Goal: Task Accomplishment & Management: Use online tool/utility

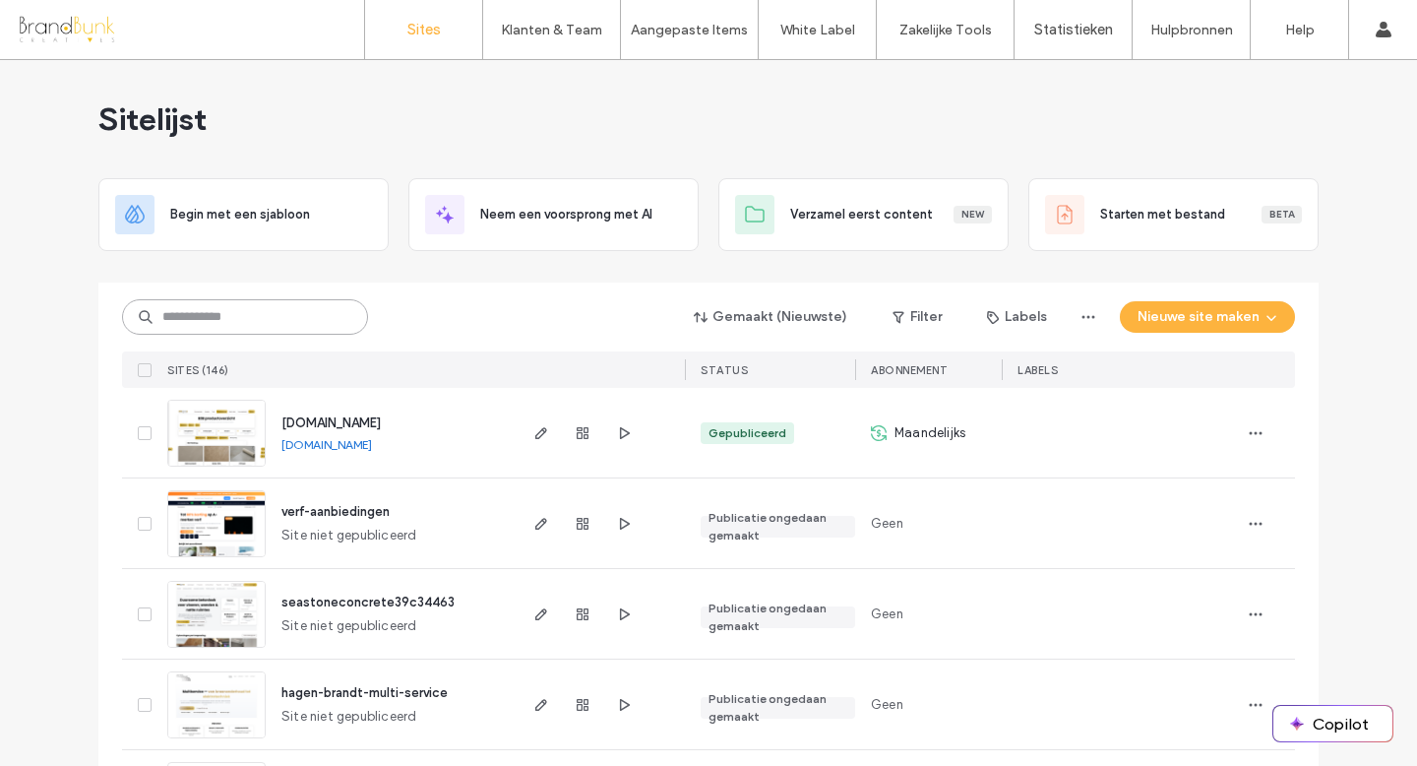
click at [236, 317] on input at bounding box center [245, 316] width 246 height 35
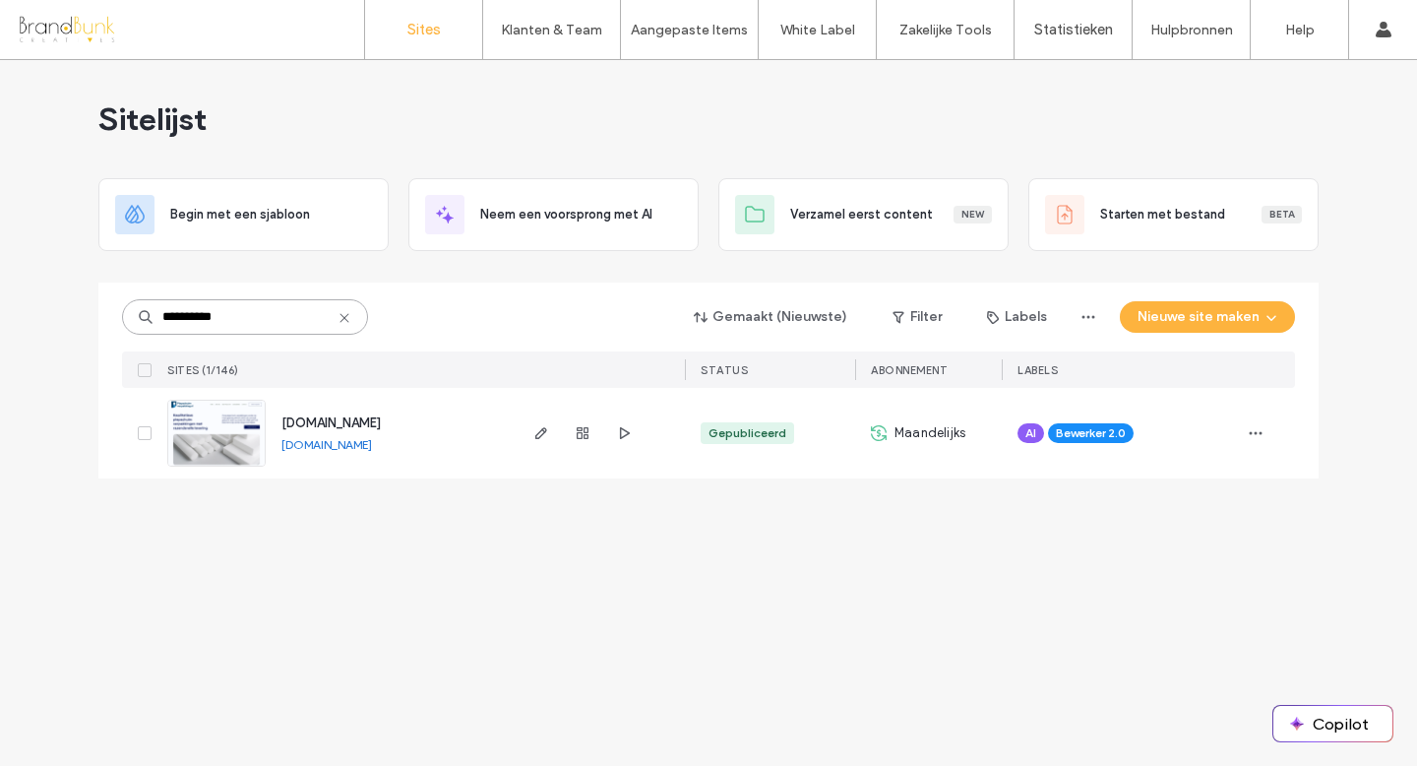
type input "**********"
click at [344, 426] on span "[DOMAIN_NAME]" at bounding box center [330, 422] width 99 height 15
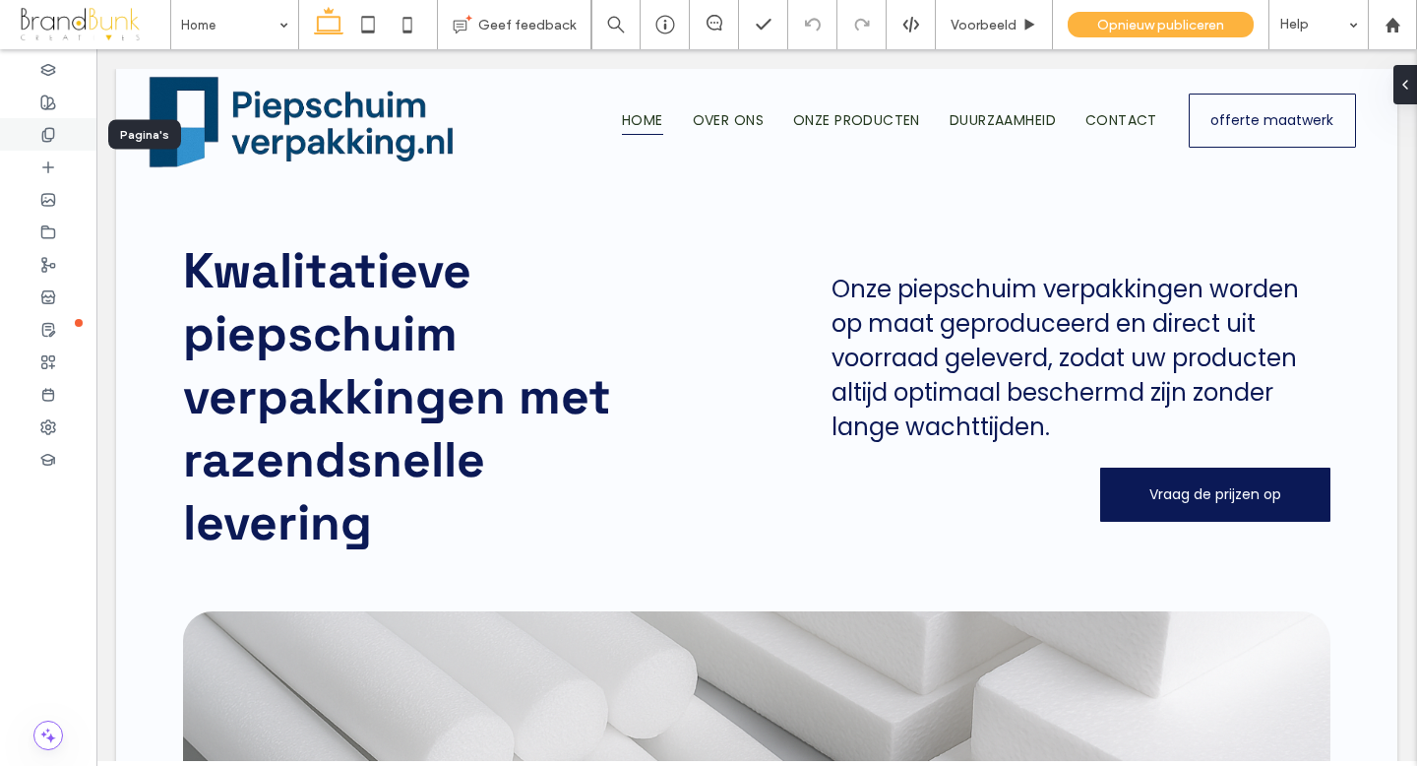
click at [54, 135] on icon at bounding box center [48, 135] width 16 height 16
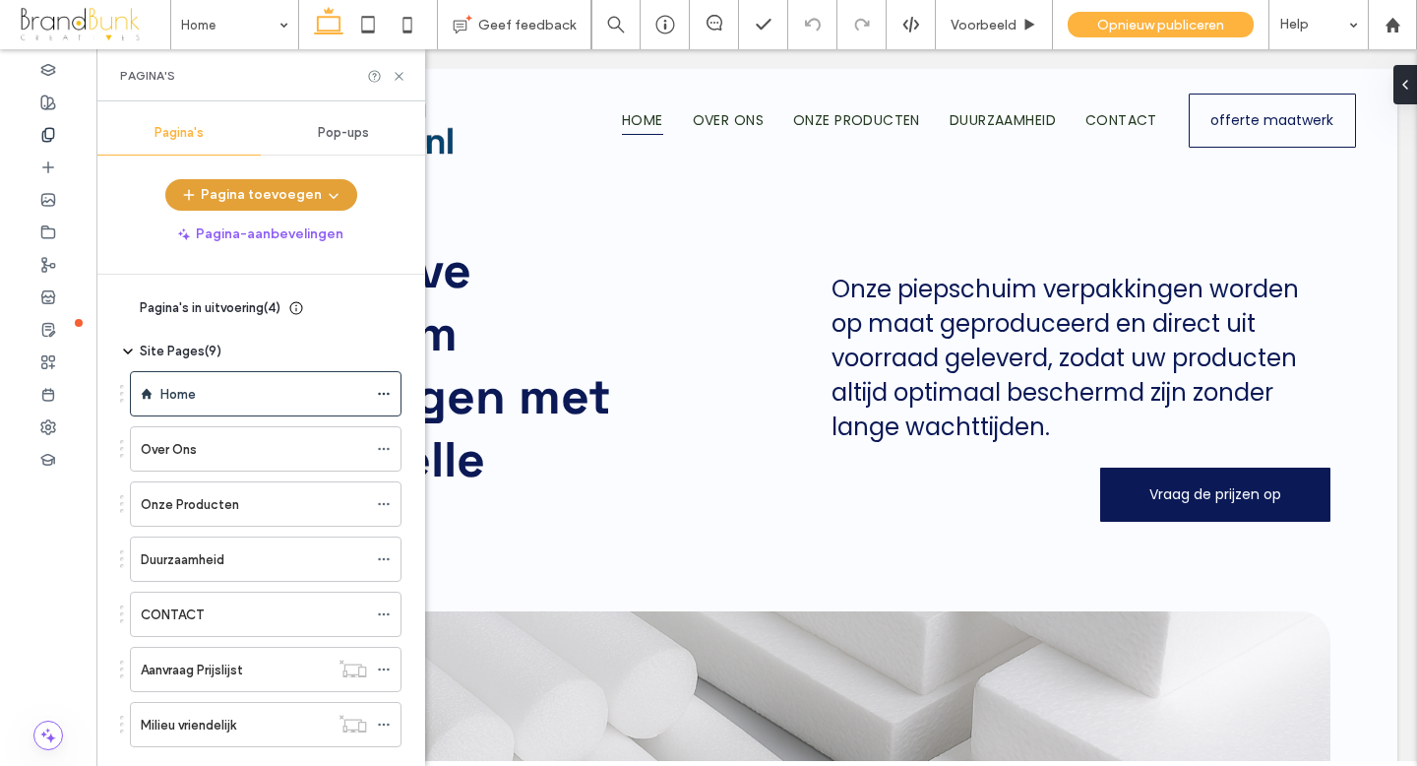
click at [247, 186] on button "Pagina toevoegen" at bounding box center [261, 194] width 192 height 31
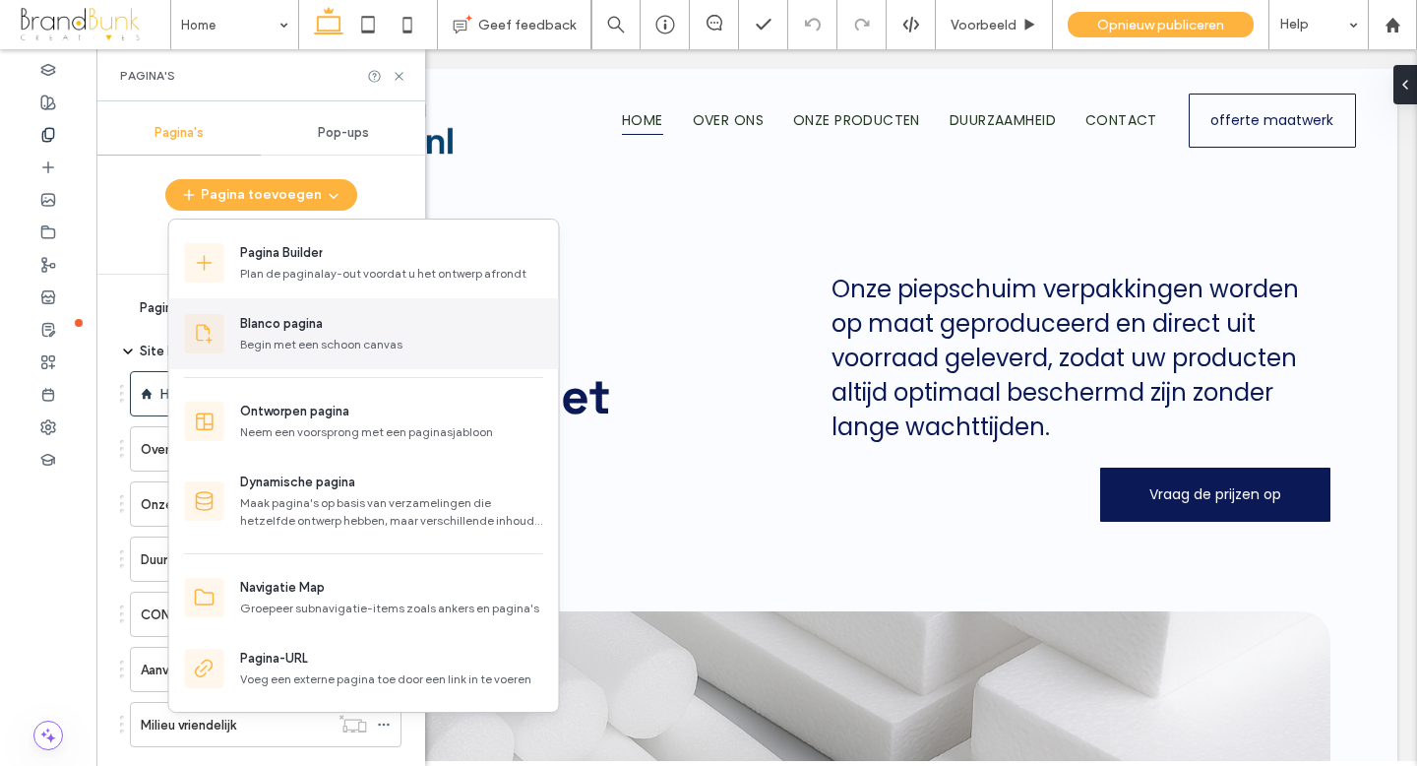
click at [275, 331] on div "Blanco pagina" at bounding box center [281, 324] width 83 height 20
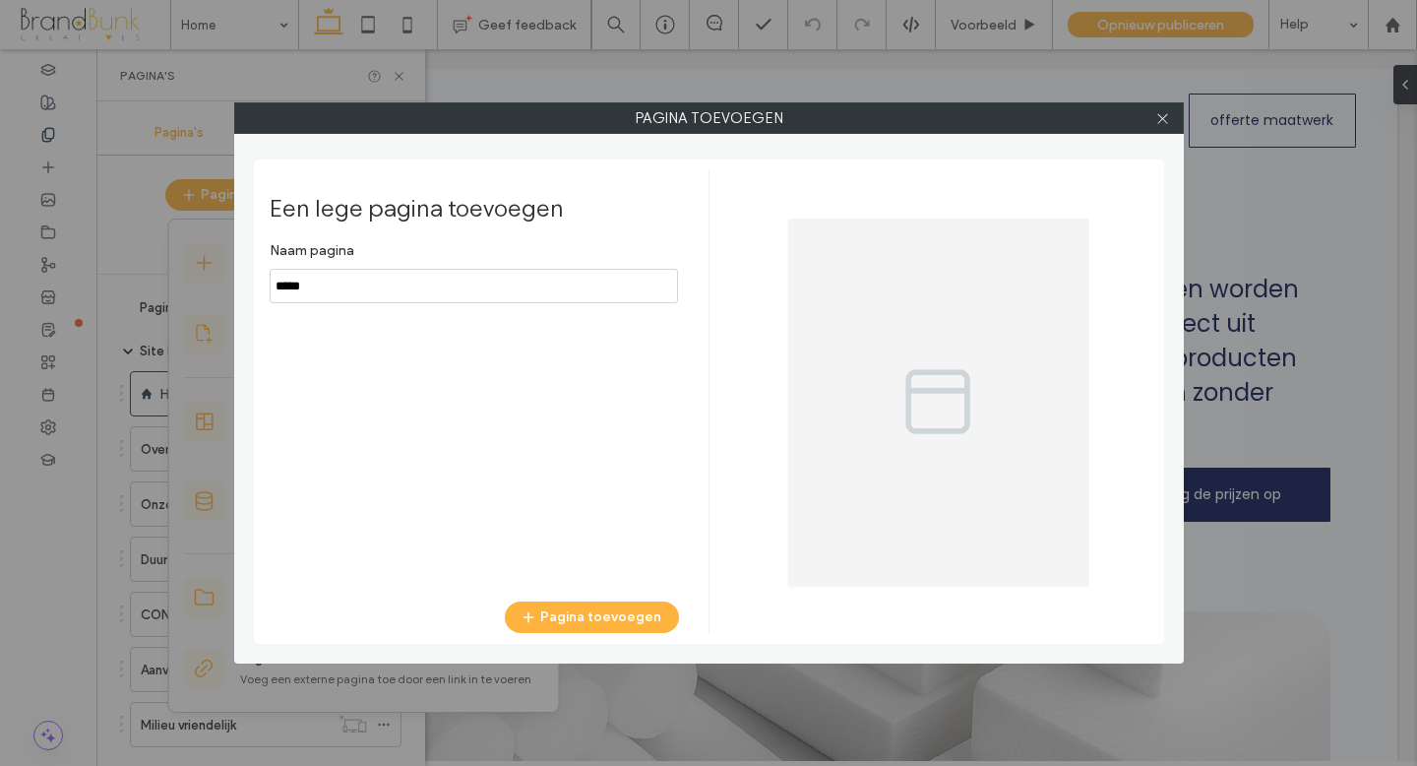
drag, startPoint x: 317, startPoint y: 286, endPoint x: 253, endPoint y: 286, distance: 64.0
click at [254, 286] on div "Een lege pagina toevoegen Naam pagina Pagina toevoegen" at bounding box center [709, 401] width 910 height 484
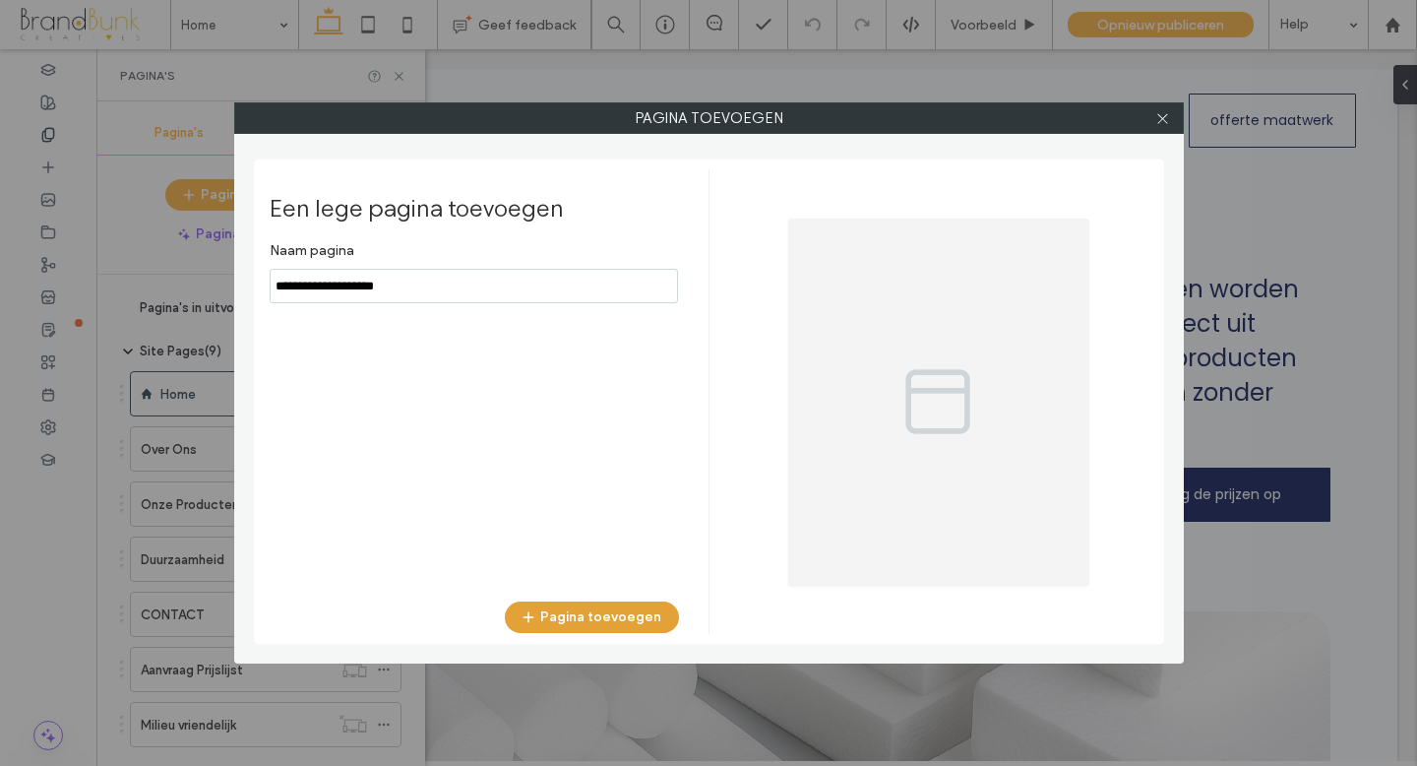
type input "**********"
click at [586, 620] on button "Pagina toevoegen" at bounding box center [592, 616] width 174 height 31
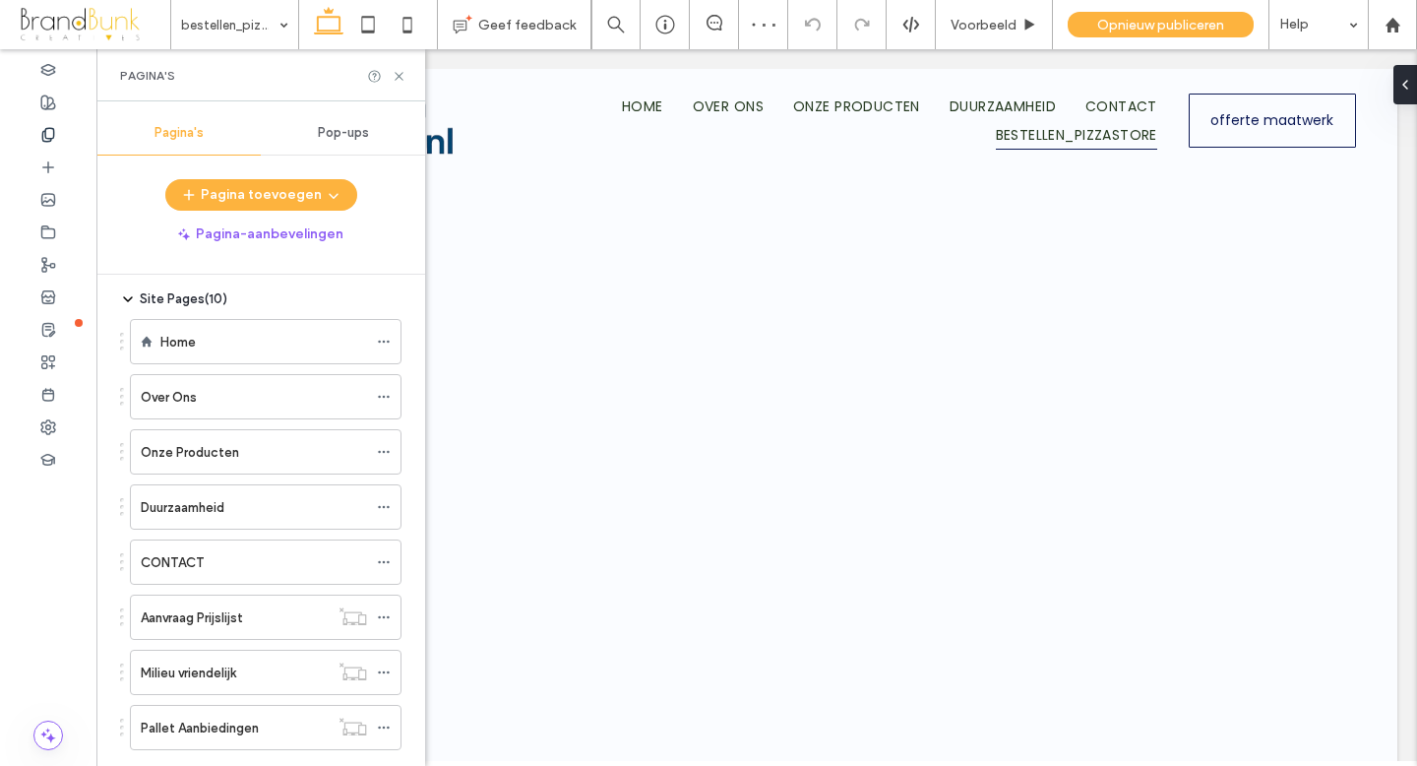
scroll to position [206, 0]
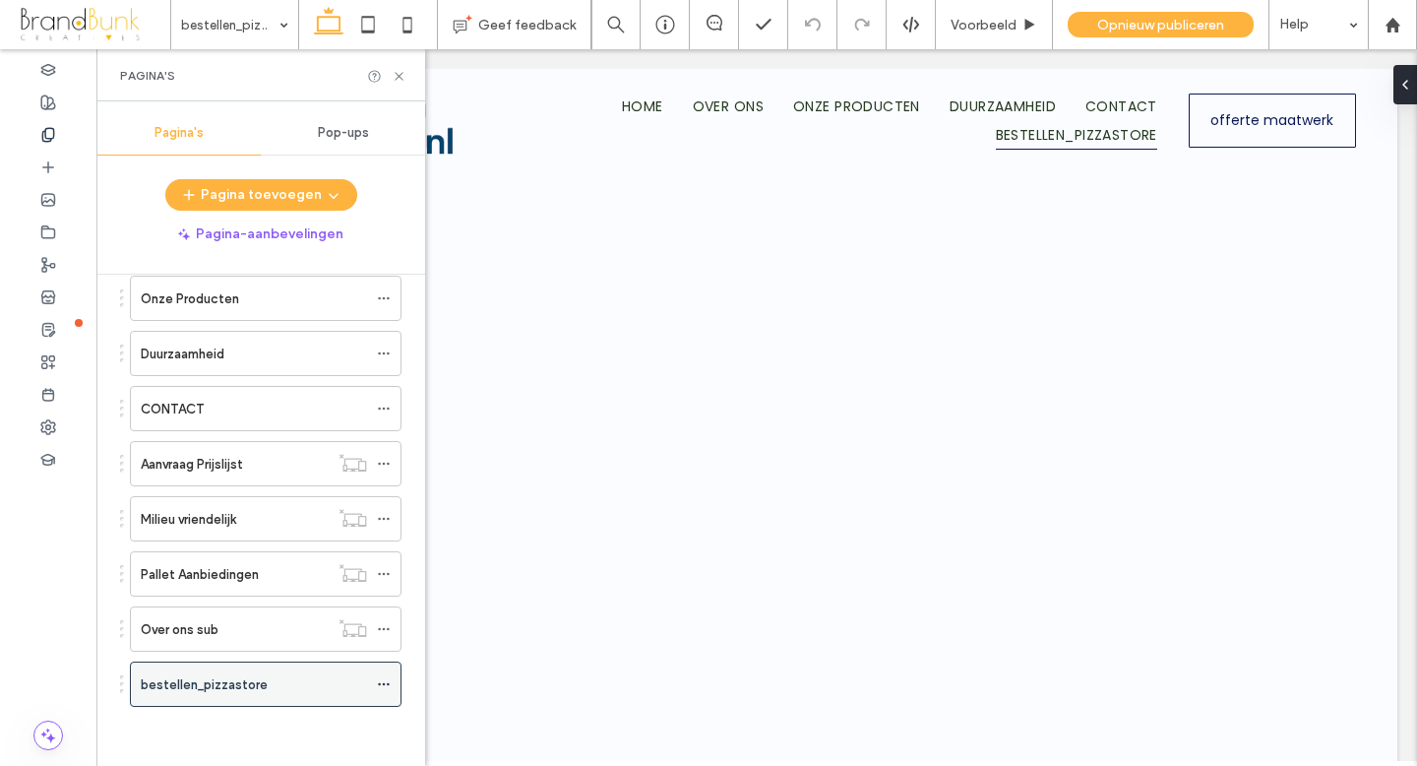
click at [388, 683] on use at bounding box center [383, 684] width 11 height 3
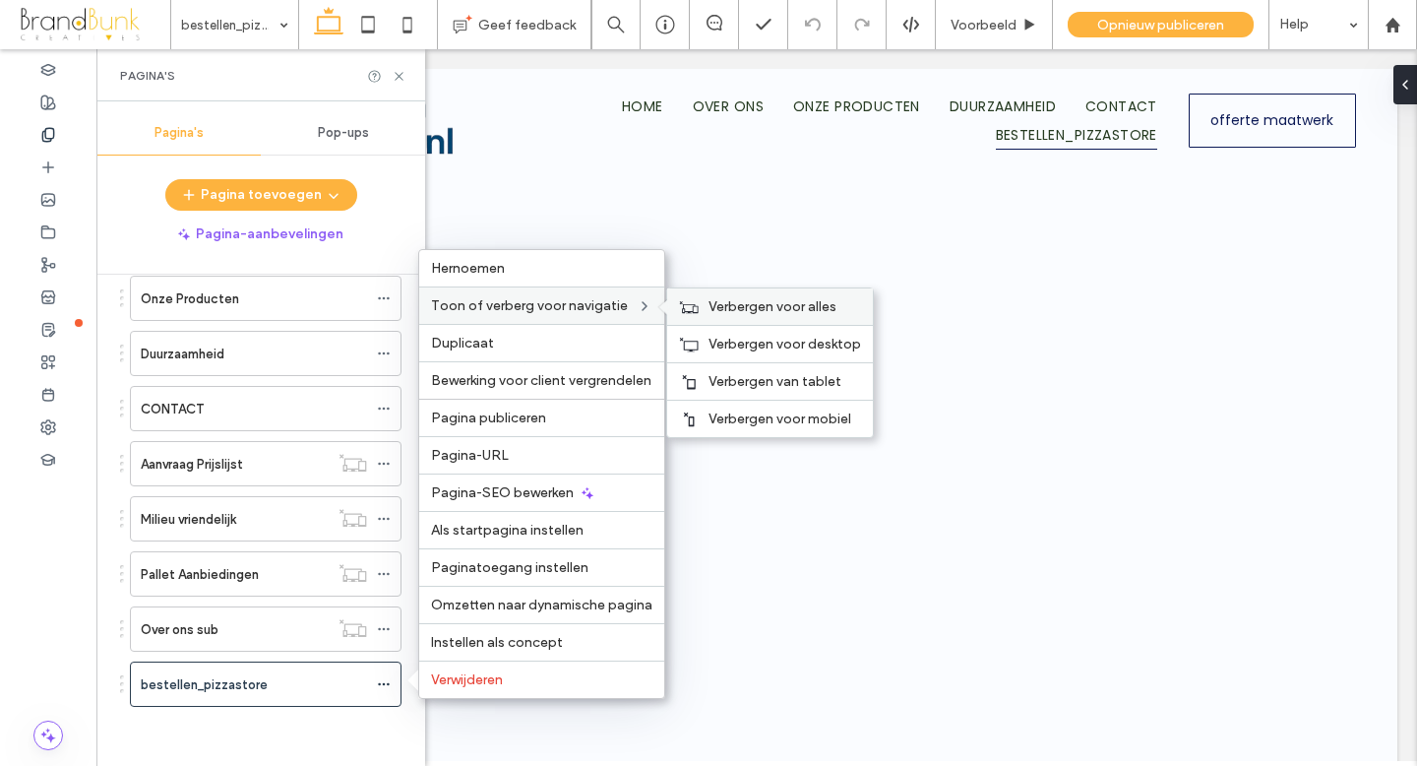
click at [761, 315] on div "Verbergen voor alles" at bounding box center [770, 306] width 206 height 36
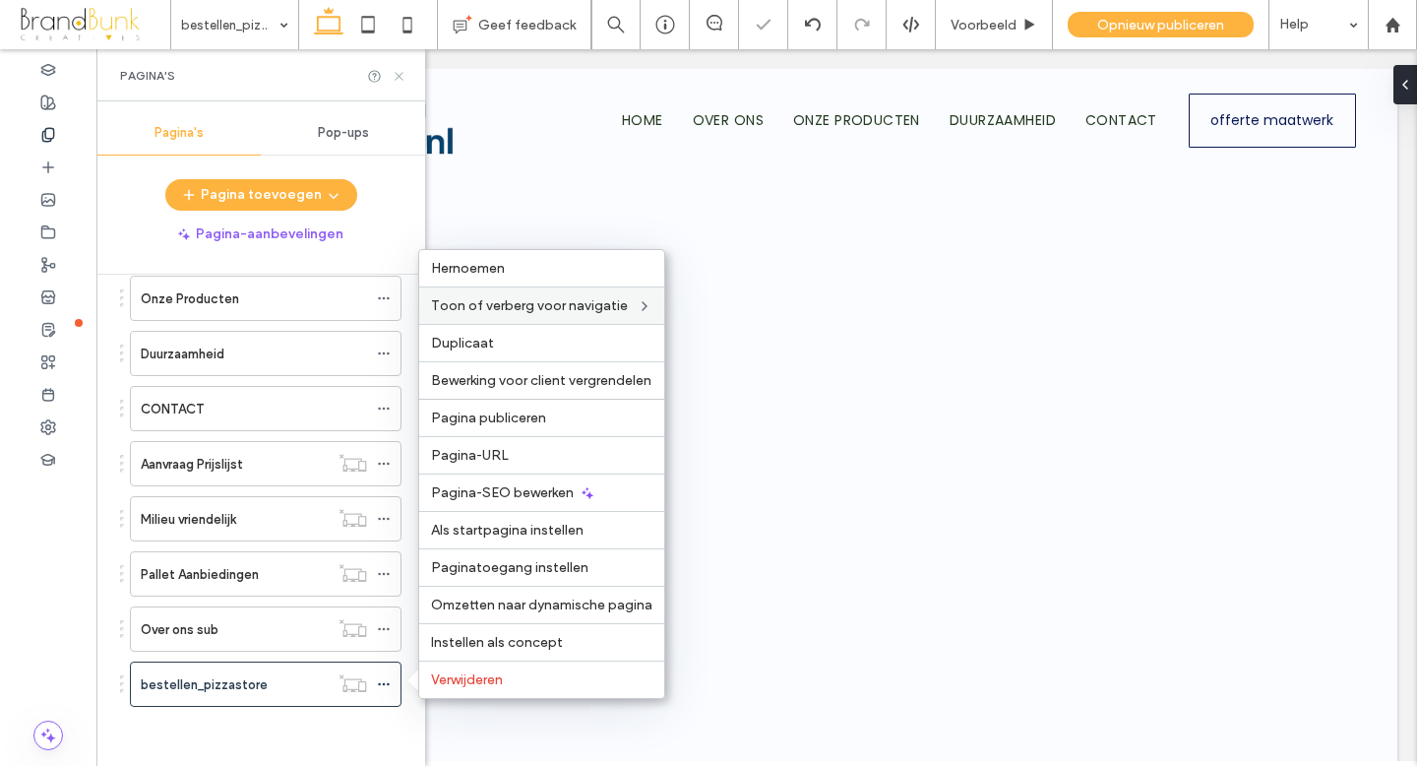
click at [400, 76] on use at bounding box center [399, 76] width 8 height 8
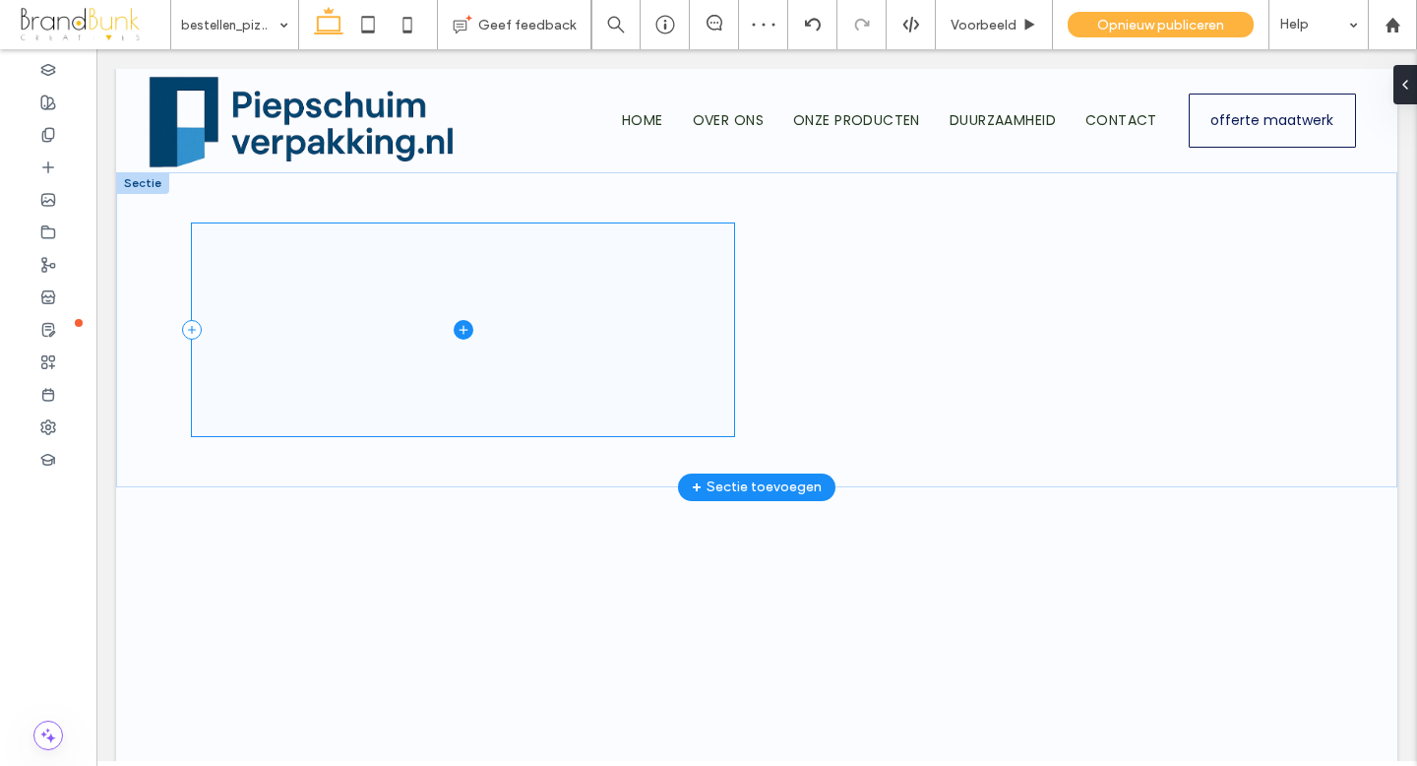
click at [506, 328] on span at bounding box center [463, 329] width 542 height 213
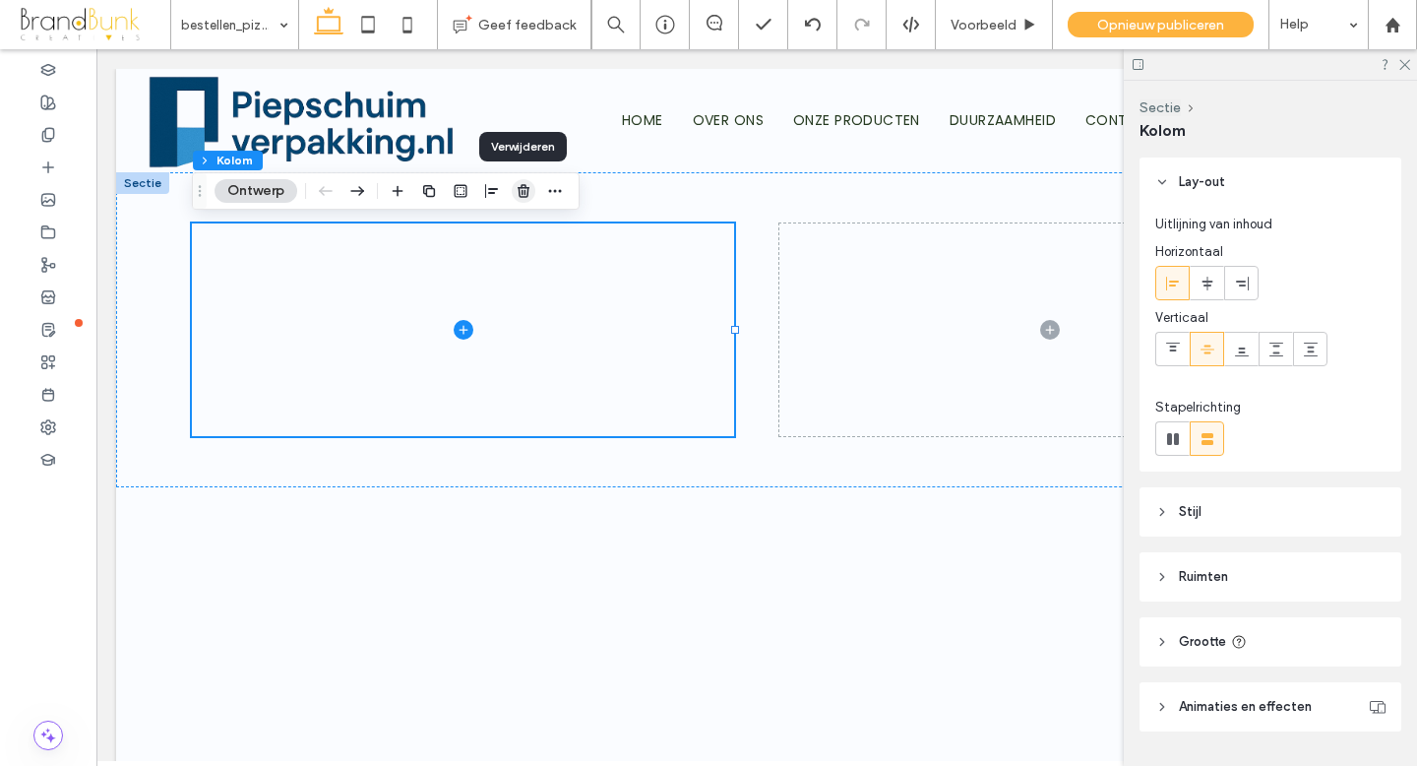
drag, startPoint x: 522, startPoint y: 190, endPoint x: 425, endPoint y: 141, distance: 108.3
click at [522, 190] on use "button" at bounding box center [524, 190] width 12 height 13
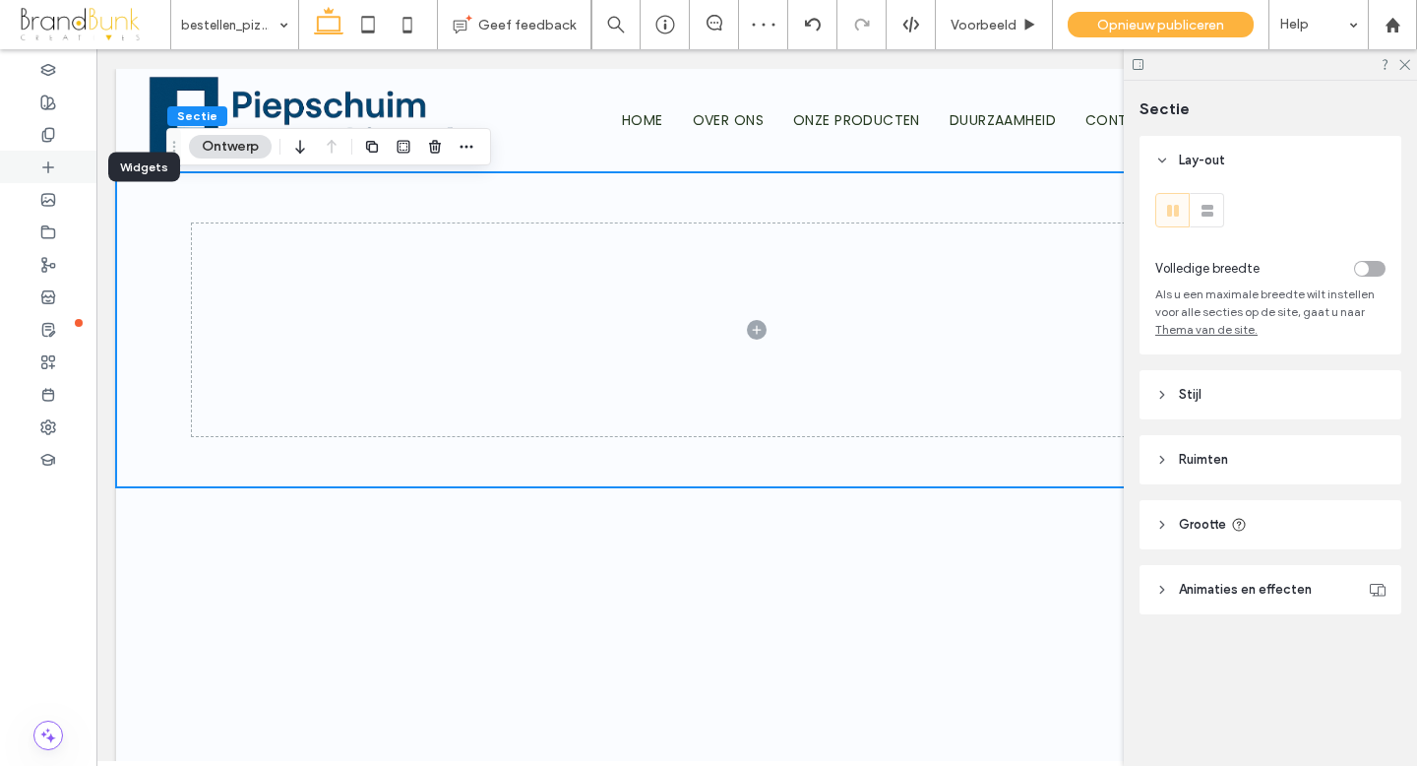
click at [51, 166] on use at bounding box center [48, 166] width 10 height 10
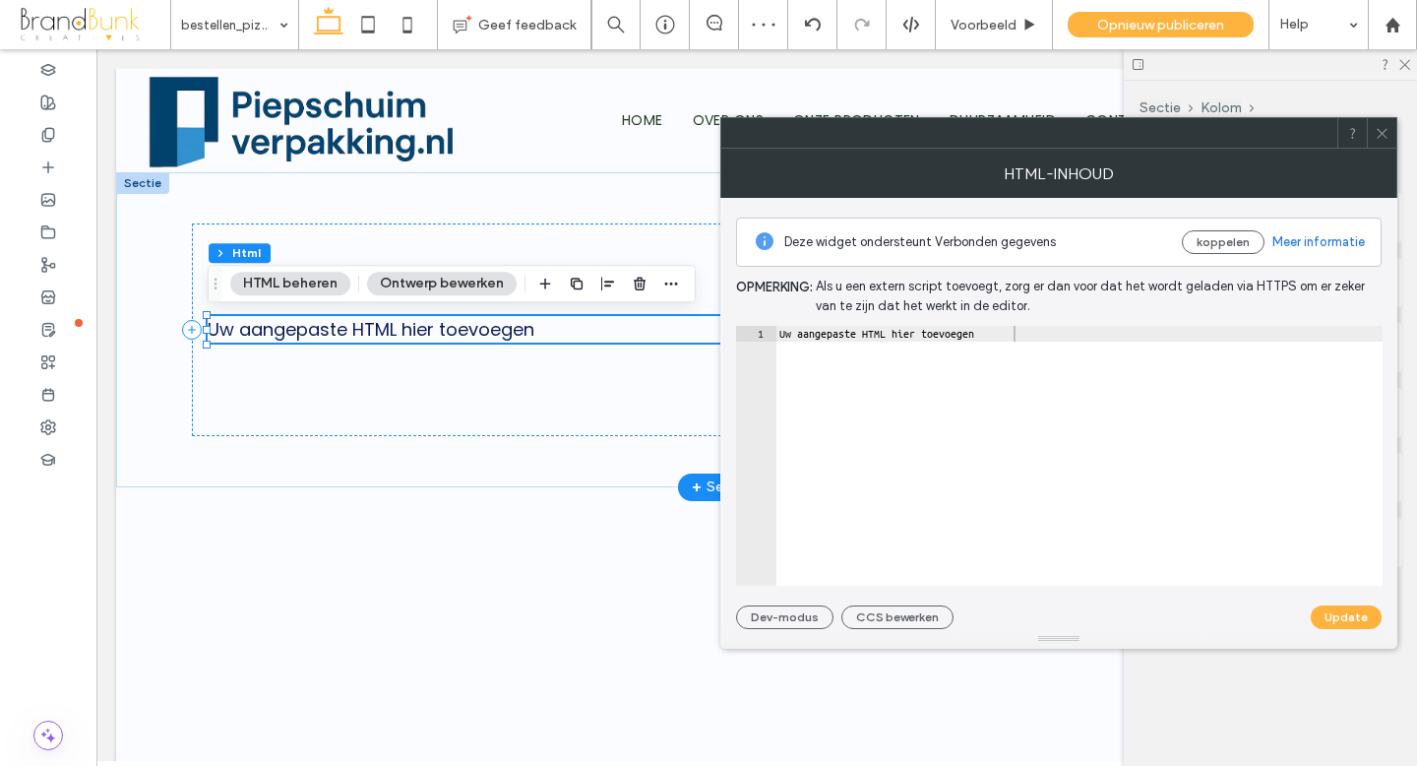
click at [546, 336] on div "Uw aangepaste HTML hier toevoegen" at bounding box center [757, 329] width 1098 height 27
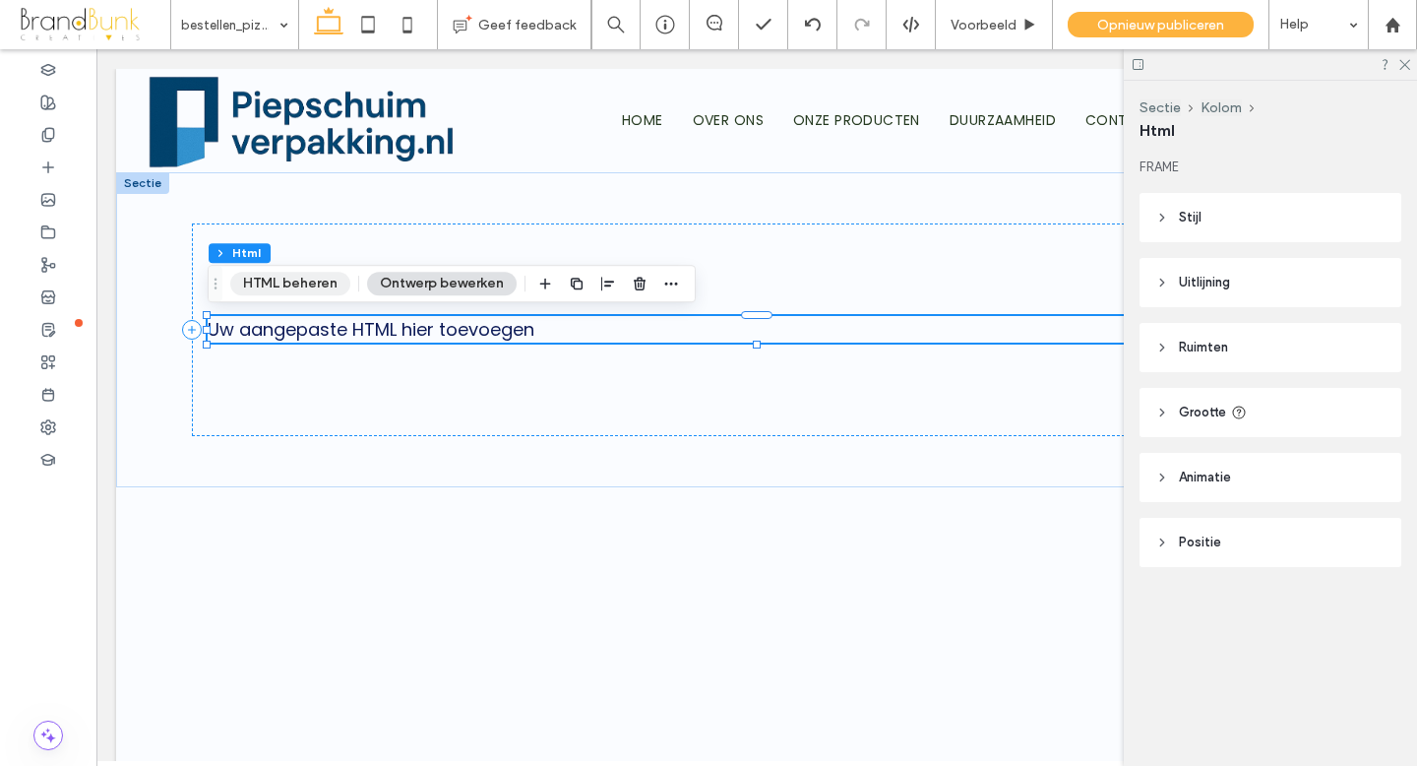
click at [321, 284] on button "HTML beheren" at bounding box center [290, 284] width 120 height 24
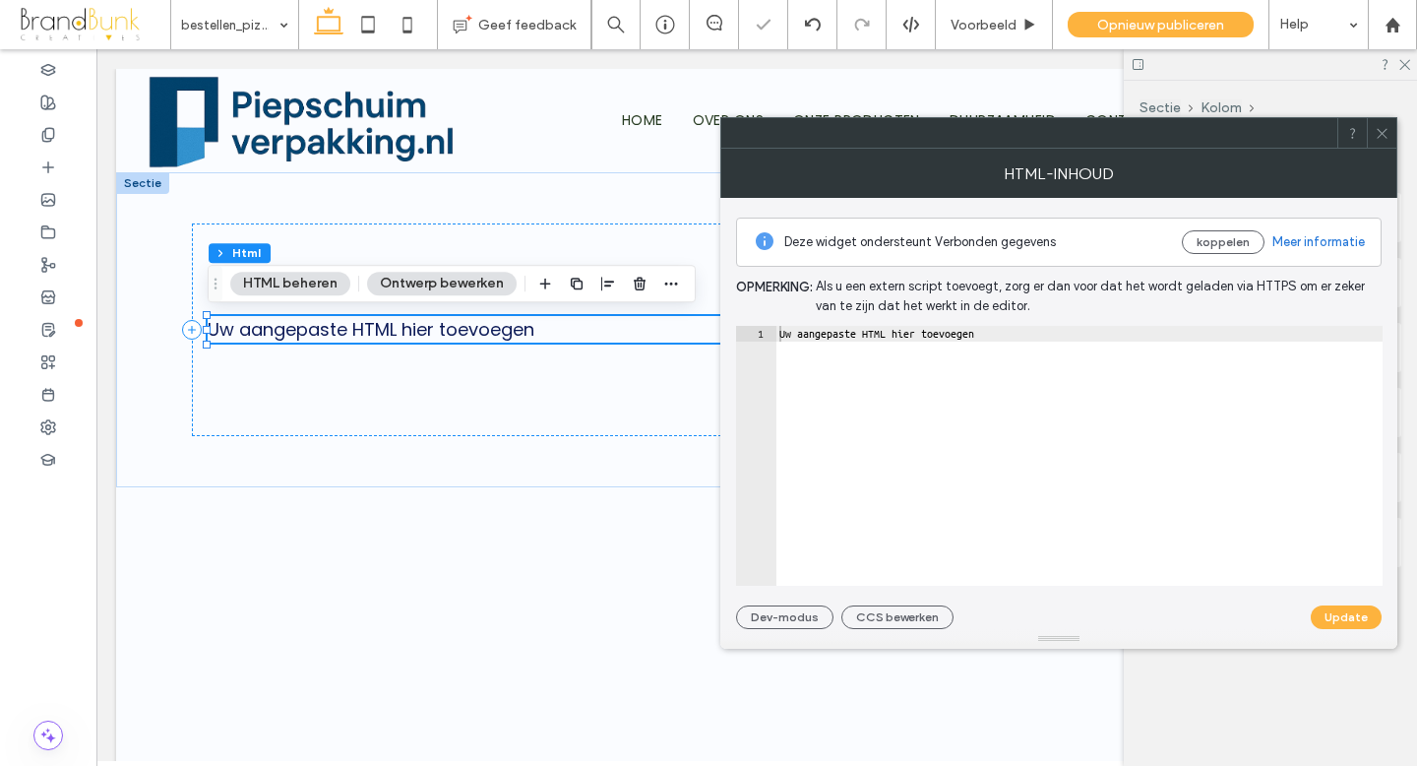
type textarea "**********"
drag, startPoint x: 1025, startPoint y: 334, endPoint x: 763, endPoint y: 325, distance: 261.9
click at [763, 326] on div "**********" at bounding box center [1059, 456] width 647 height 260
paste textarea "Cursor at row 1"
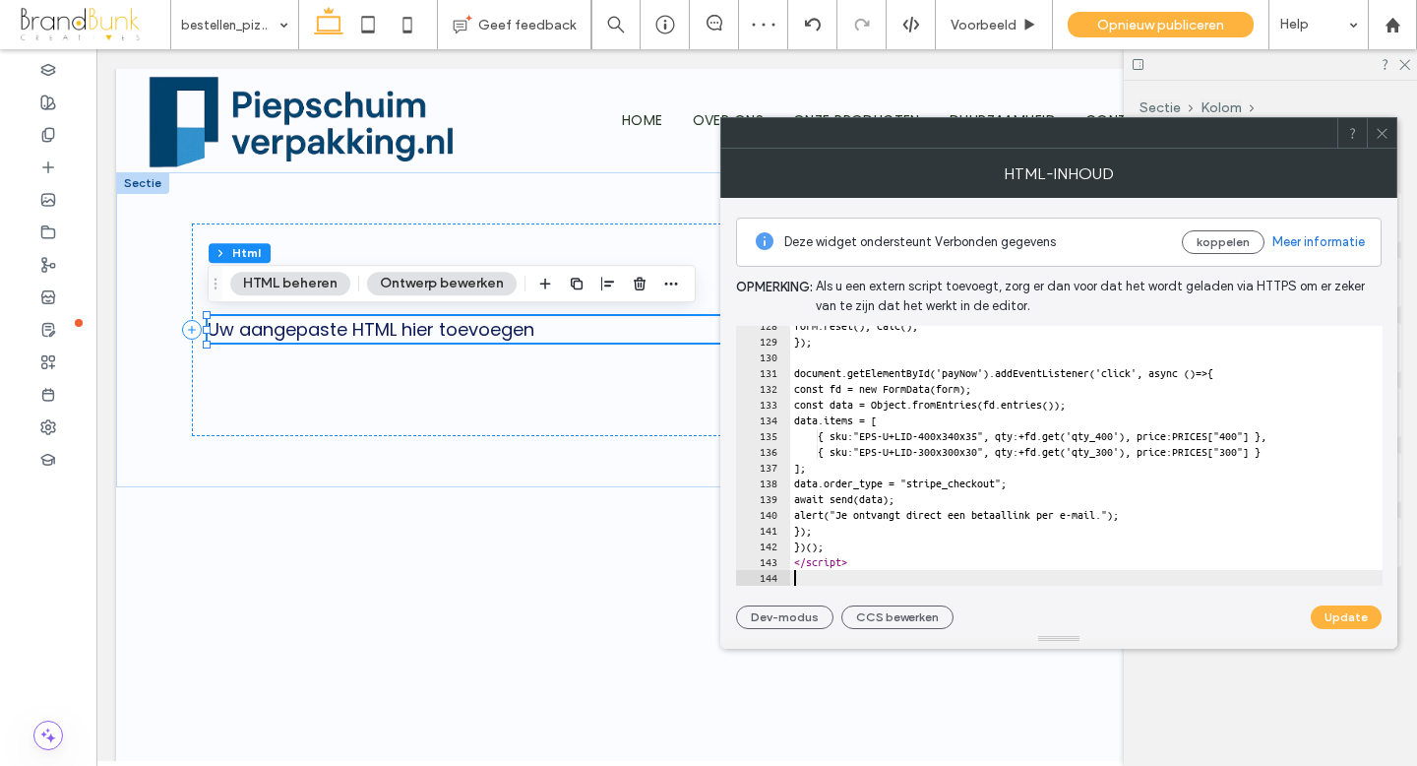
scroll to position [2008, 0]
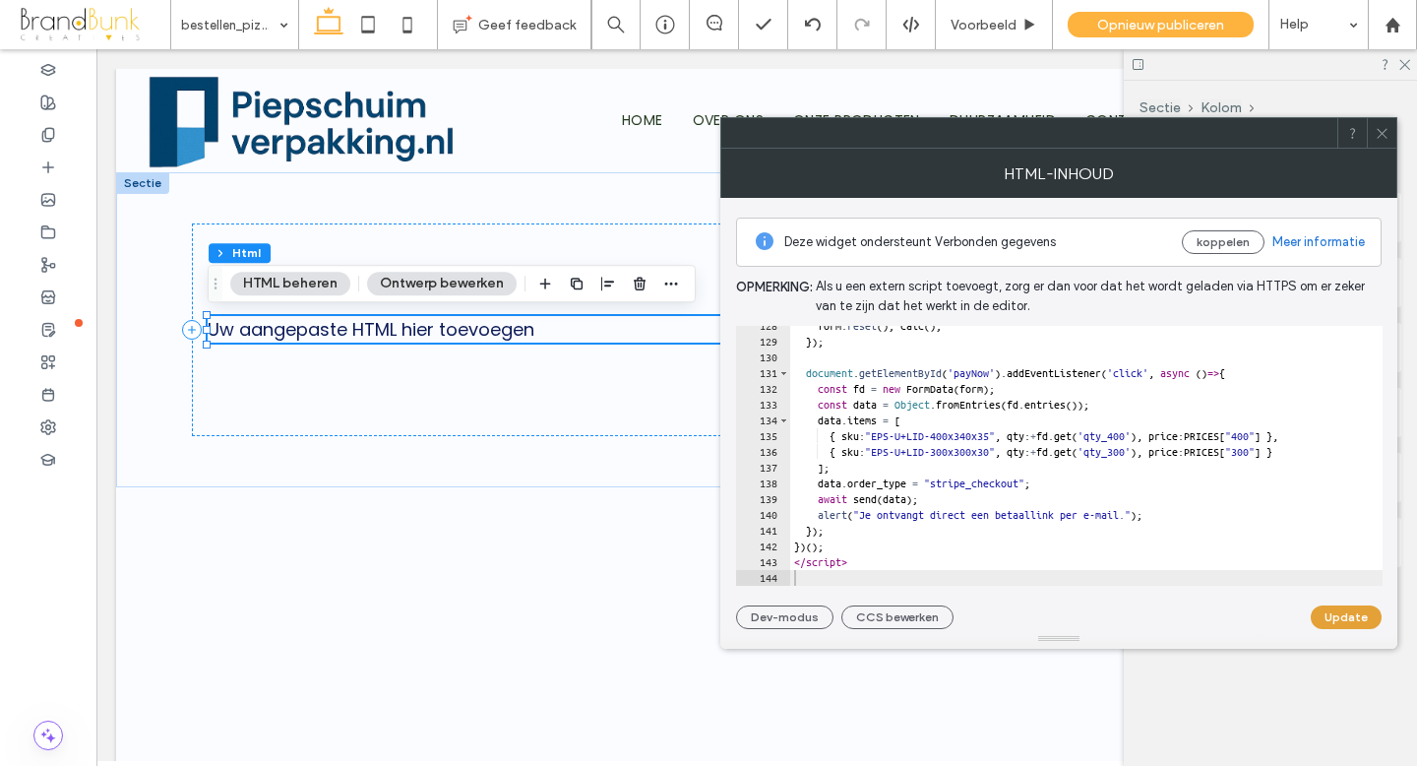
click at [1354, 618] on button "Update" at bounding box center [1346, 617] width 71 height 24
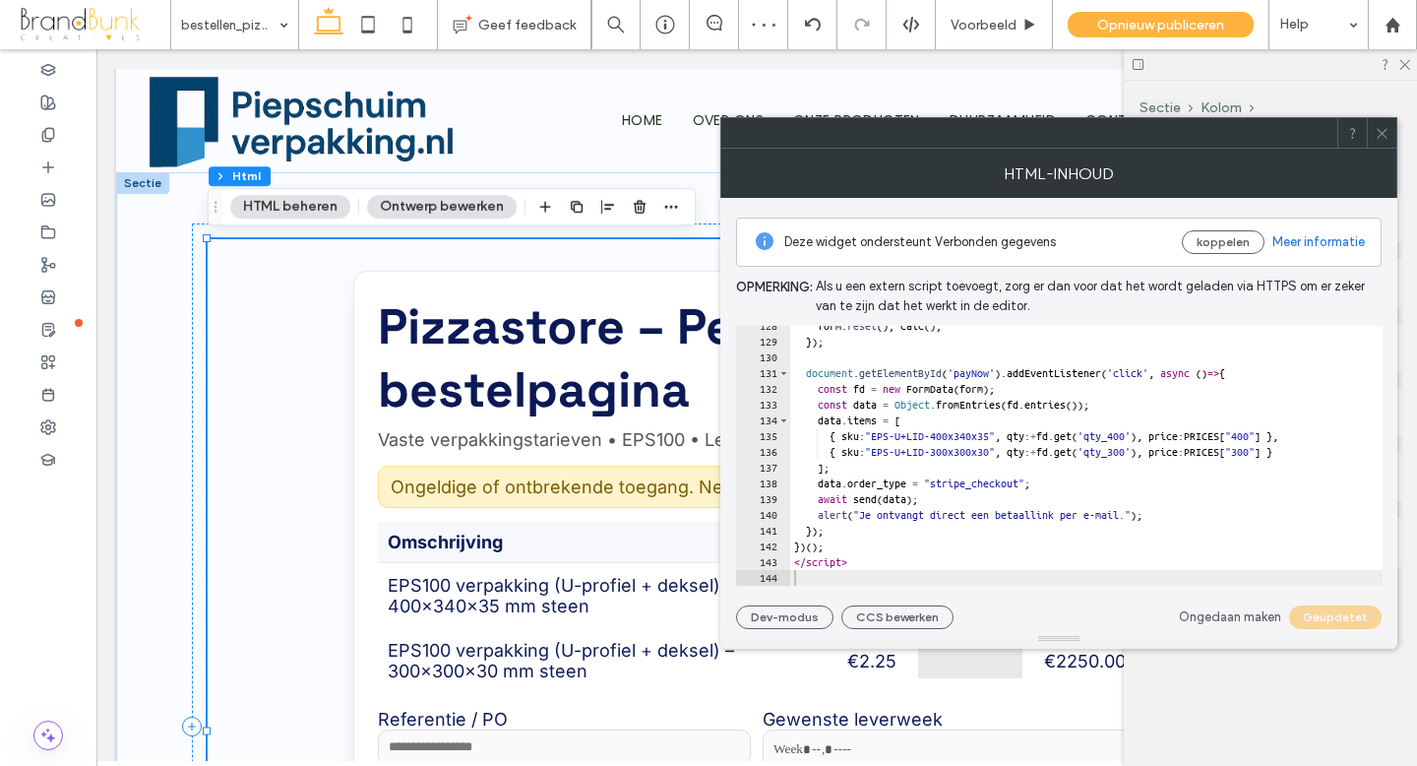
click at [1382, 142] on span at bounding box center [1382, 133] width 15 height 30
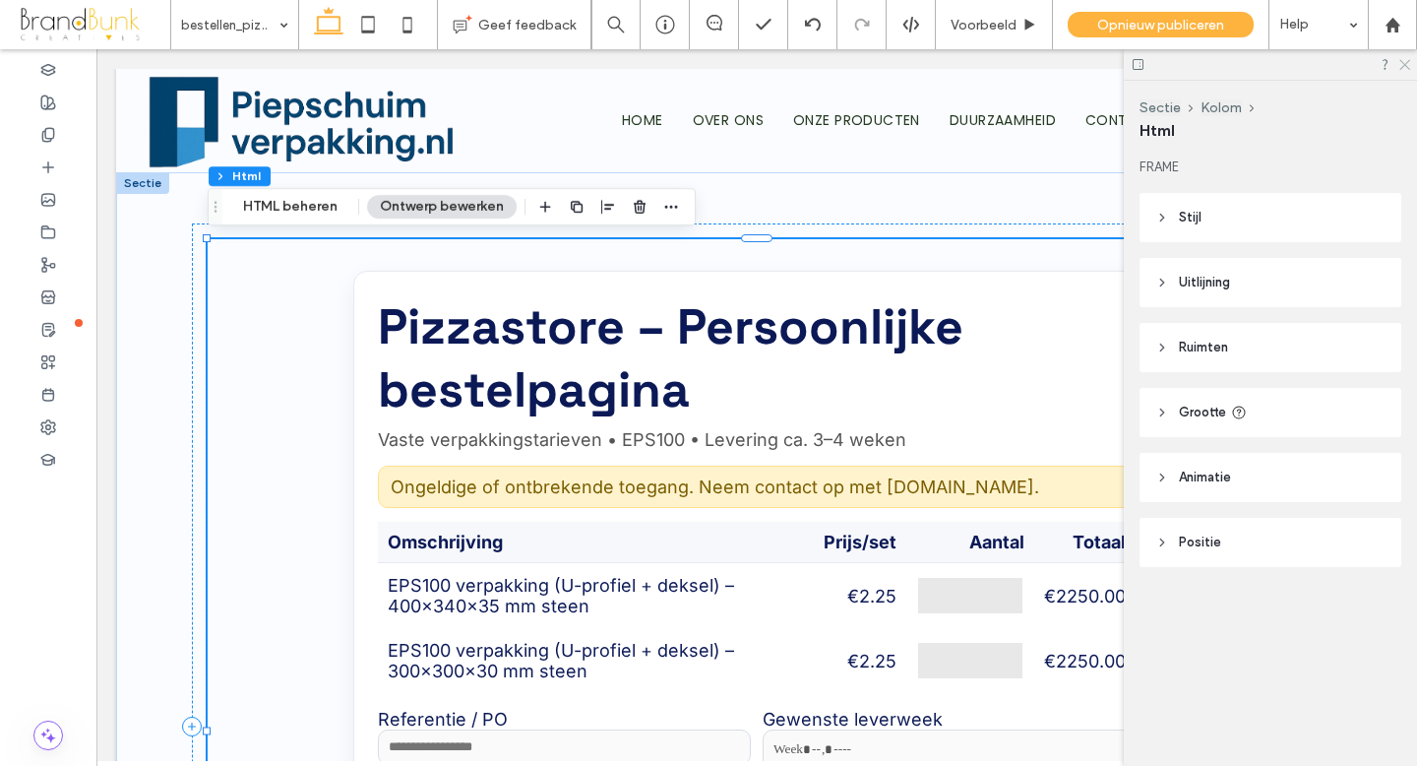
click at [1406, 65] on icon at bounding box center [1404, 63] width 13 height 13
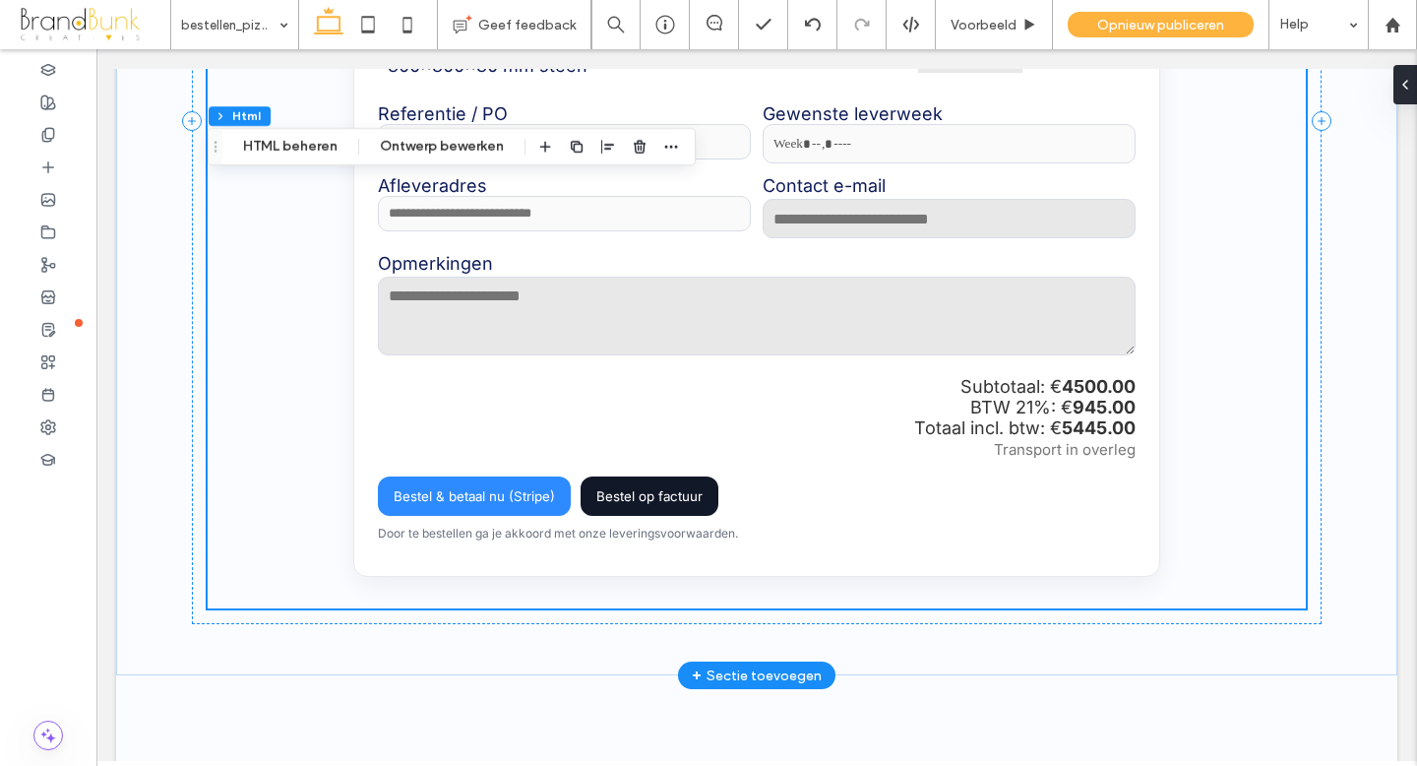
scroll to position [608, 0]
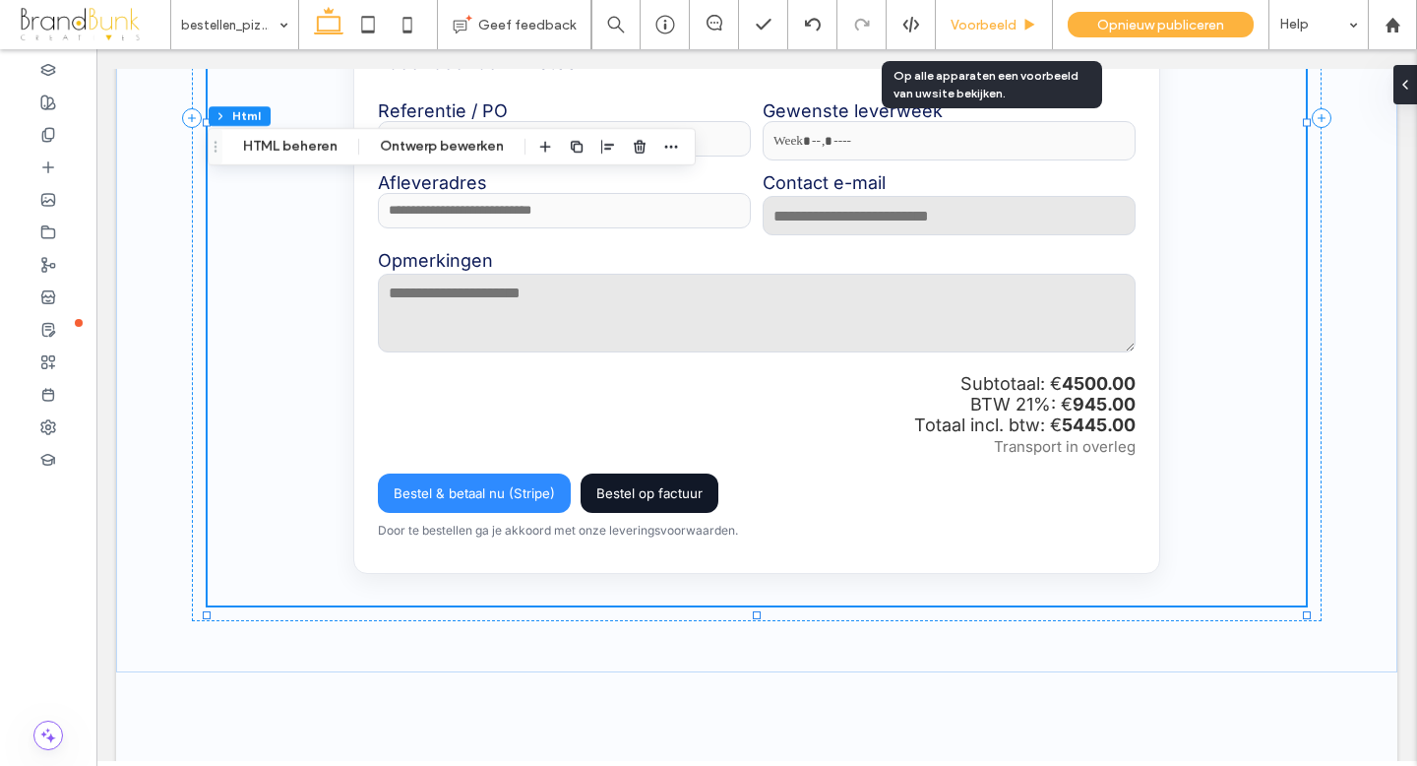
click at [991, 28] on span "Voorbeeld" at bounding box center [984, 25] width 66 height 17
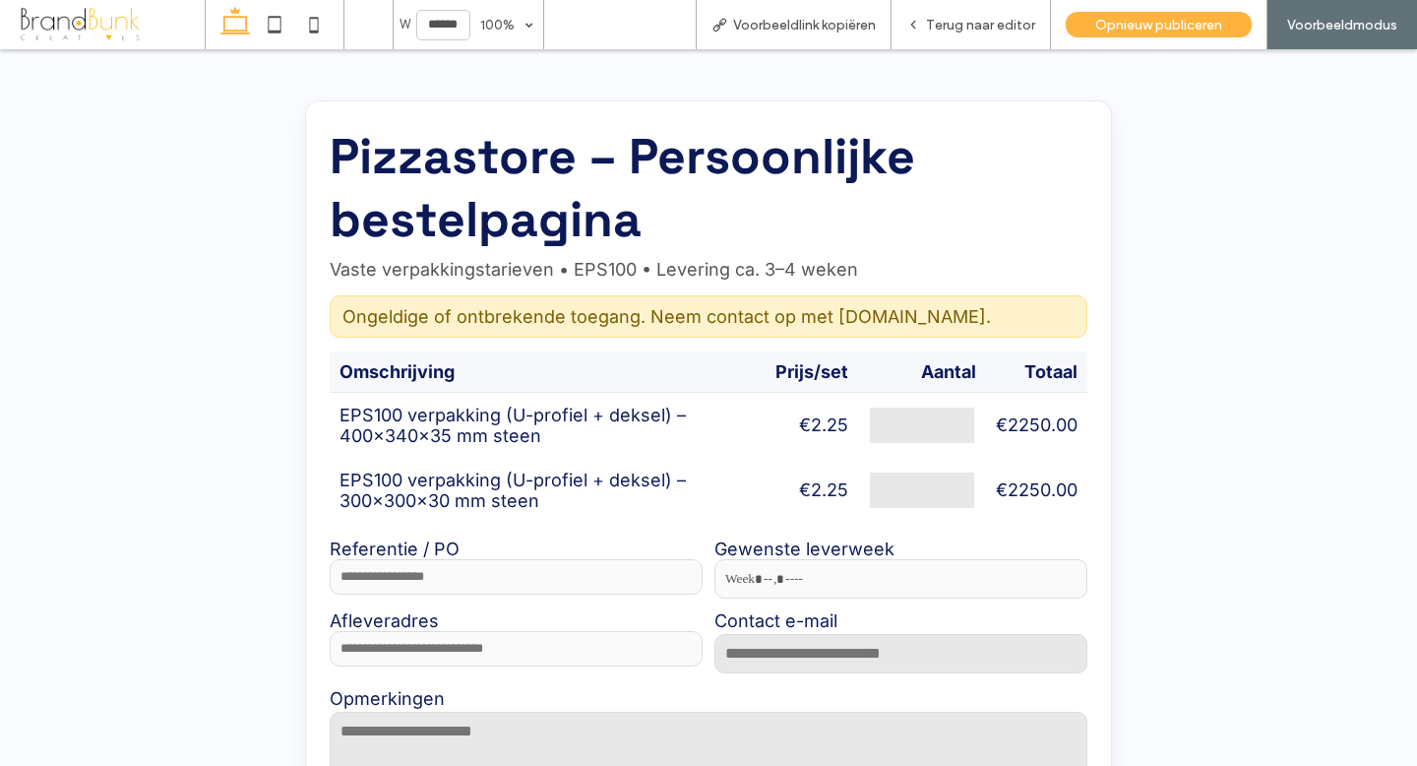
scroll to position [247, 0]
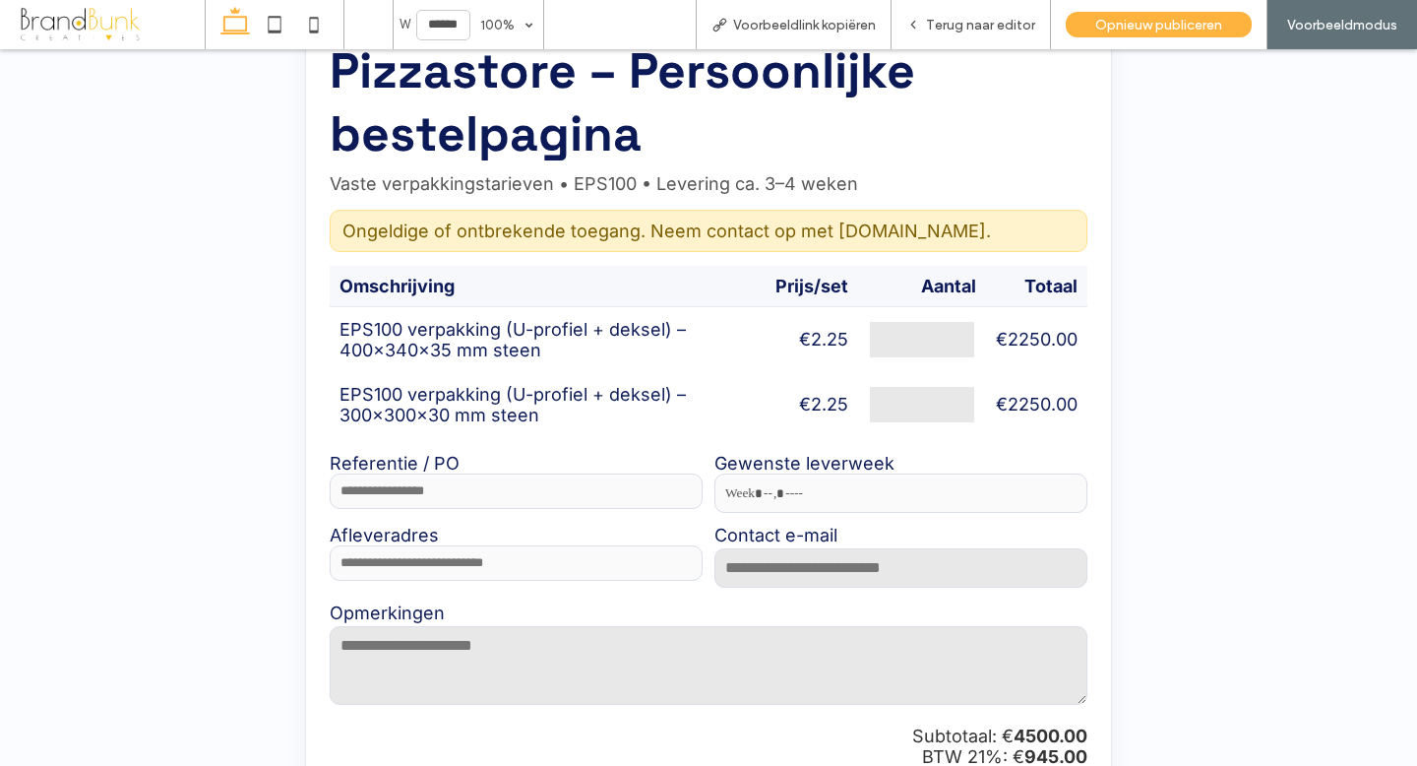
click at [990, 401] on td "€ 2250.00" at bounding box center [1036, 404] width 101 height 65
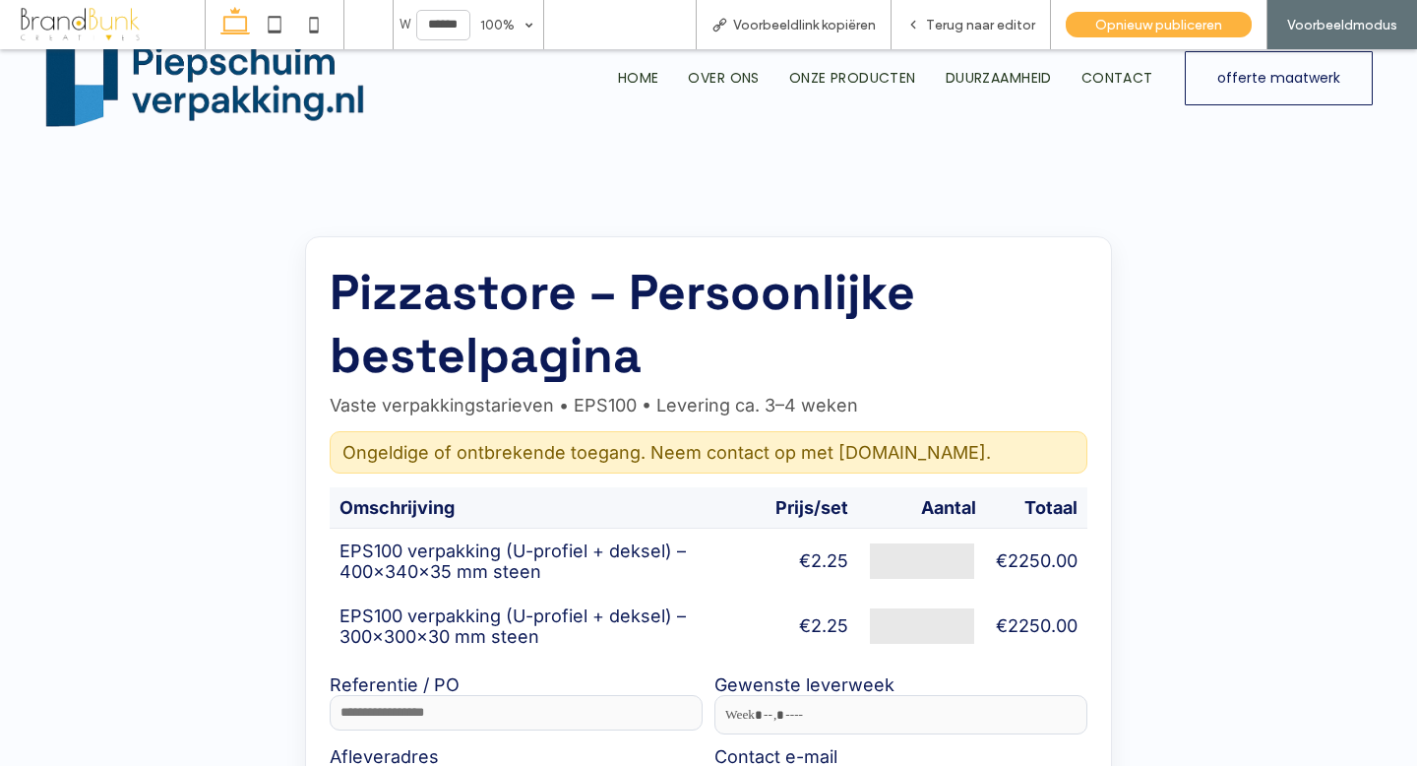
scroll to position [0, 0]
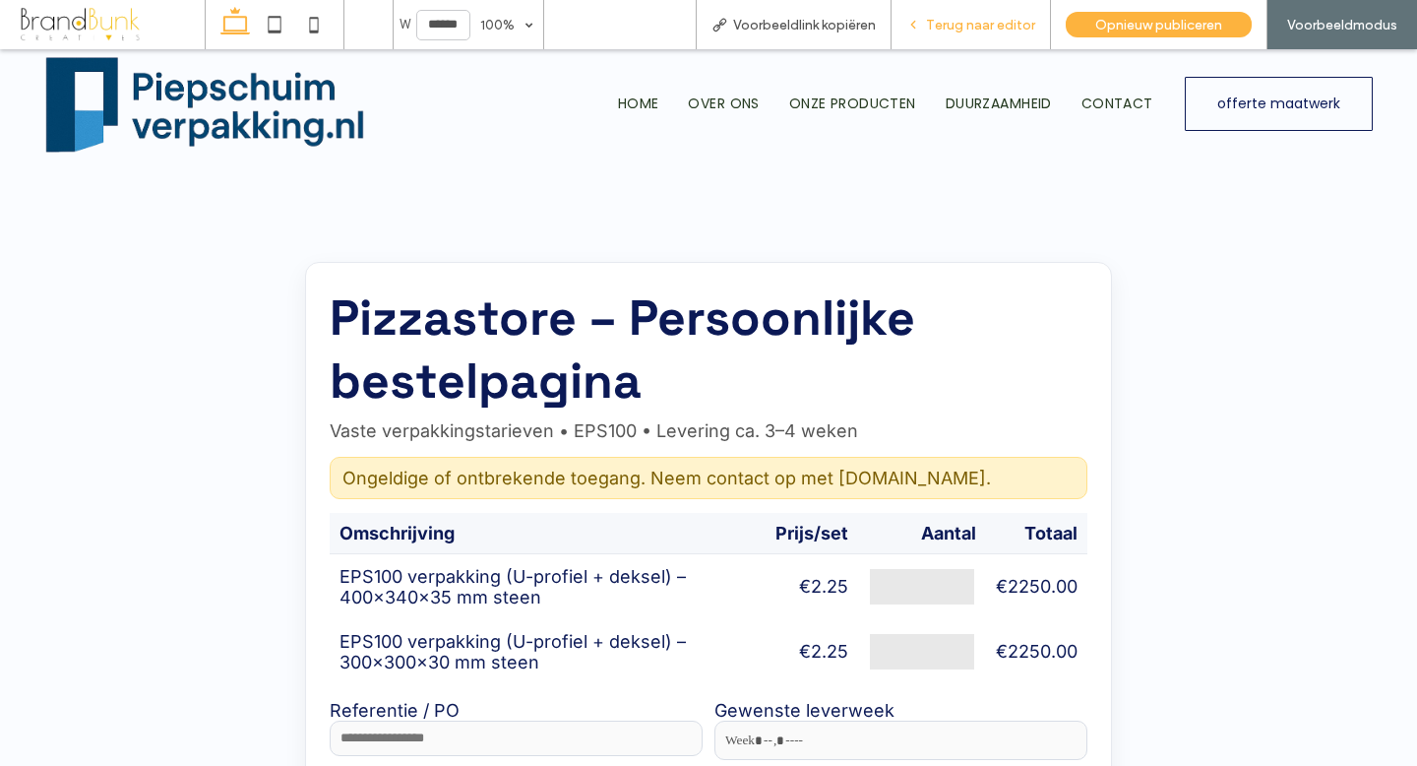
click at [944, 31] on span "Terug naar editor" at bounding box center [980, 25] width 109 height 17
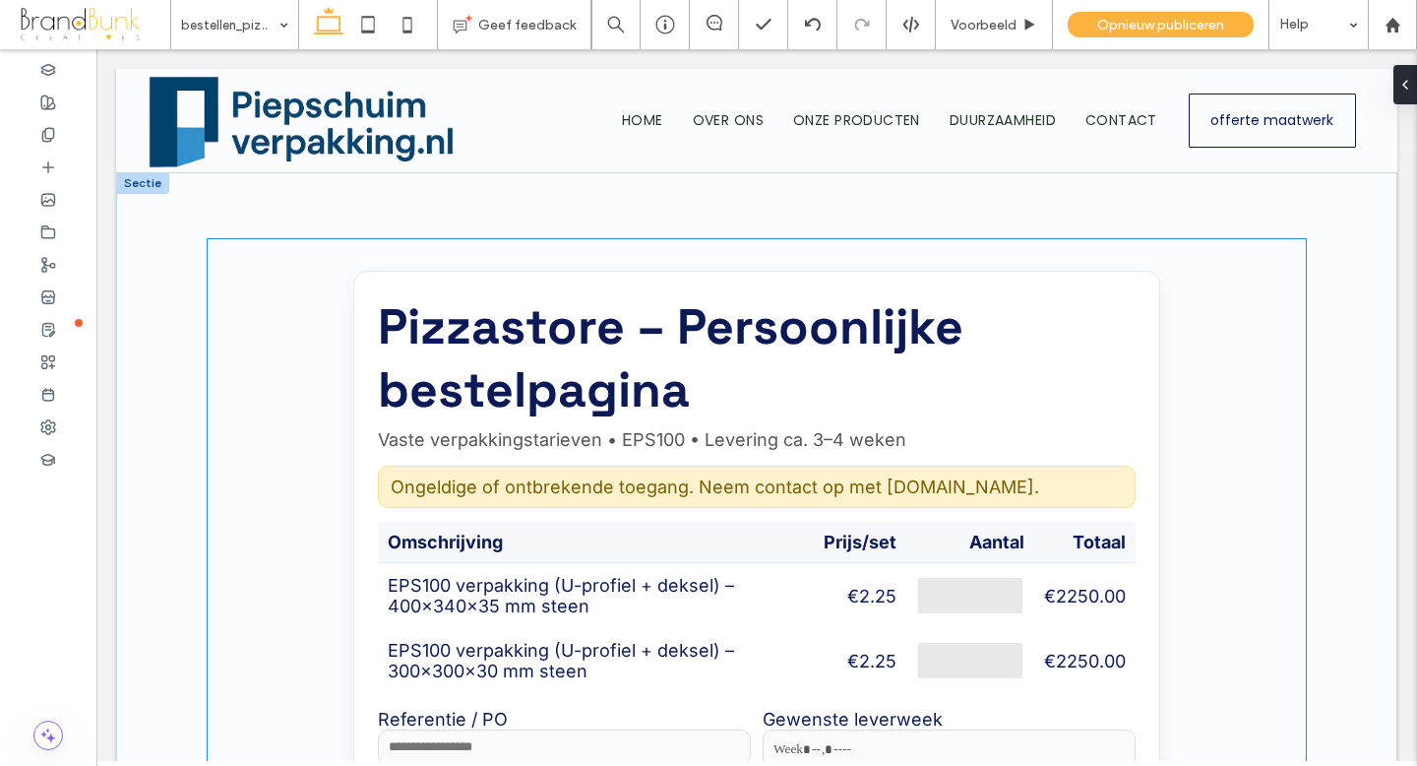
click at [696, 424] on section "Pizzastore – Persoonlijke bestelpagina Vaste verpakkingstarieven • EPS100 • Lev…" at bounding box center [756, 726] width 807 height 911
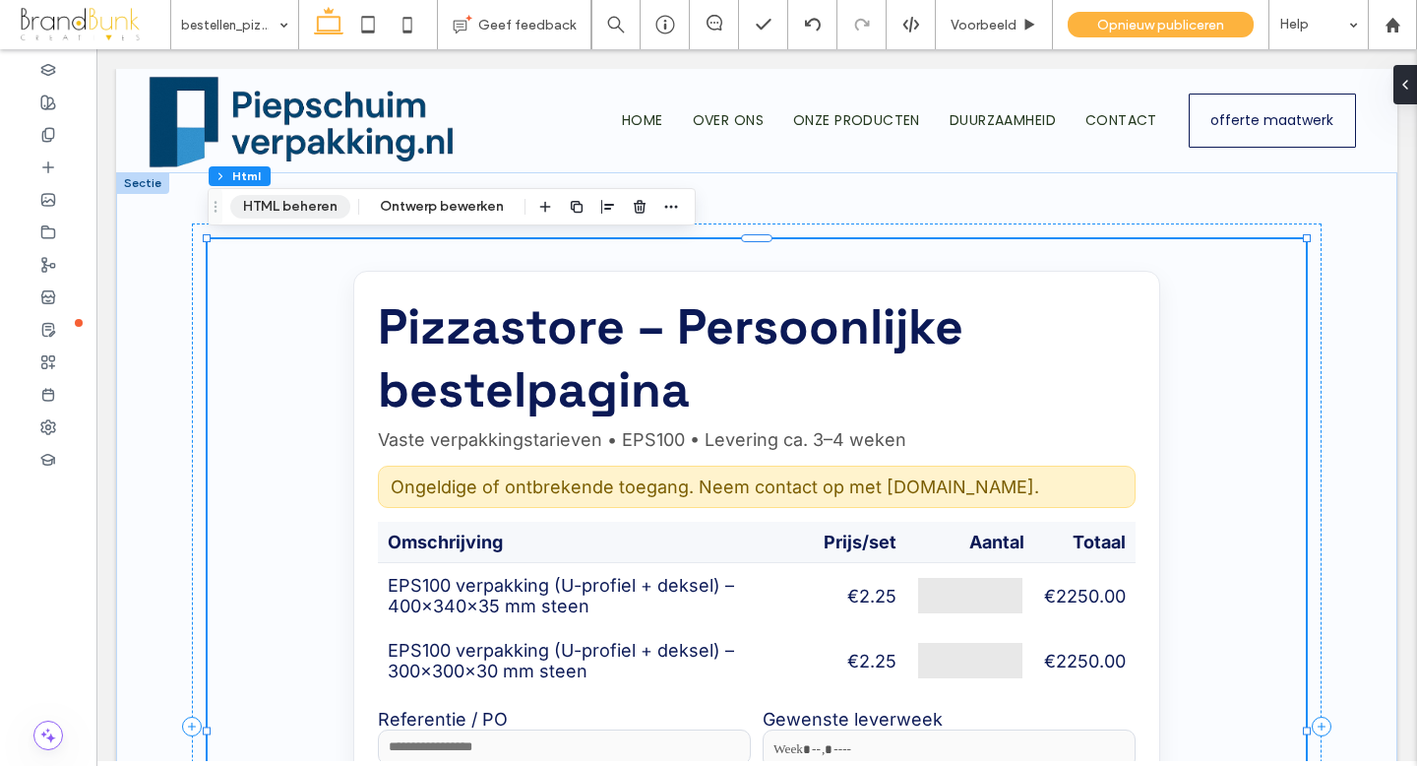
click at [294, 210] on button "HTML beheren" at bounding box center [290, 207] width 120 height 24
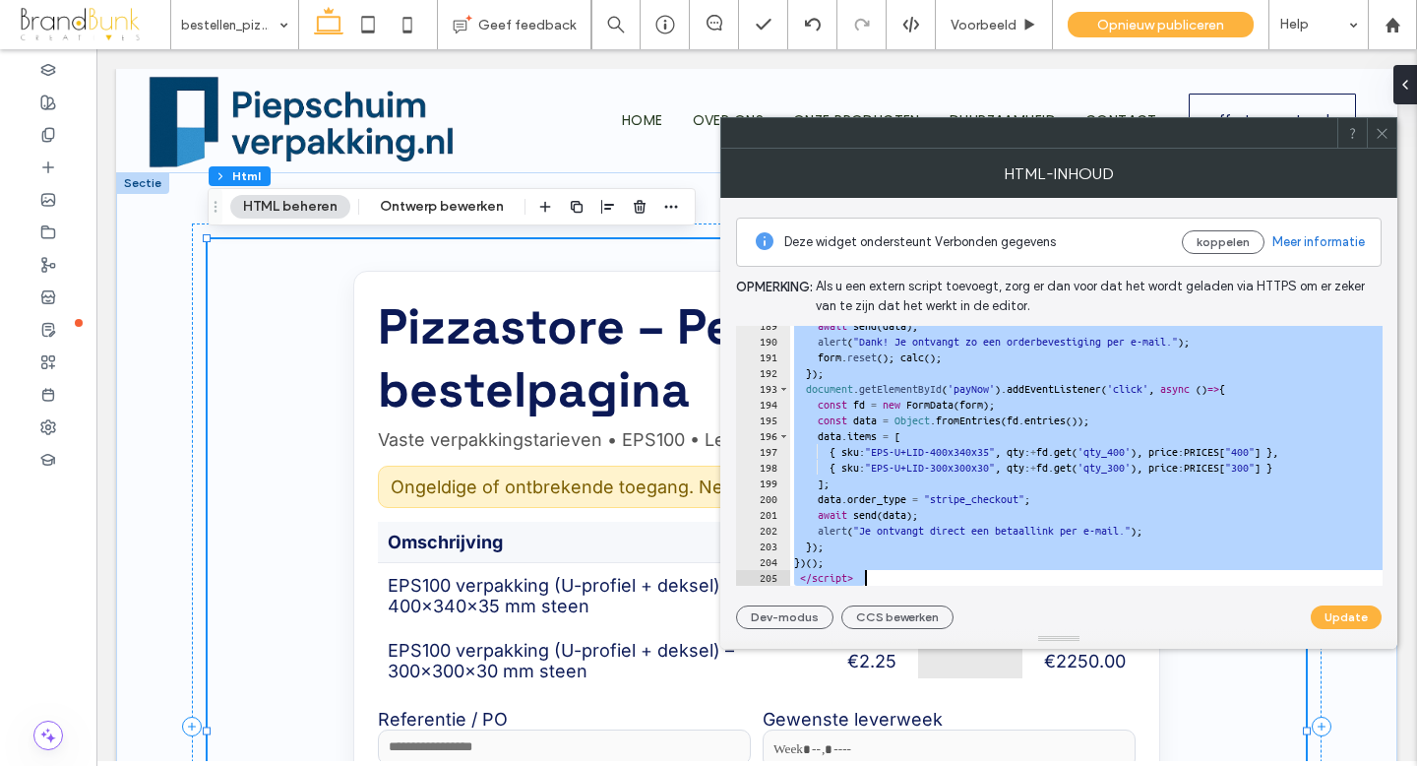
scroll to position [2968, 0]
drag, startPoint x: 784, startPoint y: 335, endPoint x: 1162, endPoint y: 617, distance: 471.8
click at [1162, 617] on div "**********" at bounding box center [1059, 413] width 646 height 431
type textarea "**********"
paste textarea "Cursor at row 205"
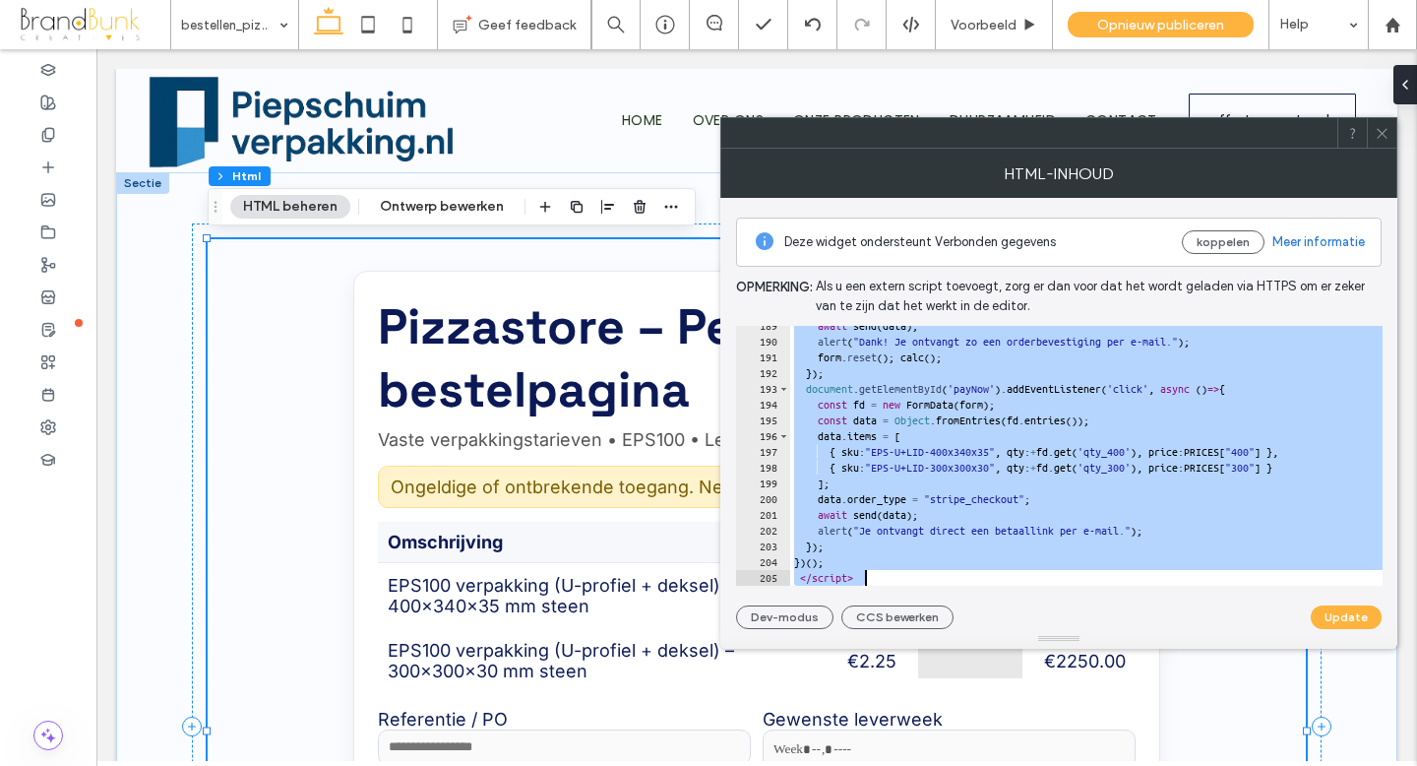
scroll to position [2748, 0]
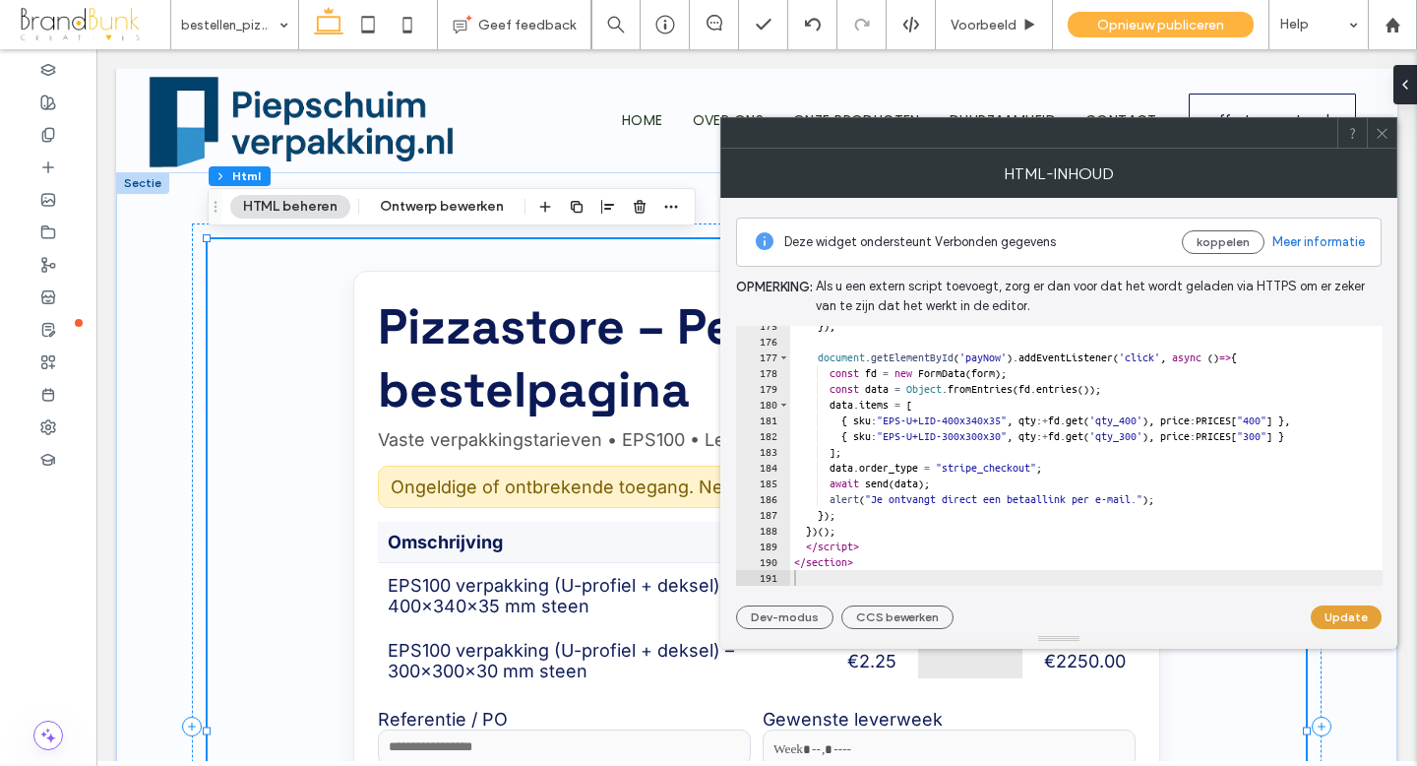
click at [1354, 618] on button "Update" at bounding box center [1346, 617] width 71 height 24
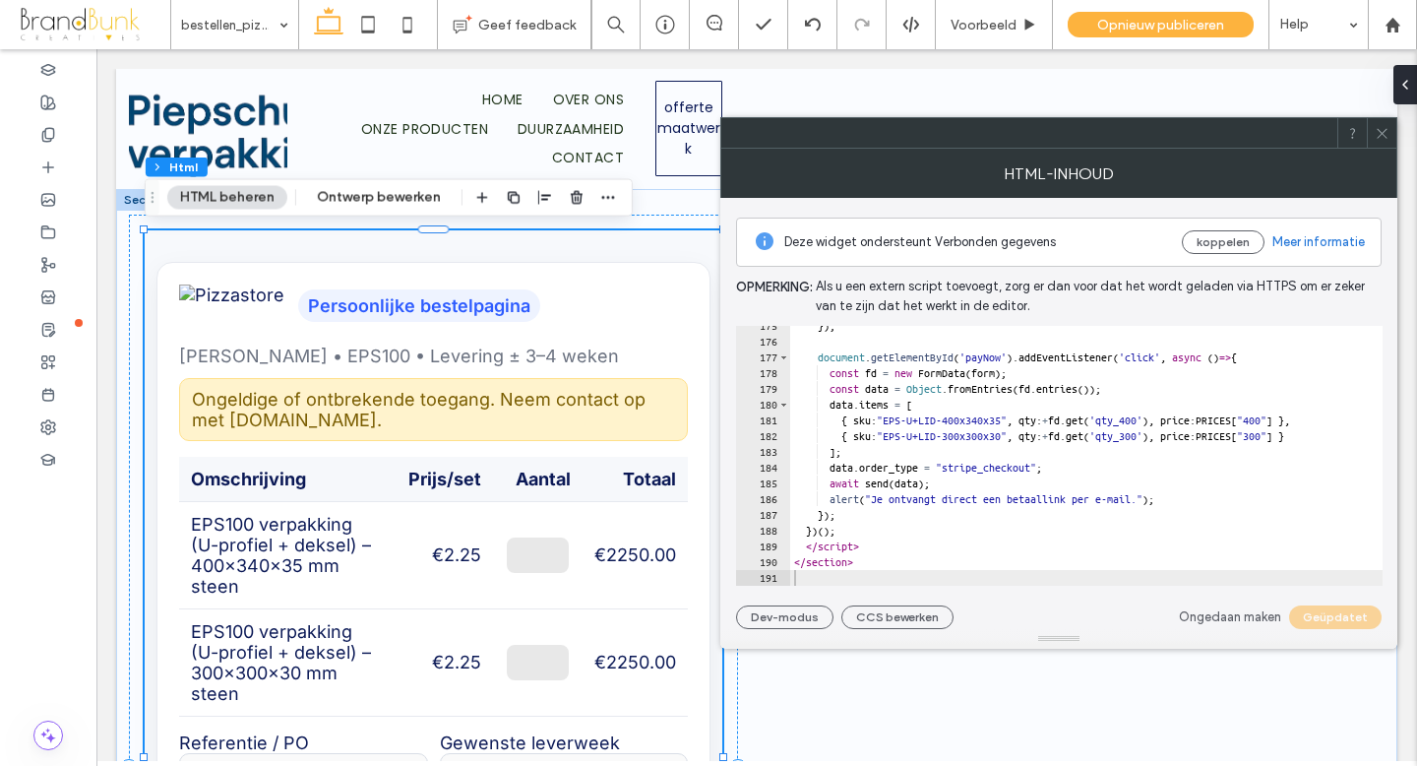
click at [1382, 138] on icon at bounding box center [1382, 133] width 15 height 15
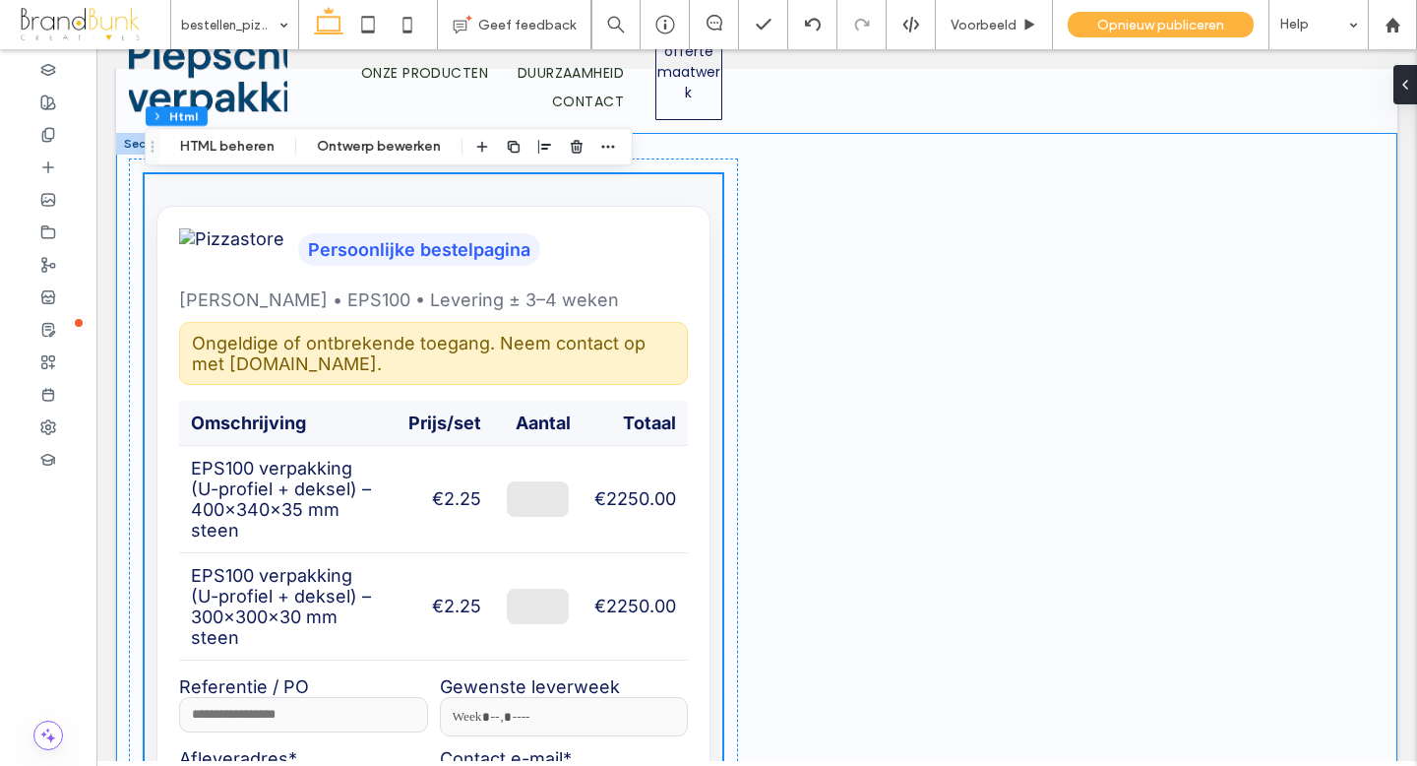
scroll to position [0, 0]
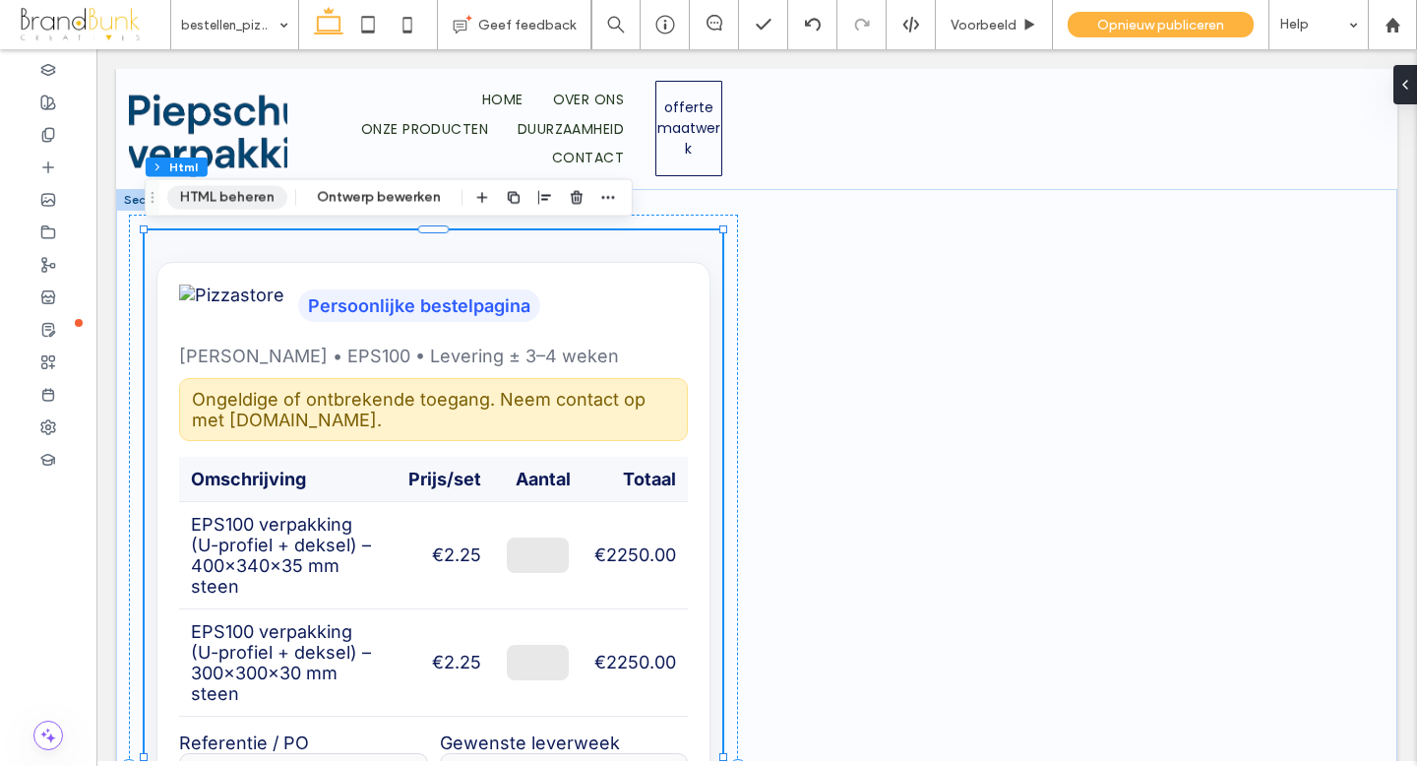
click at [242, 199] on button "HTML beheren" at bounding box center [227, 198] width 120 height 24
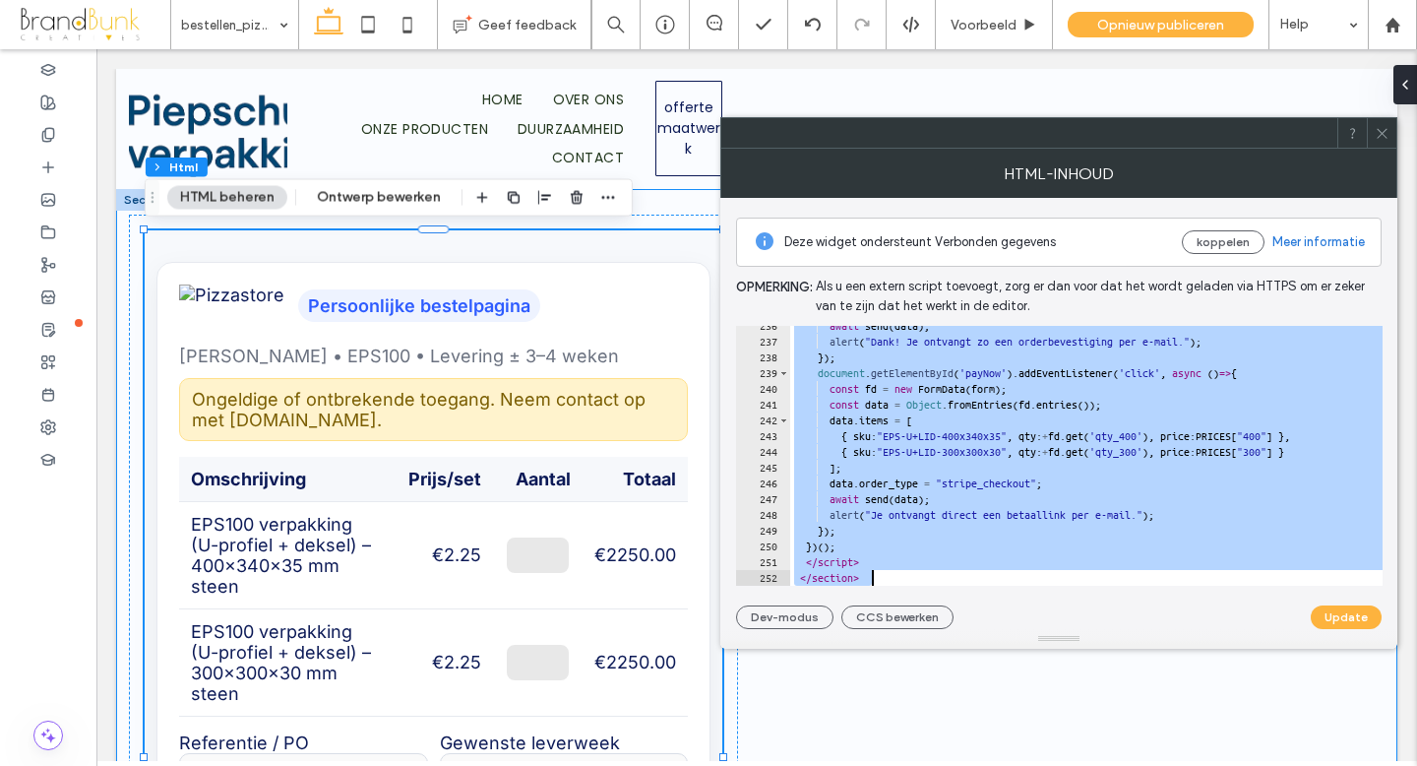
scroll to position [3708, 0]
drag, startPoint x: 882, startPoint y: 384, endPoint x: 1216, endPoint y: 671, distance: 441.1
type textarea "**********"
paste textarea "Cursor at row 252"
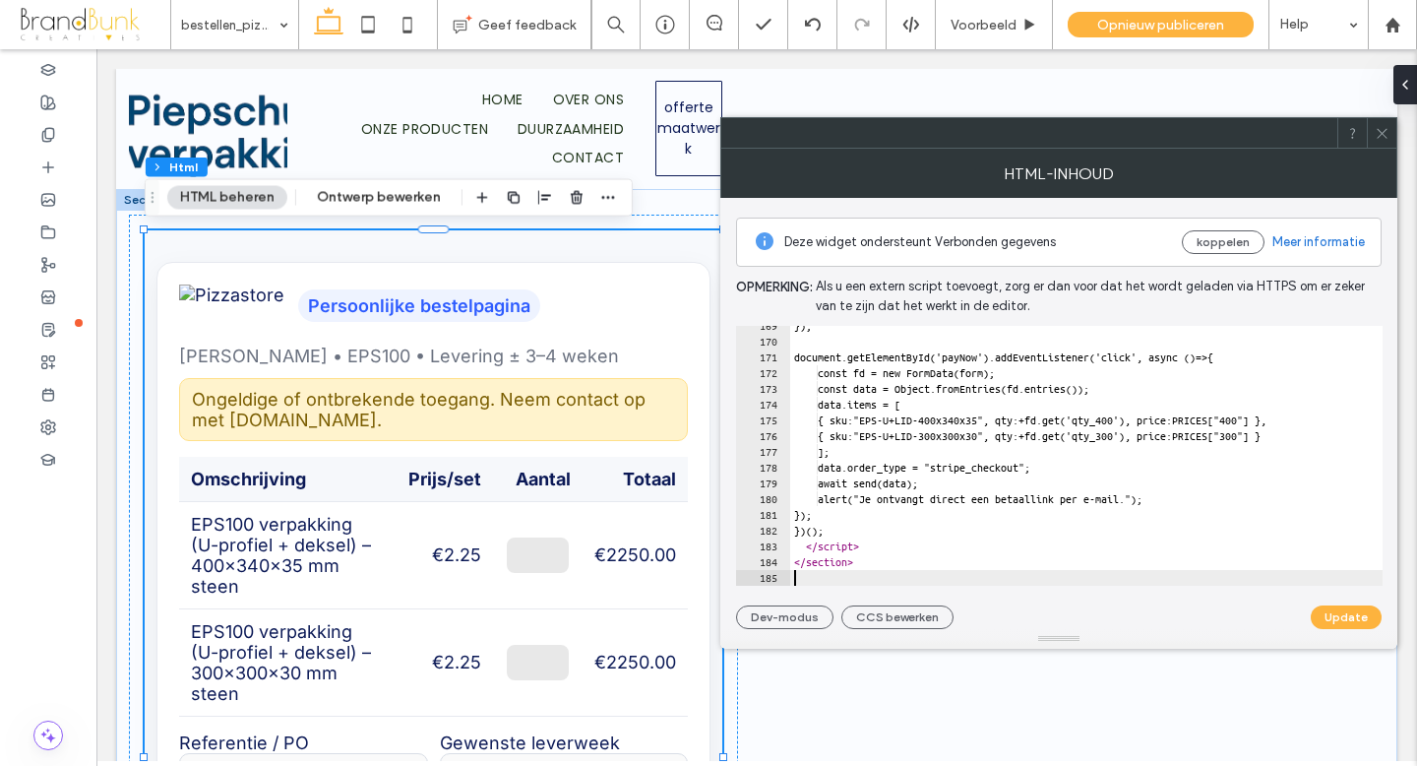
scroll to position [2653, 0]
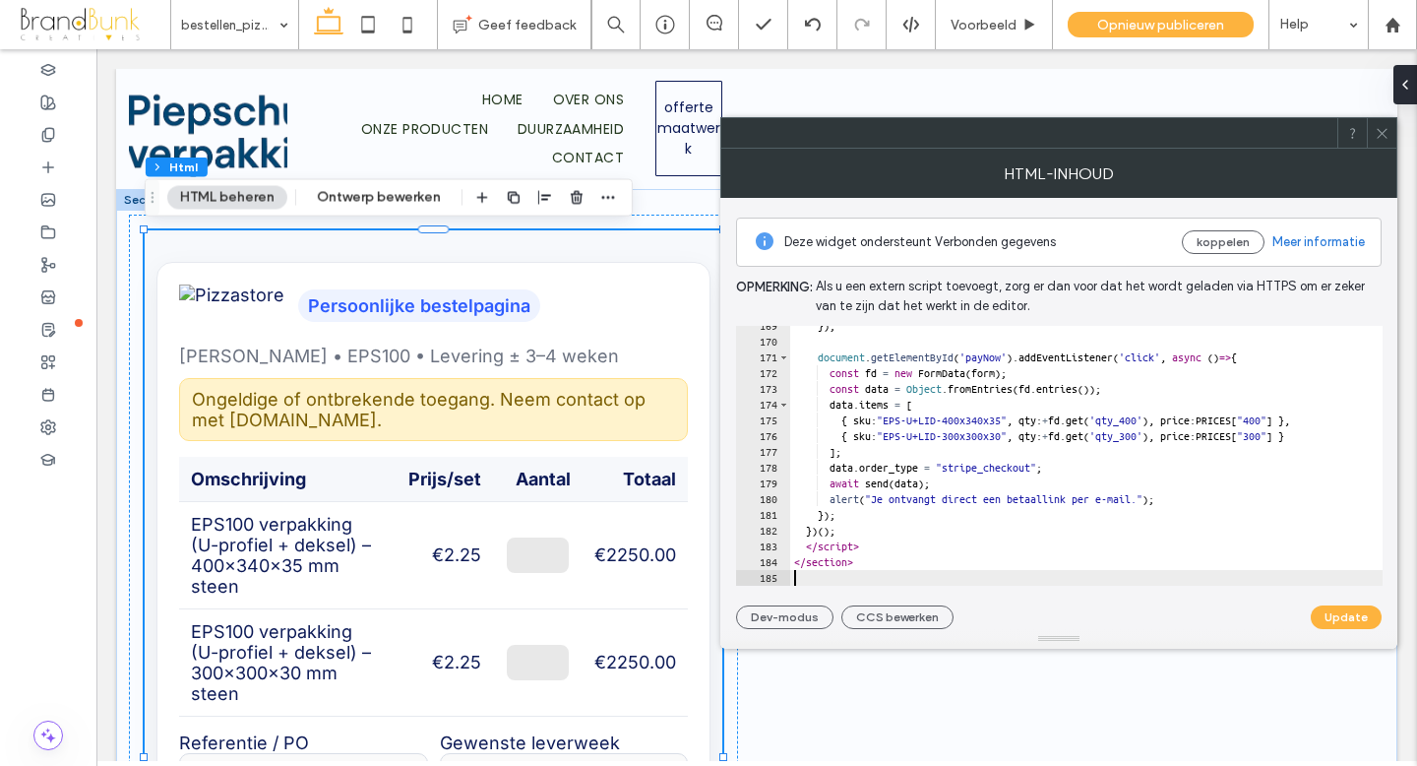
click at [1347, 619] on button "Update" at bounding box center [1346, 617] width 71 height 24
click at [1382, 134] on icon at bounding box center [1382, 133] width 15 height 15
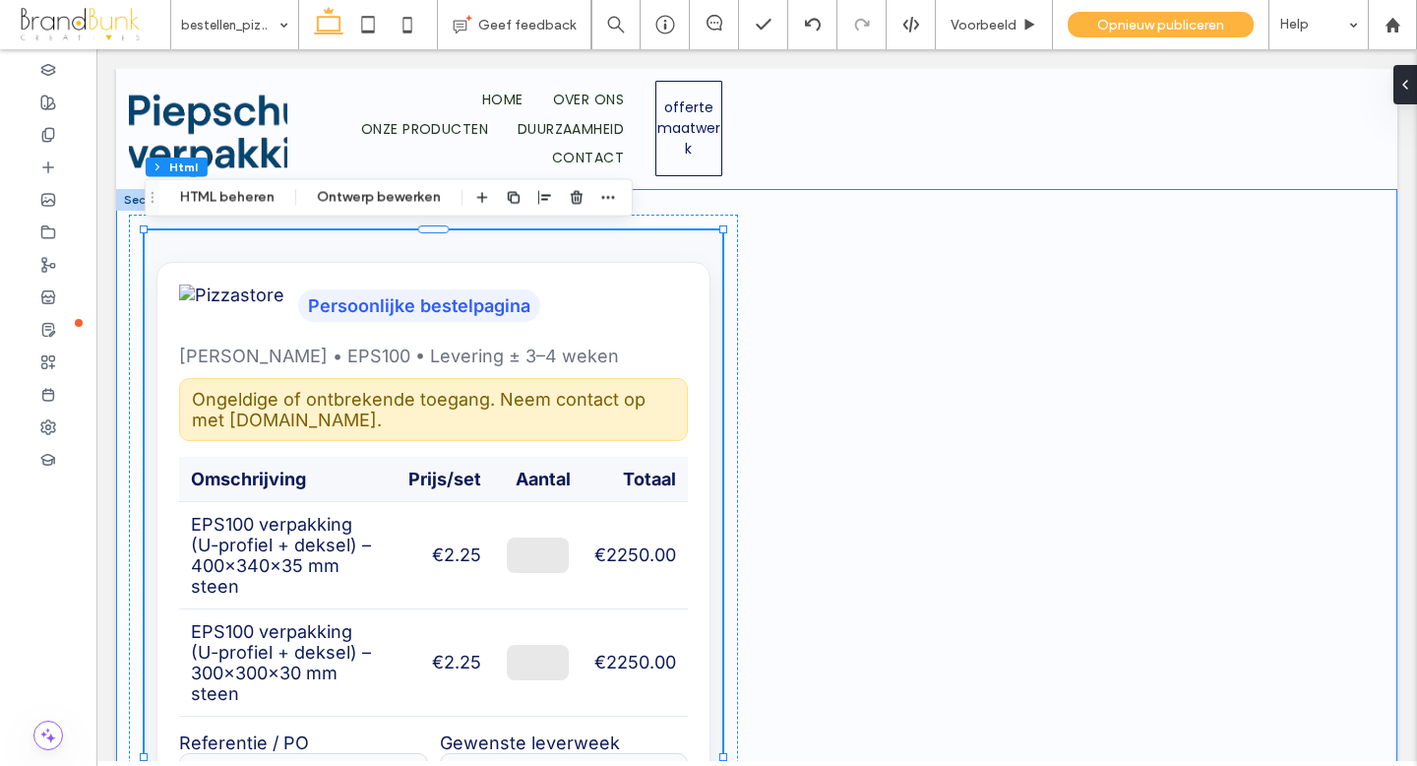
click at [981, 397] on div "Persoonlijke bestelpagina Vaste tarieven • EPS100 • Levering ± 3–4 weken Ongeld…" at bounding box center [756, 769] width 1281 height 1160
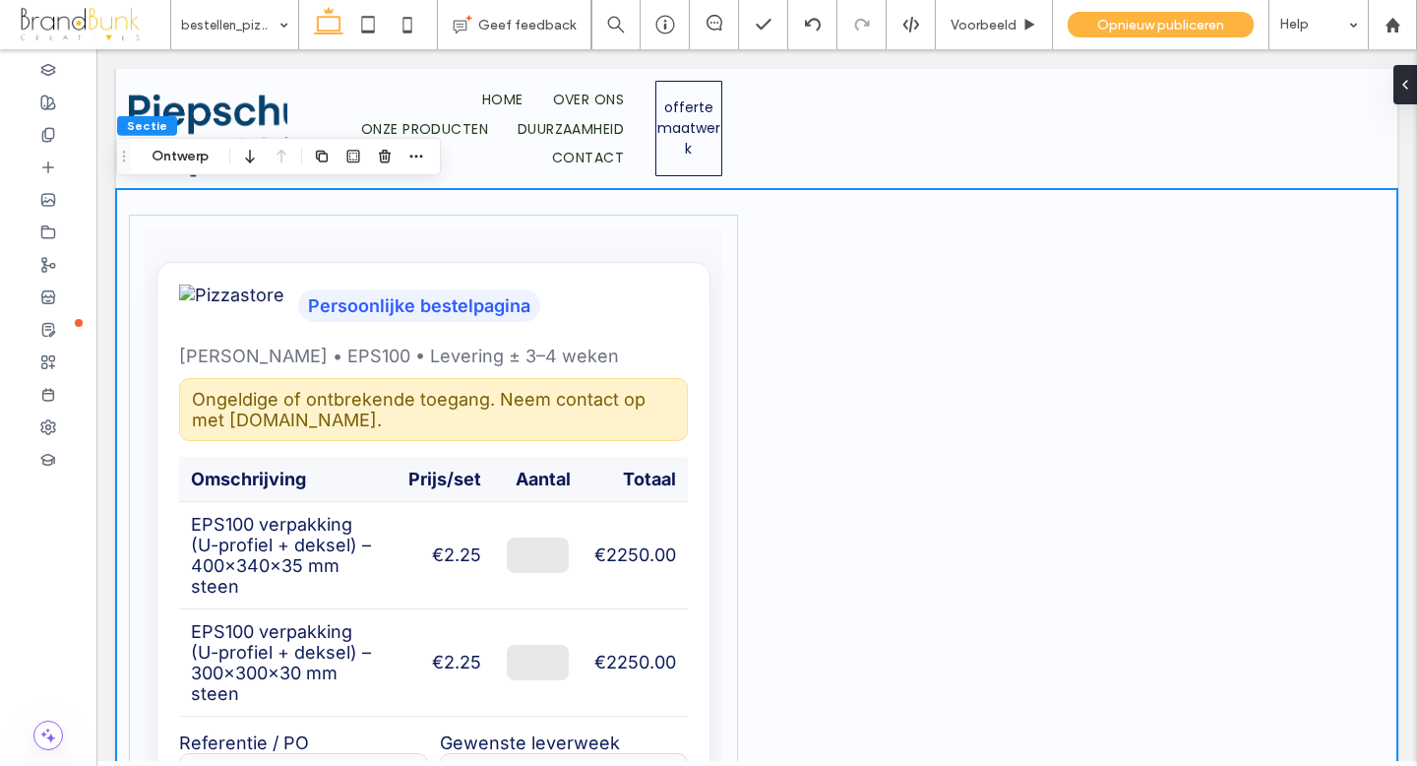
click at [981, 415] on div "Persoonlijke bestelpagina Vaste tarieven • EPS100 • Levering ± 3–4 weken Ongeld…" at bounding box center [756, 769] width 1281 height 1160
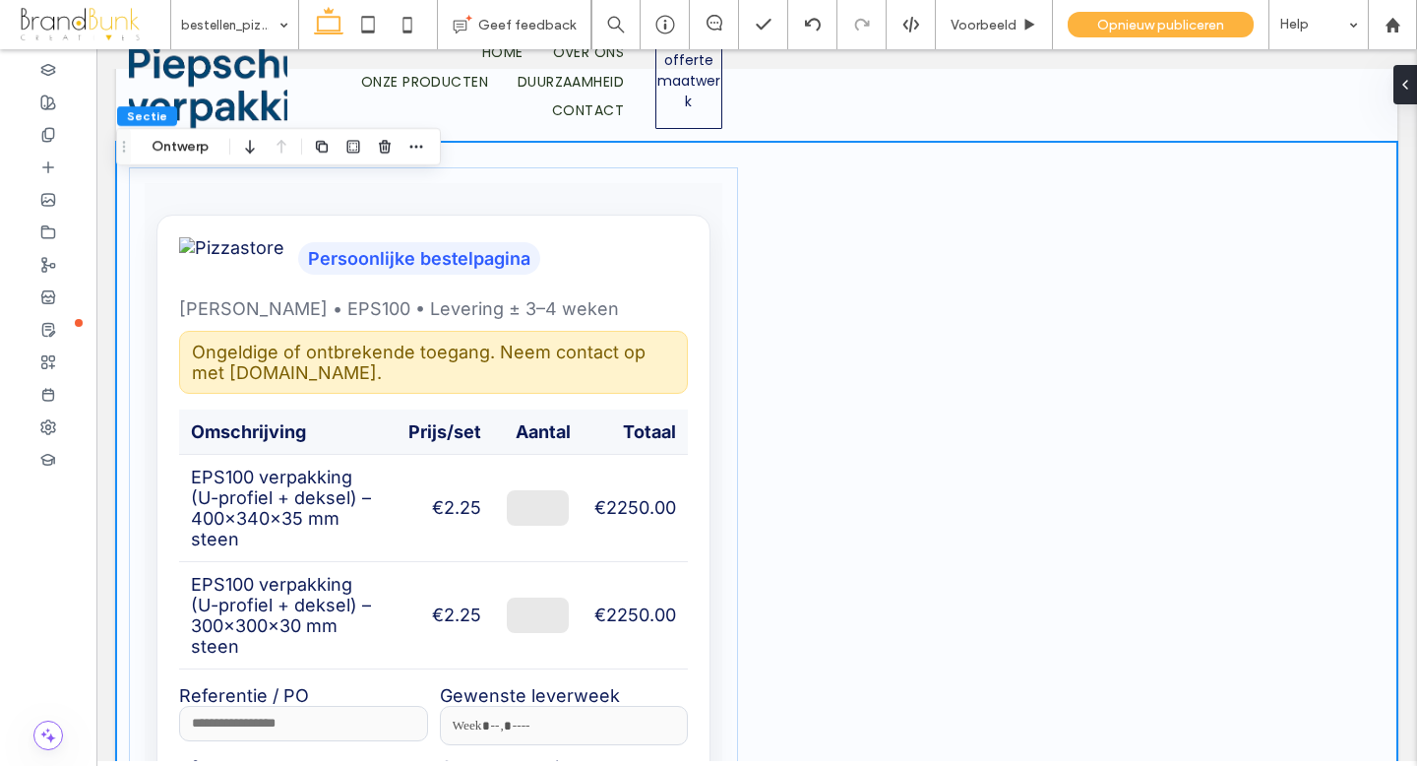
scroll to position [0, 0]
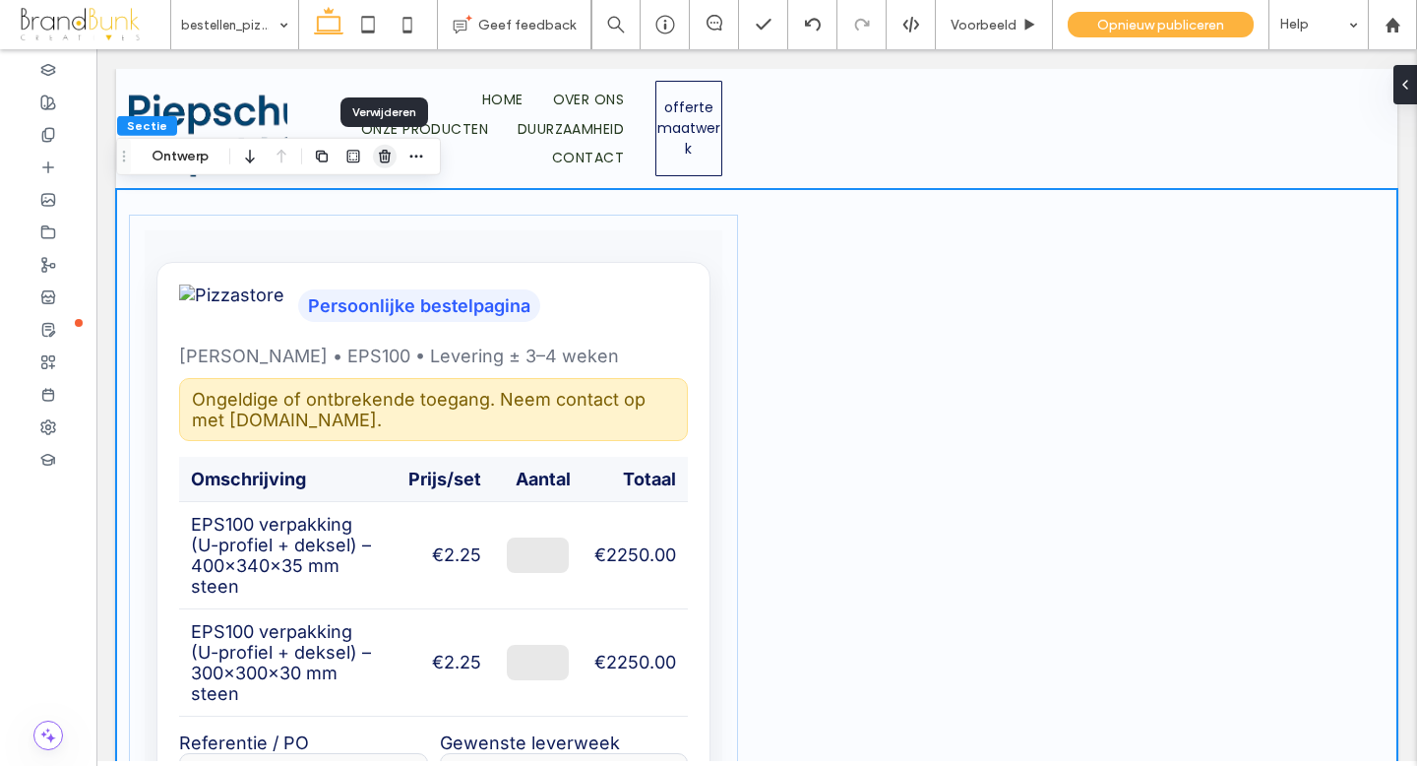
click at [380, 159] on use "button" at bounding box center [385, 156] width 12 height 13
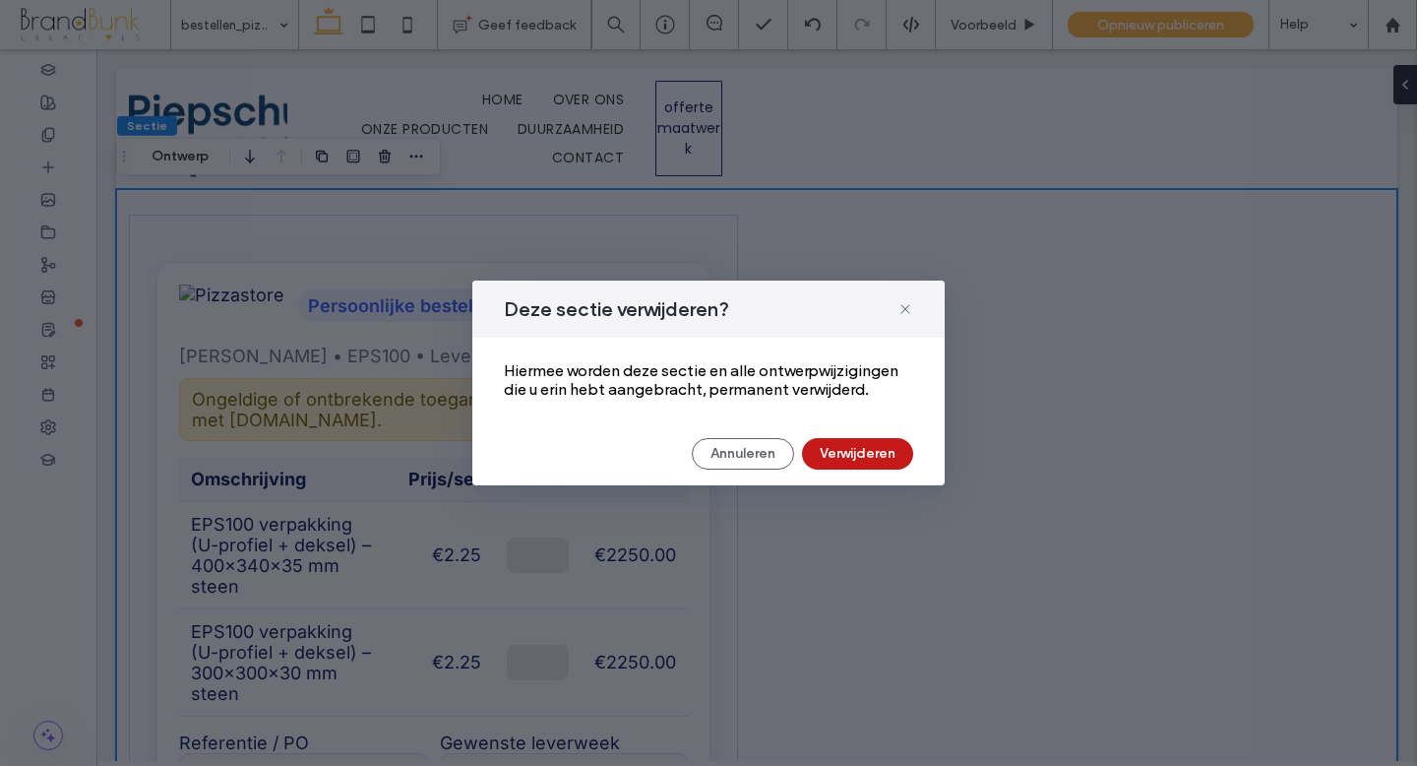
drag, startPoint x: 831, startPoint y: 463, endPoint x: 734, endPoint y: 413, distance: 108.3
click at [831, 463] on button "Verwijderen" at bounding box center [857, 453] width 111 height 31
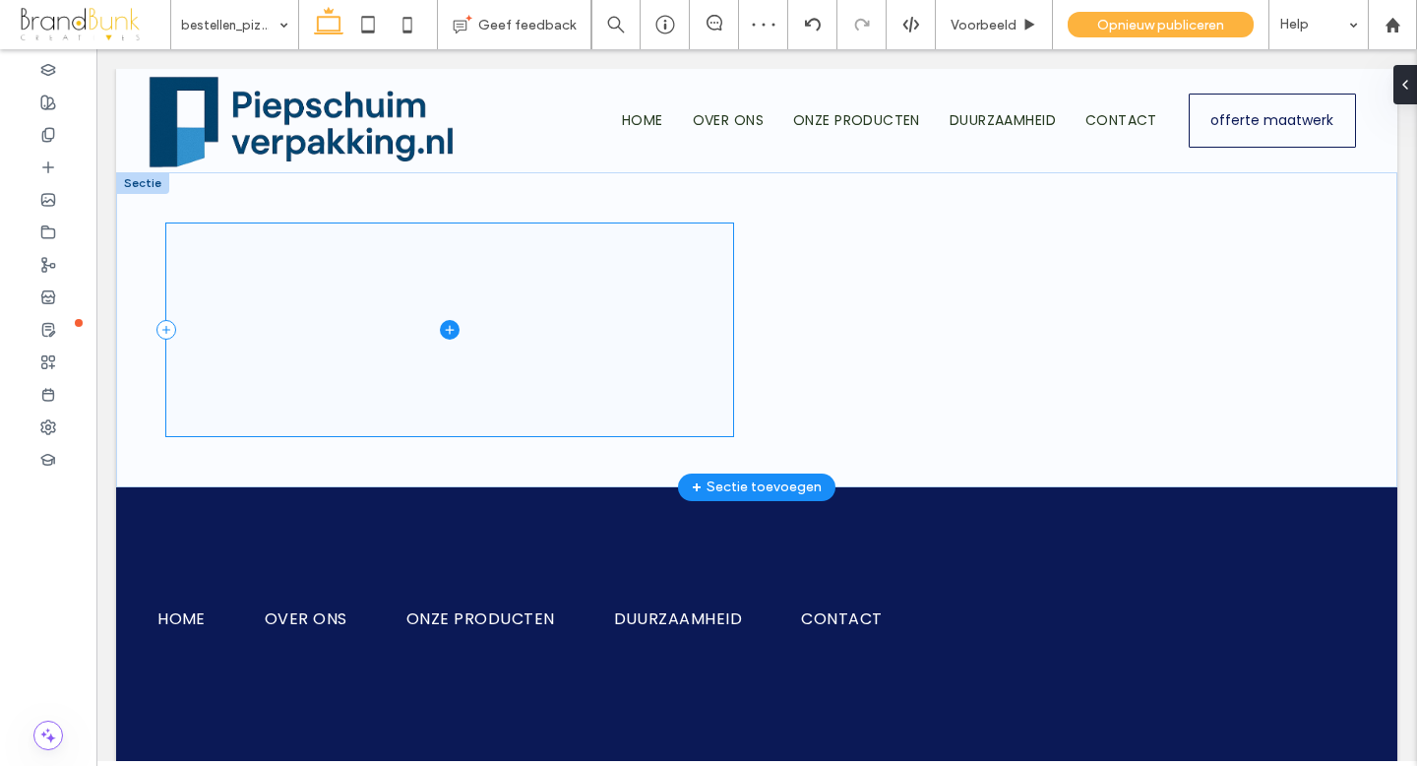
click at [637, 309] on span at bounding box center [449, 329] width 567 height 213
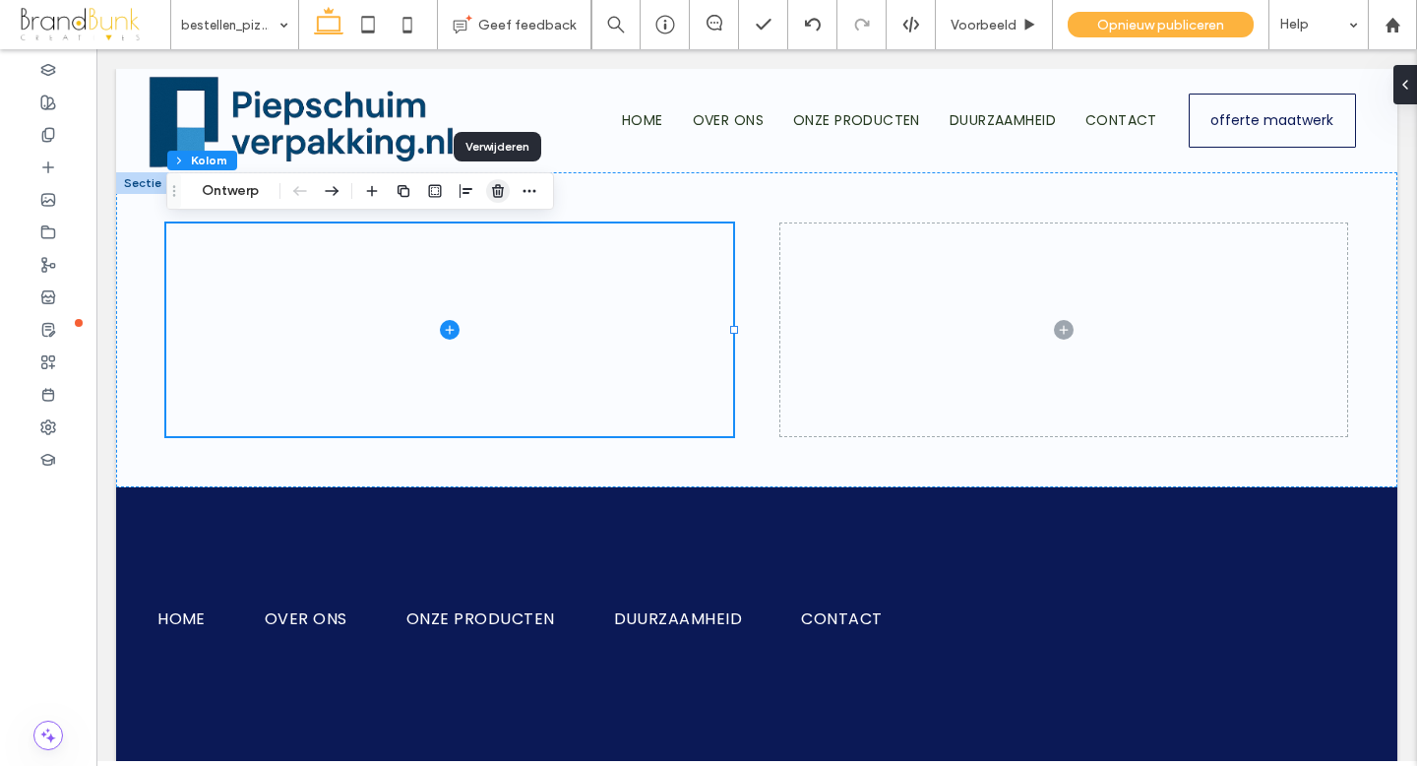
click at [493, 190] on use "button" at bounding box center [498, 190] width 12 height 13
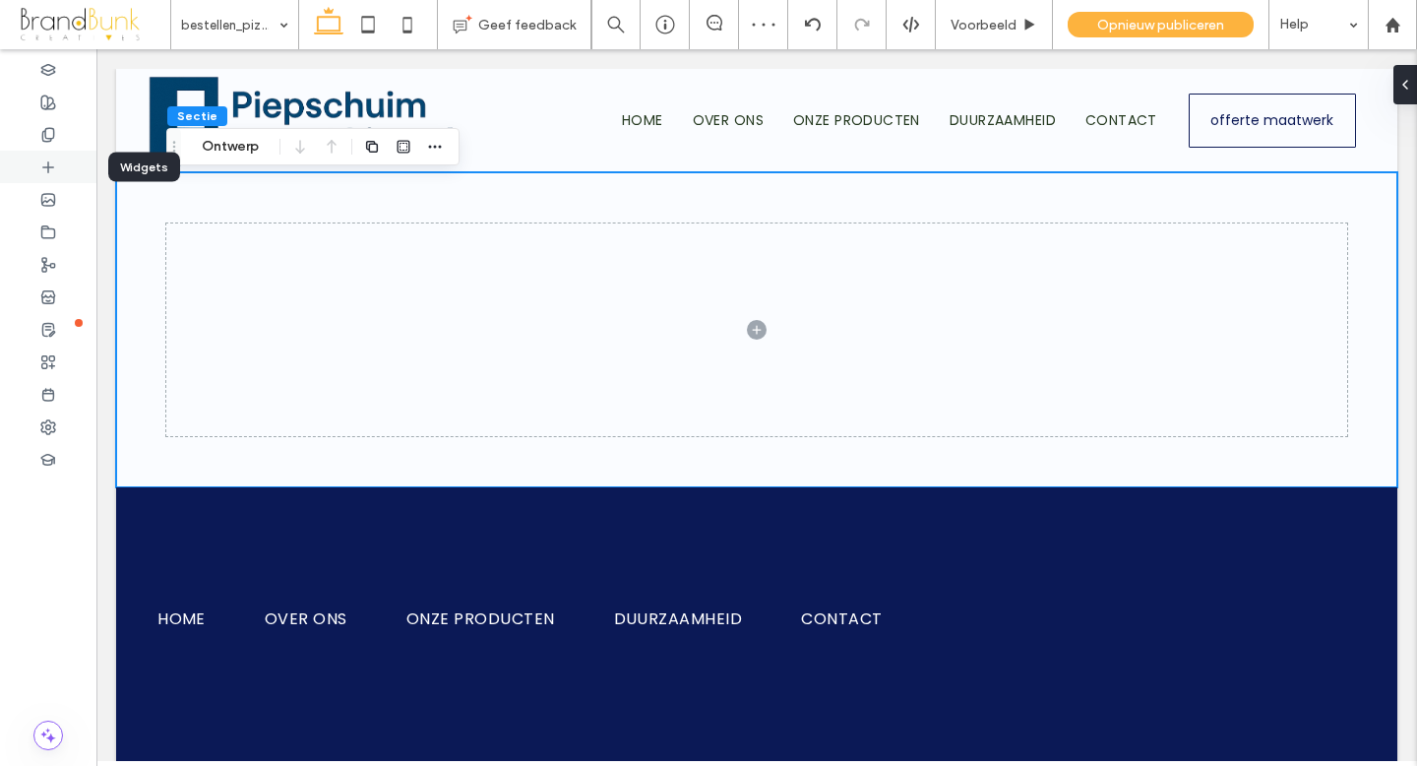
click at [49, 168] on icon at bounding box center [48, 167] width 16 height 16
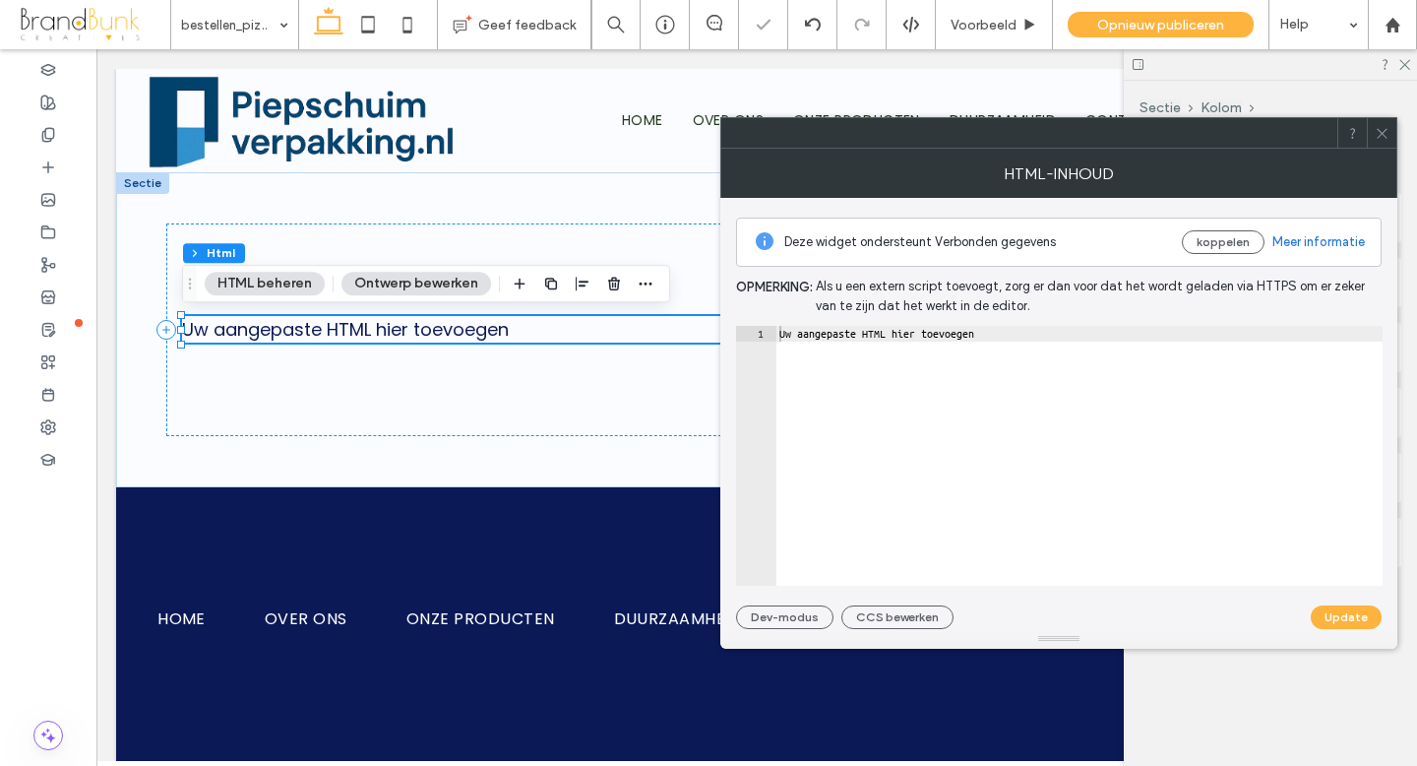
type textarea "**********"
drag, startPoint x: 1033, startPoint y: 333, endPoint x: 766, endPoint y: 335, distance: 267.7
click at [766, 335] on div "**********" at bounding box center [1059, 456] width 647 height 260
paste textarea "Cursor at row 1"
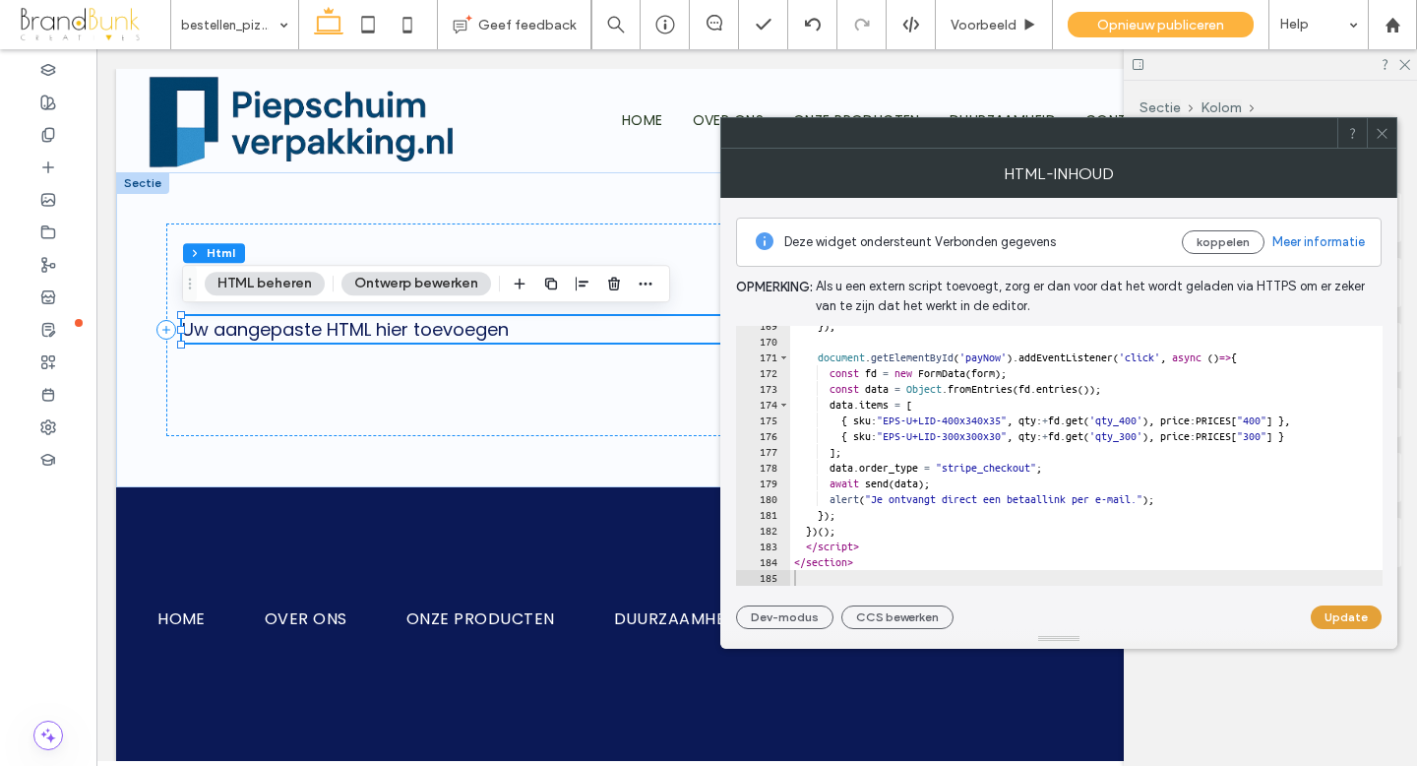
click at [1337, 625] on button "Update" at bounding box center [1346, 617] width 71 height 24
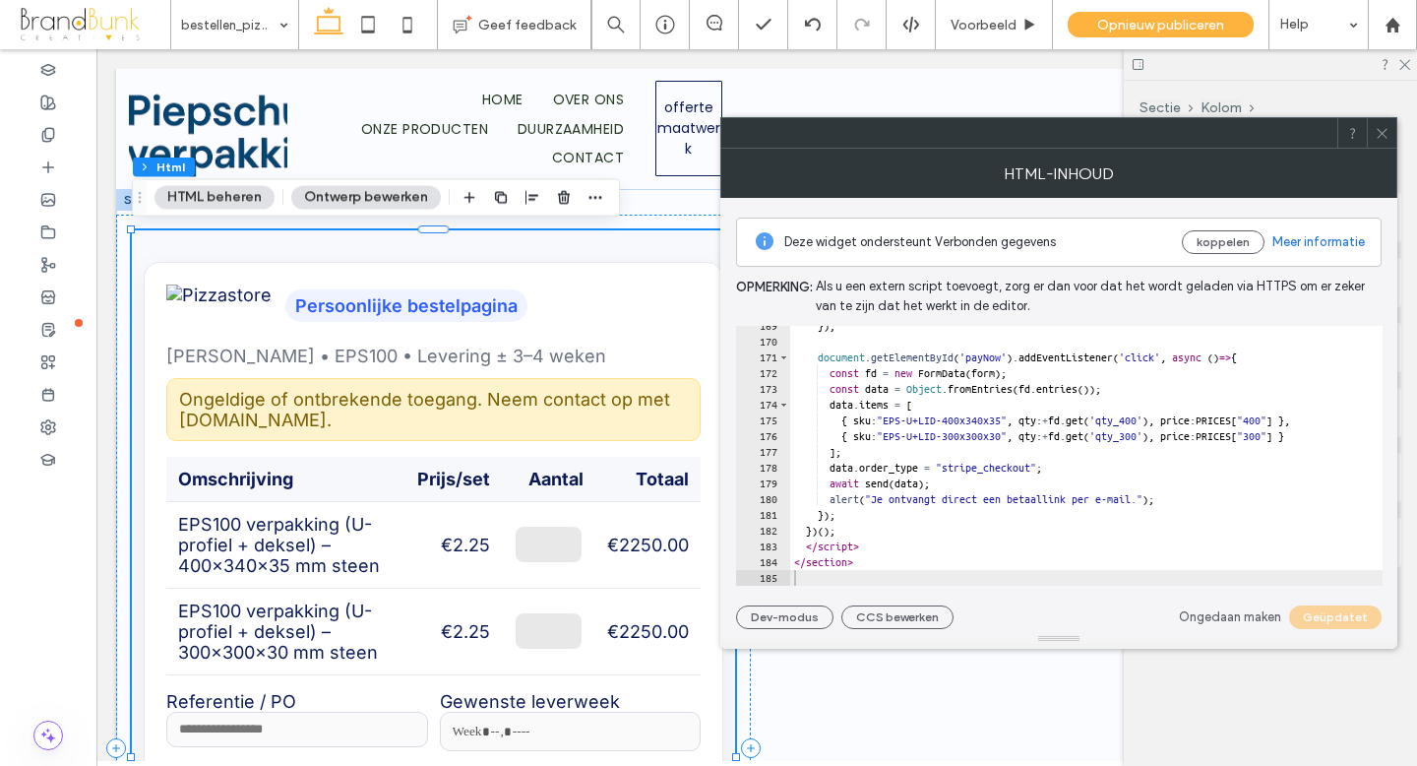
click at [1382, 138] on icon at bounding box center [1382, 133] width 15 height 15
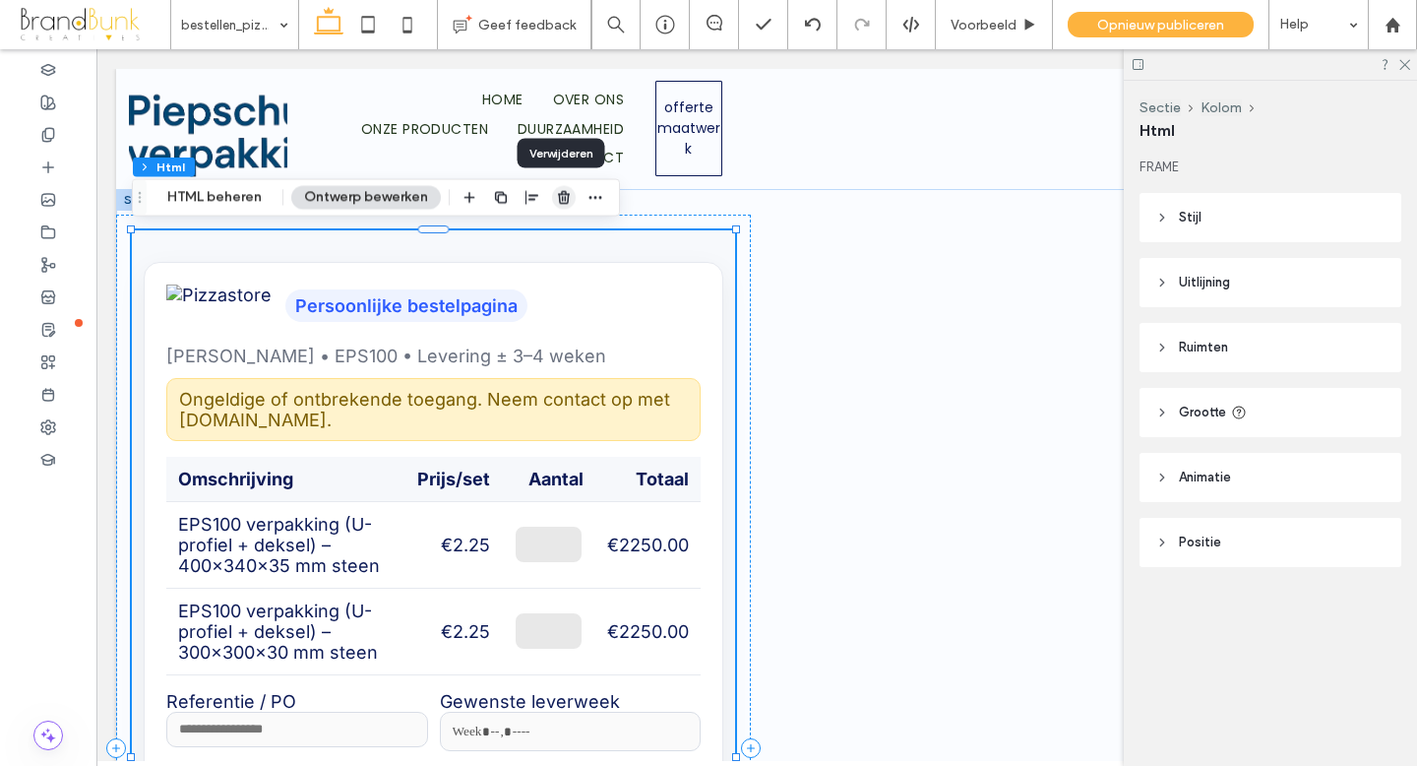
click at [564, 198] on icon "button" at bounding box center [564, 198] width 16 height 16
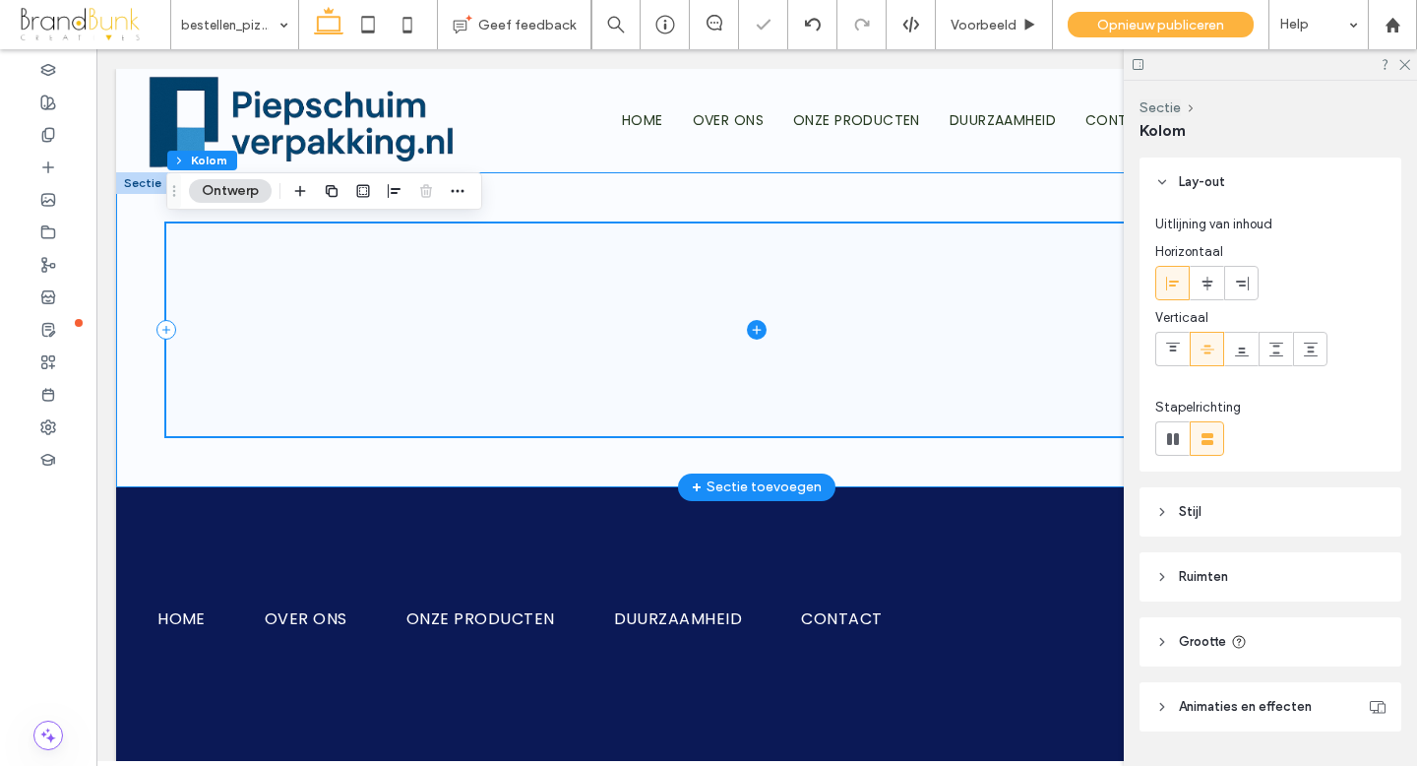
scroll to position [0, 3]
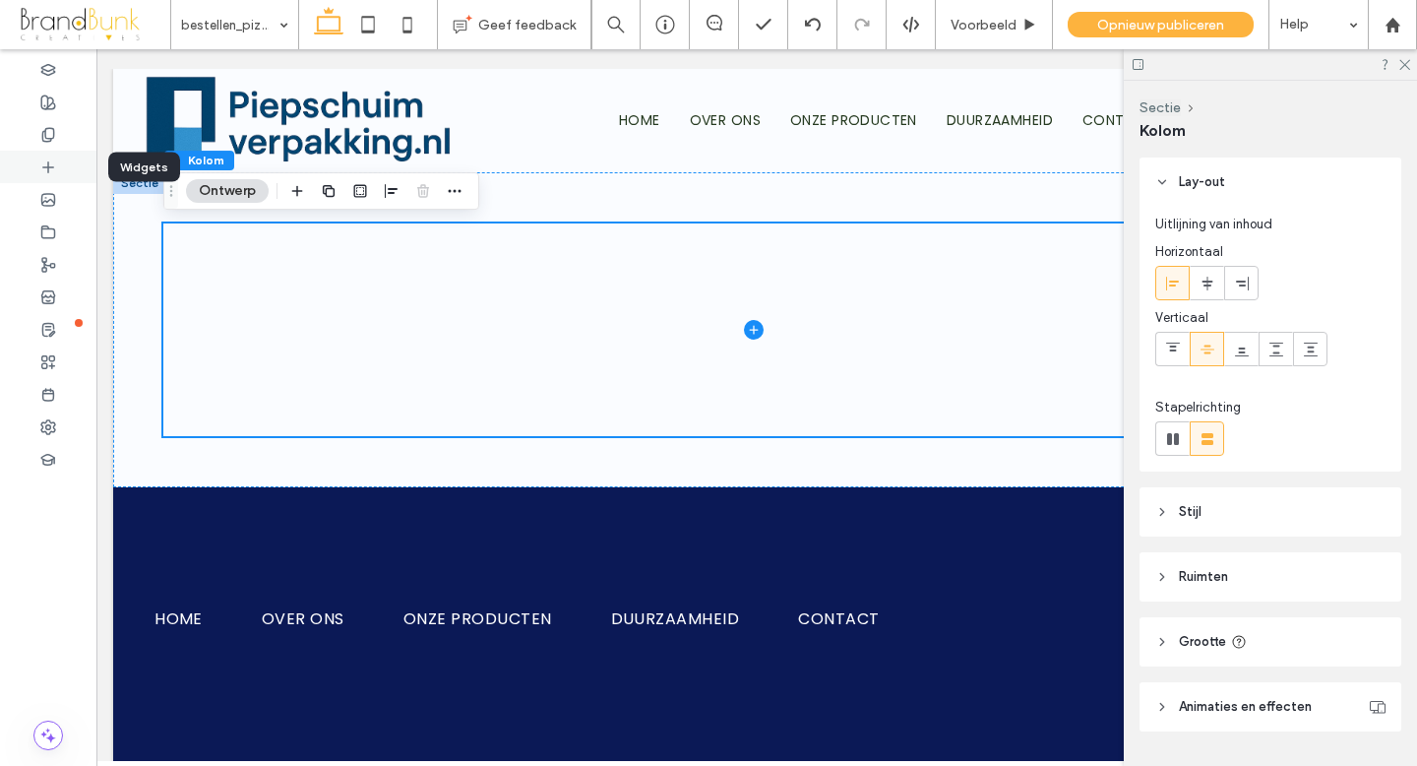
click at [51, 170] on icon at bounding box center [48, 167] width 16 height 16
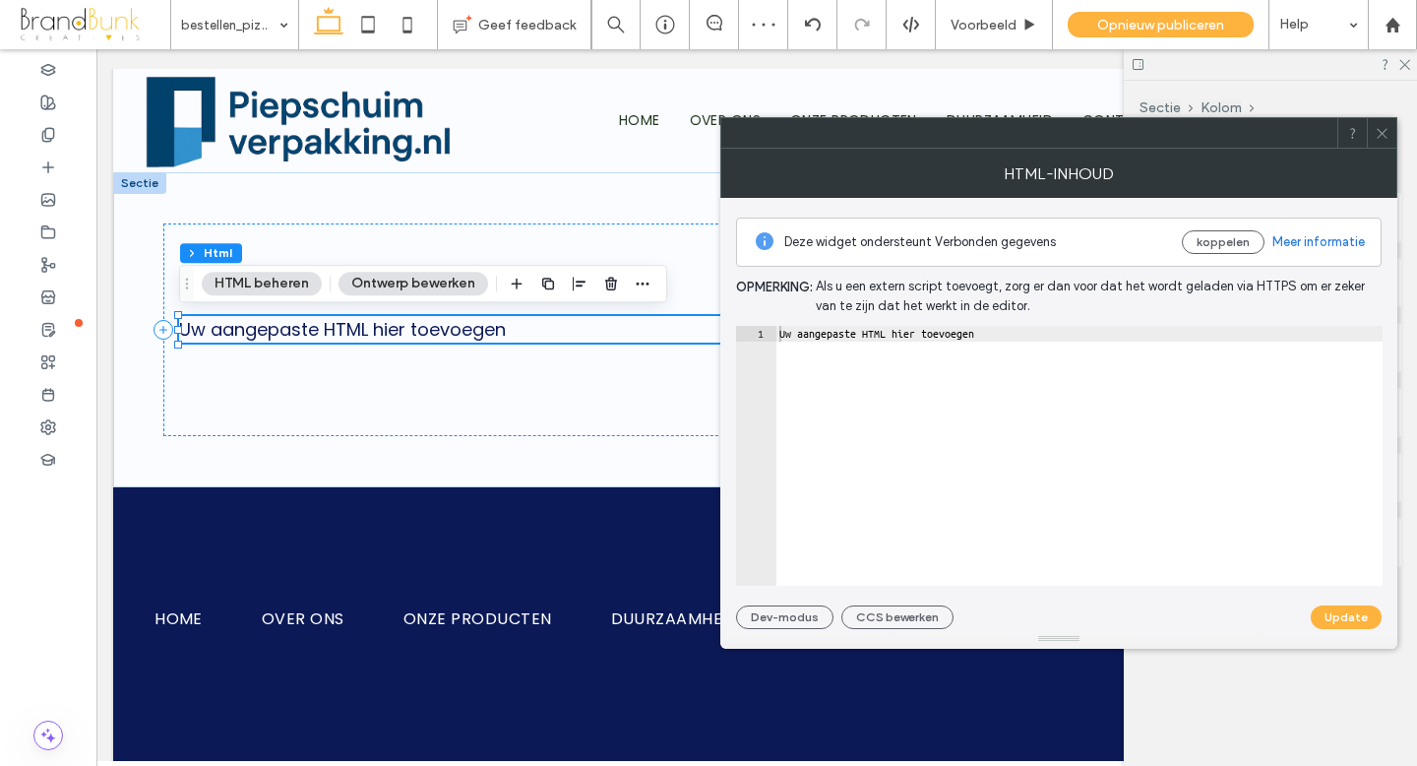
type textarea "**********"
drag, startPoint x: 1030, startPoint y: 334, endPoint x: 747, endPoint y: 334, distance: 283.4
click at [747, 334] on div "**********" at bounding box center [1059, 456] width 647 height 260
paste textarea "Cursor at row 1"
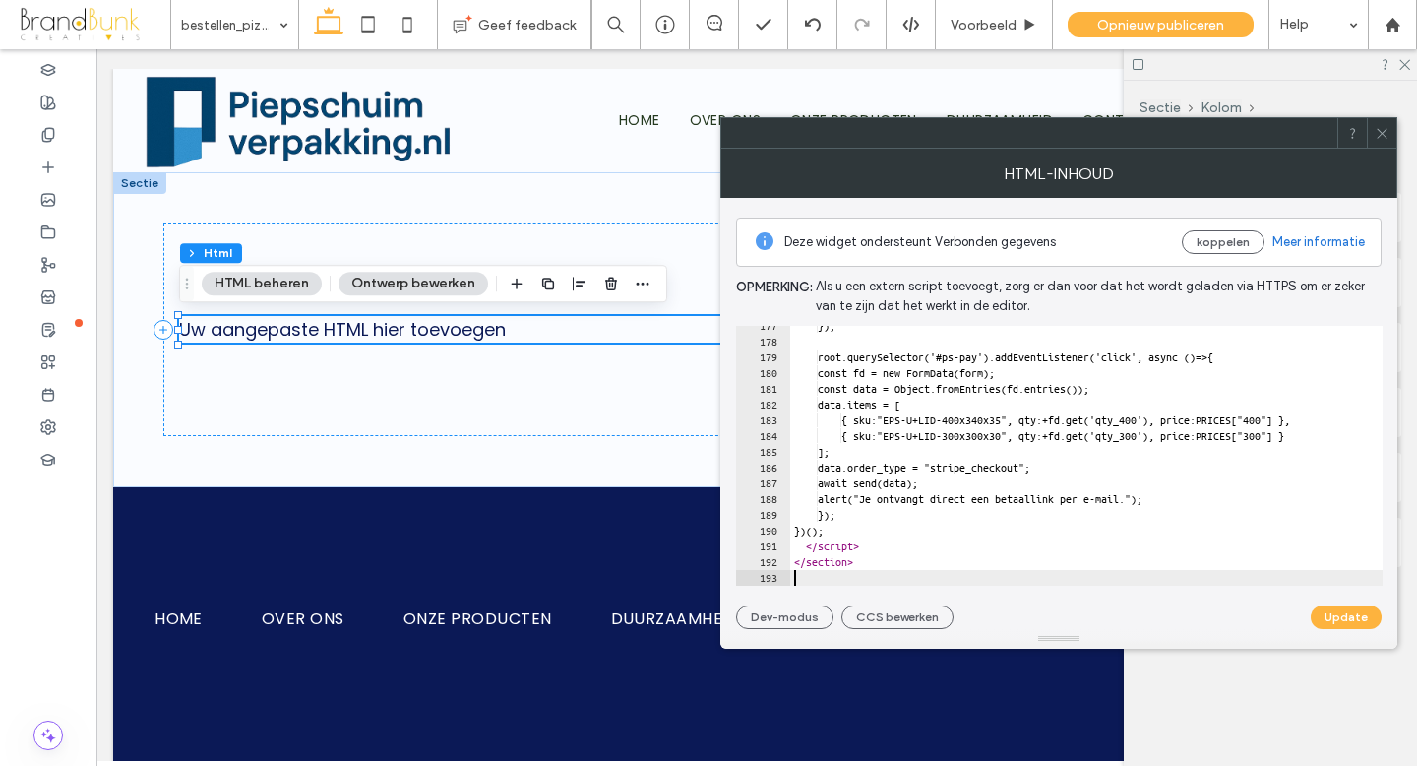
scroll to position [2779, 0]
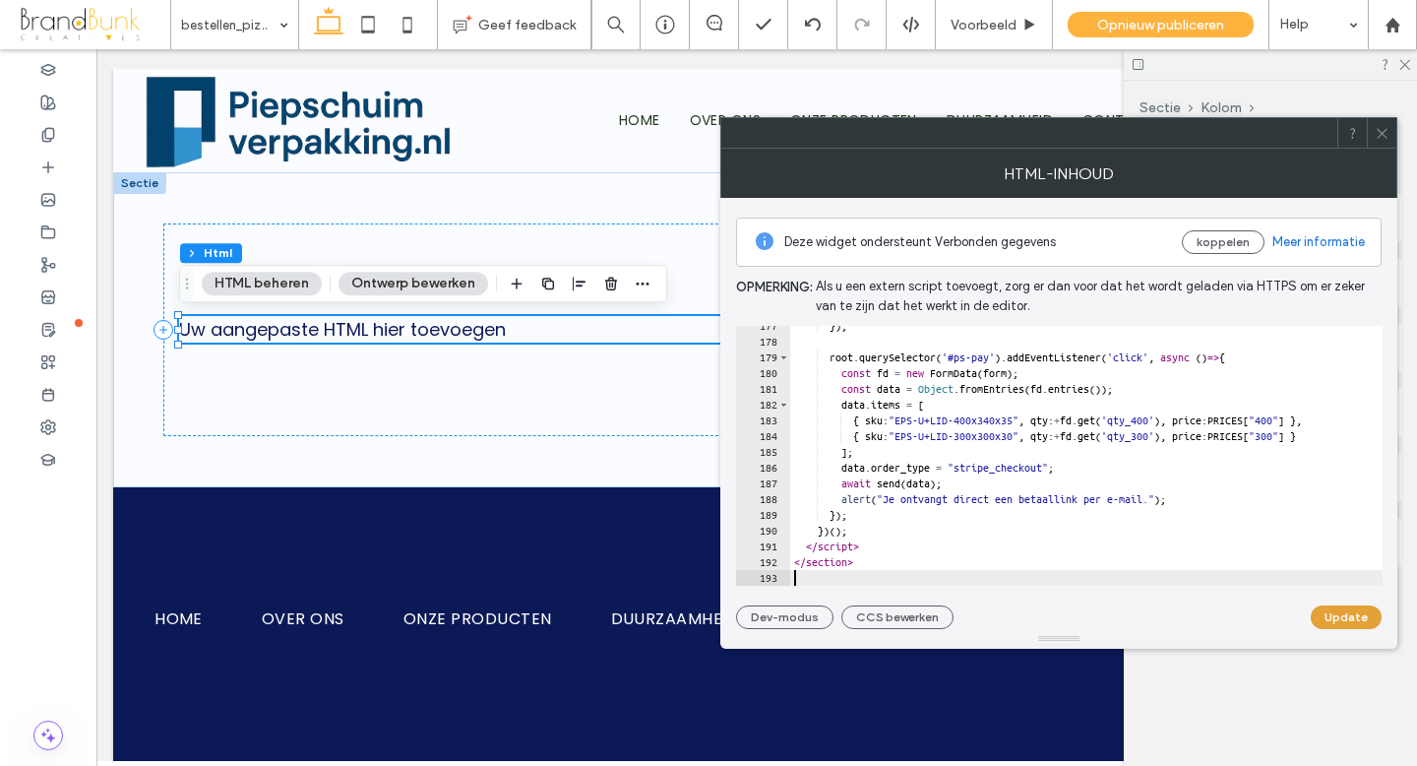
click at [1366, 619] on button "Update" at bounding box center [1346, 617] width 71 height 24
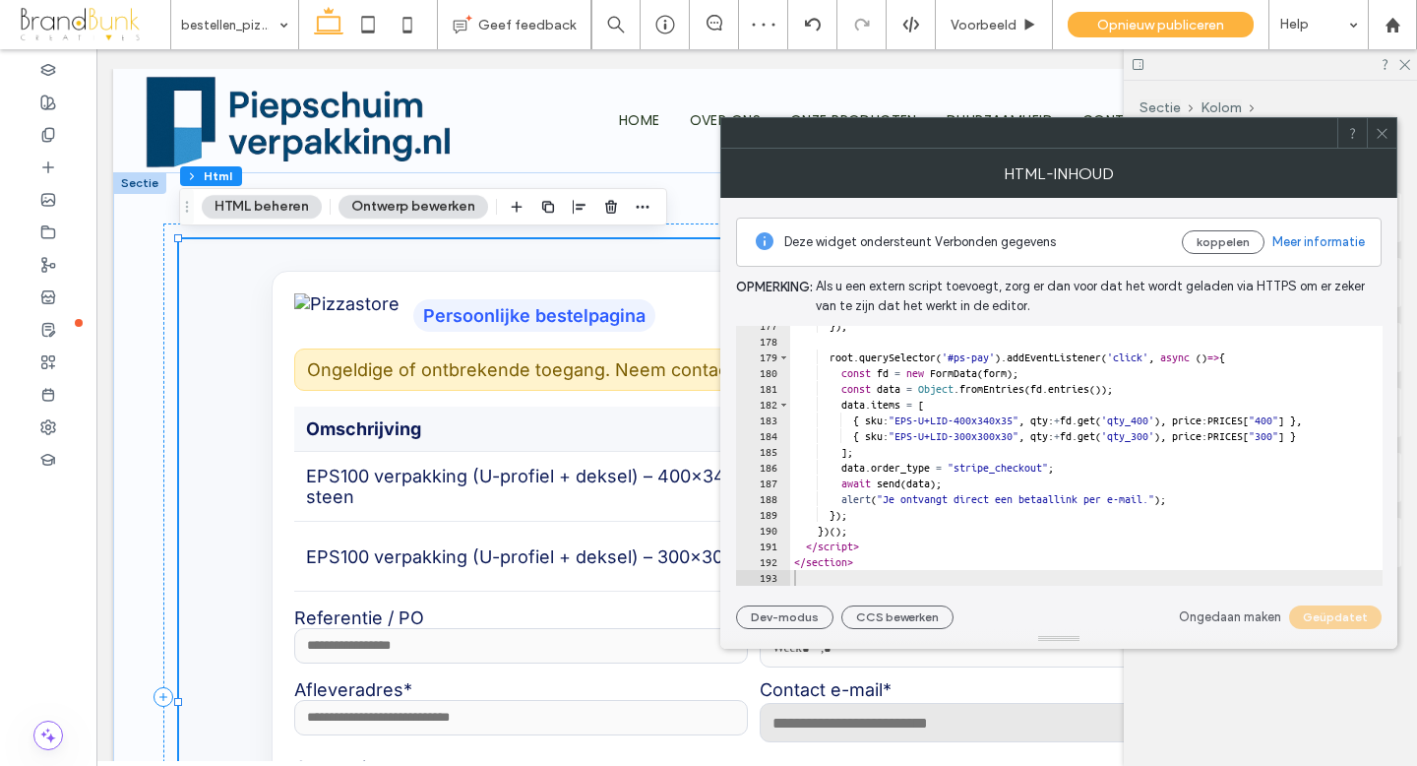
click at [1378, 136] on use at bounding box center [1382, 133] width 10 height 10
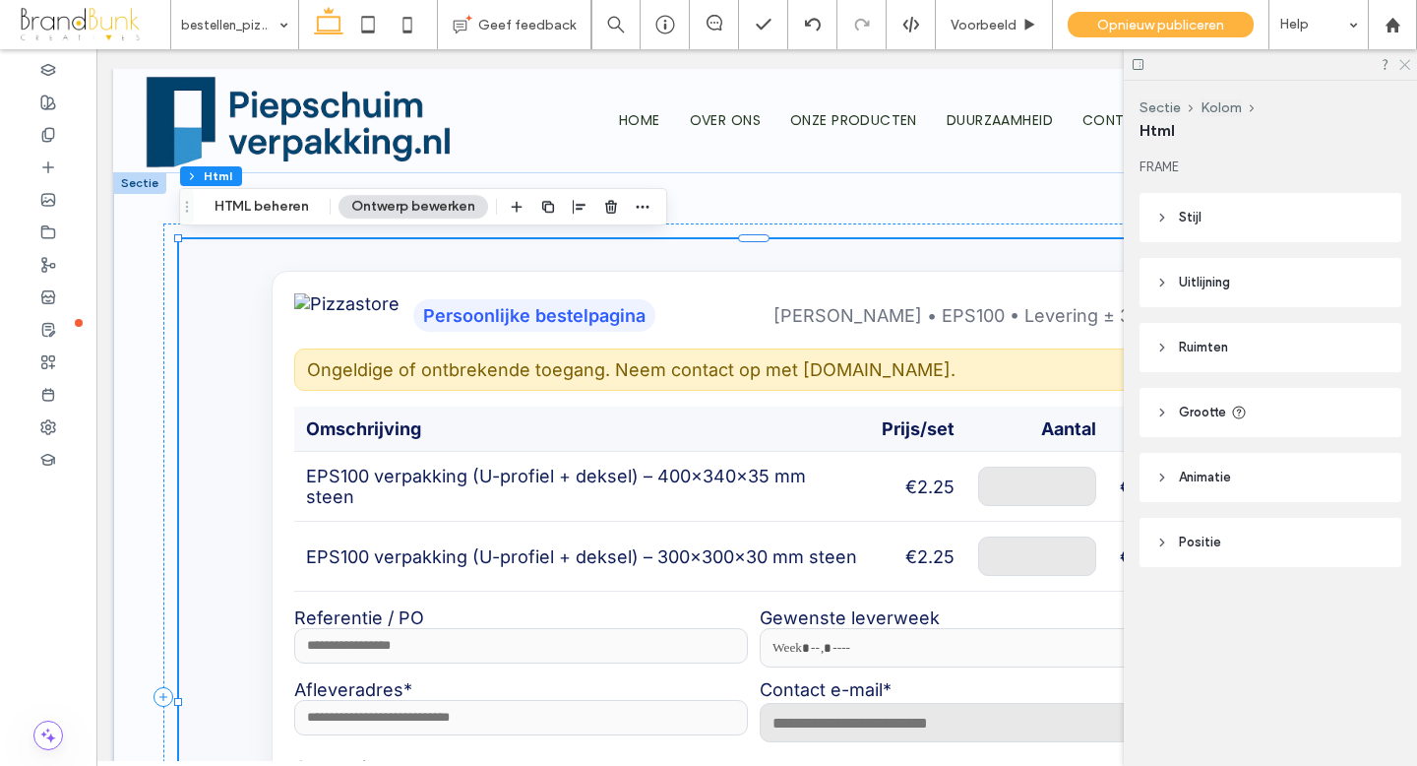
click at [1403, 65] on use at bounding box center [1405, 65] width 11 height 11
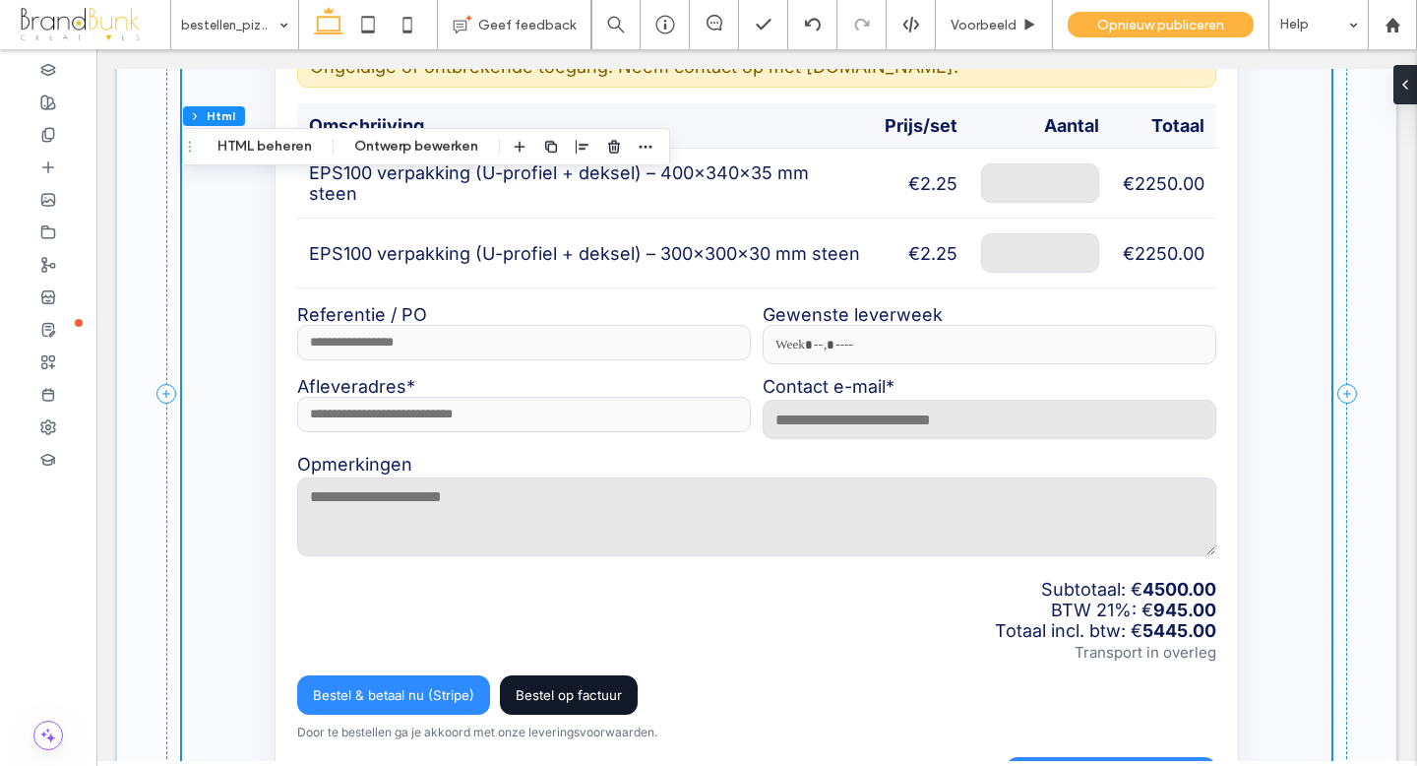
scroll to position [0, 0]
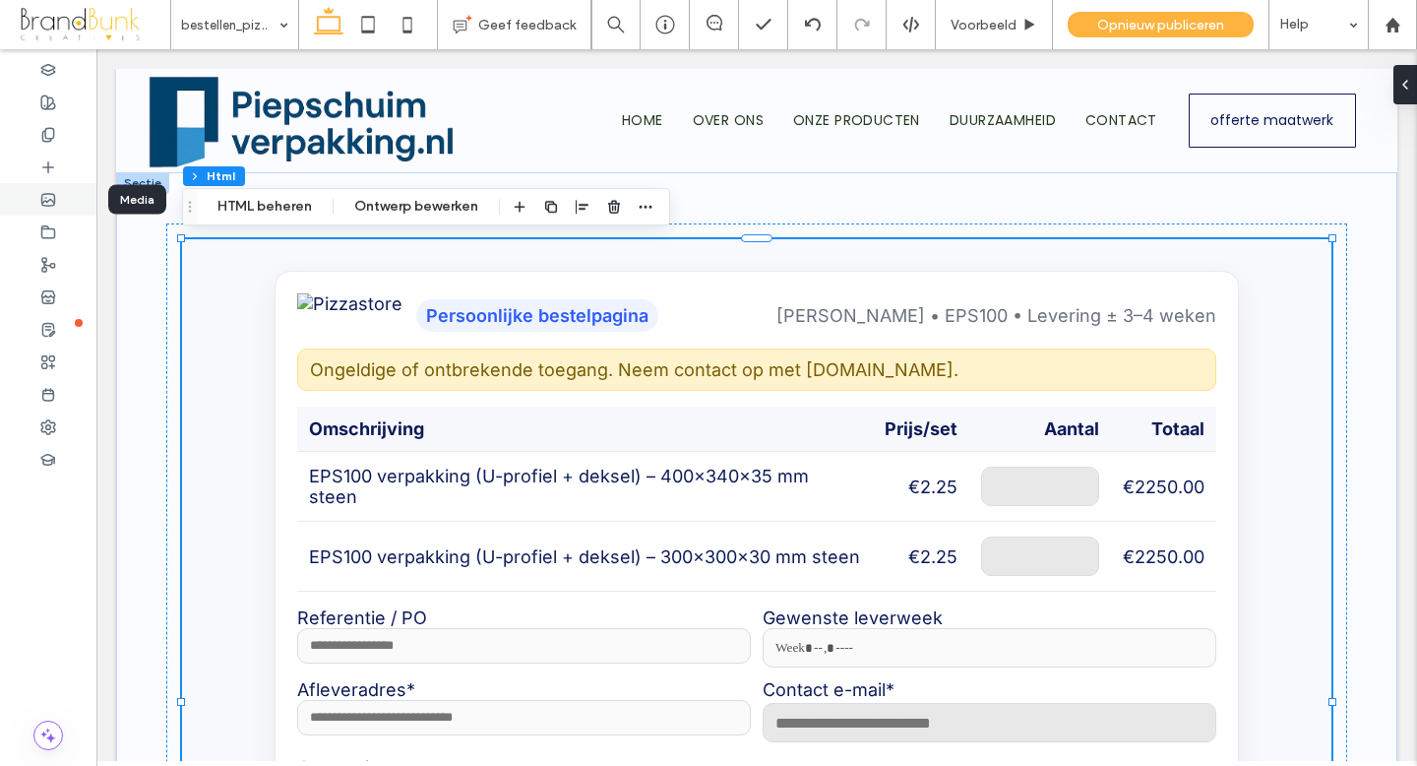
click at [47, 196] on icon at bounding box center [48, 200] width 16 height 16
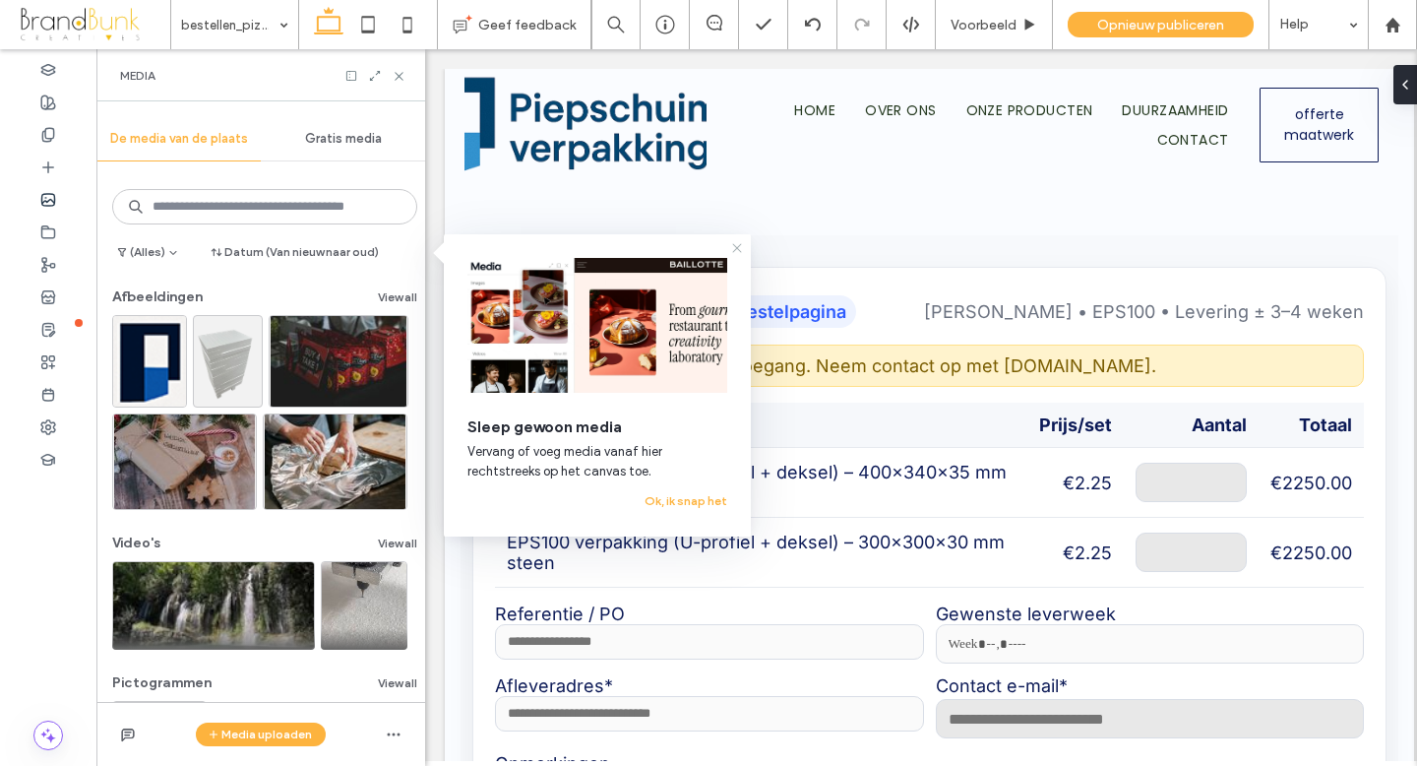
click at [737, 247] on use at bounding box center [736, 247] width 9 height 9
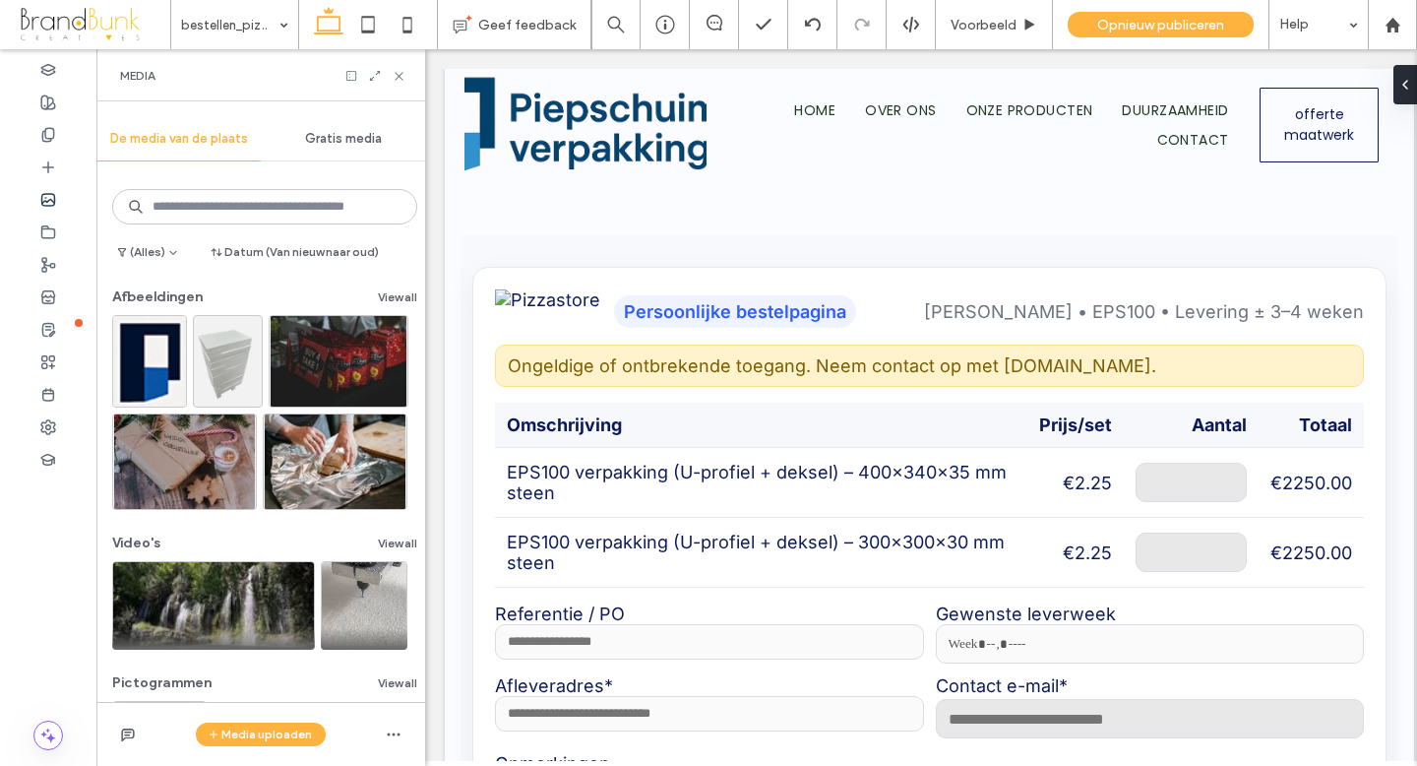
scroll to position [4, 0]
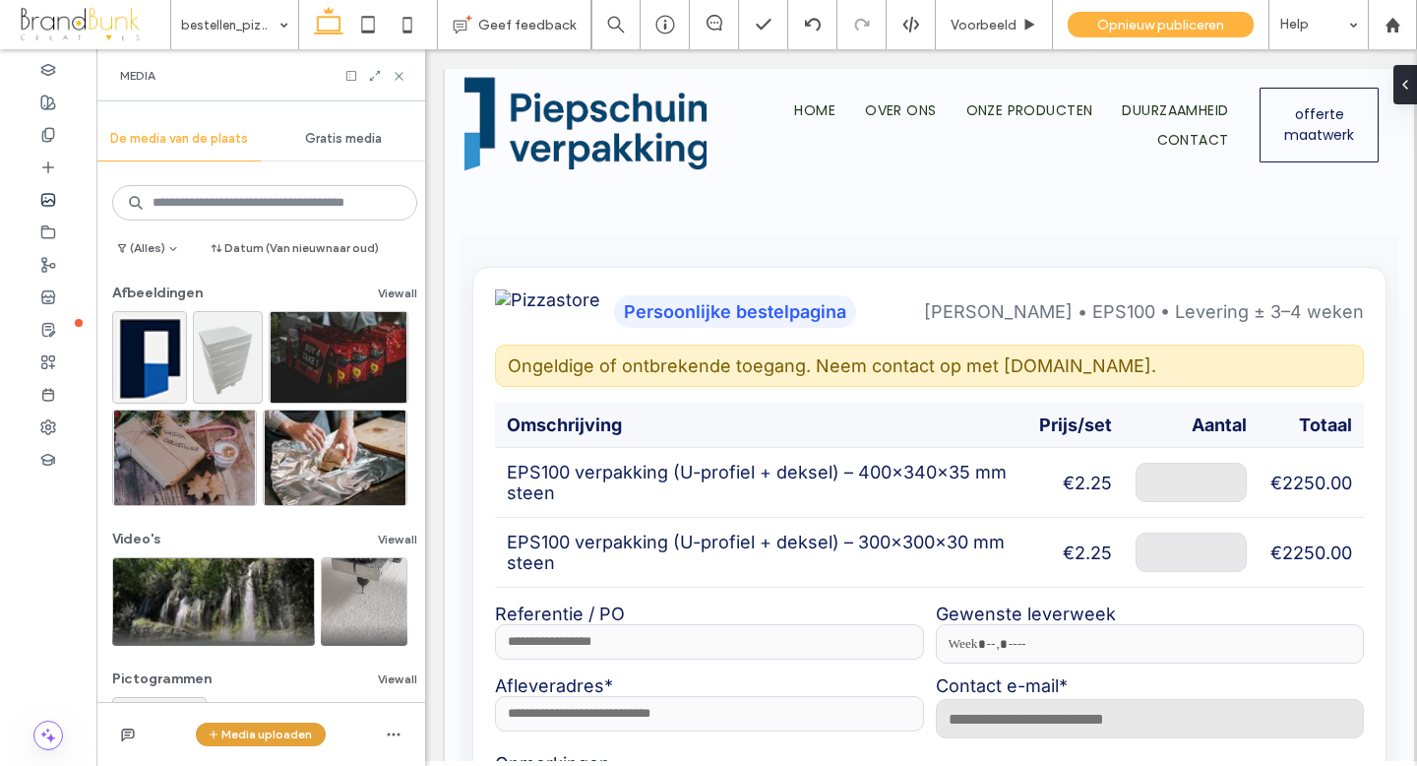
click at [285, 732] on button "Media uploaden" at bounding box center [261, 734] width 130 height 24
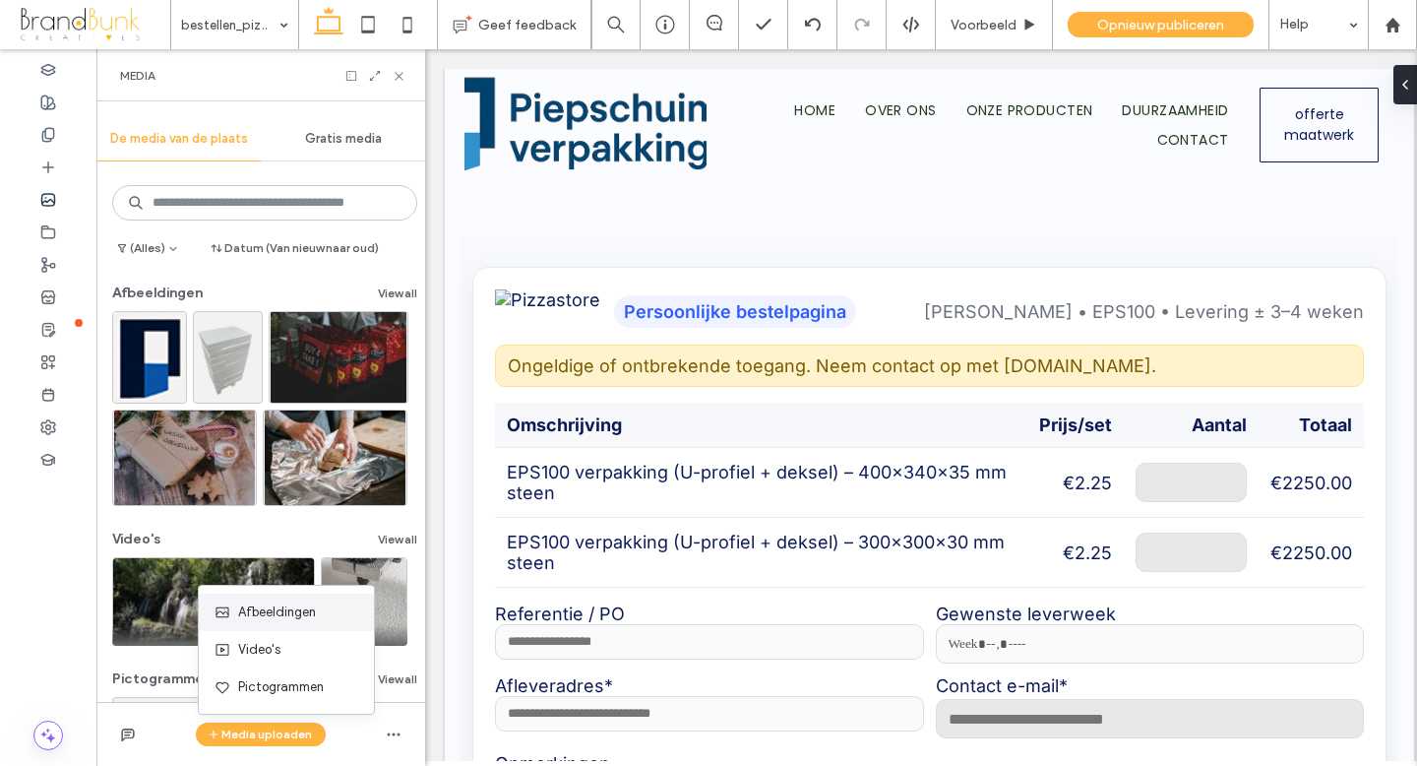
click at [292, 616] on span "Afbeeldingen" at bounding box center [277, 612] width 78 height 20
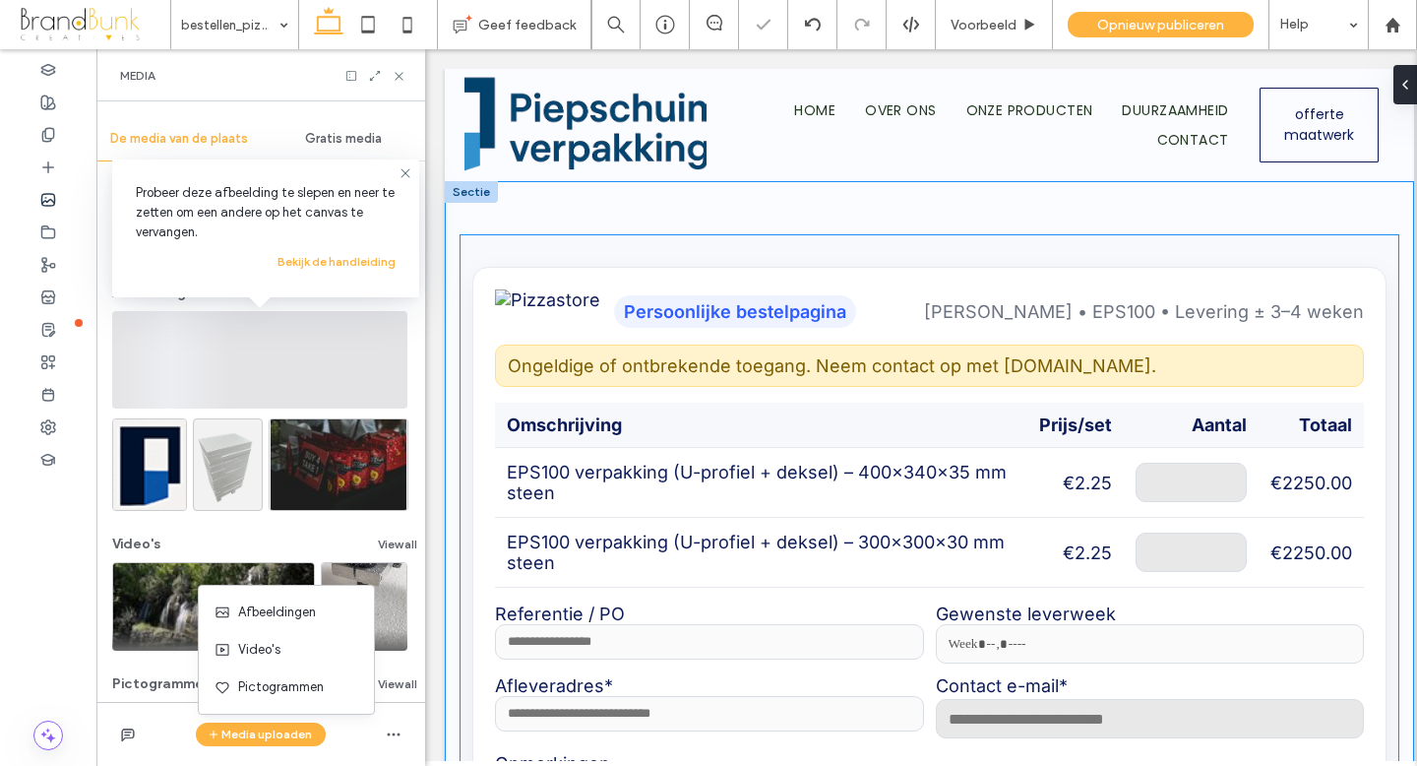
scroll to position [0, 0]
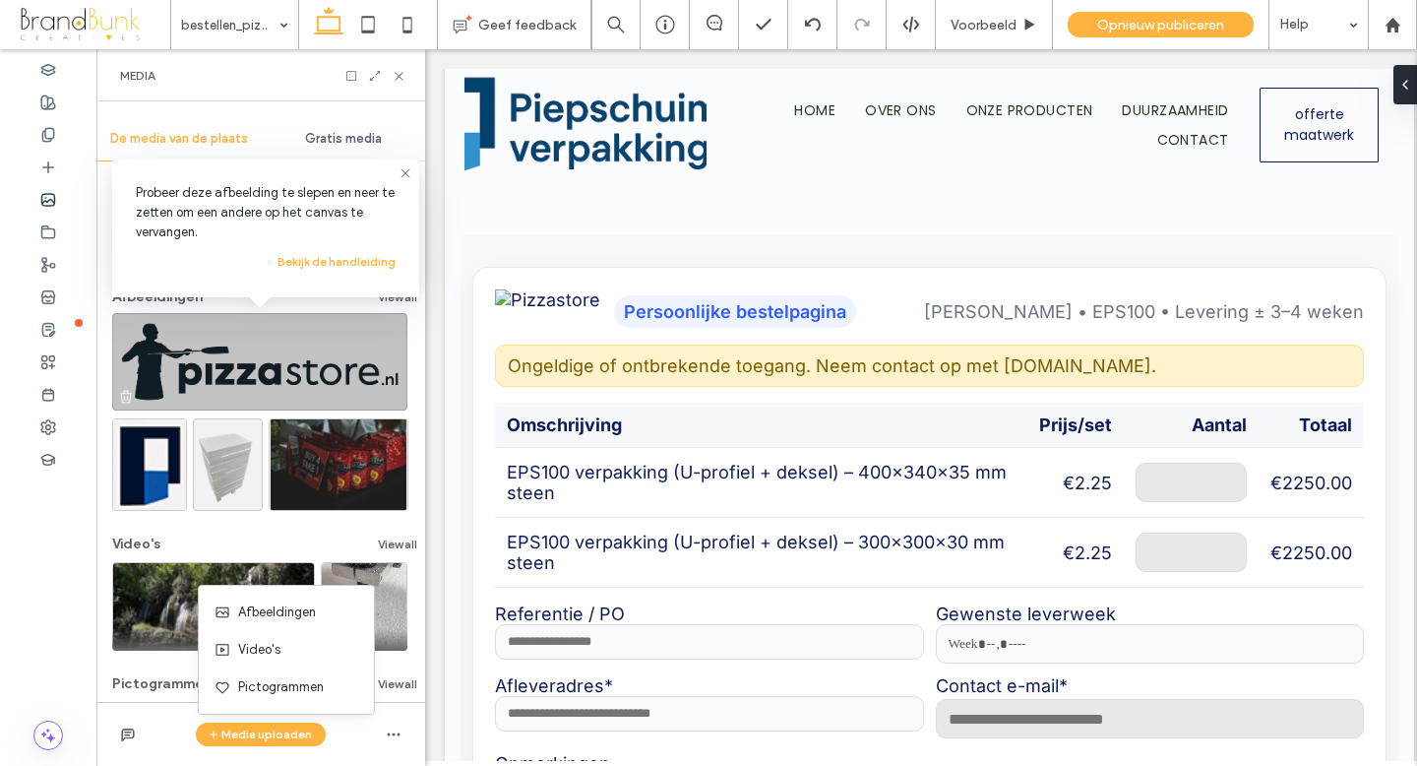
click at [310, 362] on img at bounding box center [259, 361] width 295 height 97
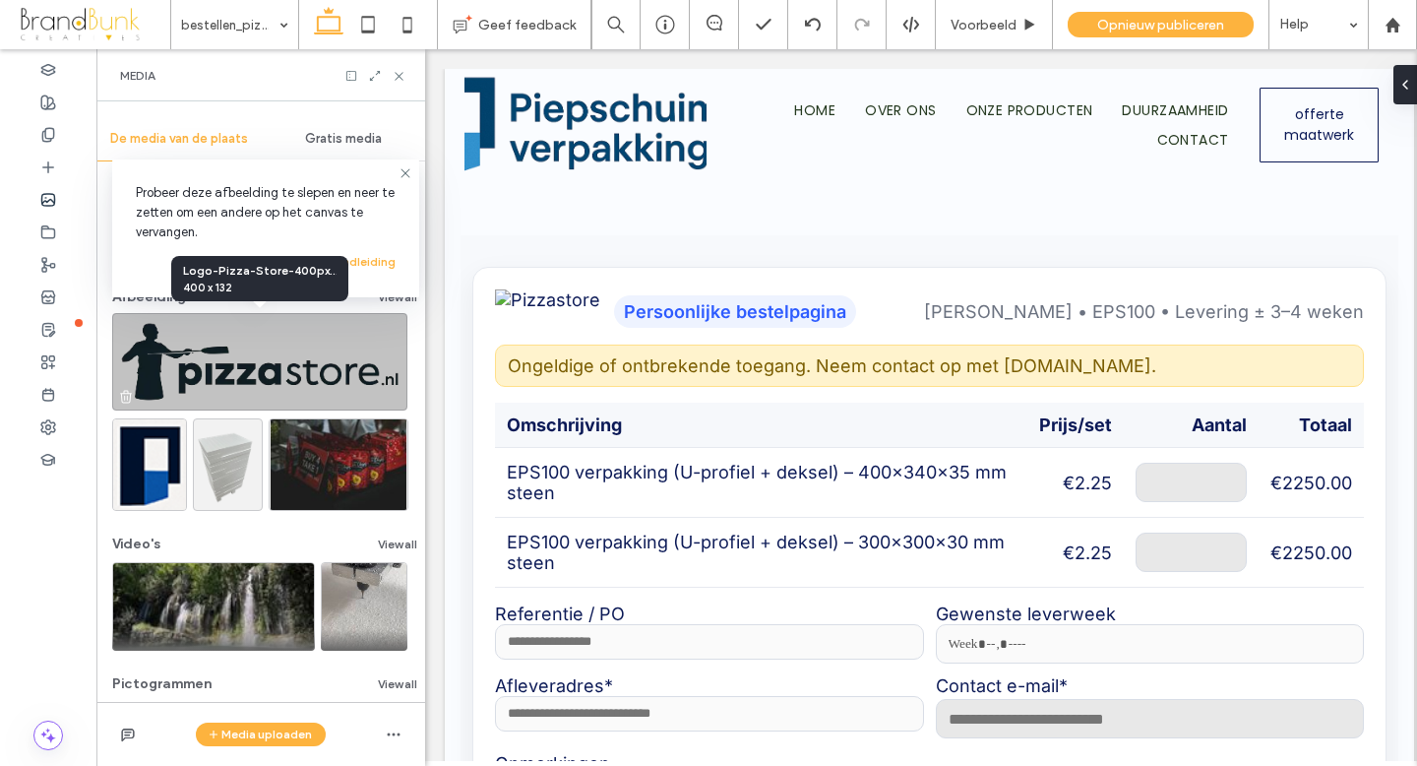
click at [271, 363] on img at bounding box center [259, 361] width 295 height 97
click at [249, 373] on img at bounding box center [259, 361] width 295 height 97
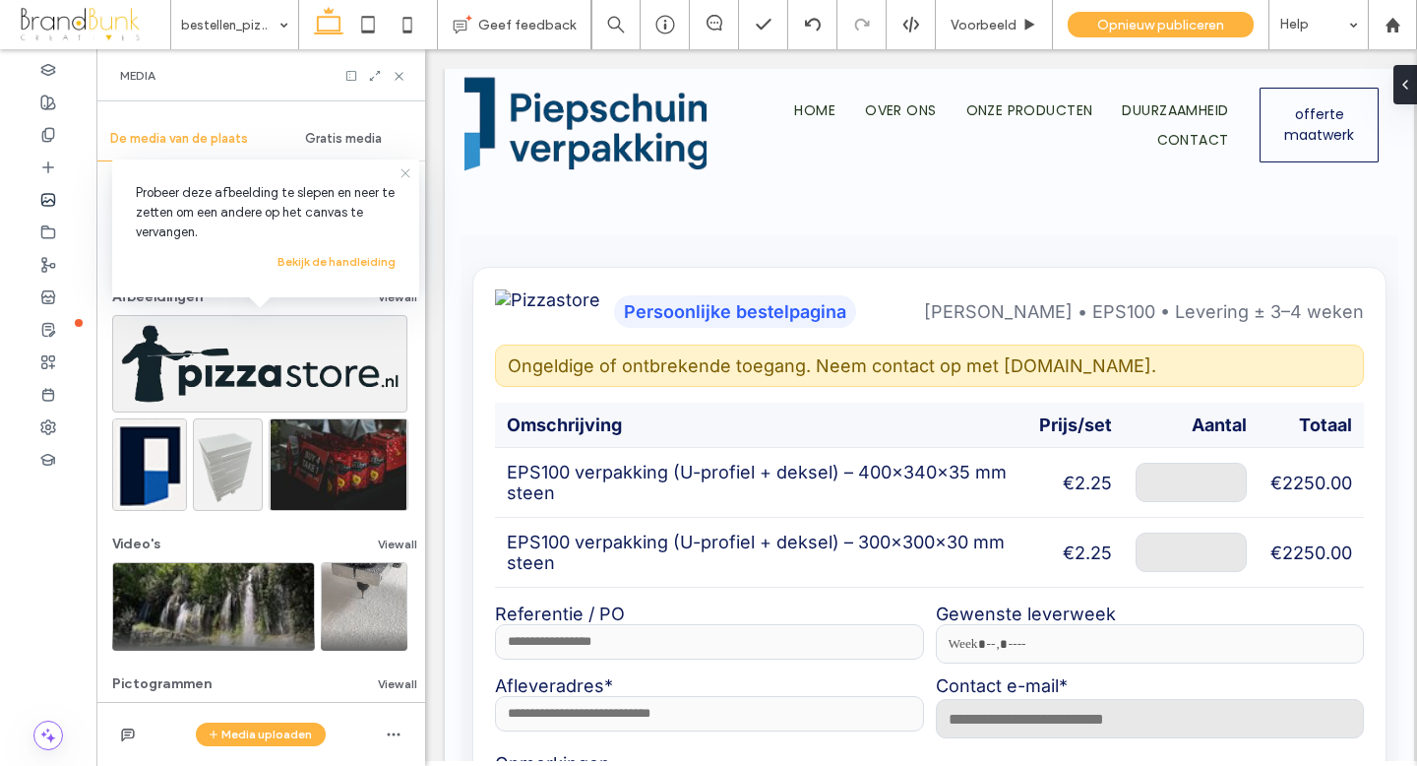
click at [404, 175] on icon at bounding box center [406, 173] width 16 height 16
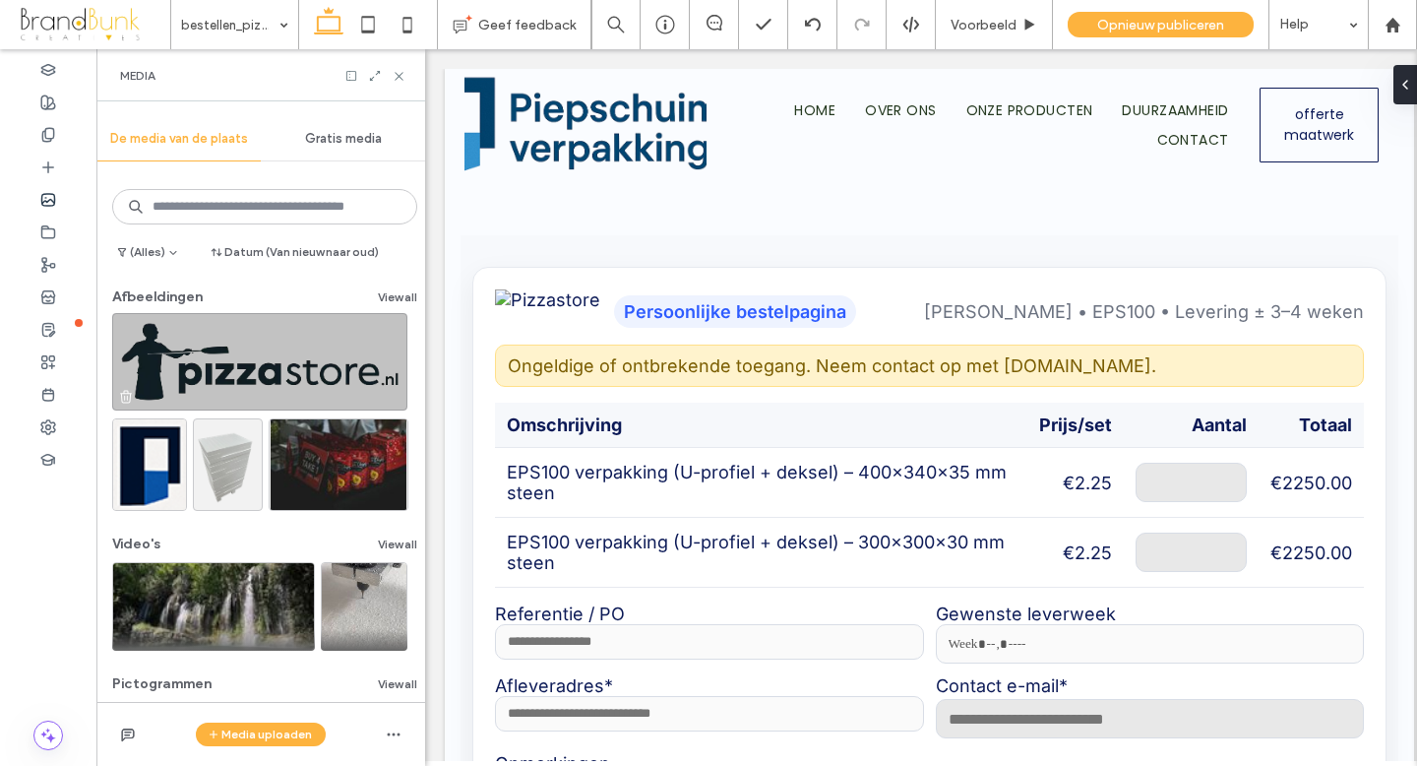
click at [267, 353] on img at bounding box center [259, 361] width 295 height 97
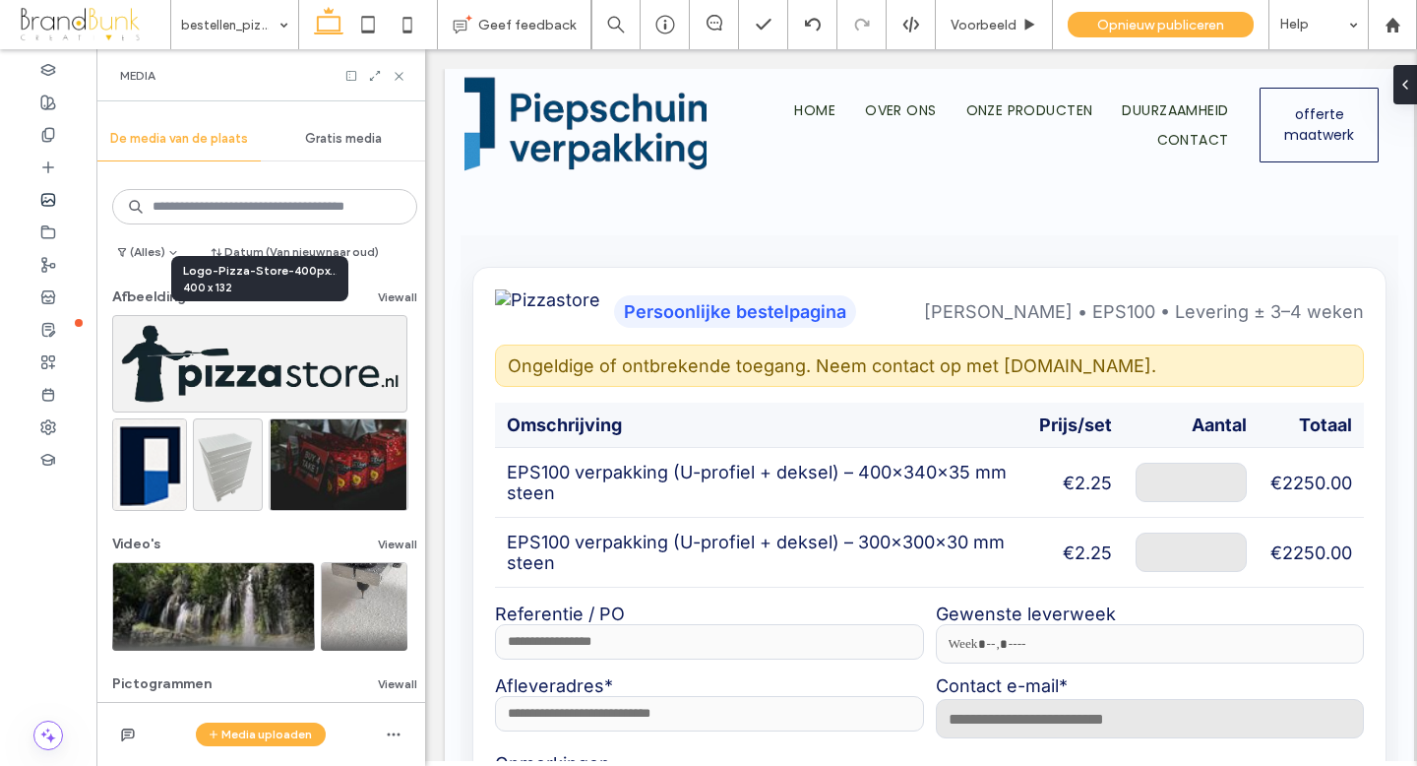
click at [265, 283] on span "400 x 132" at bounding box center [260, 288] width 154 height 16
click at [402, 80] on icon at bounding box center [399, 76] width 15 height 15
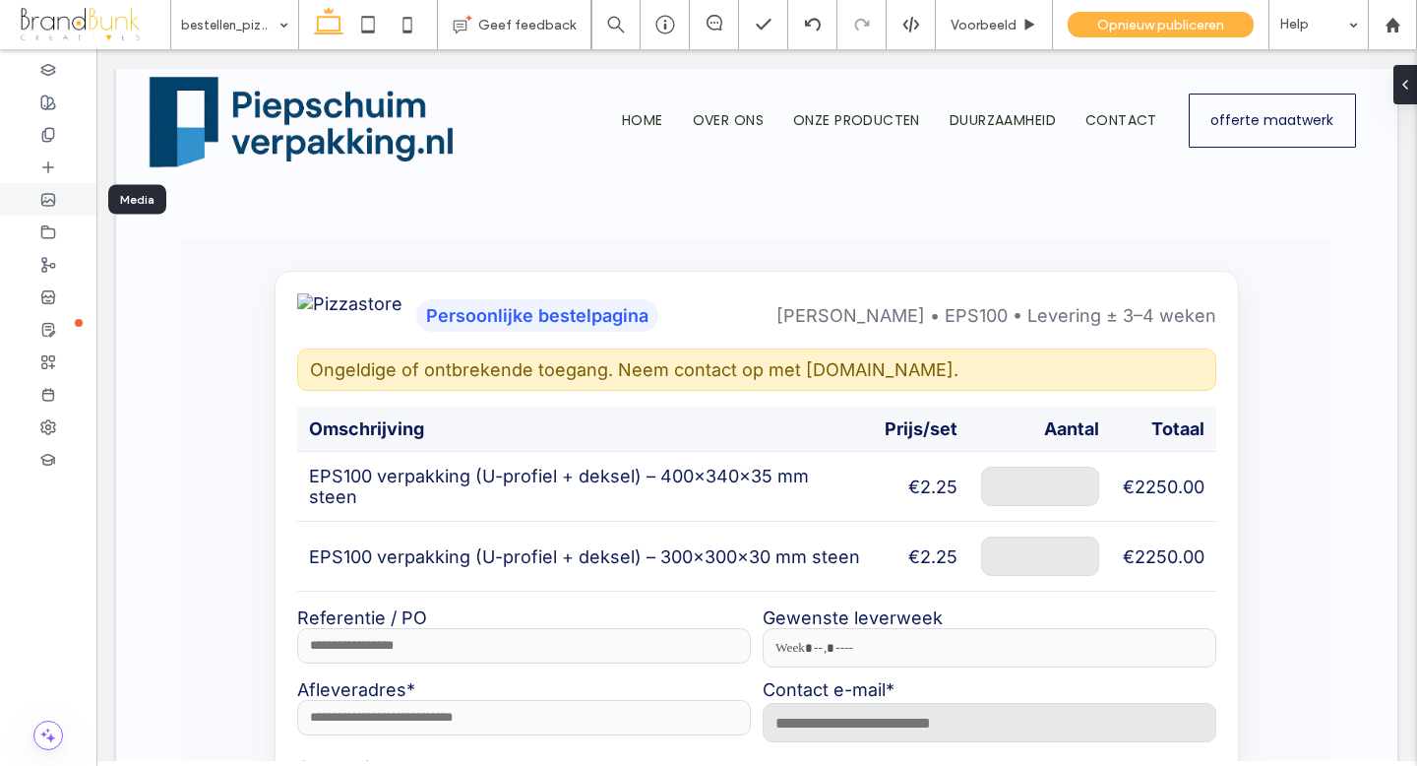
click at [52, 197] on icon at bounding box center [48, 200] width 16 height 16
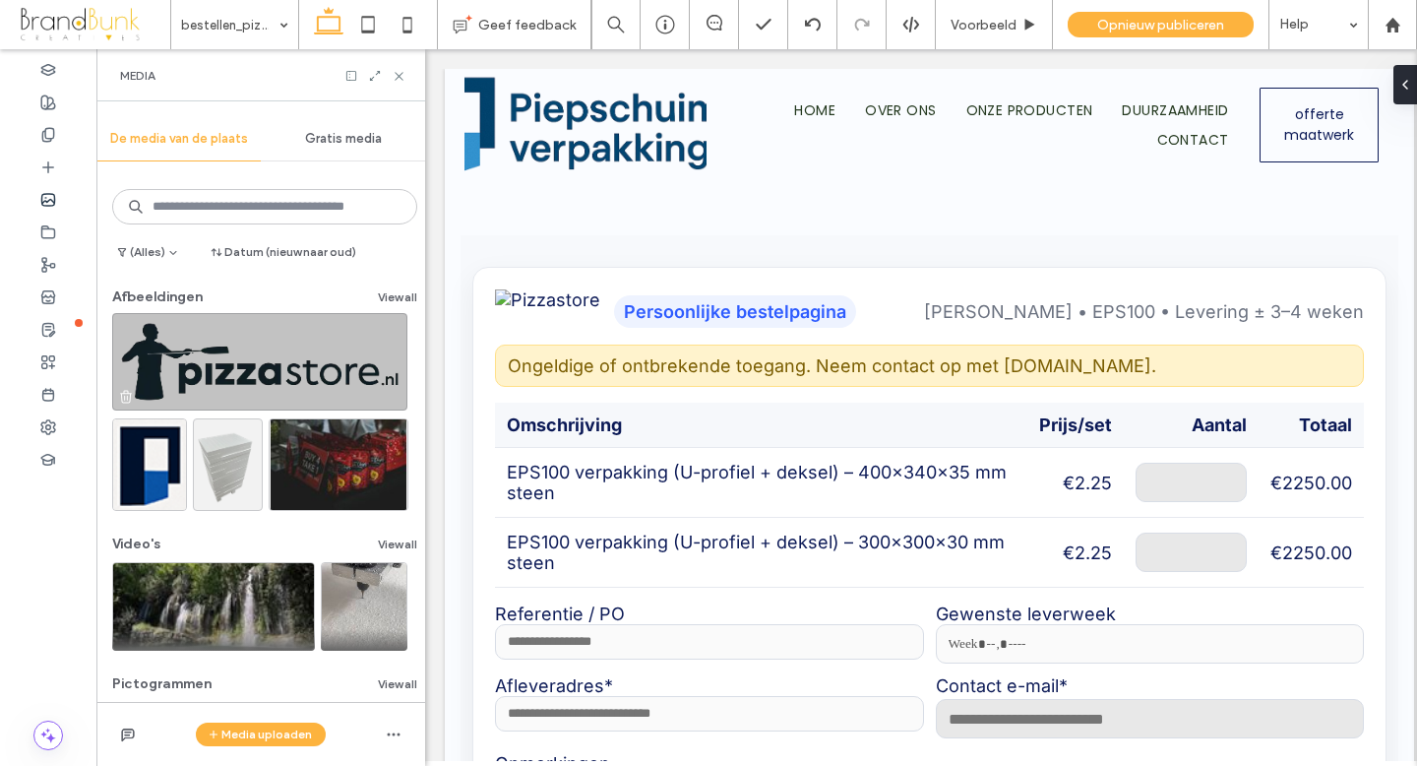
click at [197, 372] on img at bounding box center [259, 361] width 295 height 97
click at [327, 326] on img at bounding box center [259, 361] width 295 height 97
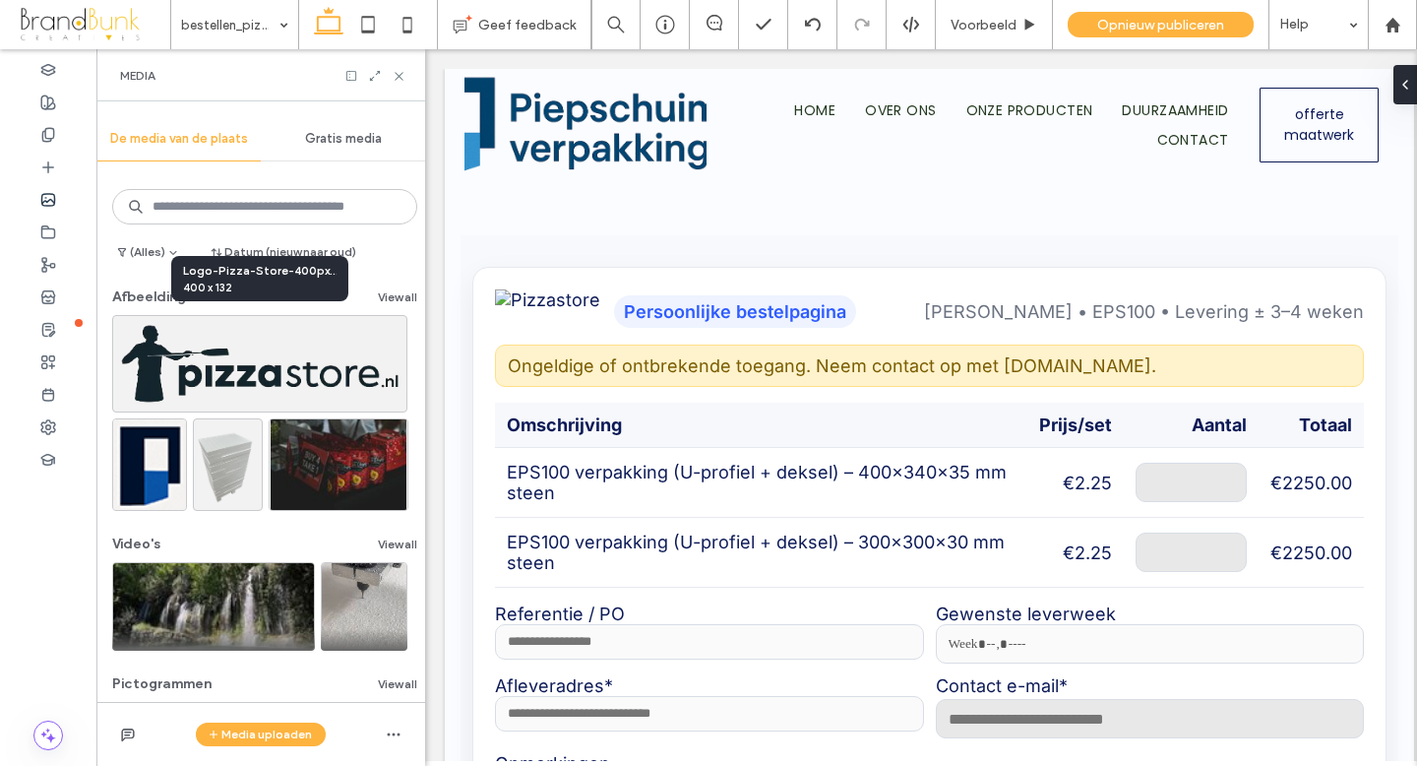
click at [334, 274] on span "Logo-Pizza-Store-400px-transparant.webp" at bounding box center [260, 271] width 154 height 18
click at [389, 303] on button "View all" at bounding box center [397, 297] width 39 height 24
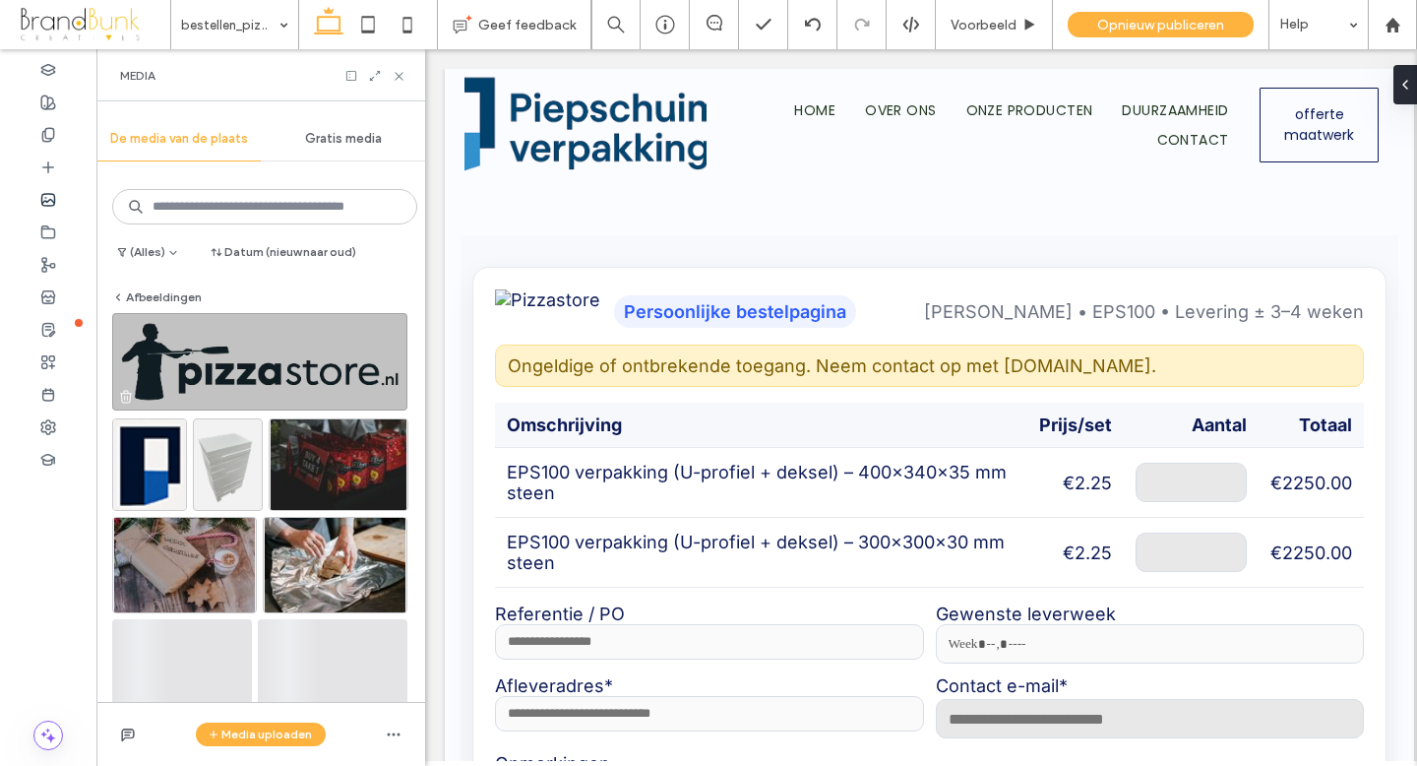
click at [290, 351] on img at bounding box center [259, 361] width 295 height 97
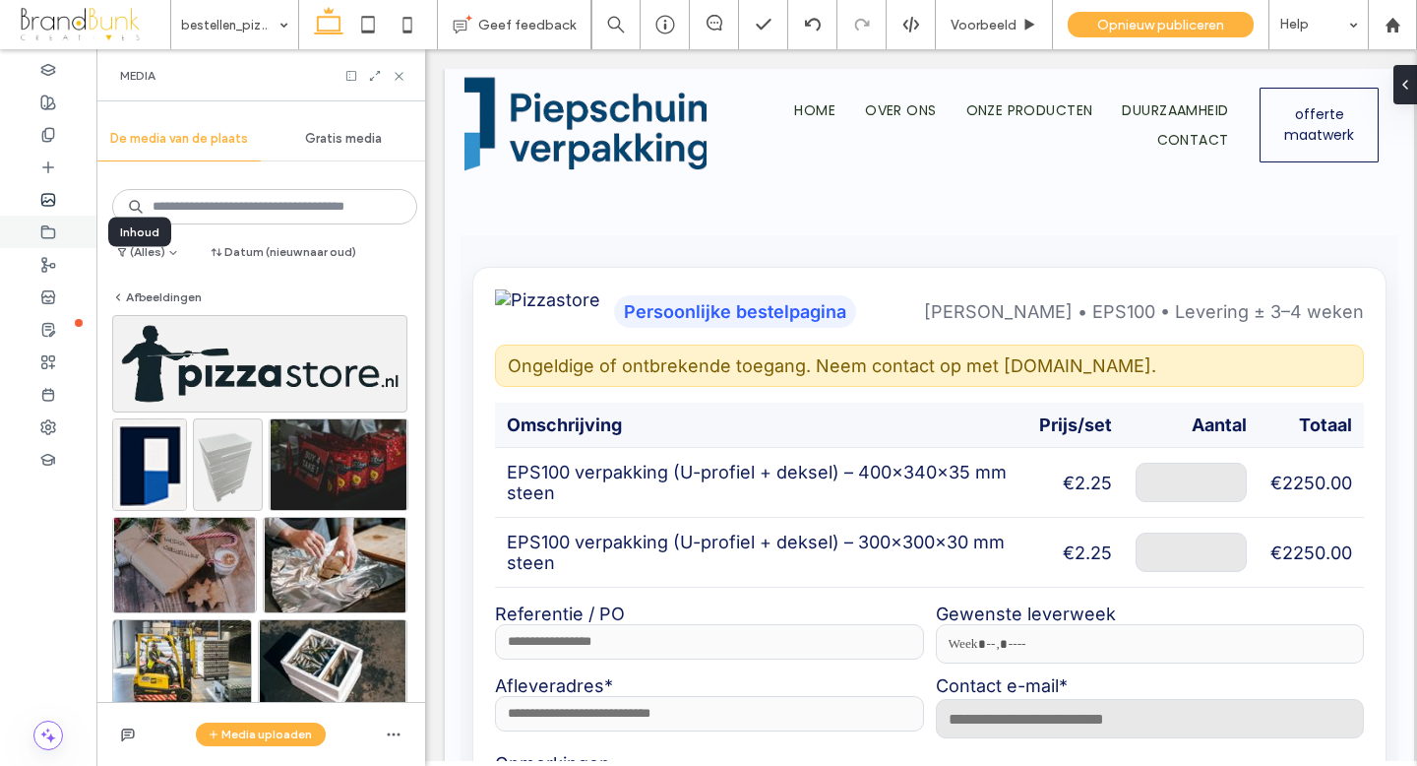
click at [55, 225] on icon at bounding box center [48, 232] width 16 height 16
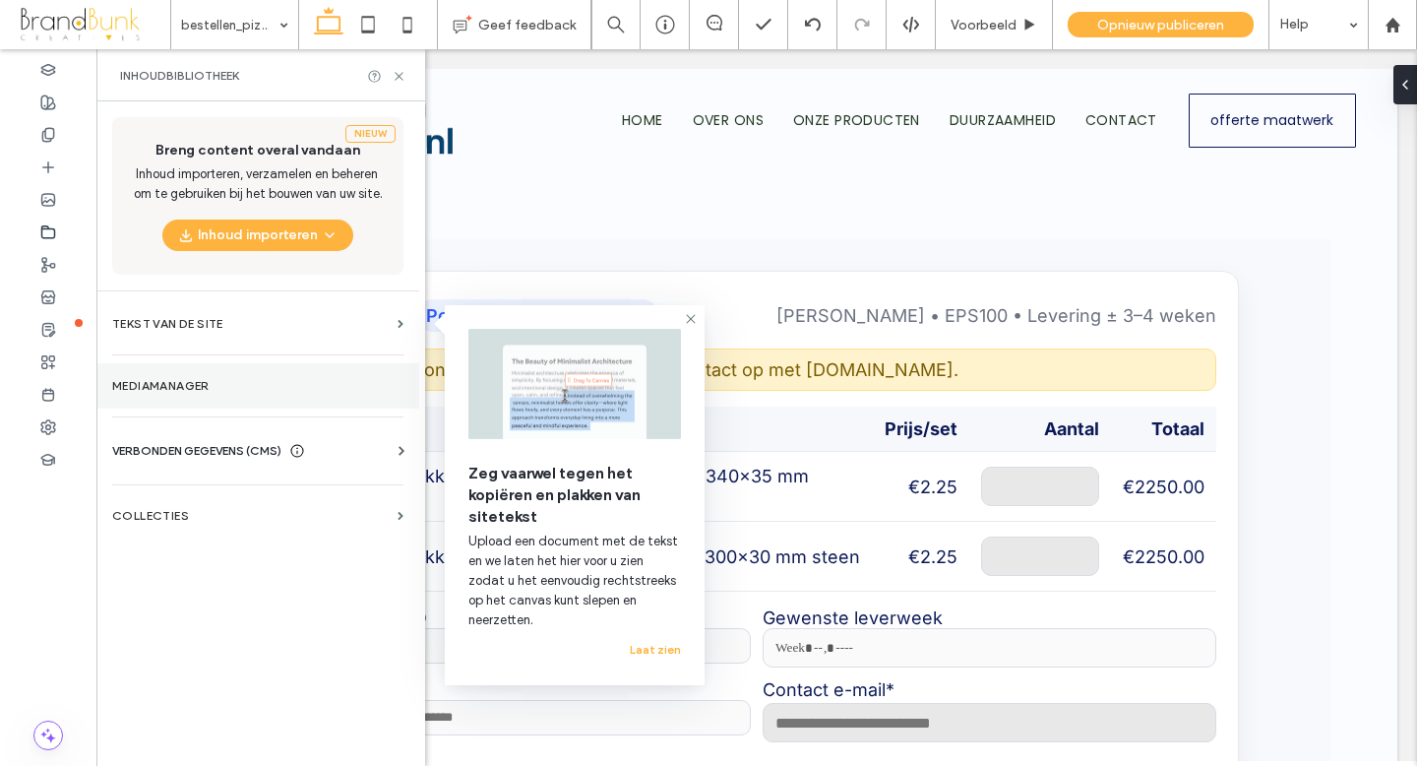
click at [167, 390] on label "Mediamanager" at bounding box center [257, 386] width 291 height 14
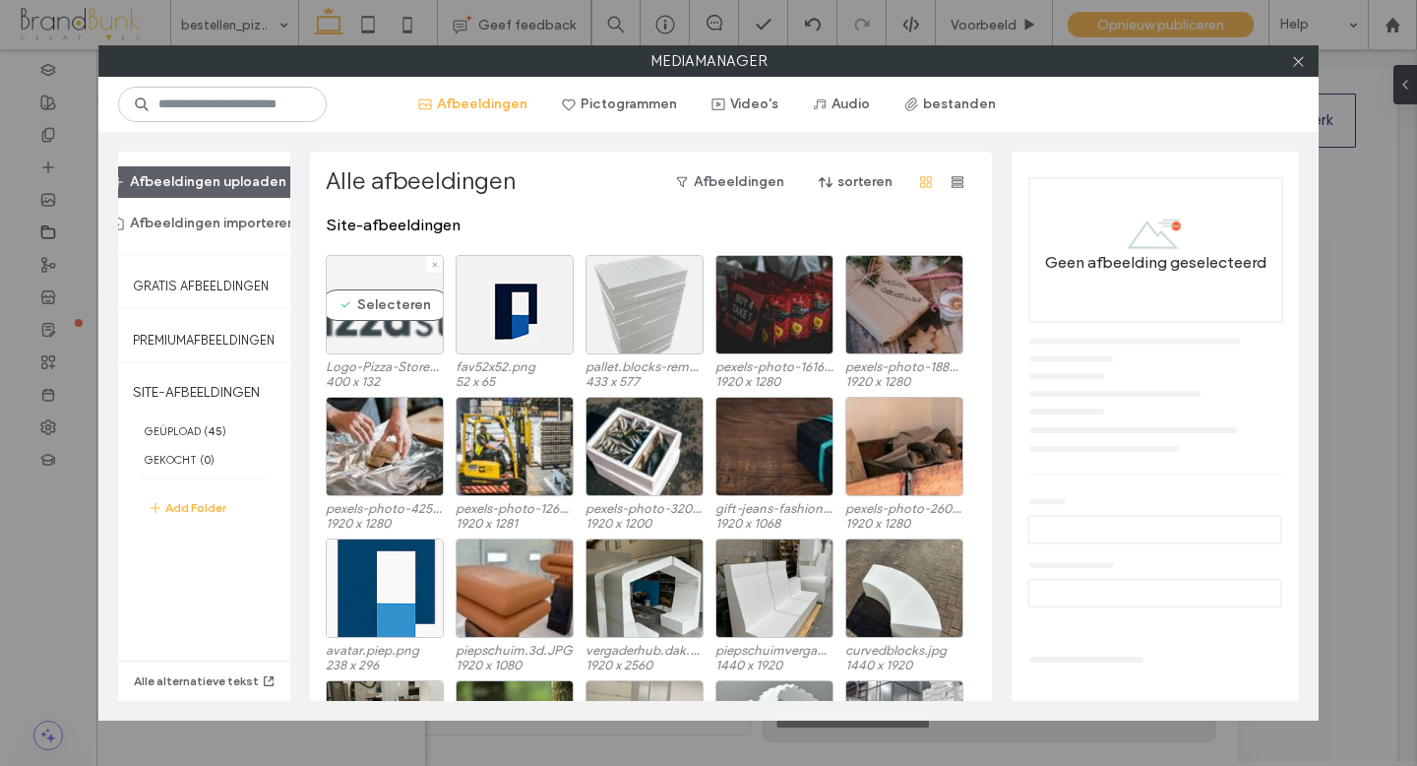
click at [365, 312] on div "Selecteren" at bounding box center [385, 304] width 118 height 99
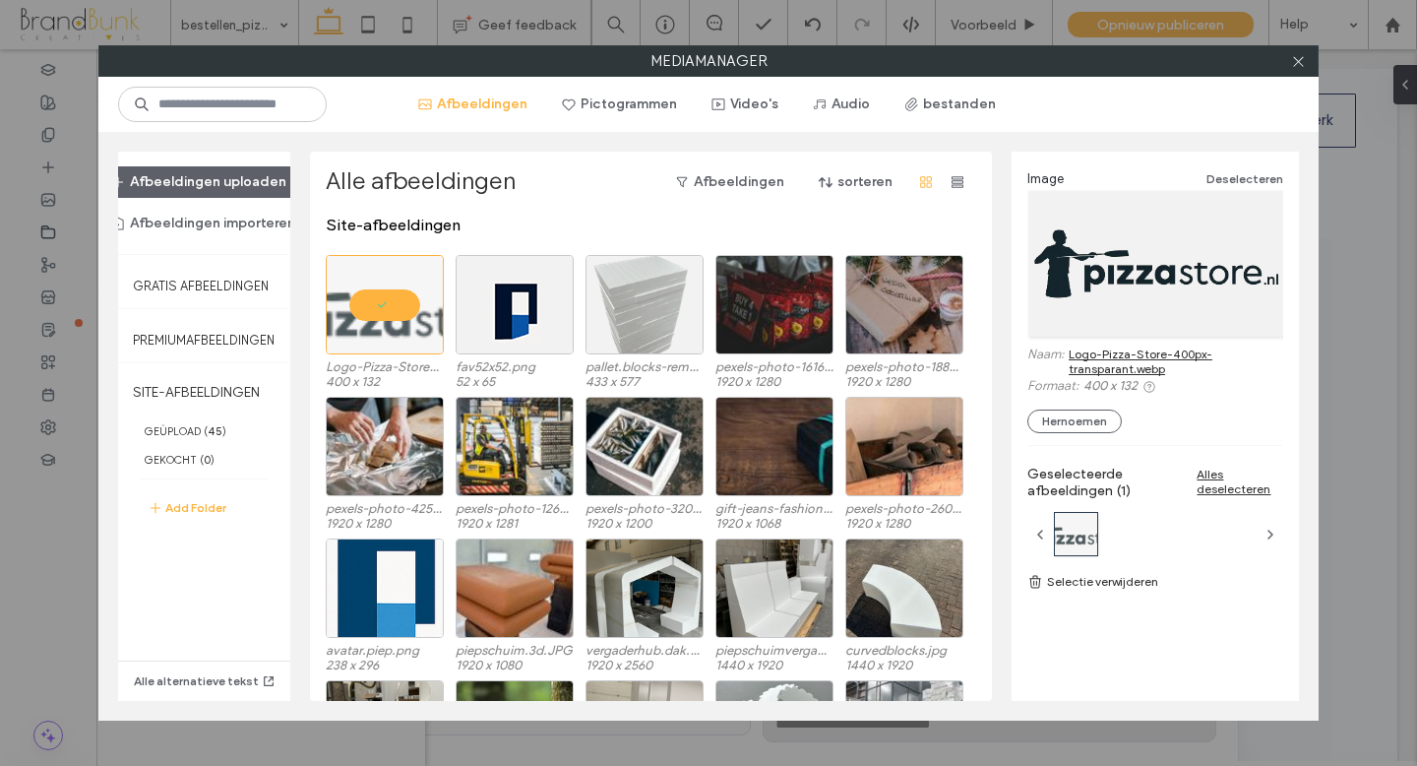
click at [1103, 294] on div at bounding box center [1156, 264] width 256 height 146
click at [401, 331] on div at bounding box center [385, 304] width 118 height 99
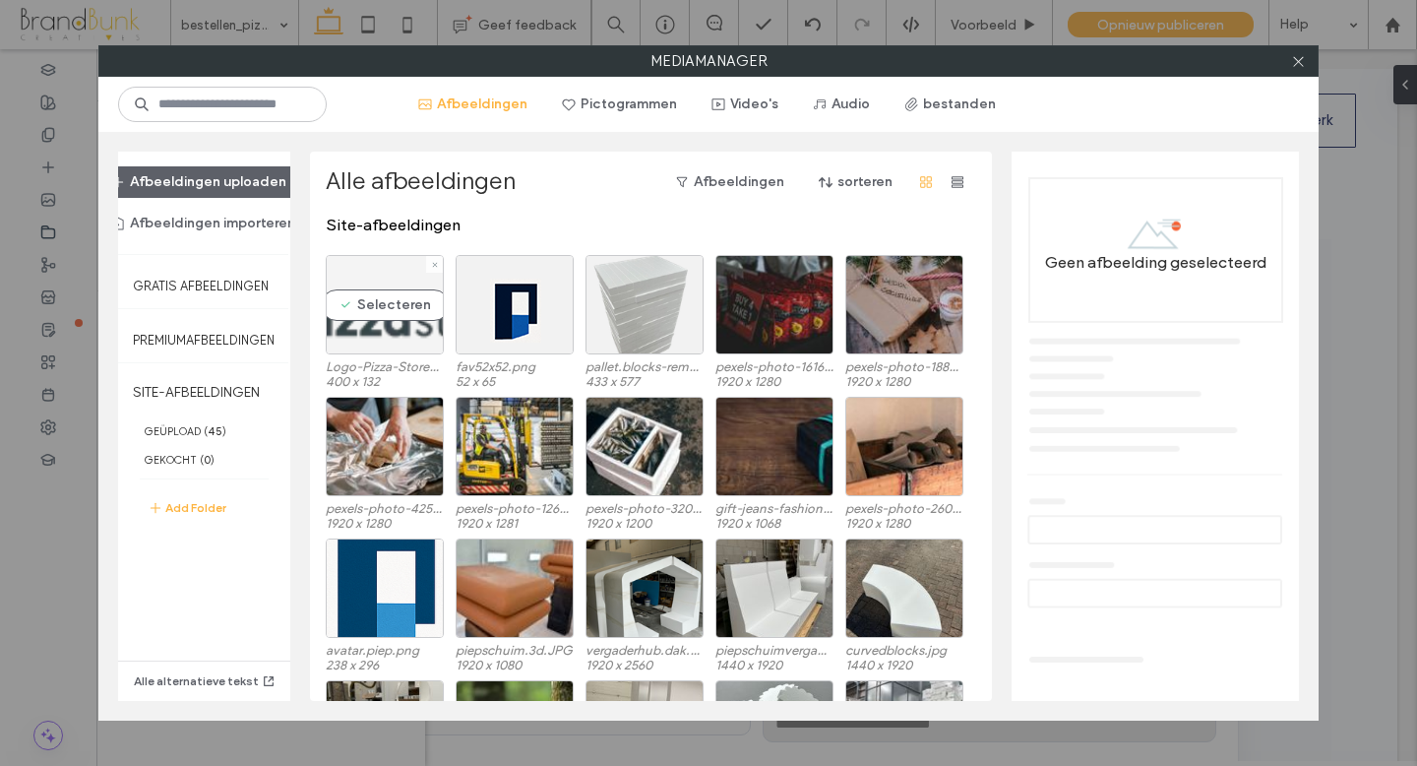
click at [401, 331] on div "Selecteren" at bounding box center [385, 304] width 118 height 99
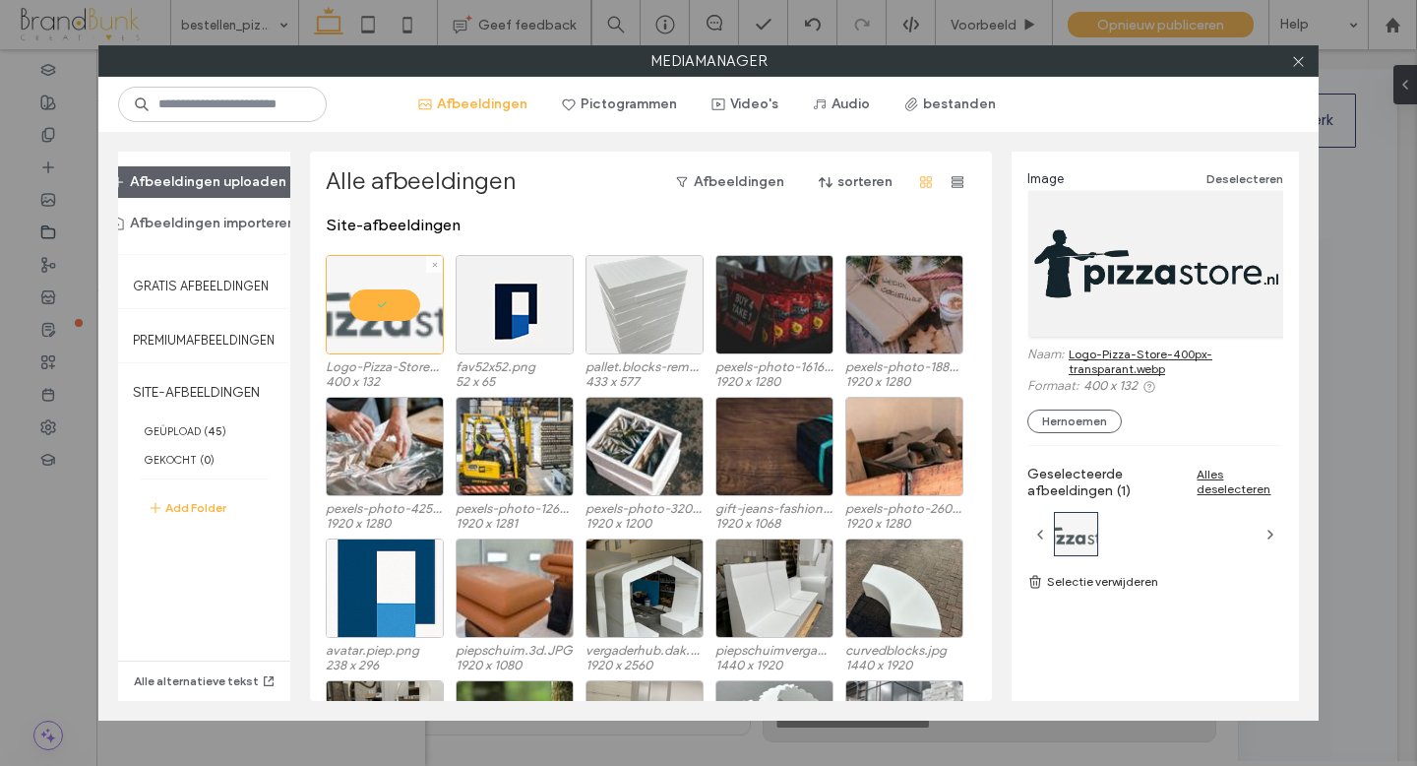
click at [401, 331] on div at bounding box center [385, 304] width 118 height 99
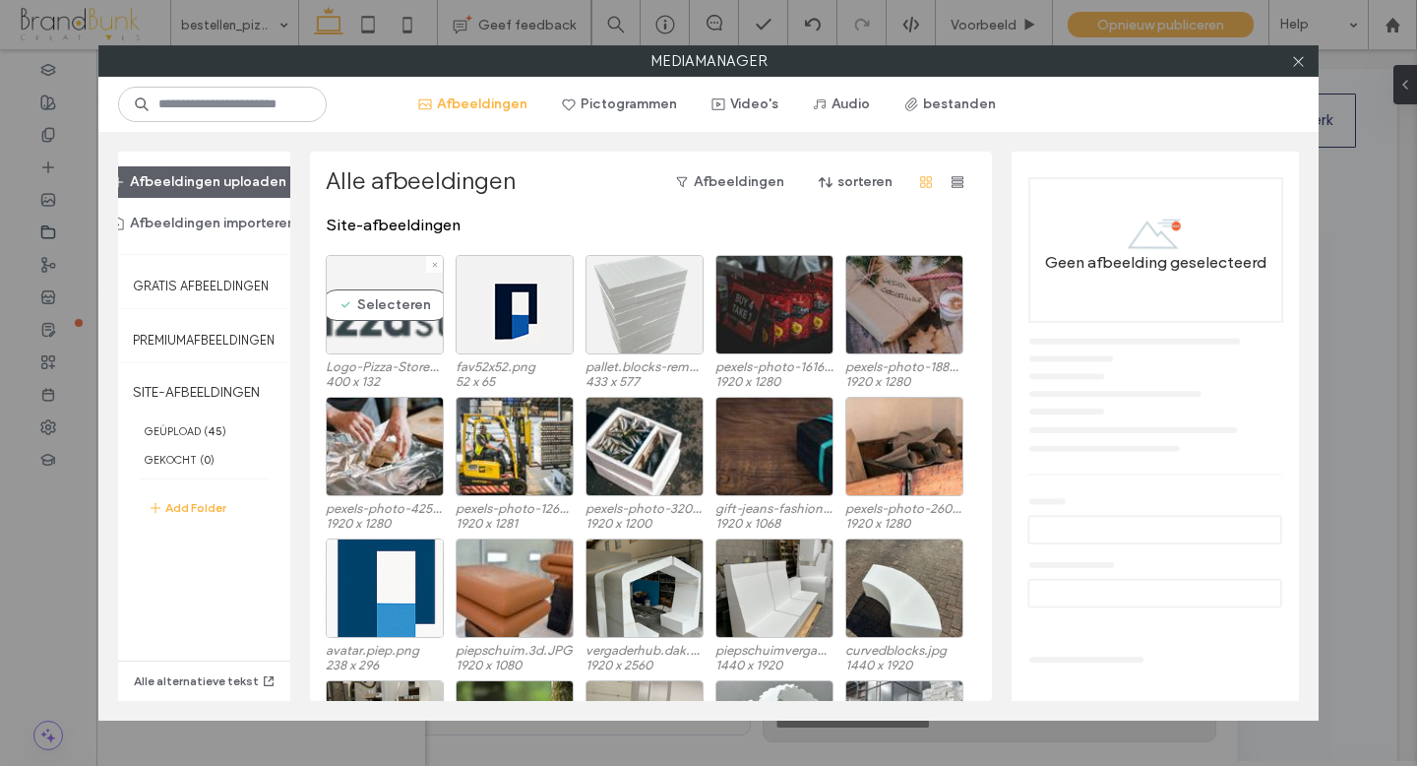
click at [401, 331] on div "Selecteren" at bounding box center [385, 304] width 118 height 99
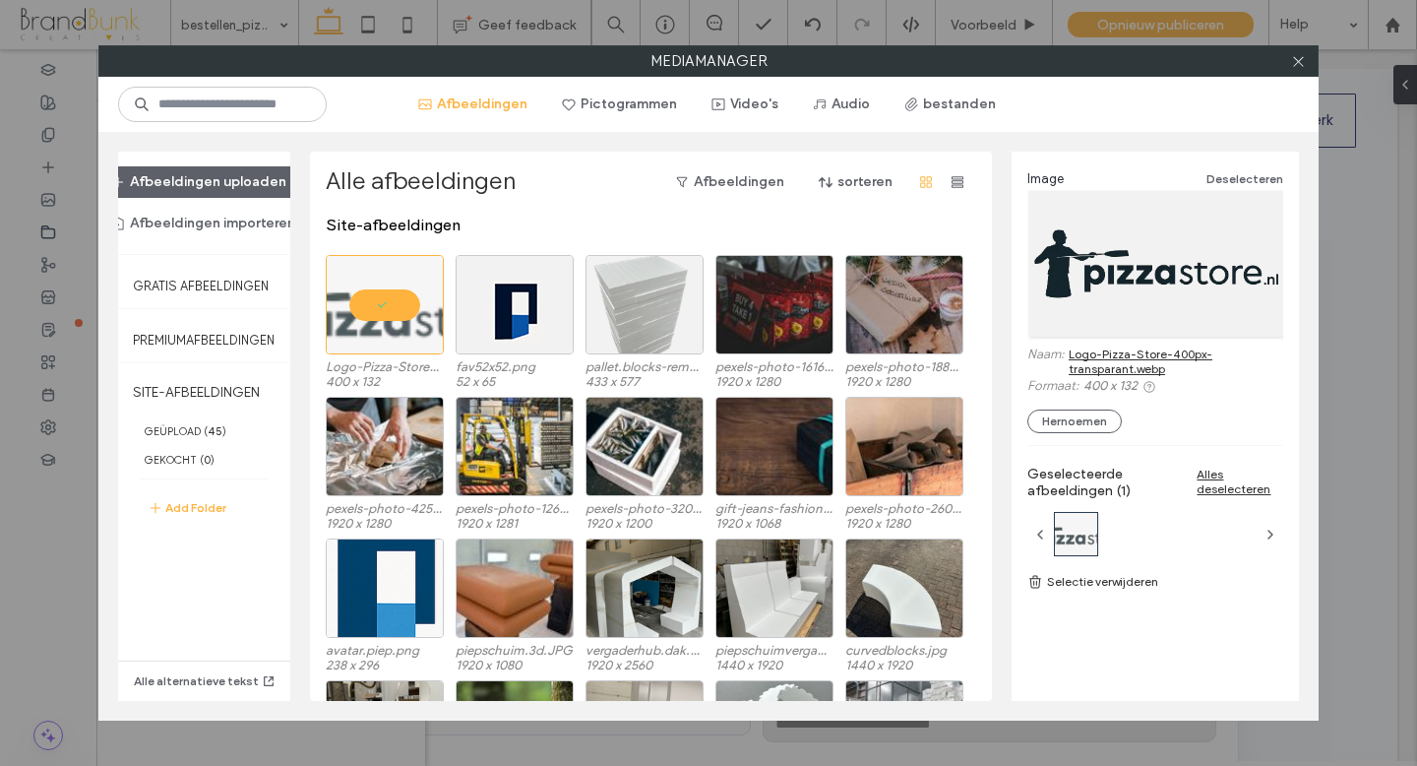
click at [1142, 357] on link "Logo-Pizza-Store-400px-transparant.webp" at bounding box center [1176, 361] width 215 height 30
click at [1298, 60] on use at bounding box center [1298, 61] width 10 height 10
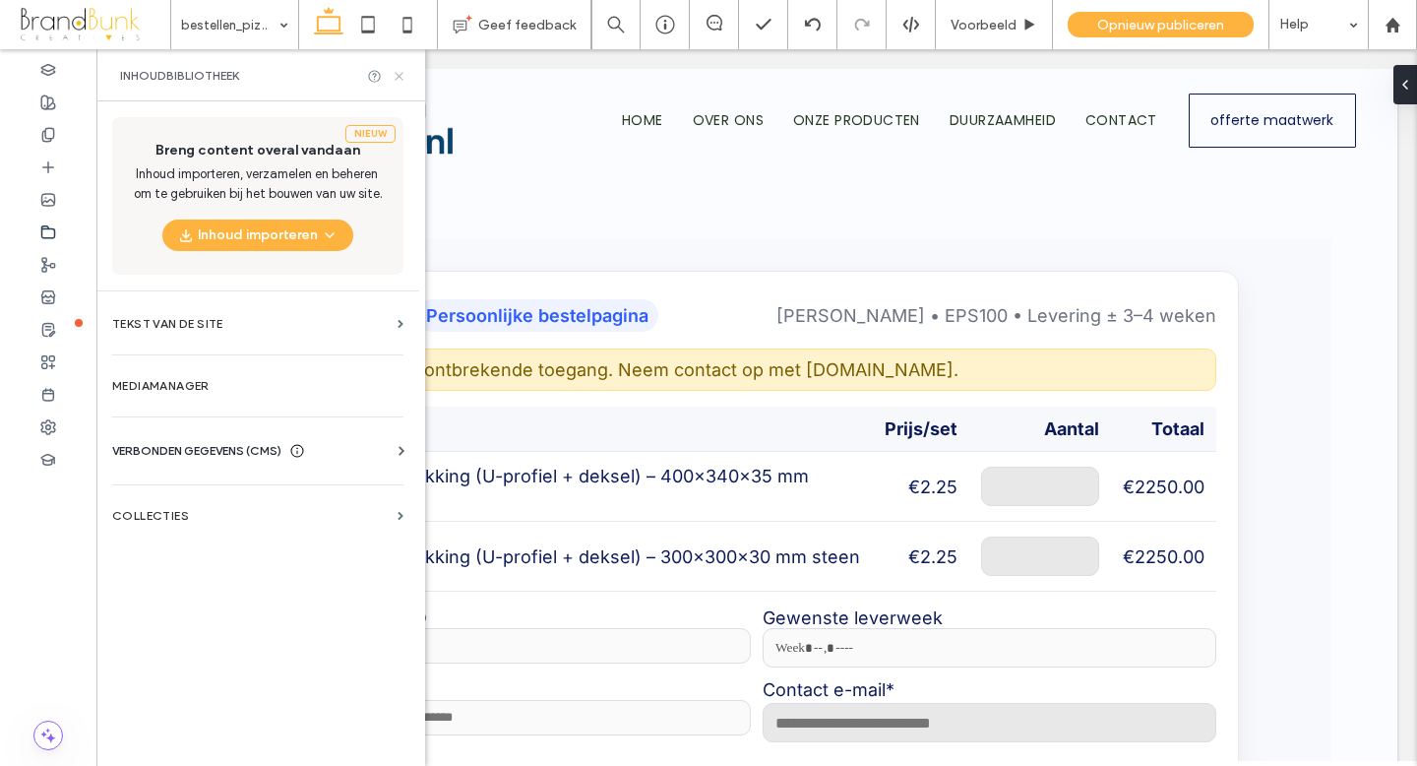
click at [395, 76] on icon at bounding box center [399, 76] width 15 height 15
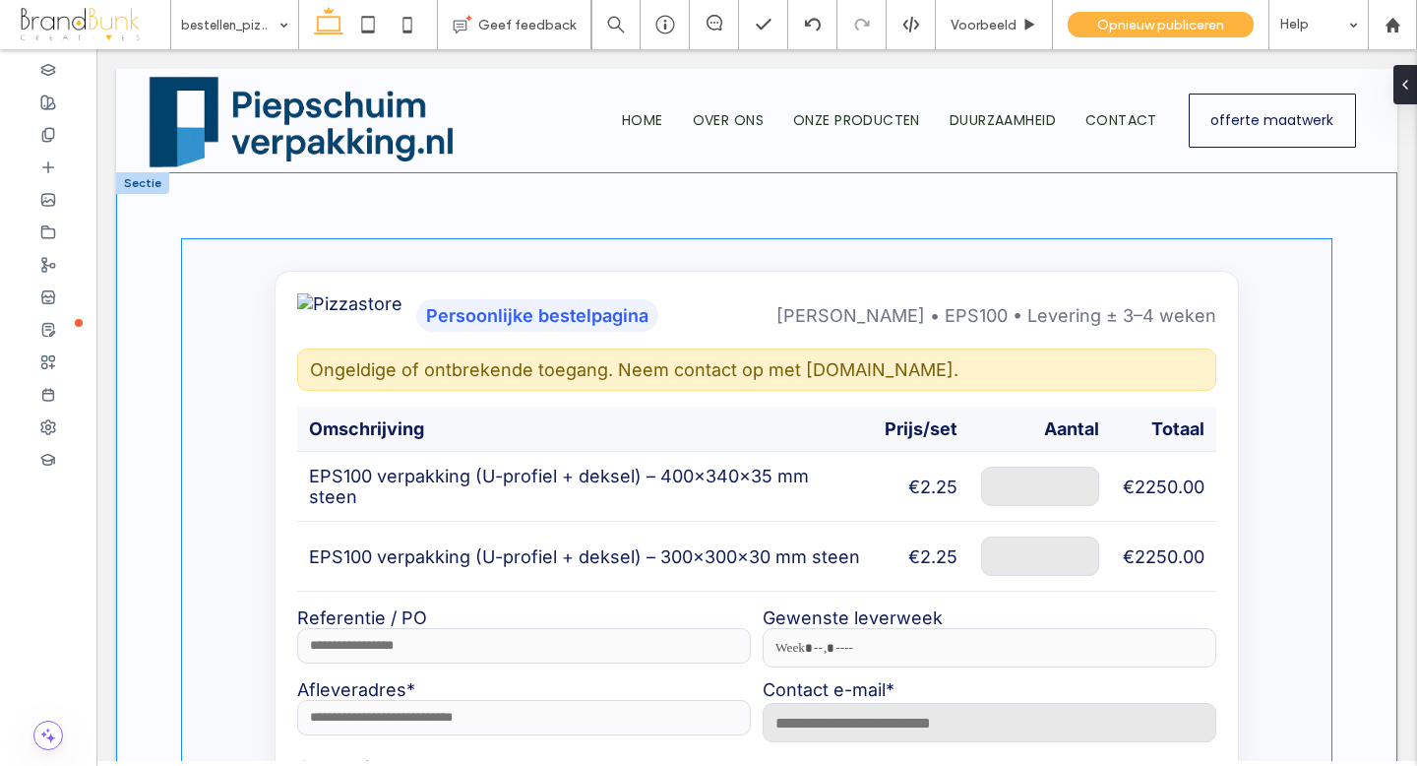
click at [403, 330] on div "Persoonlijke bestelpagina" at bounding box center [477, 314] width 361 height 43
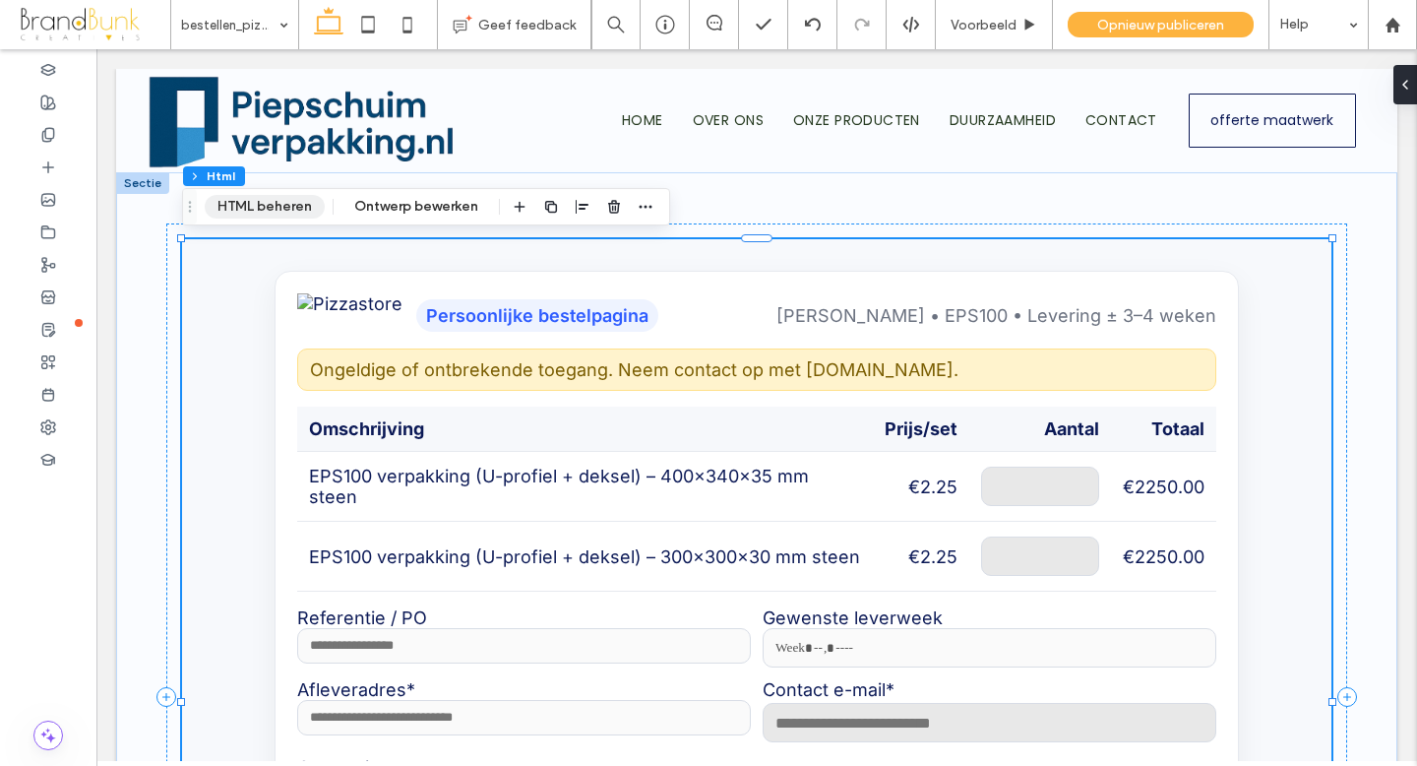
click at [283, 210] on button "HTML beheren" at bounding box center [265, 207] width 120 height 24
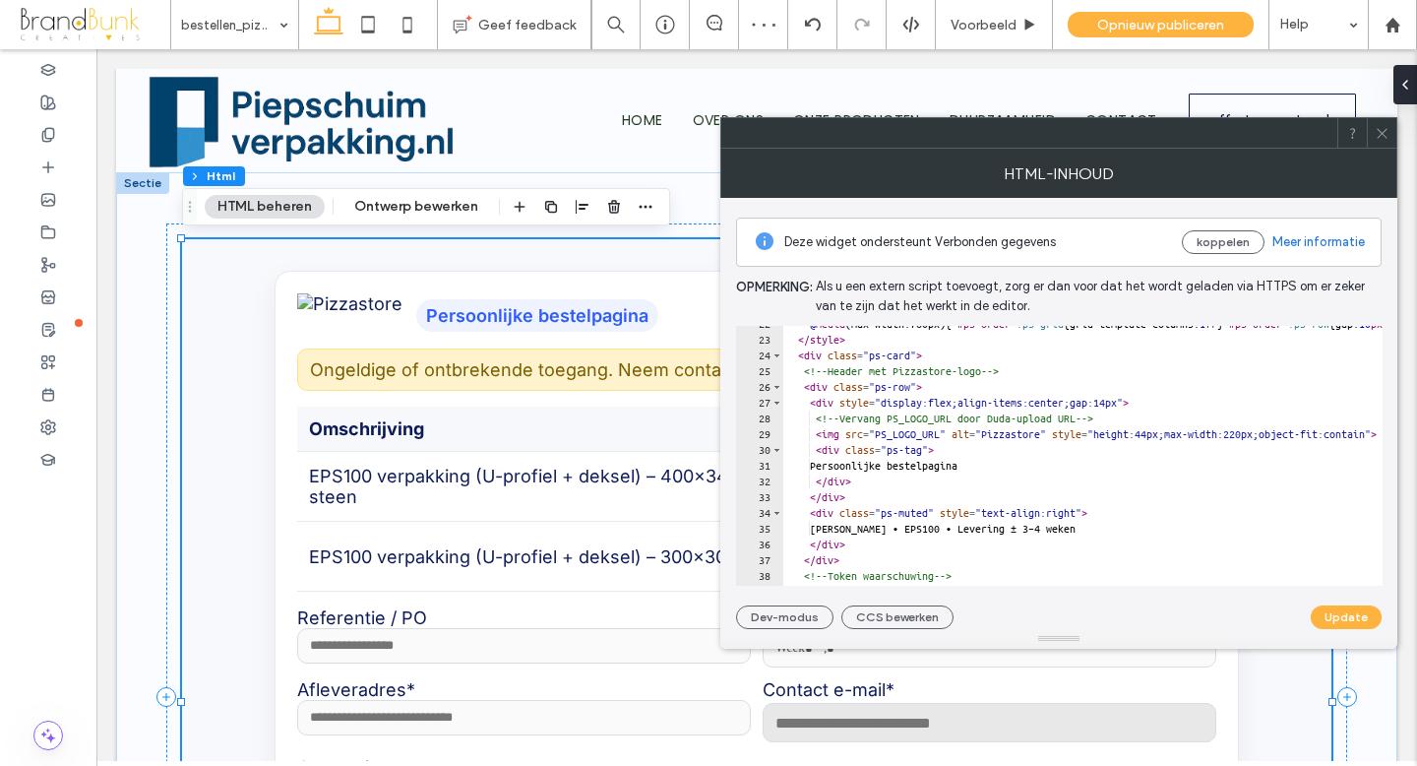
scroll to position [342, 0]
drag, startPoint x: 892, startPoint y: 432, endPoint x: 966, endPoint y: 436, distance: 74.9
click at [966, 436] on div "@ media (max-width:760px) { #ps-order .ps-grid { grid-template-columns: 1 fr } …" at bounding box center [1374, 460] width 1184 height 291
paste textarea "**********"
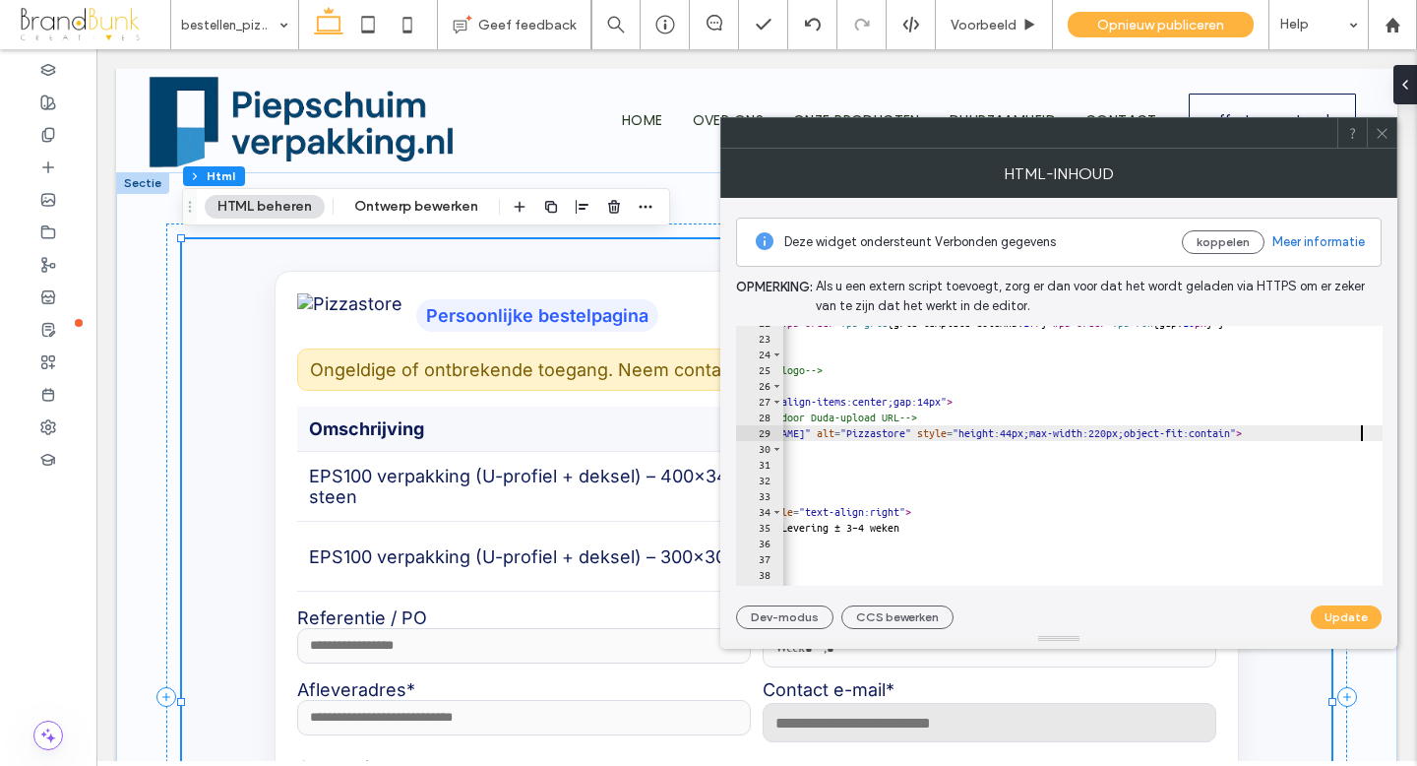
scroll to position [0, 176]
type textarea "**********"
click at [1341, 621] on button "Update" at bounding box center [1346, 617] width 71 height 24
click at [1378, 134] on icon at bounding box center [1382, 133] width 15 height 15
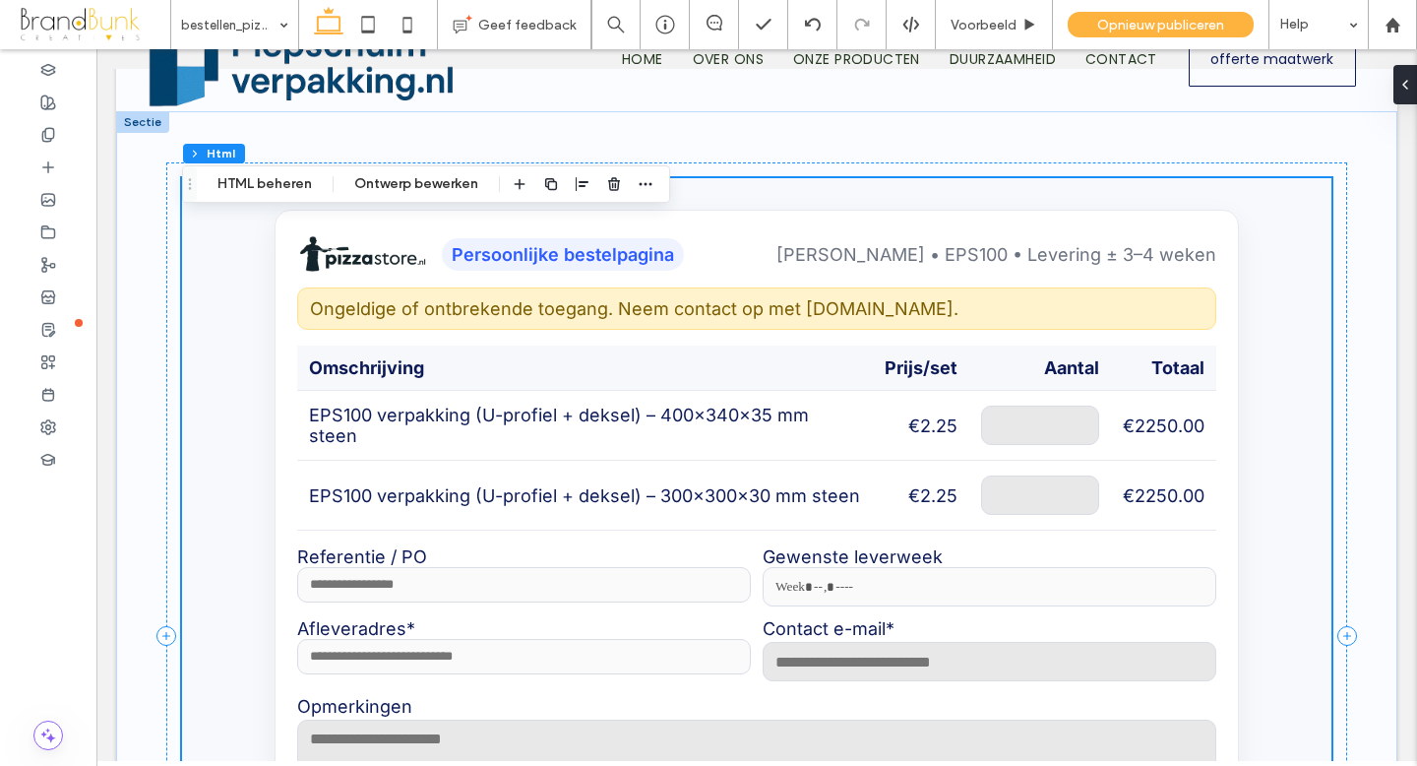
scroll to position [0, 0]
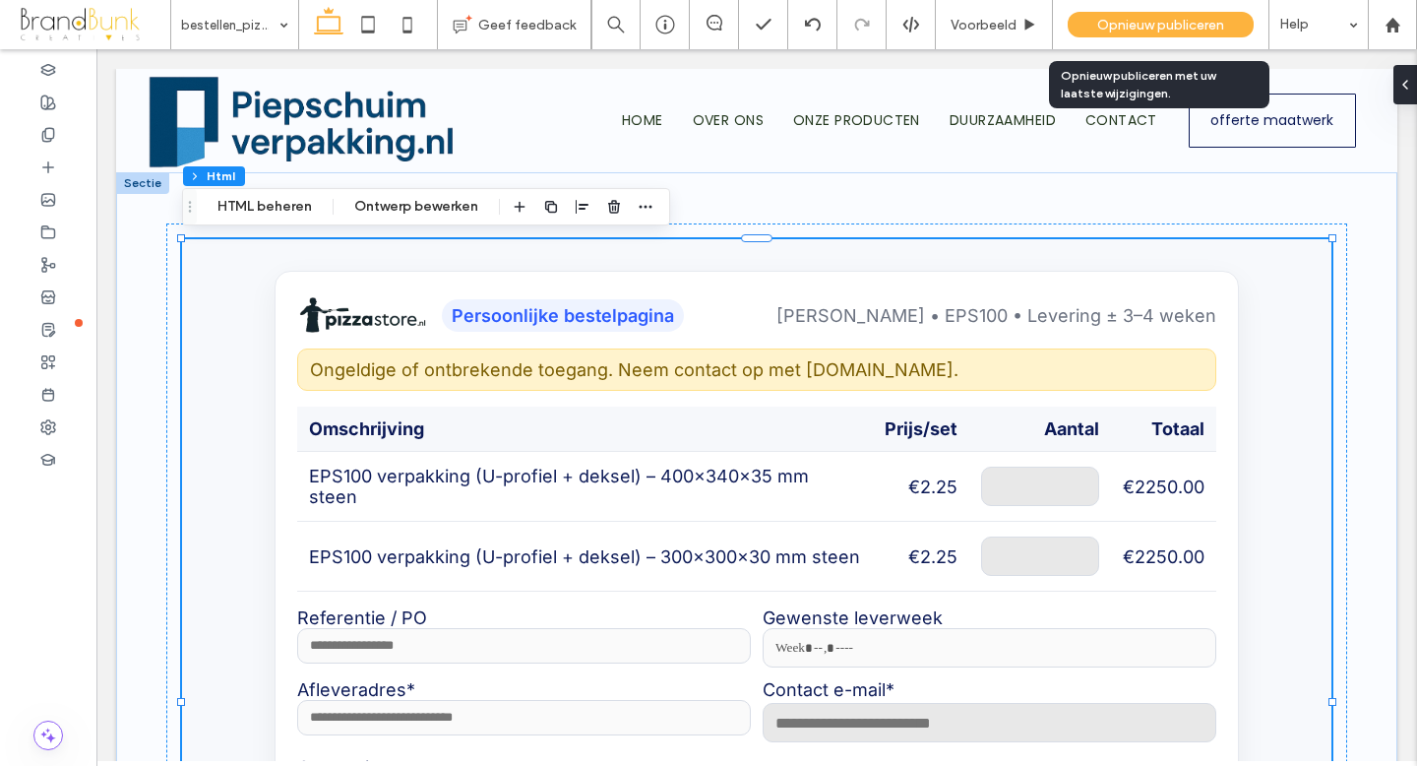
click at [1176, 29] on span "Opnieuw publiceren" at bounding box center [1160, 25] width 127 height 17
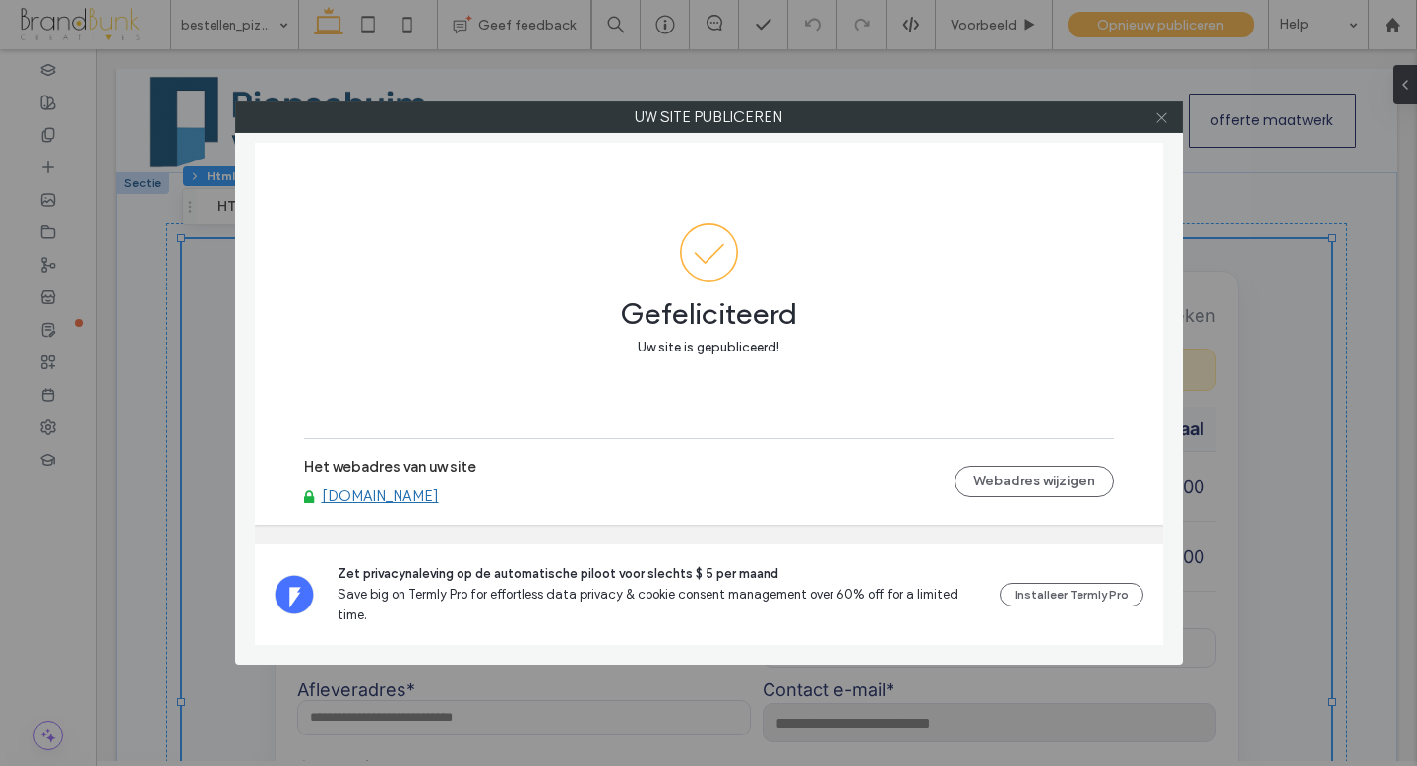
click at [1160, 121] on icon at bounding box center [1161, 117] width 15 height 15
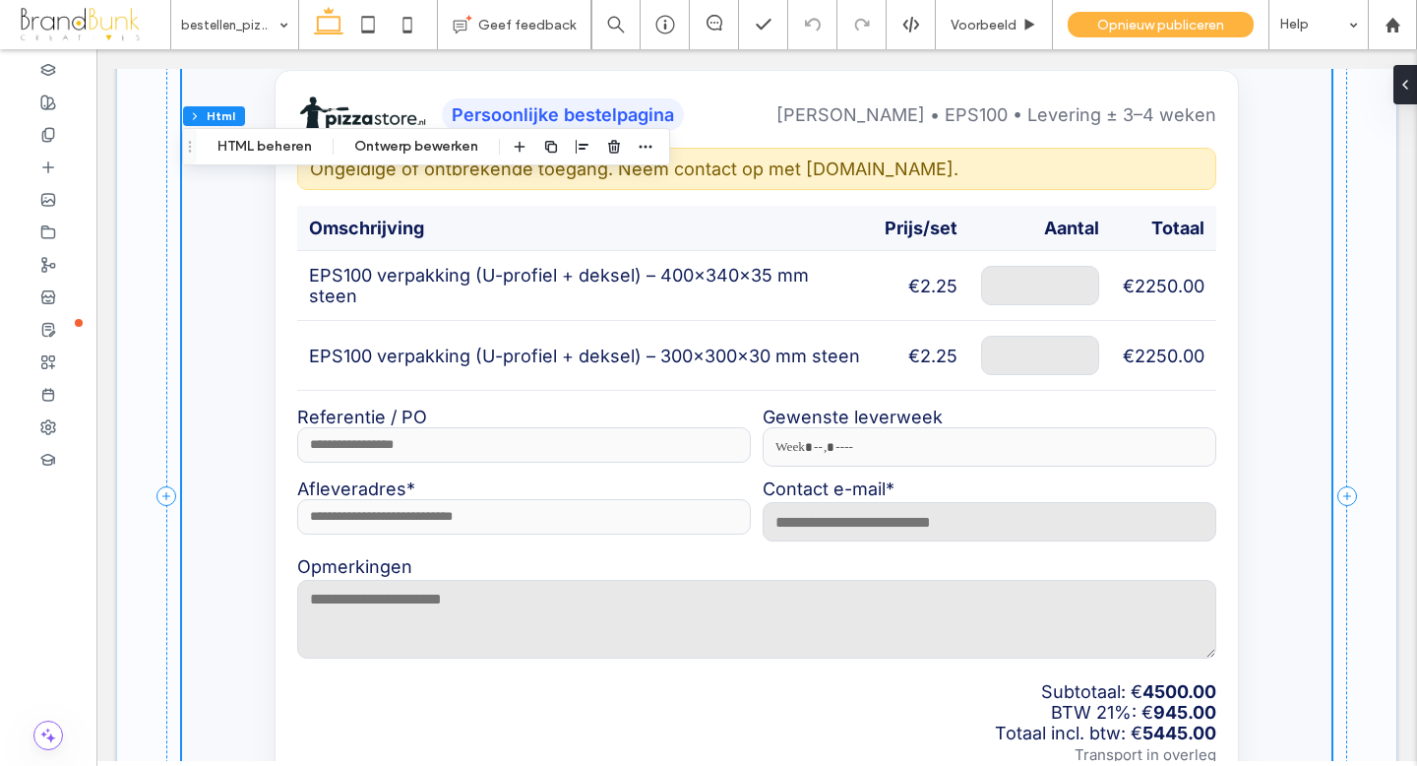
scroll to position [205, 0]
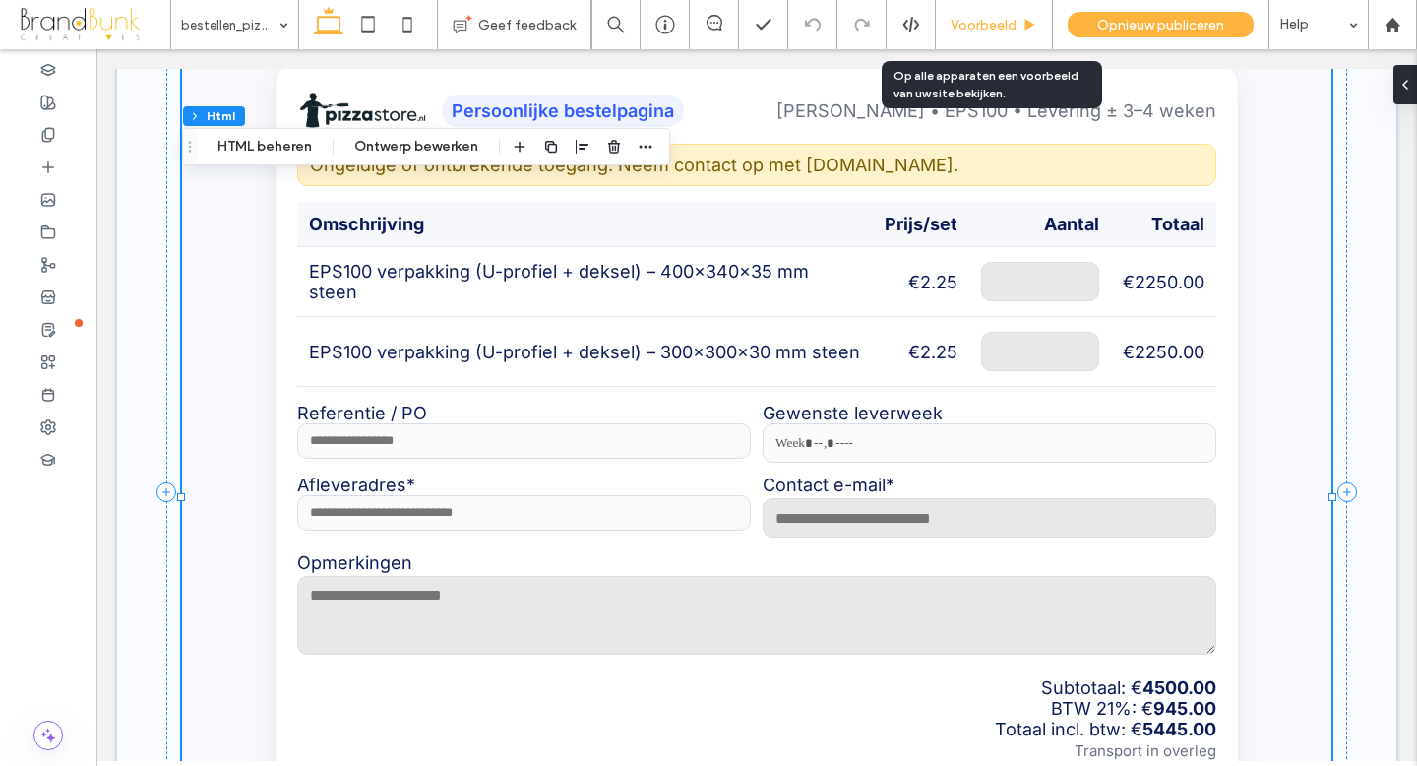
click at [981, 24] on span "Voorbeeld" at bounding box center [984, 25] width 66 height 17
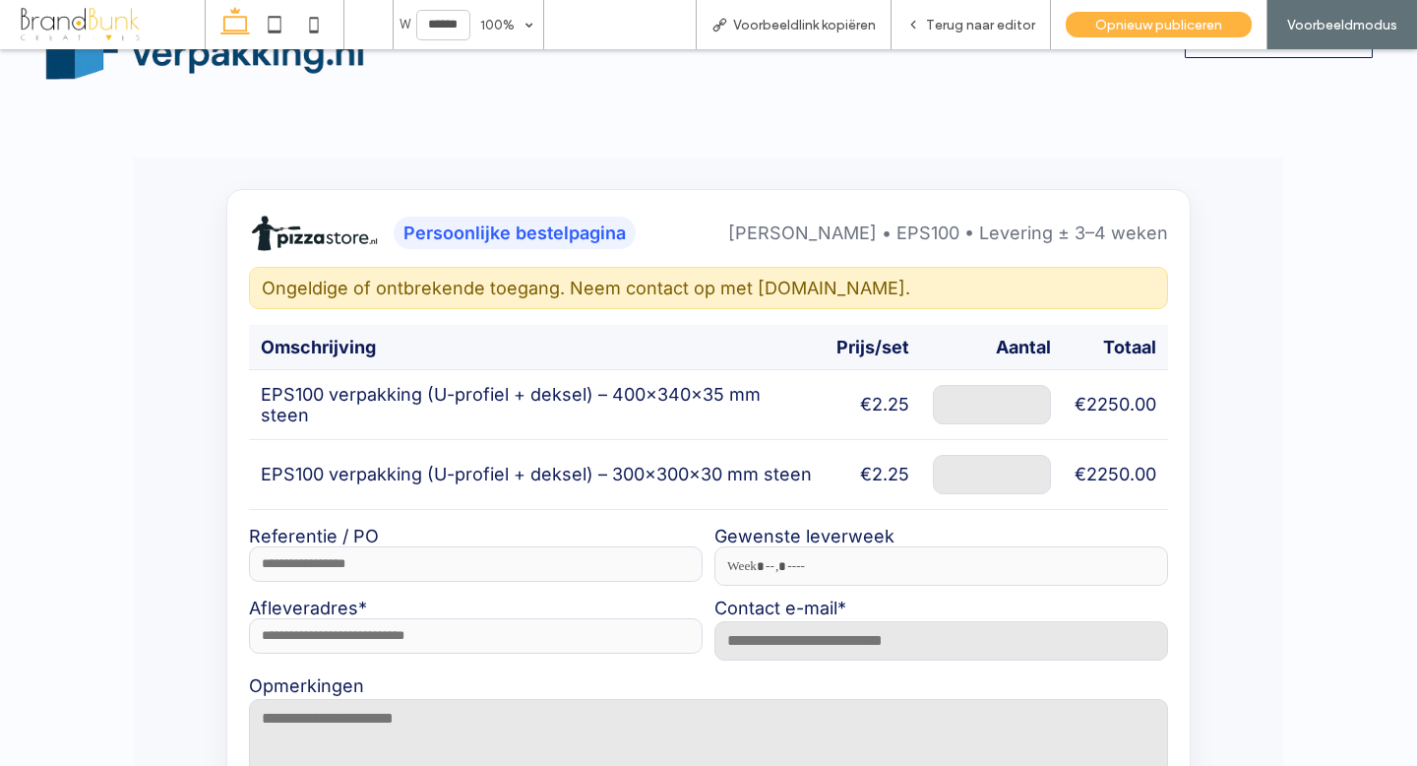
scroll to position [74, 0]
click at [955, 36] on div "Terug naar editor" at bounding box center [971, 24] width 159 height 49
click at [972, 30] on span "Terug naar editor" at bounding box center [980, 25] width 109 height 17
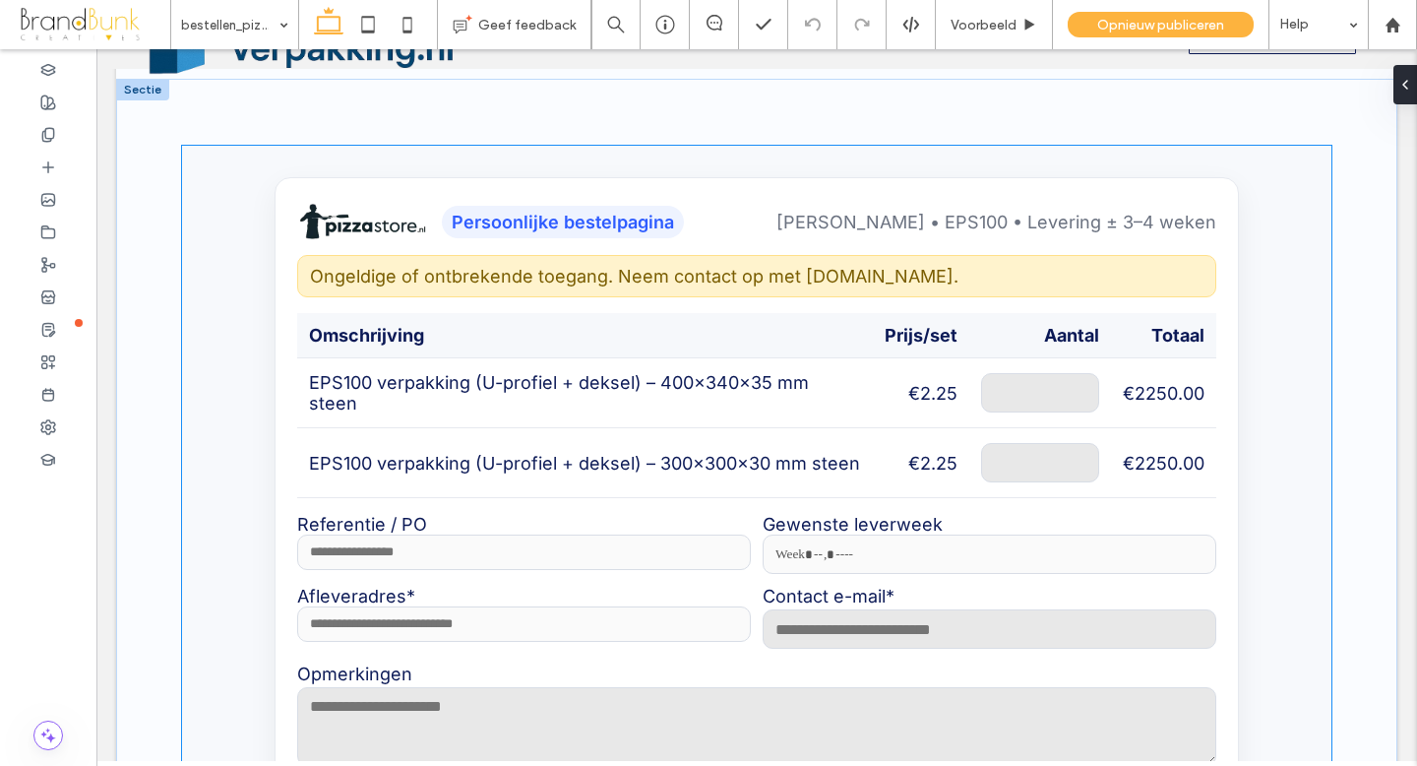
click at [699, 441] on td "EPS100 verpakking (U-profiel + deksel) – 300×300×30 mm steen" at bounding box center [585, 463] width 576 height 70
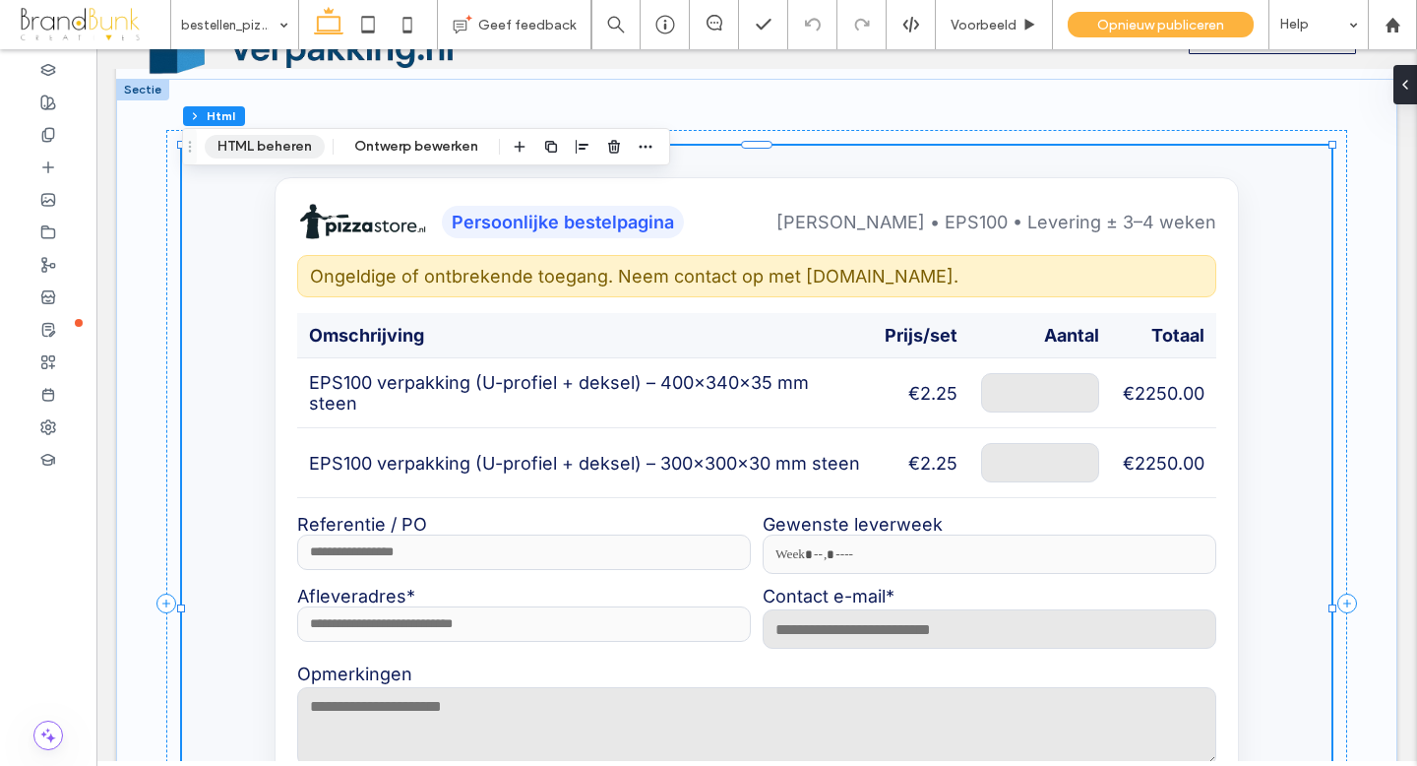
click at [265, 155] on button "HTML beheren" at bounding box center [265, 147] width 120 height 24
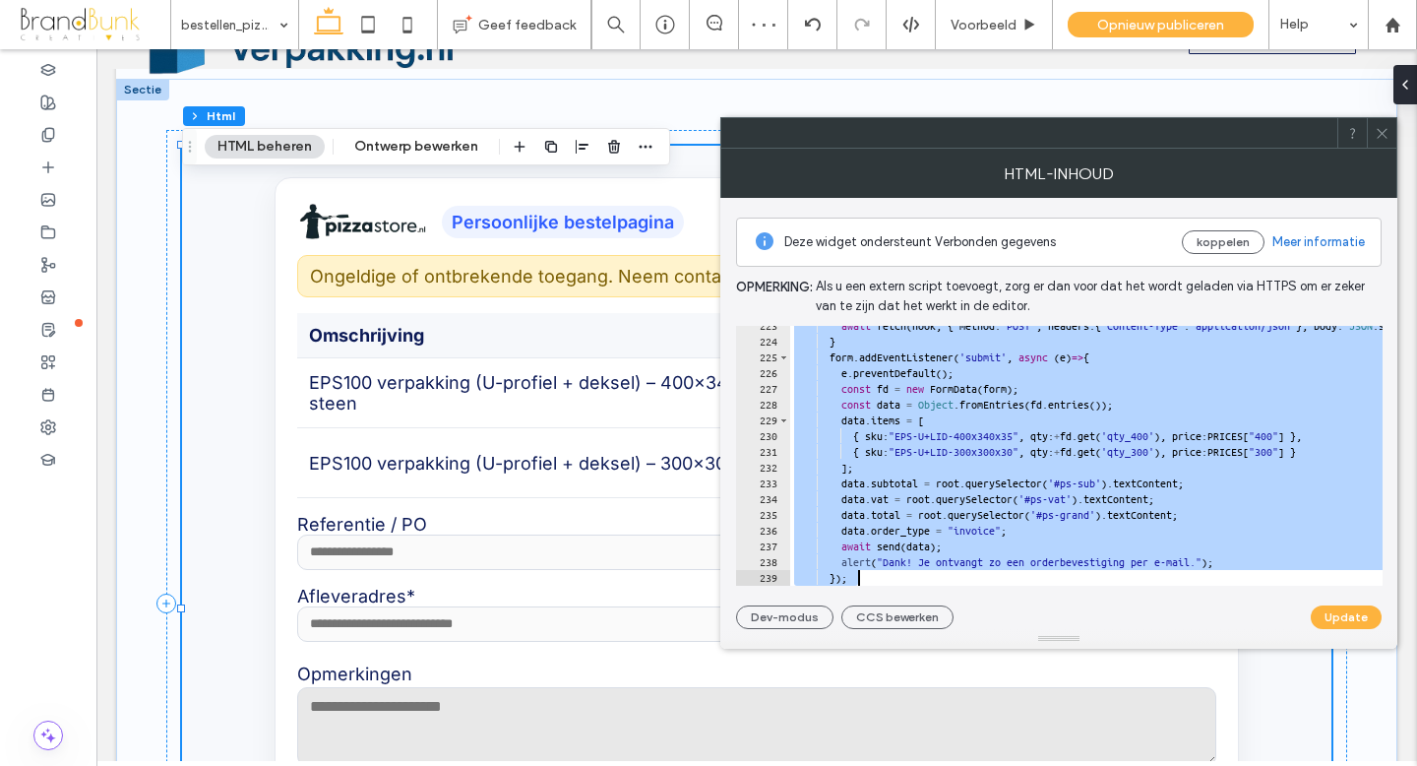
scroll to position [3724, 0]
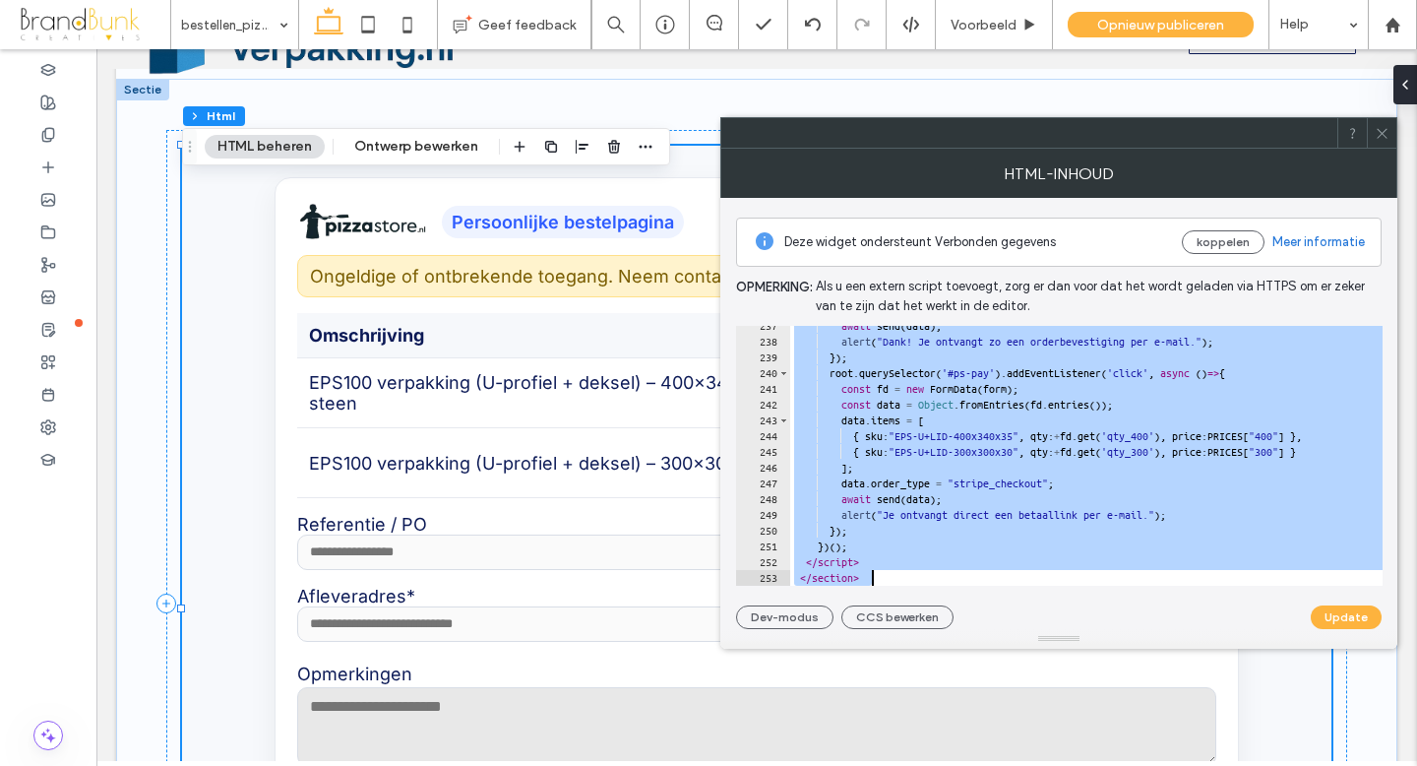
drag, startPoint x: 880, startPoint y: 383, endPoint x: 1250, endPoint y: 659, distance: 462.0
type textarea "**********"
paste textarea "Cursor at row 253"
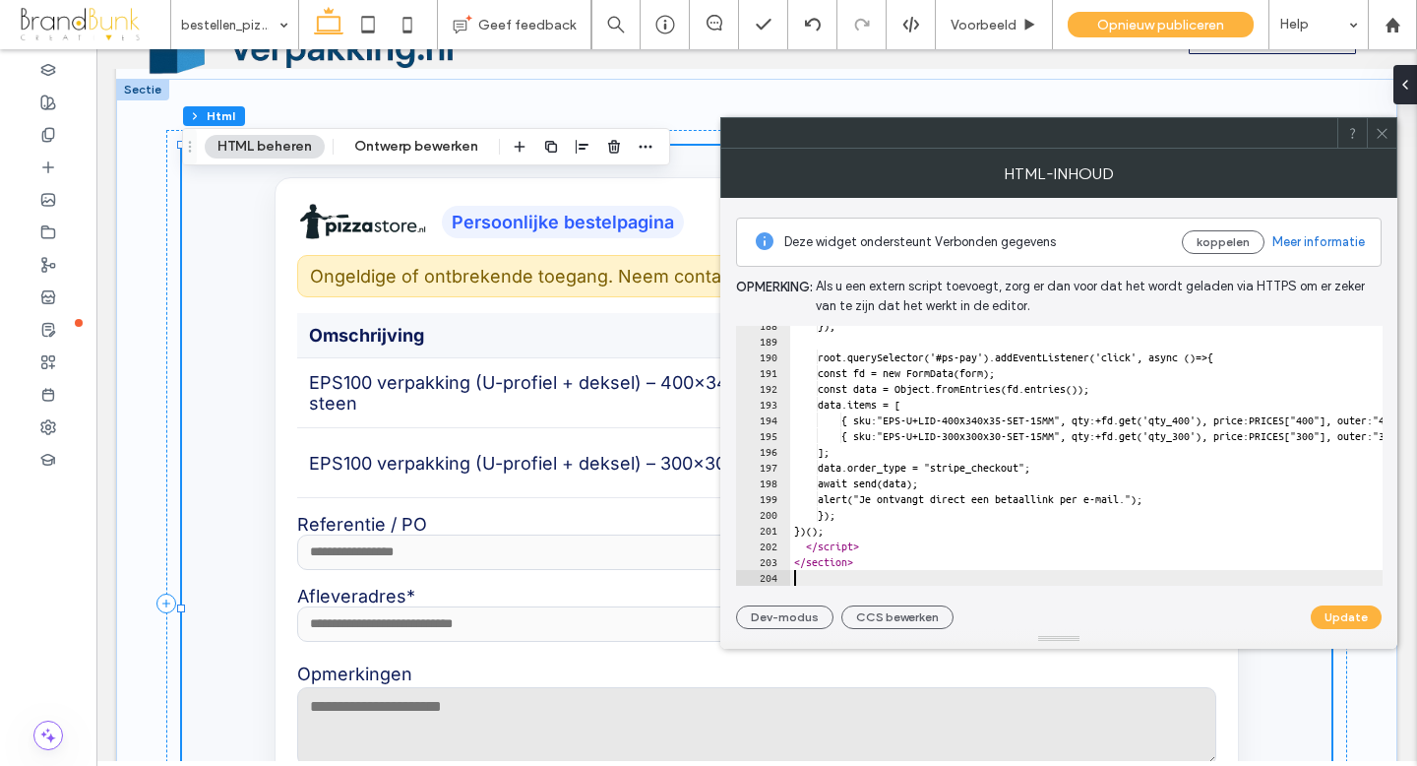
scroll to position [2953, 0]
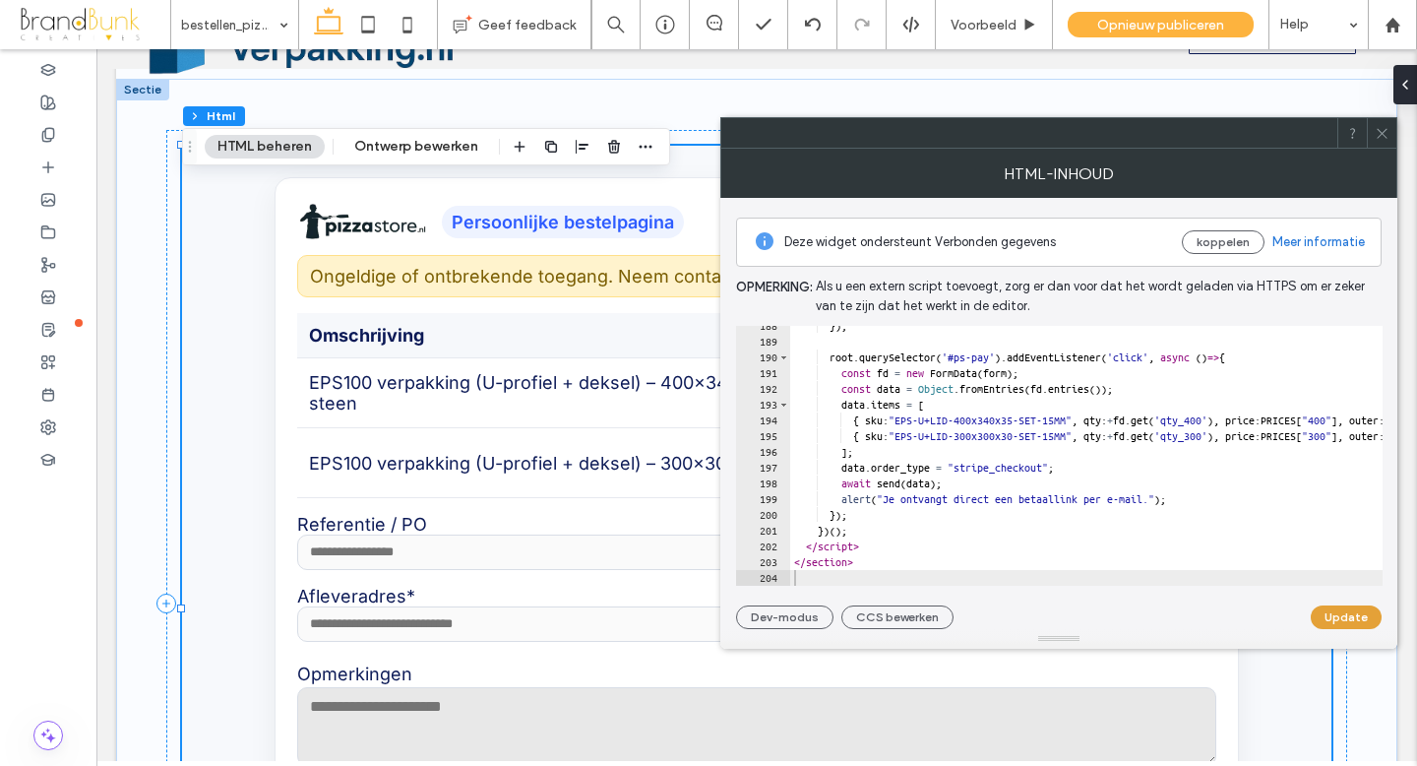
click at [1343, 619] on button "Update" at bounding box center [1346, 617] width 71 height 24
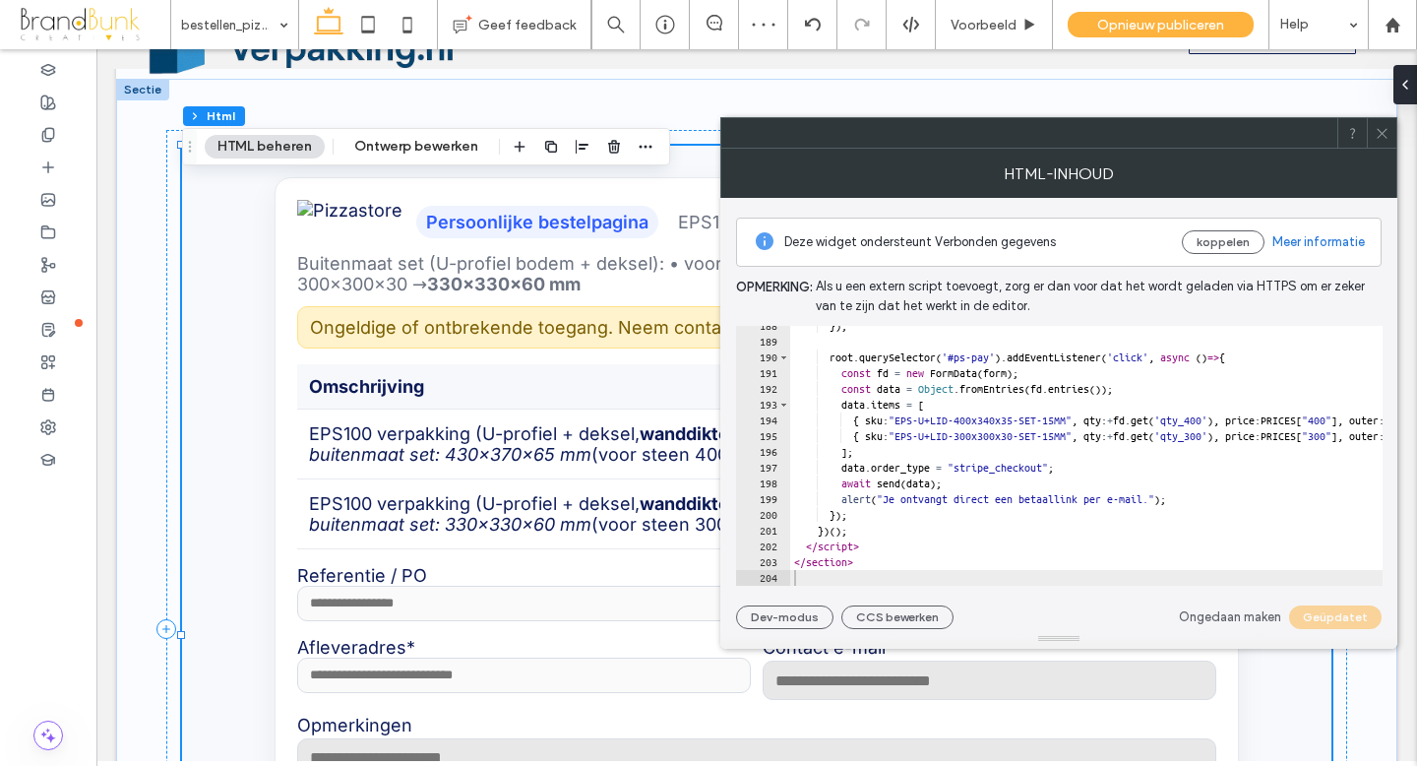
click at [1379, 140] on icon at bounding box center [1382, 133] width 15 height 15
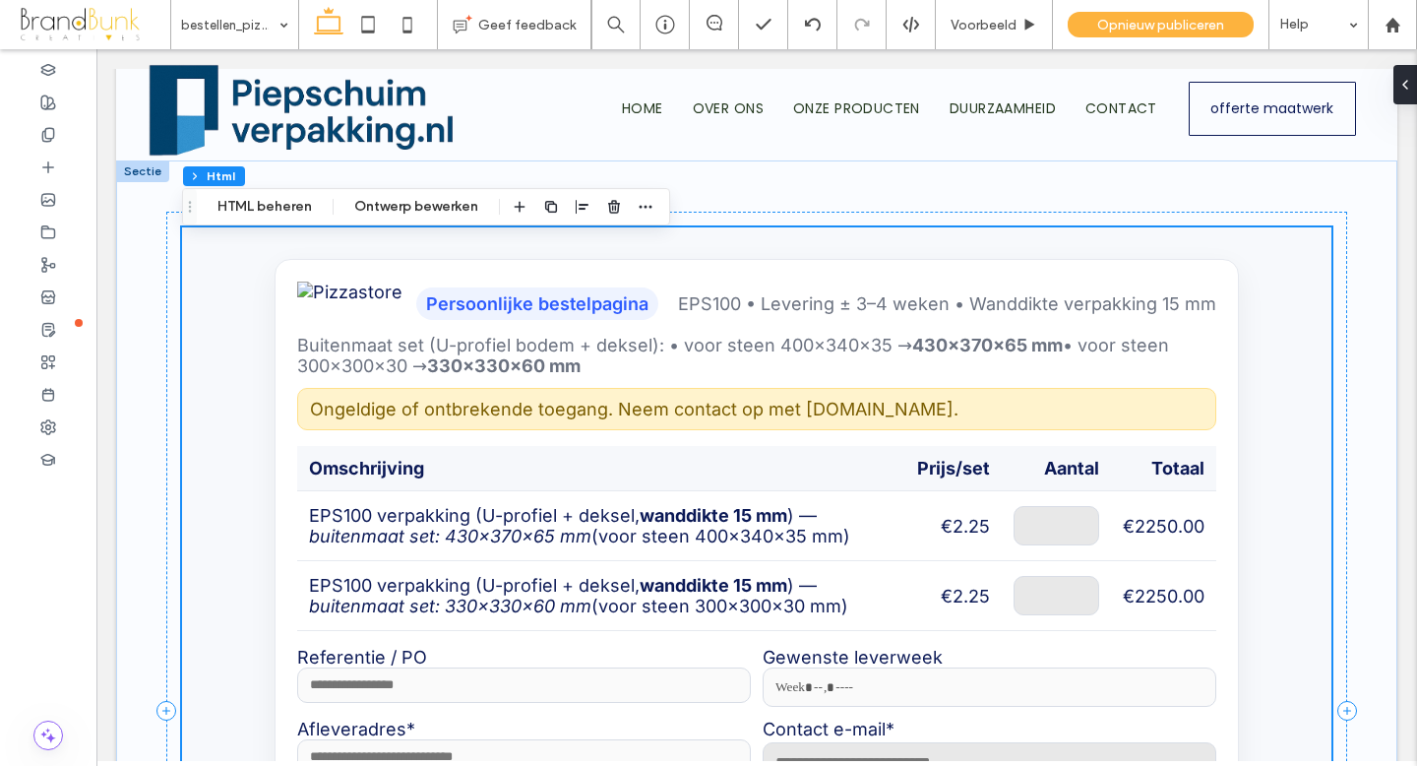
scroll to position [0, 0]
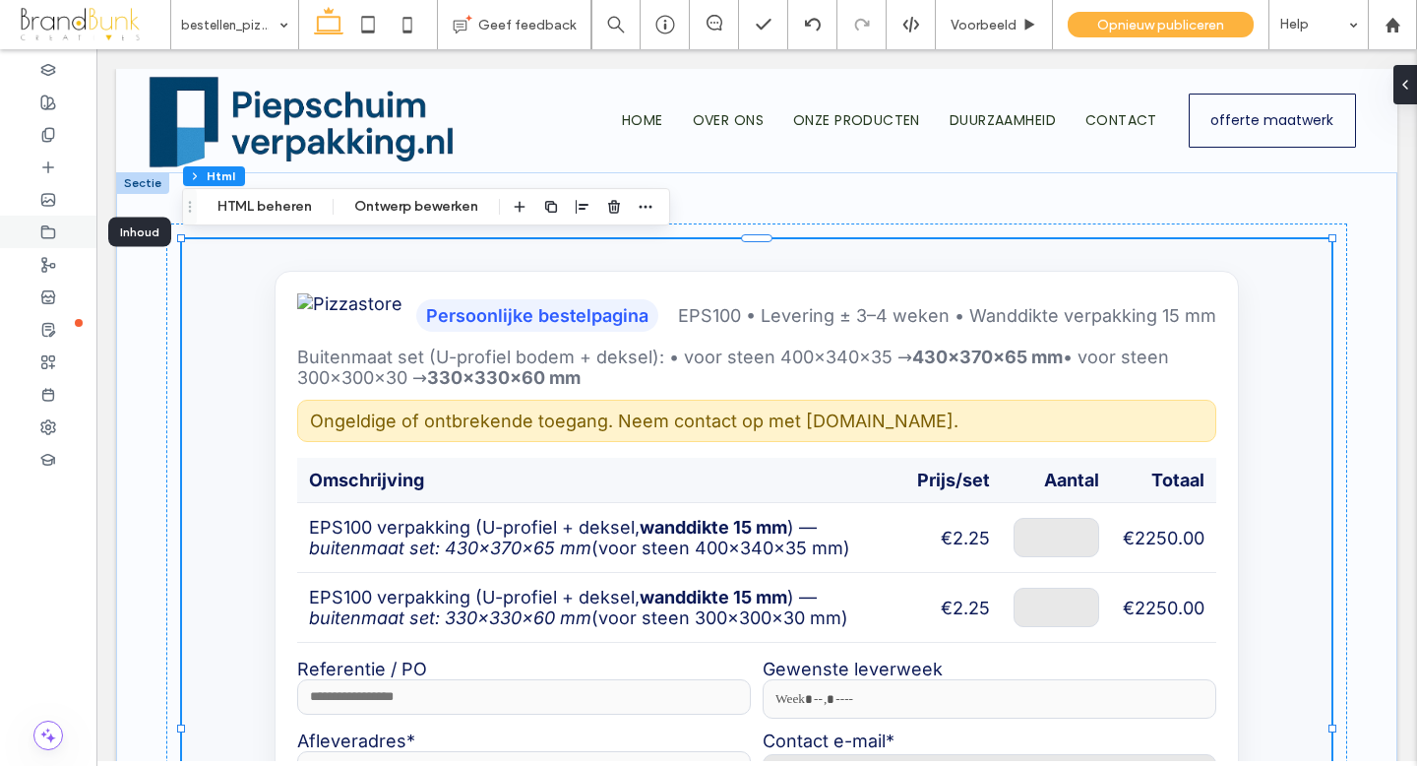
click at [53, 234] on icon at bounding box center [48, 232] width 16 height 16
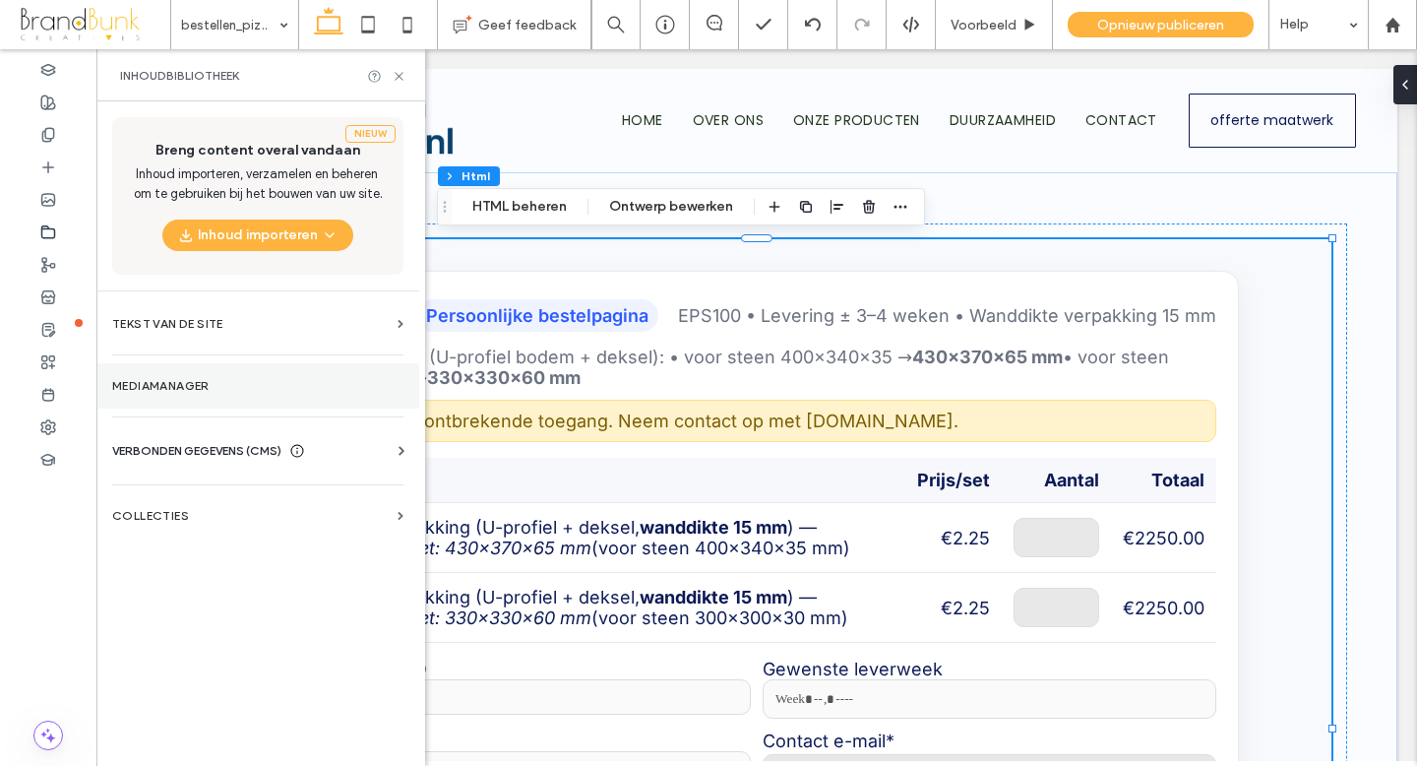
click at [163, 380] on label "Mediamanager" at bounding box center [257, 386] width 291 height 14
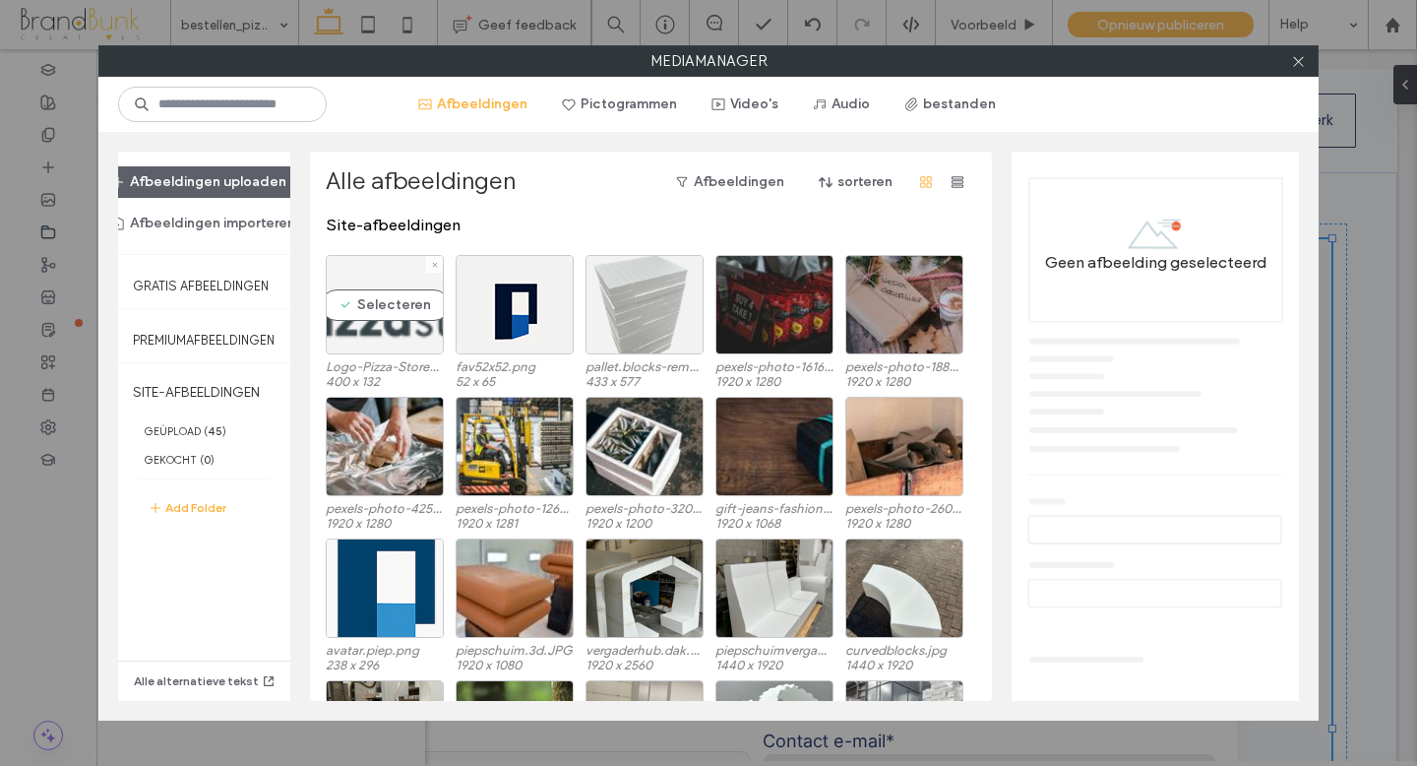
click at [390, 334] on div "Selecteren" at bounding box center [385, 304] width 118 height 99
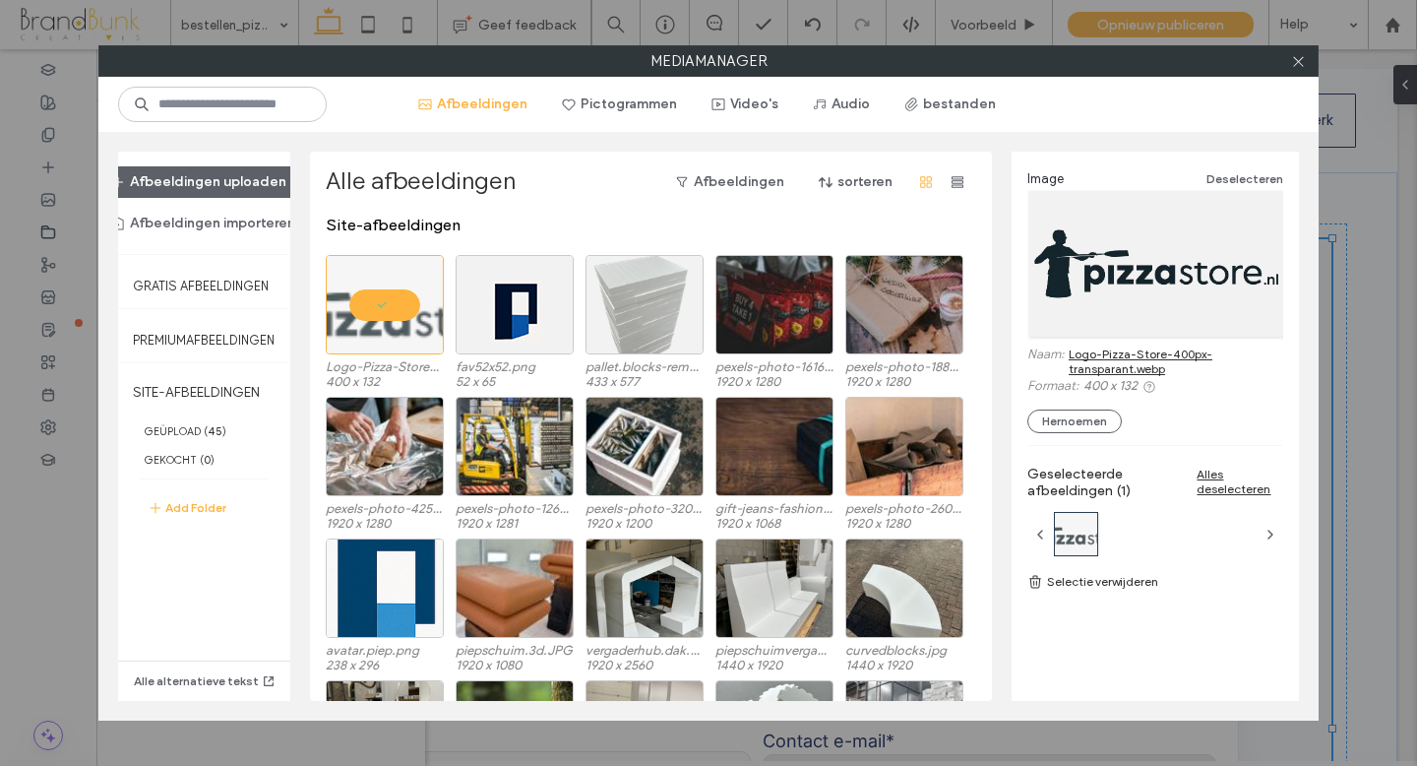
click at [1139, 362] on link "Logo-Pizza-Store-400px-transparant.webp" at bounding box center [1176, 361] width 215 height 30
click at [1295, 63] on icon at bounding box center [1298, 61] width 15 height 15
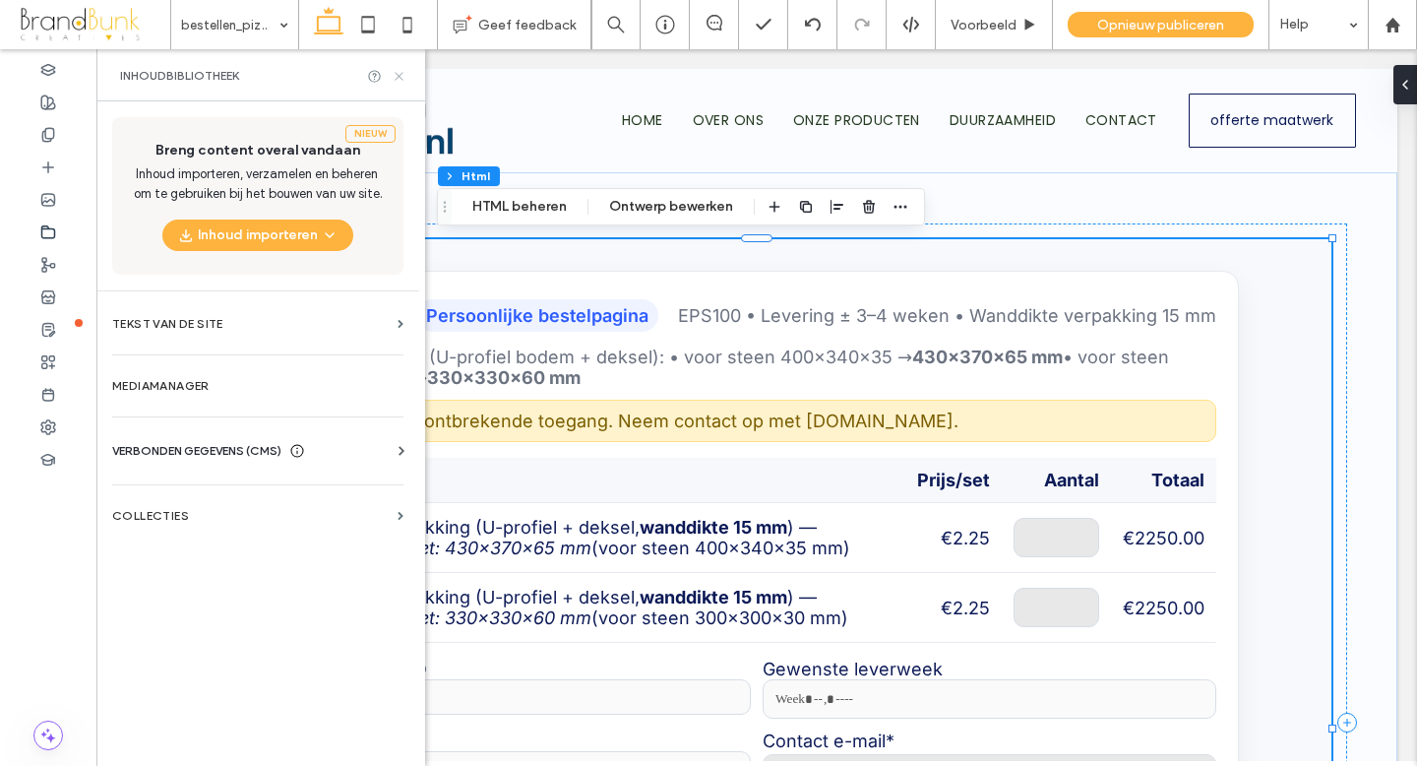
drag, startPoint x: 399, startPoint y: 76, endPoint x: 302, endPoint y: 27, distance: 108.3
click at [399, 76] on use at bounding box center [399, 76] width 8 height 8
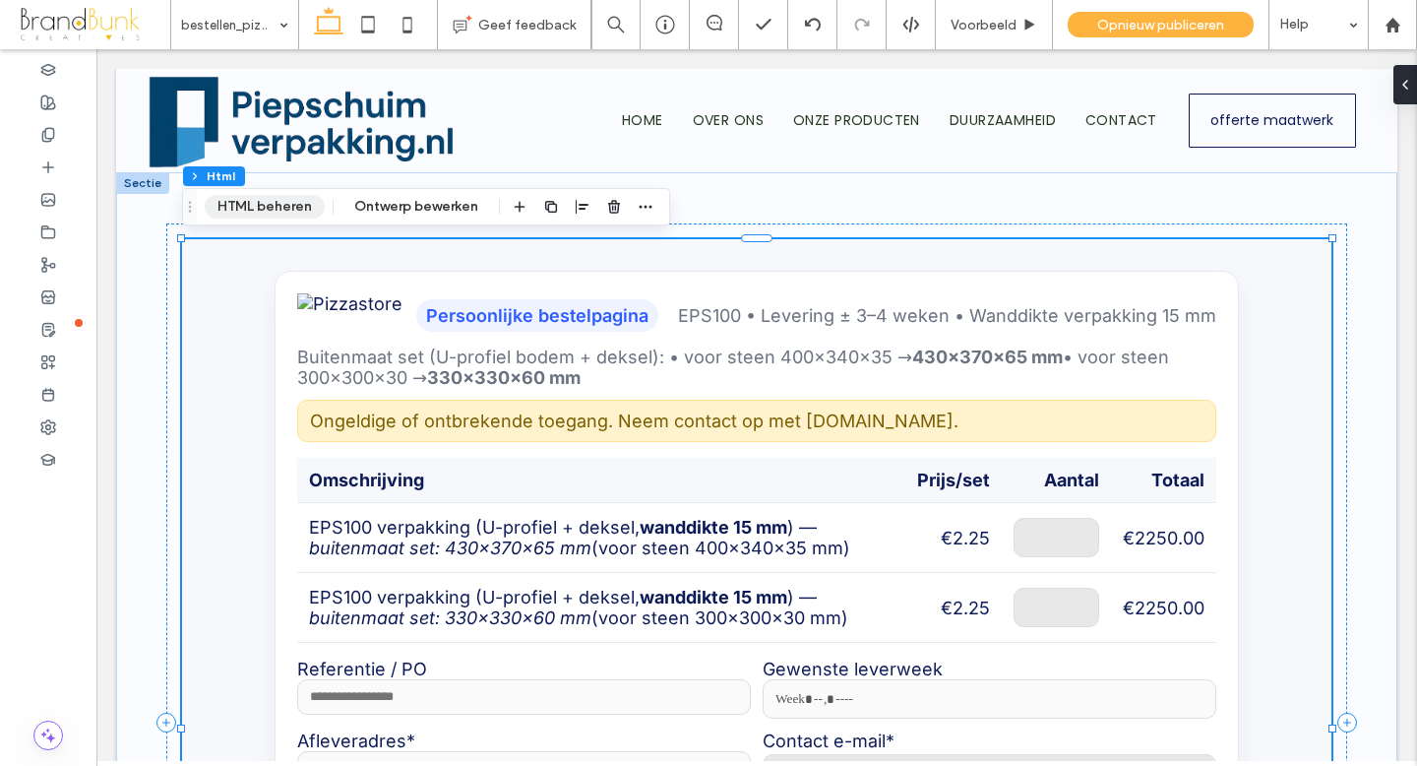
click at [262, 209] on button "HTML beheren" at bounding box center [265, 207] width 120 height 24
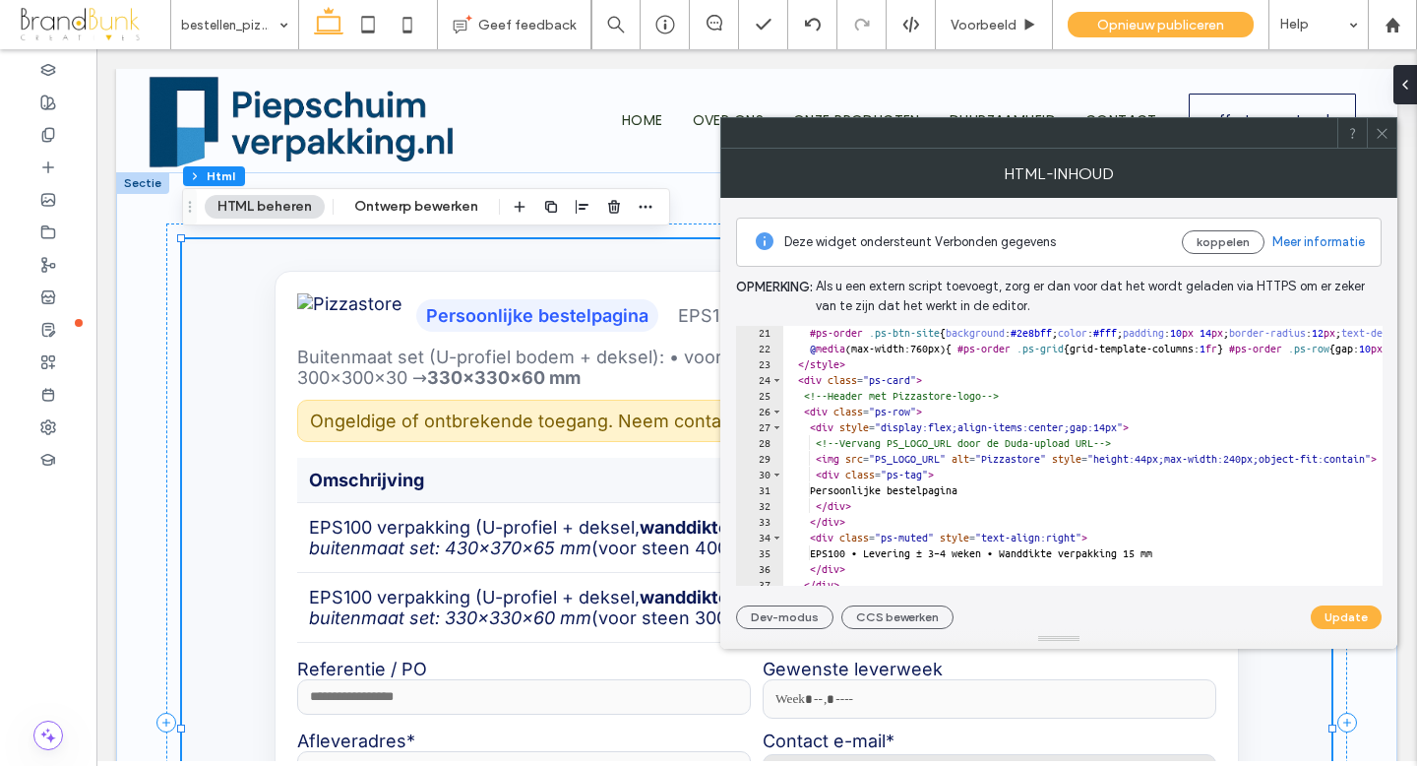
scroll to position [322, 0]
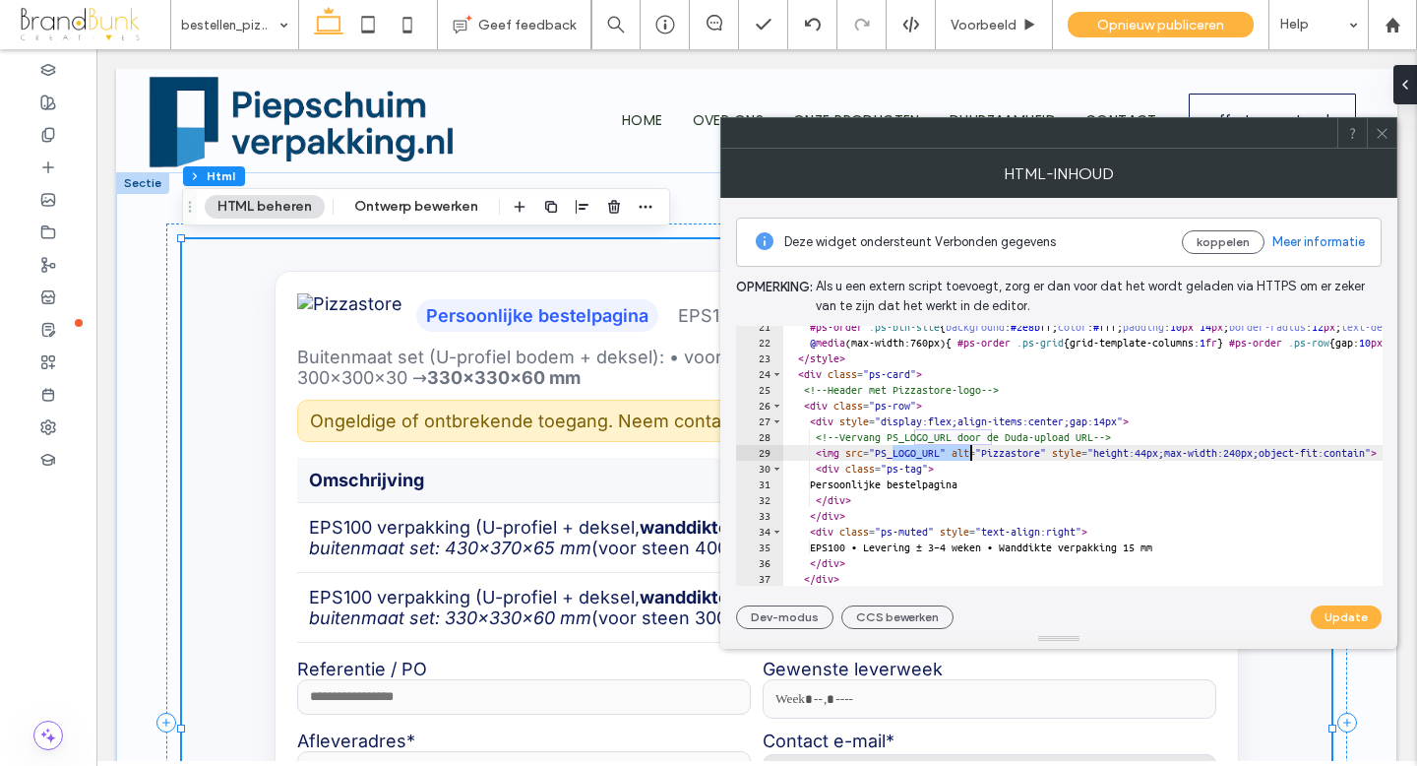
drag, startPoint x: 893, startPoint y: 454, endPoint x: 969, endPoint y: 455, distance: 76.8
click at [969, 455] on div "#ps-order .ps-btn-site { background : #2e8bff ; color : #fff ; padding : 10 px …" at bounding box center [1374, 464] width 1184 height 291
paste textarea "**********"
type textarea "**********"
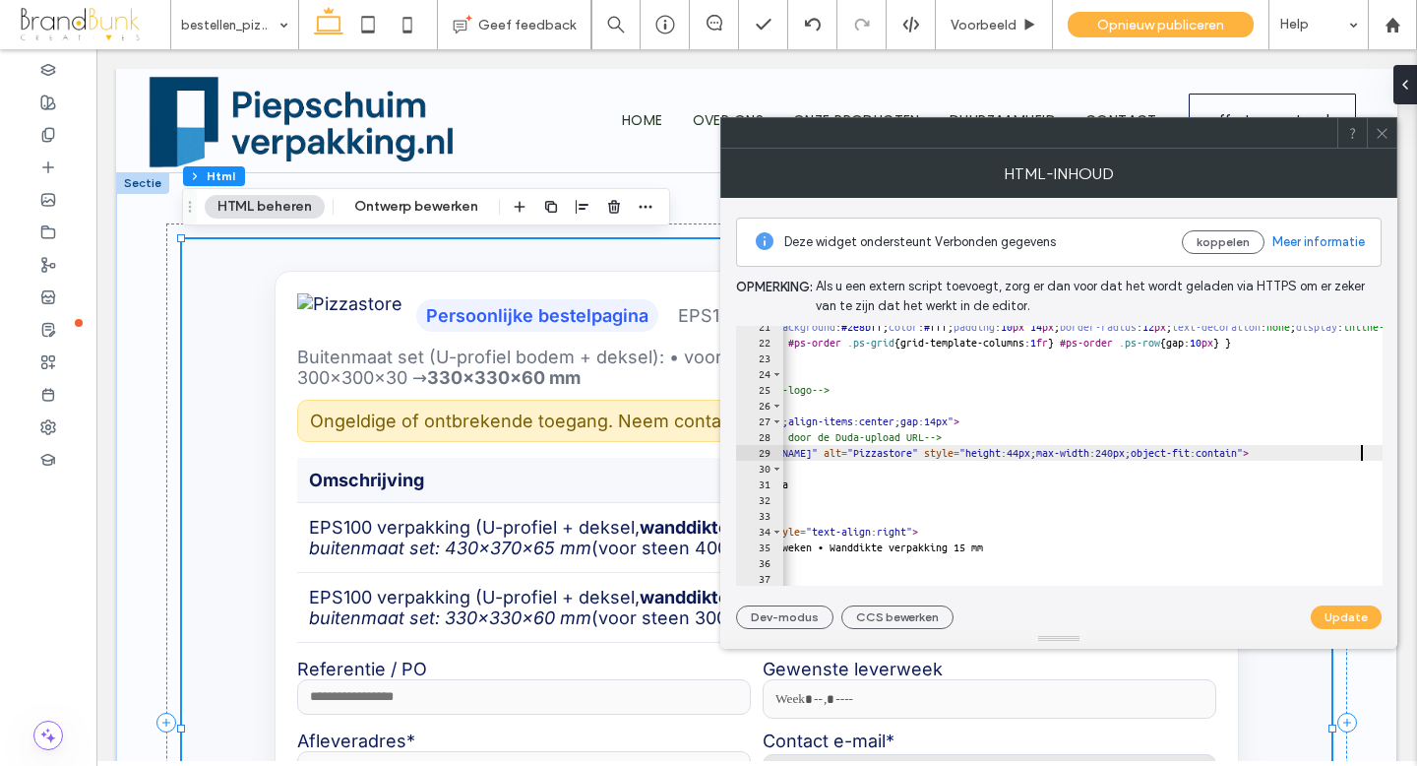
scroll to position [0, 169]
click at [1344, 616] on button "Update" at bounding box center [1346, 617] width 71 height 24
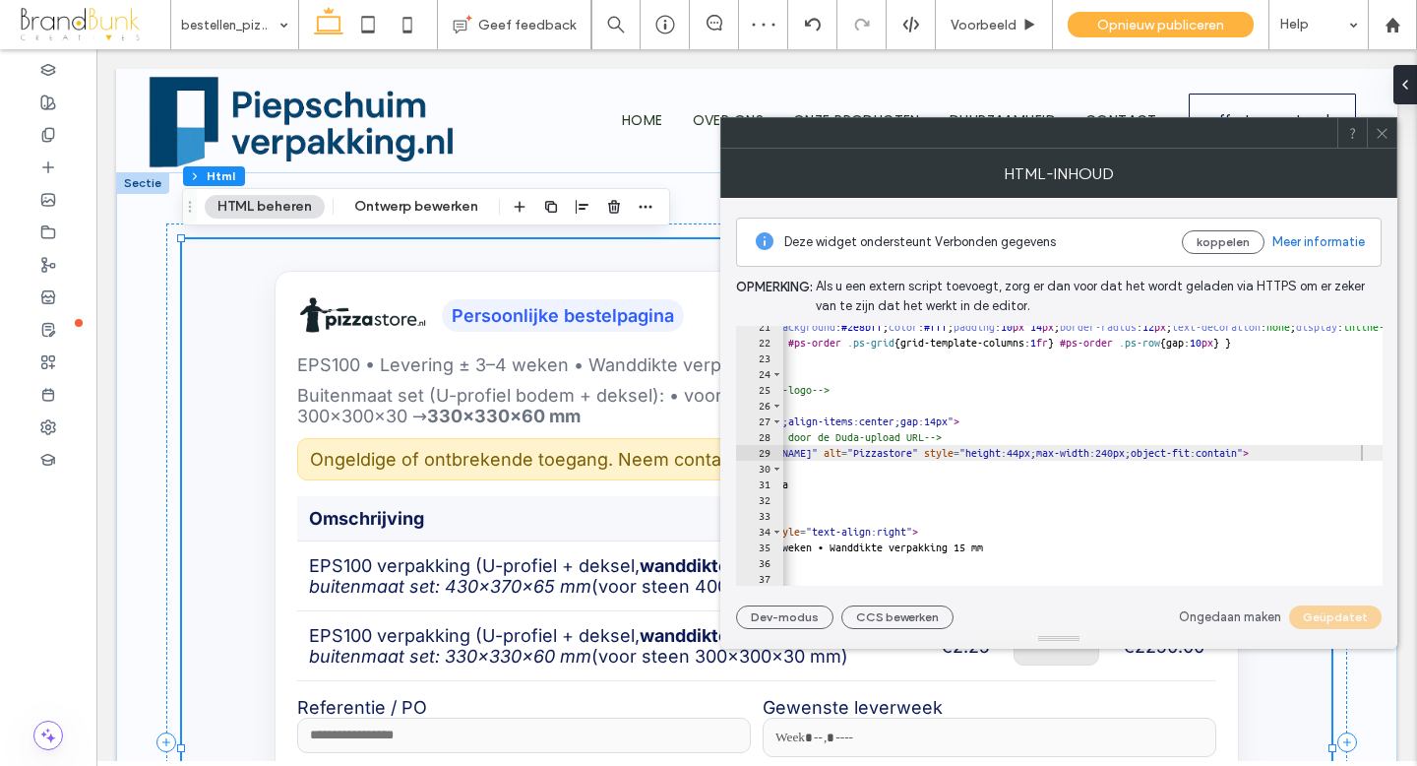
click at [1383, 131] on use at bounding box center [1382, 133] width 10 height 10
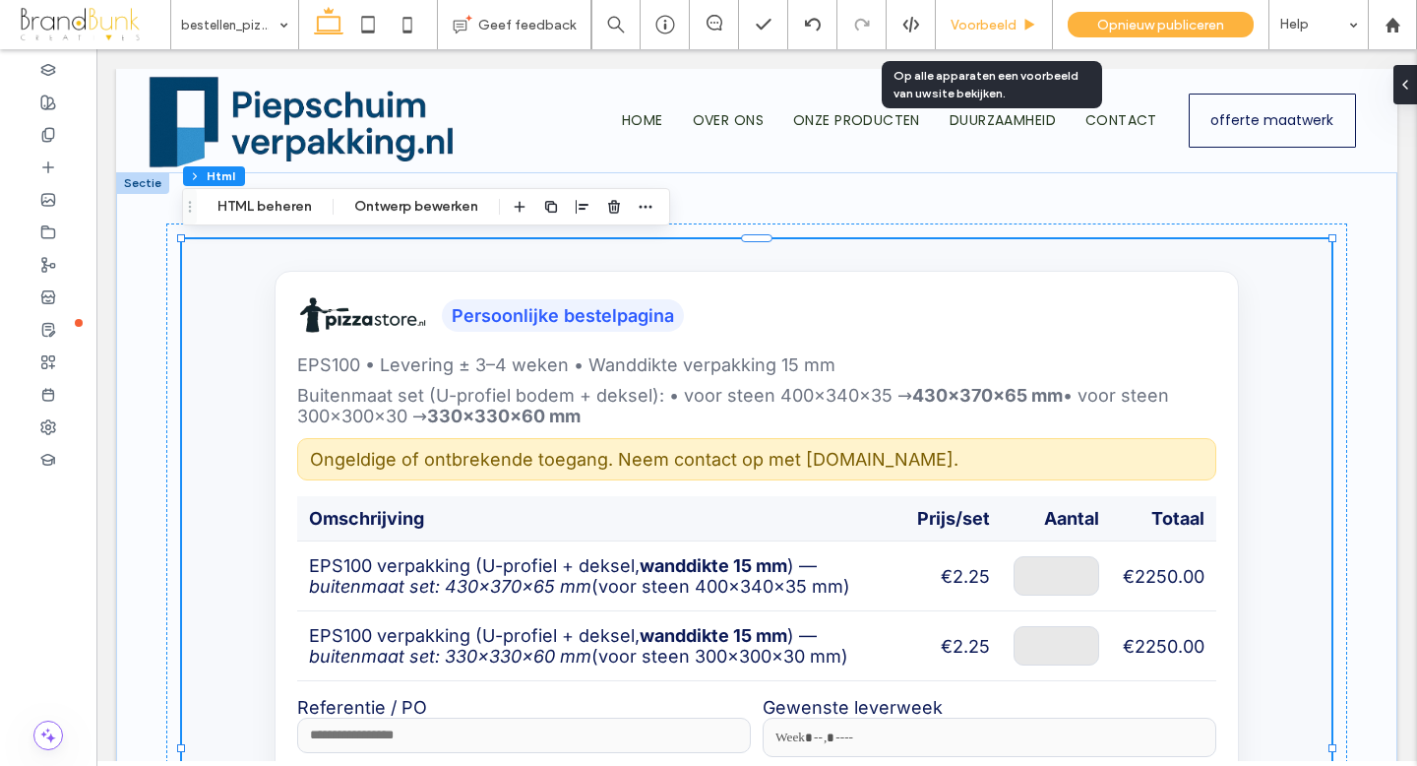
click at [974, 27] on span "Voorbeeld" at bounding box center [984, 25] width 66 height 17
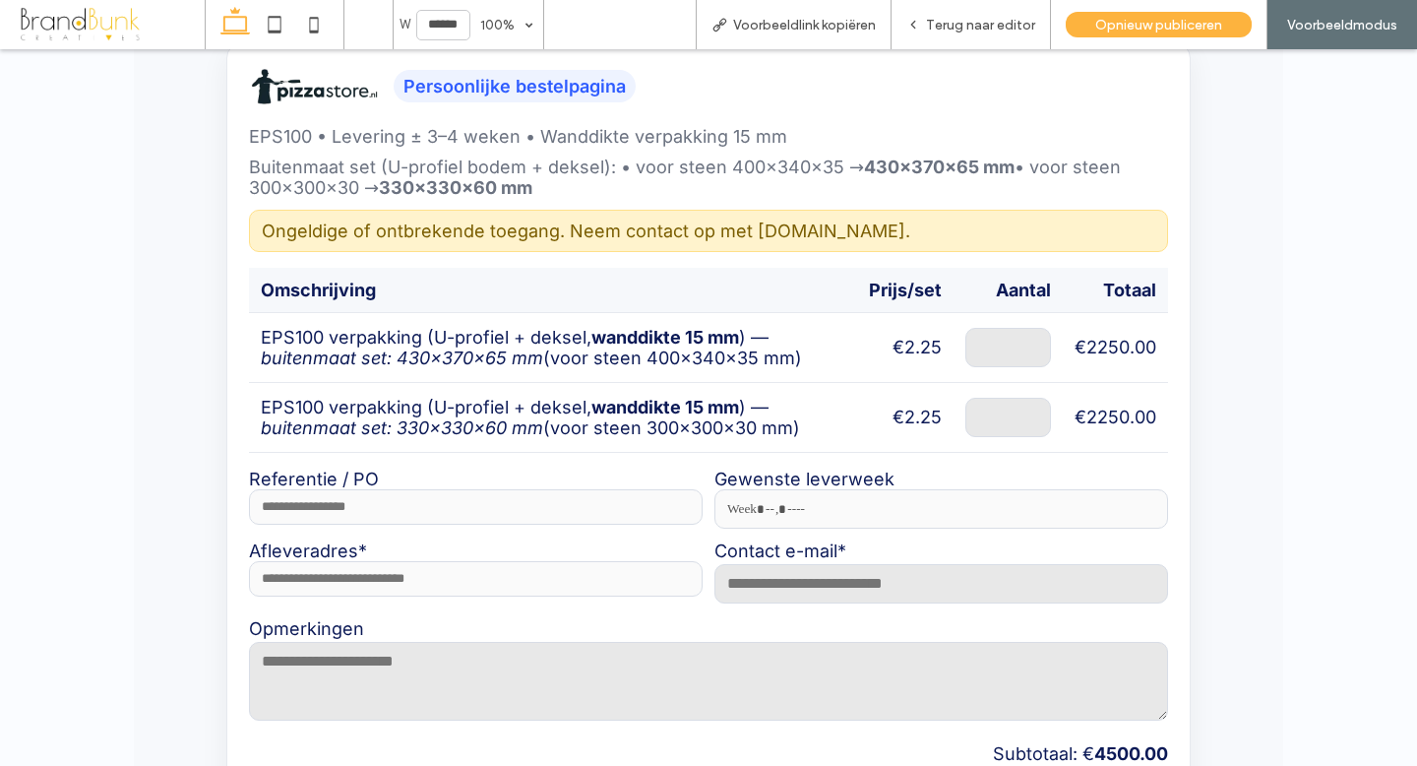
scroll to position [225, 0]
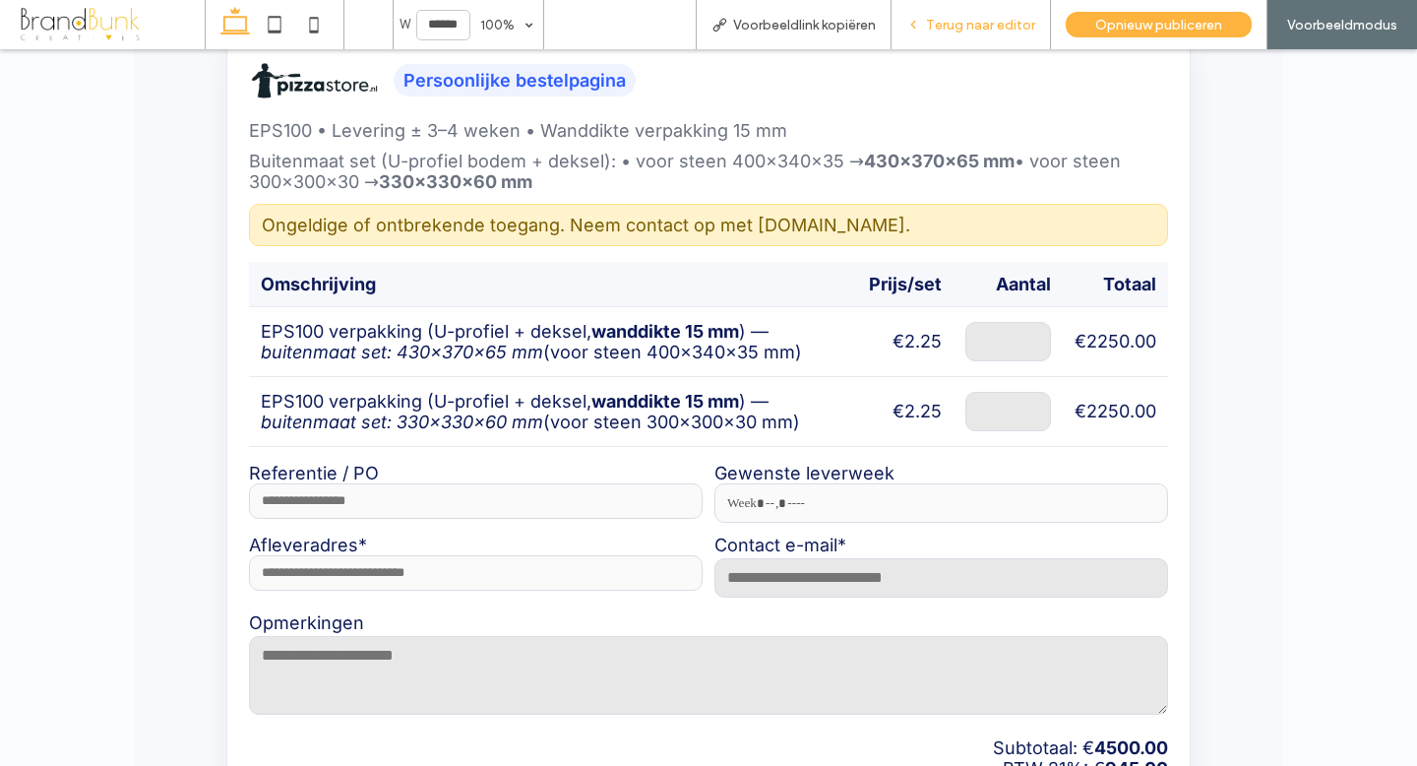
click at [978, 26] on span "Terug naar editor" at bounding box center [980, 25] width 109 height 17
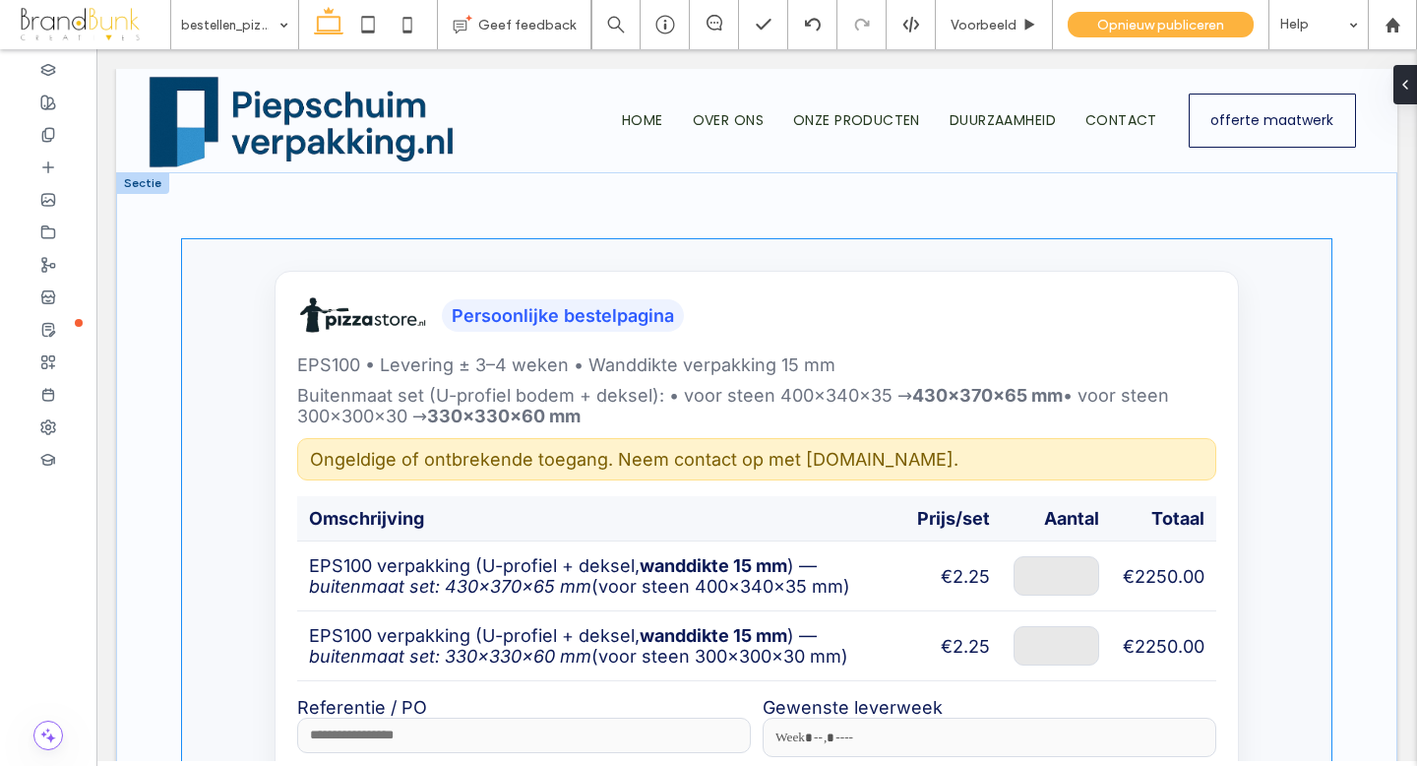
click at [775, 302] on div "Persoonlijke bestelpagina EPS100 • Levering ± 3–4 weken • Wanddikte verpakking …" at bounding box center [756, 334] width 919 height 82
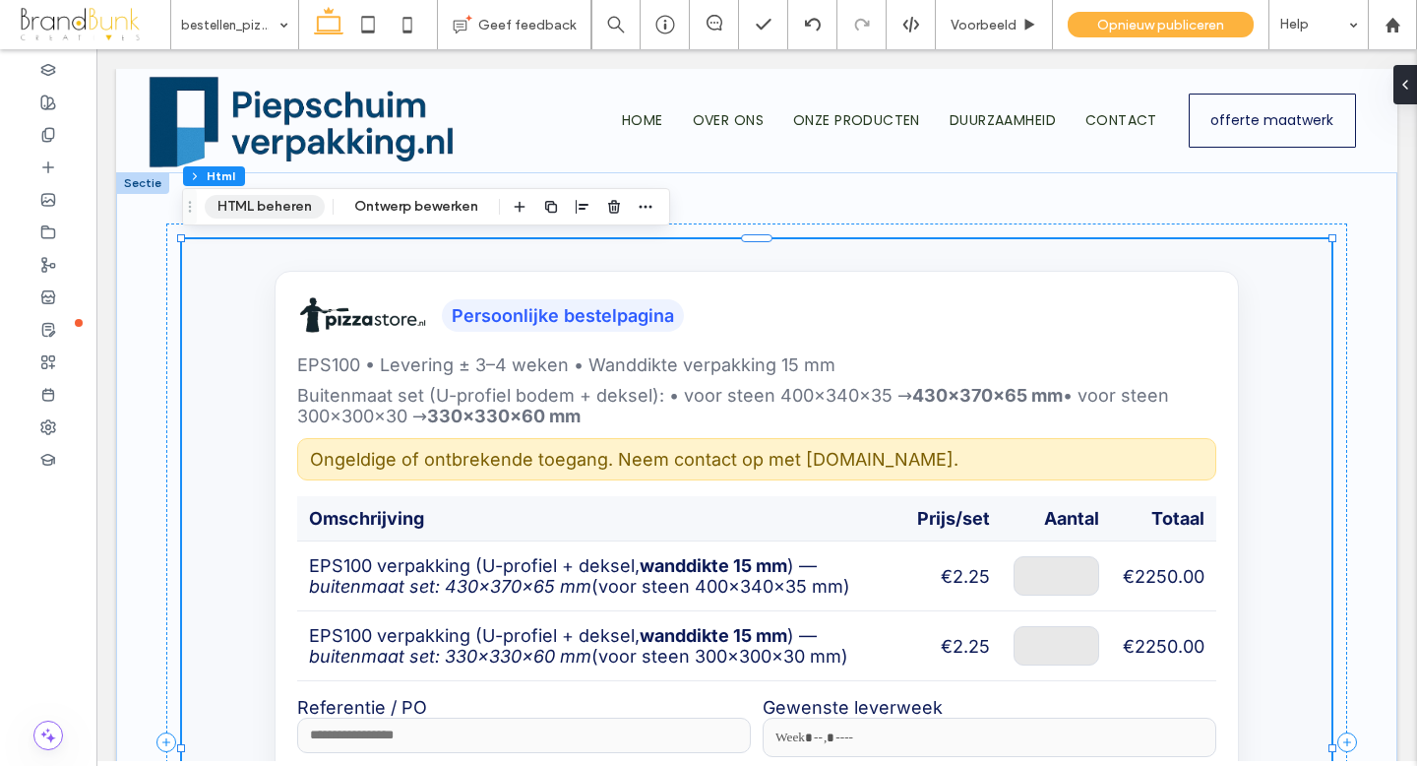
click at [288, 208] on button "HTML beheren" at bounding box center [265, 207] width 120 height 24
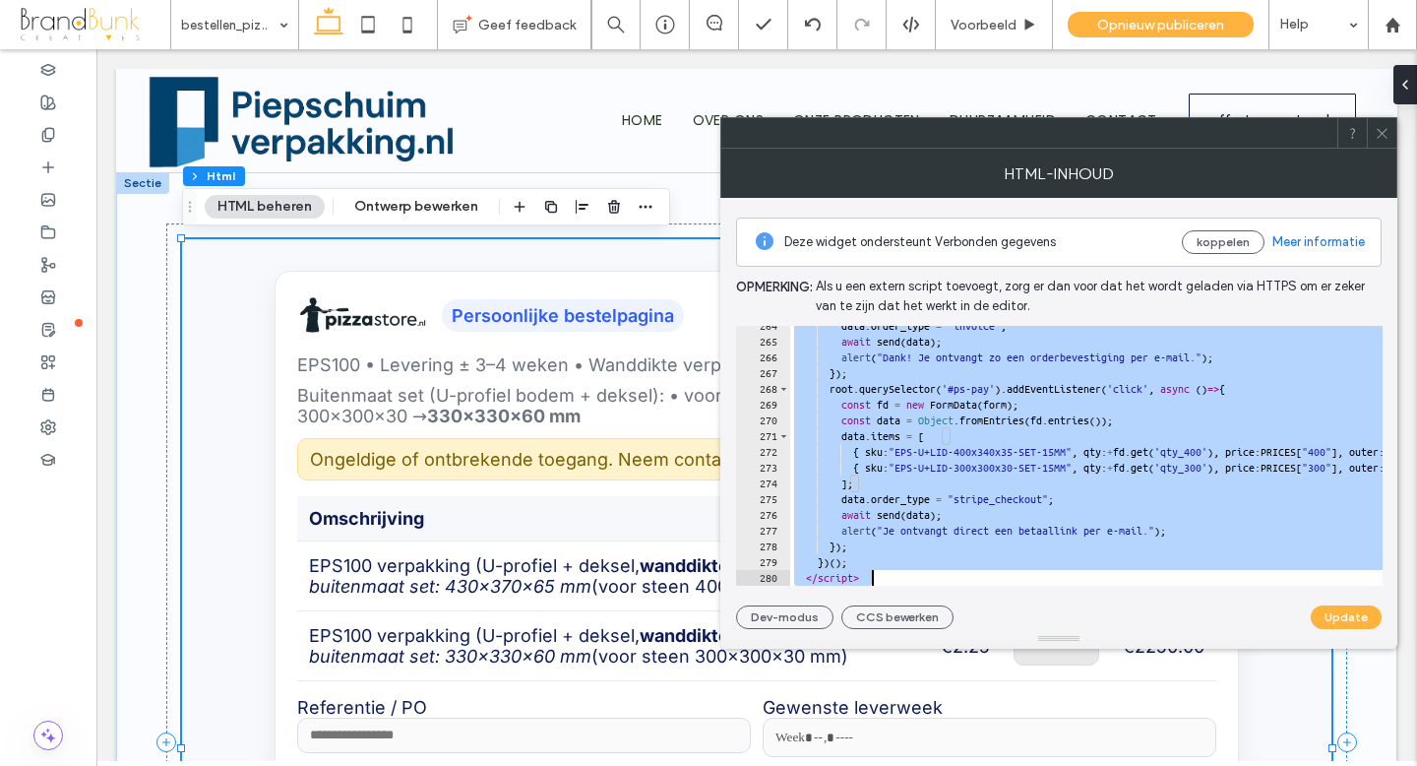
scroll to position [4165, 0]
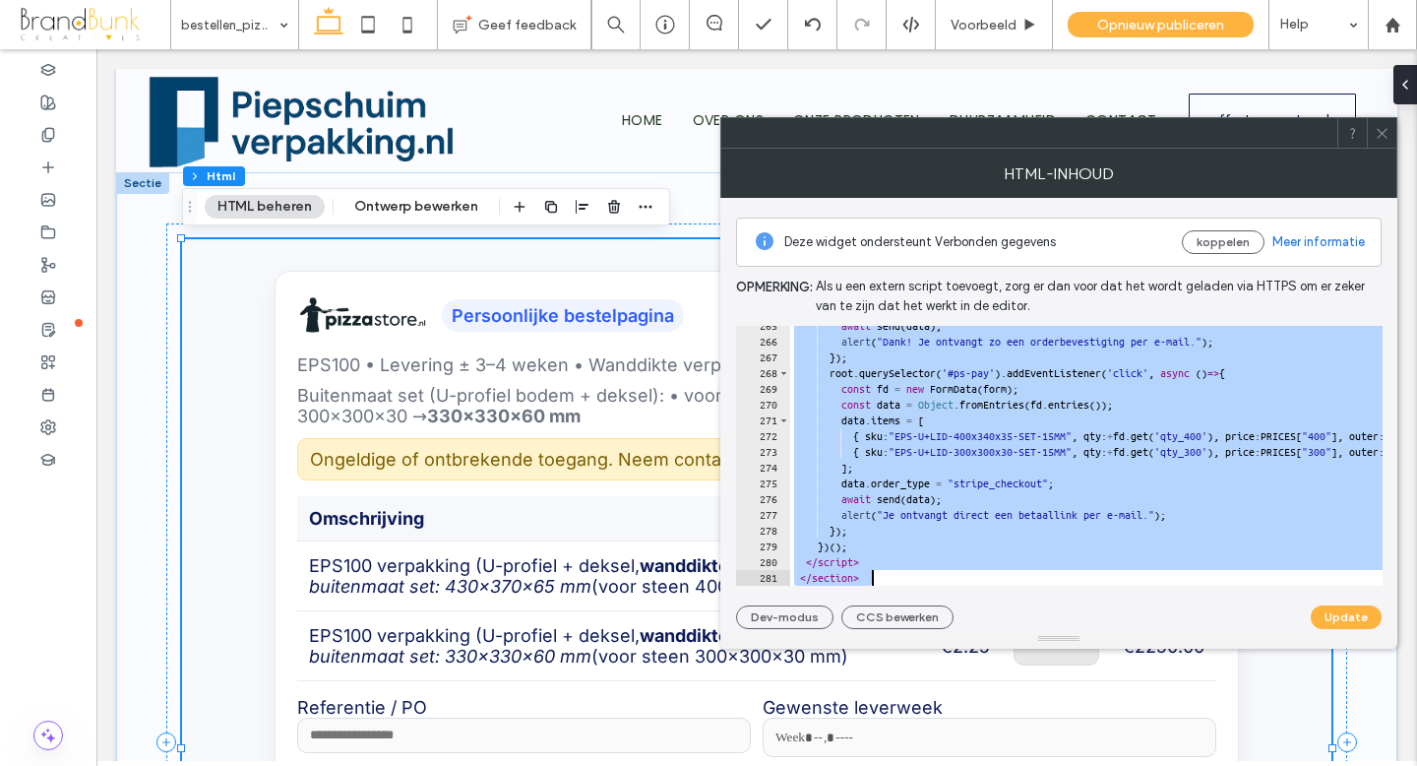
drag, startPoint x: 784, startPoint y: 335, endPoint x: 1179, endPoint y: 625, distance: 489.9
click at [1179, 625] on div "**********" at bounding box center [1059, 413] width 646 height 431
type textarea "**********"
paste textarea "Cursor at row 281"
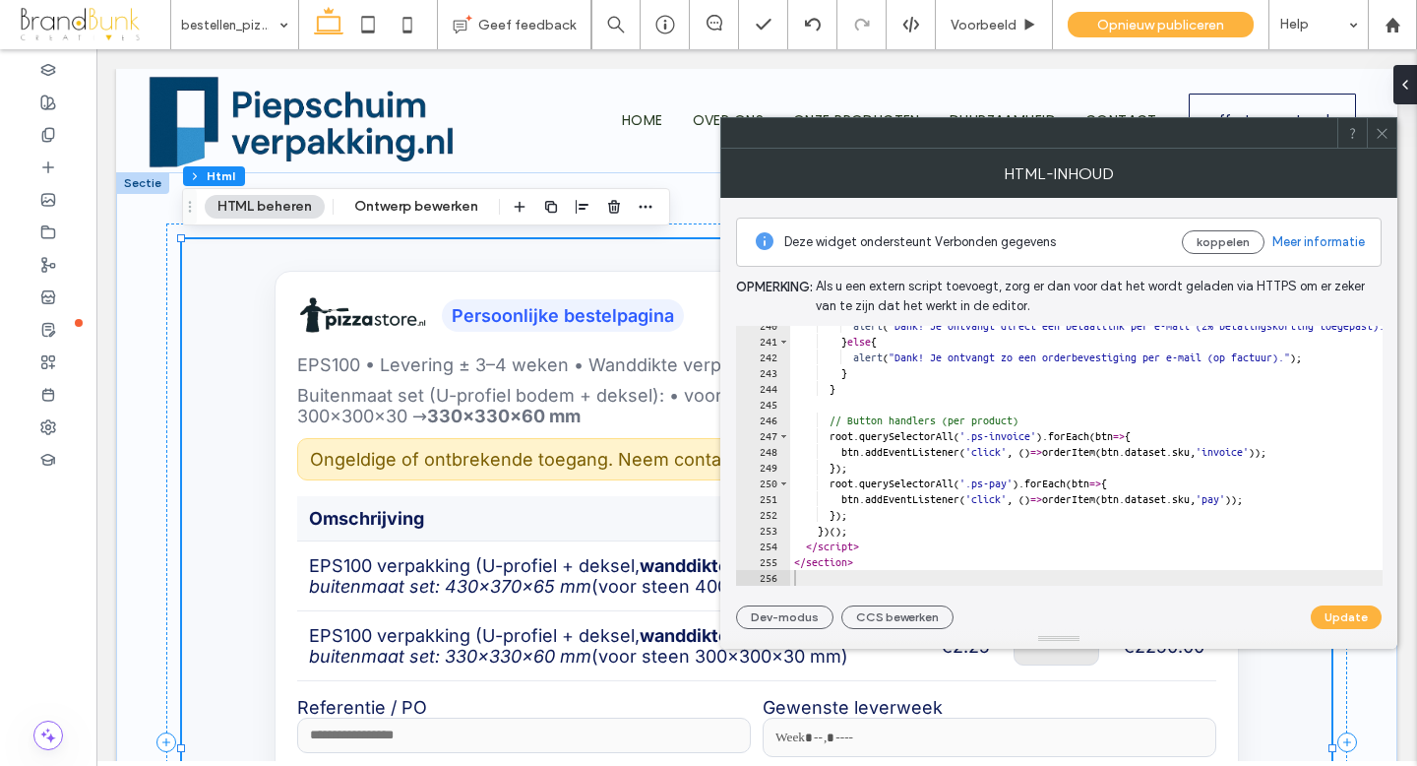
click at [1347, 617] on button "Update" at bounding box center [1346, 617] width 71 height 24
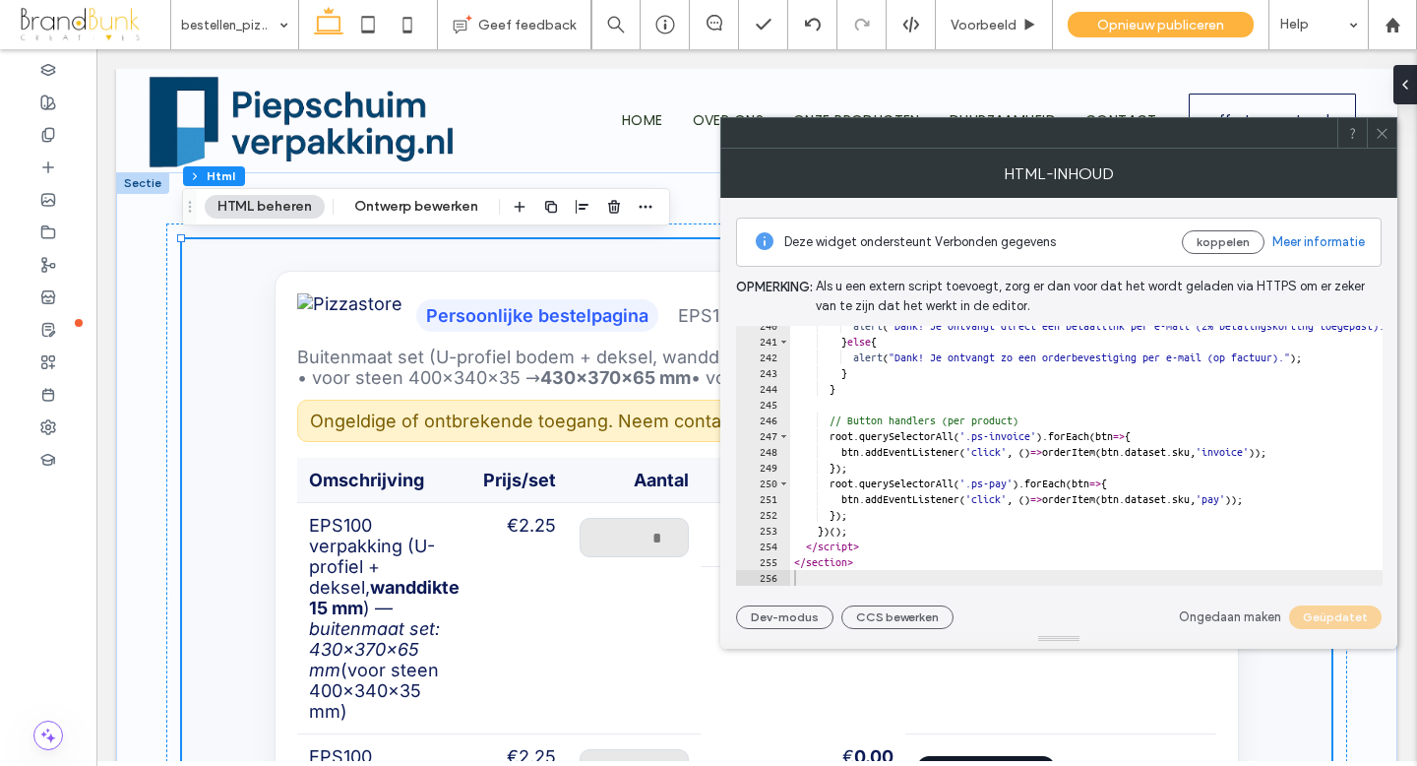
click at [1382, 141] on span at bounding box center [1382, 133] width 15 height 30
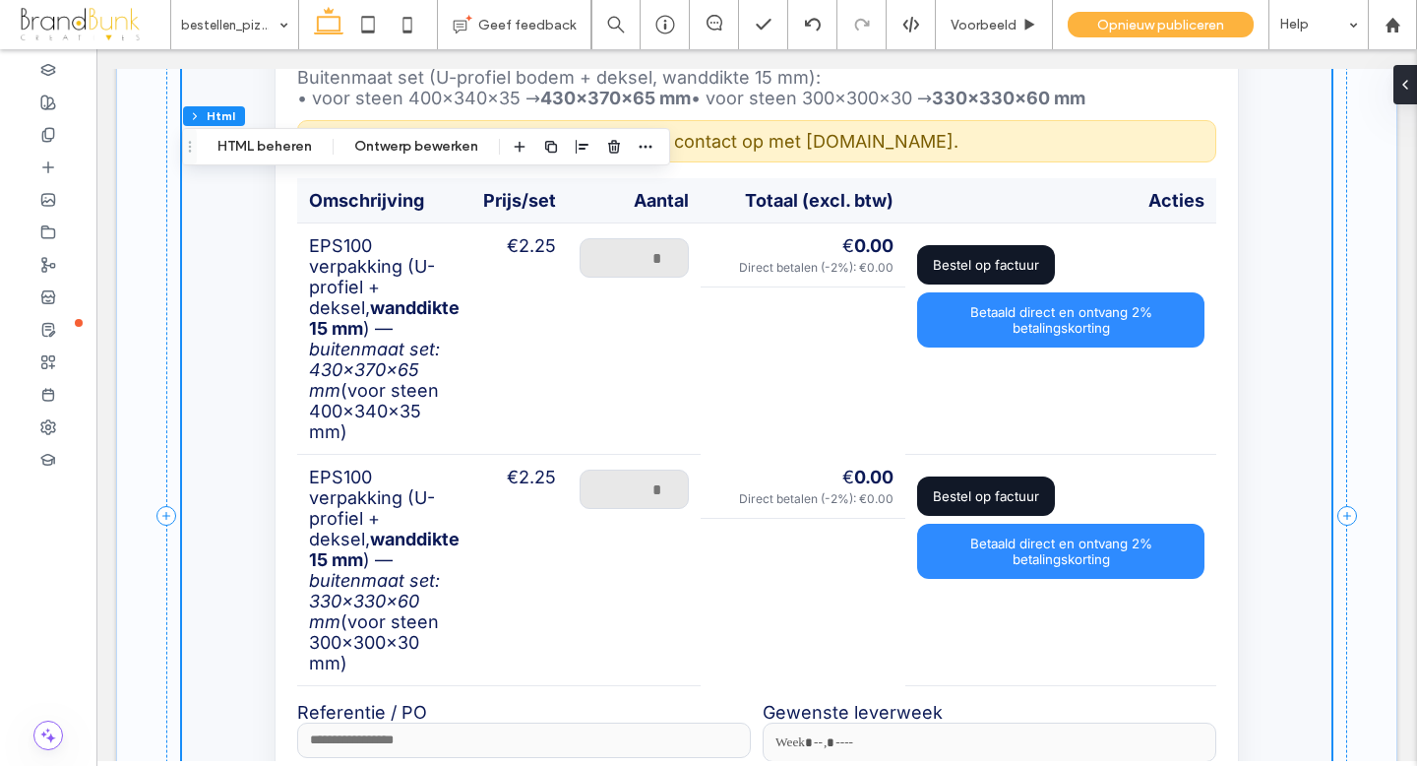
scroll to position [271, 0]
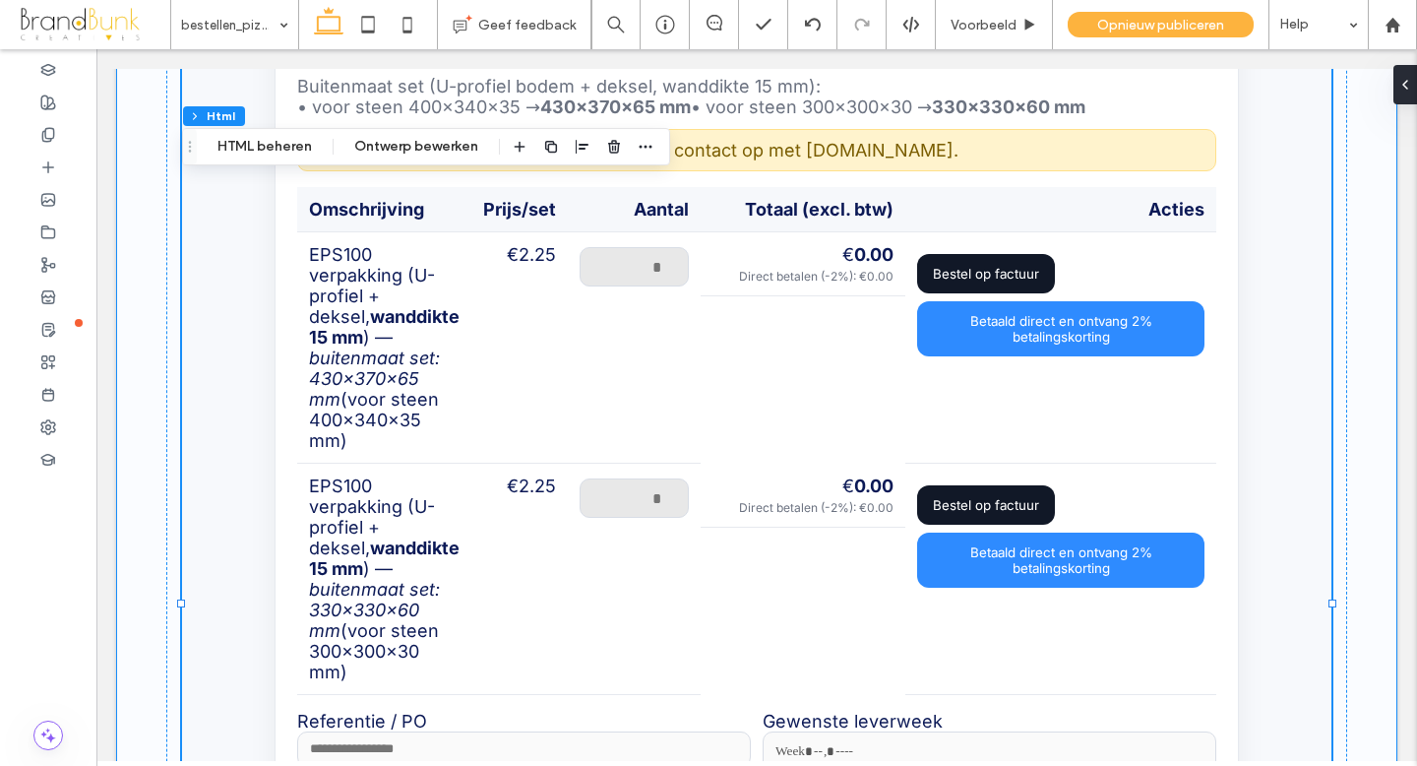
click at [1363, 443] on div "Persoonlijke bestelpagina EPS100 • Levering ± 3–4 weken • Wanddikte verpakking …" at bounding box center [756, 524] width 1281 height 1245
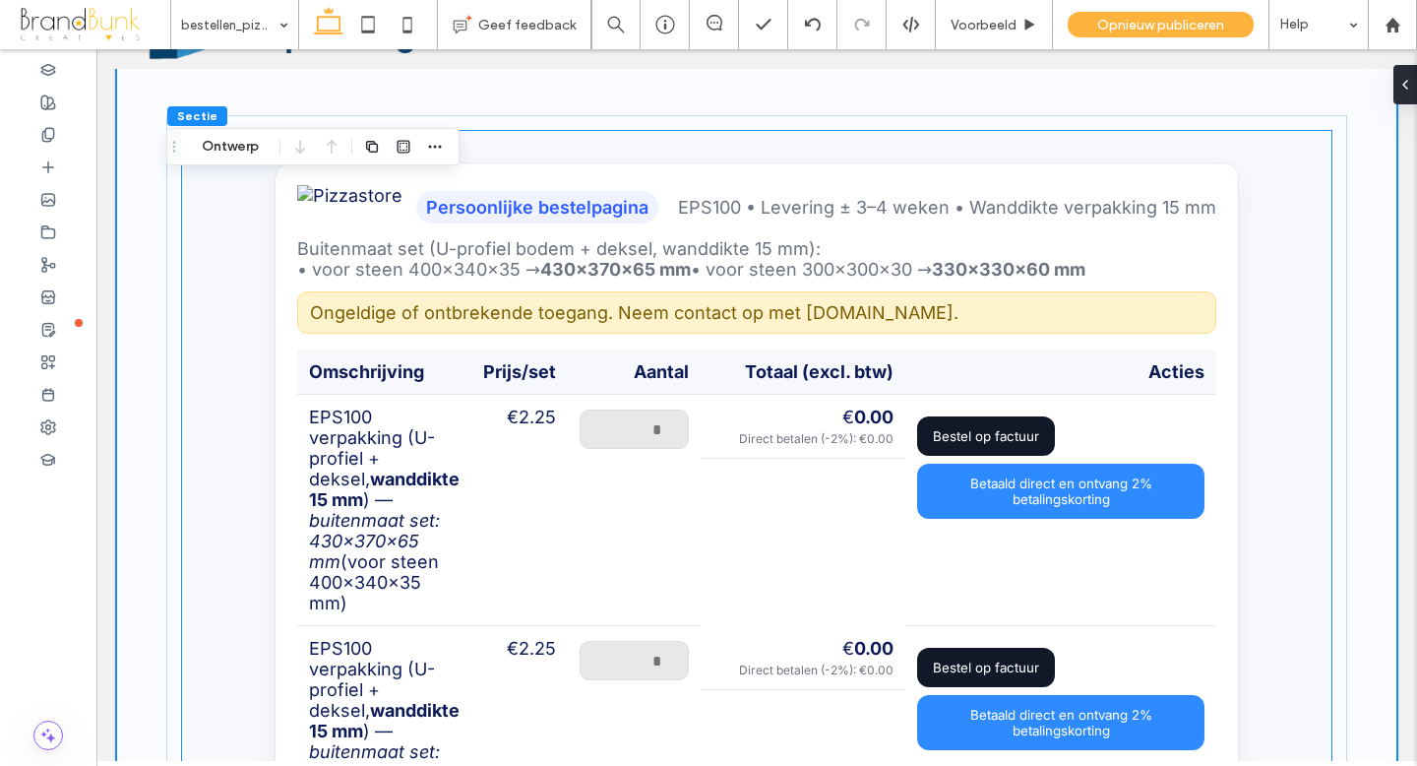
scroll to position [98, 0]
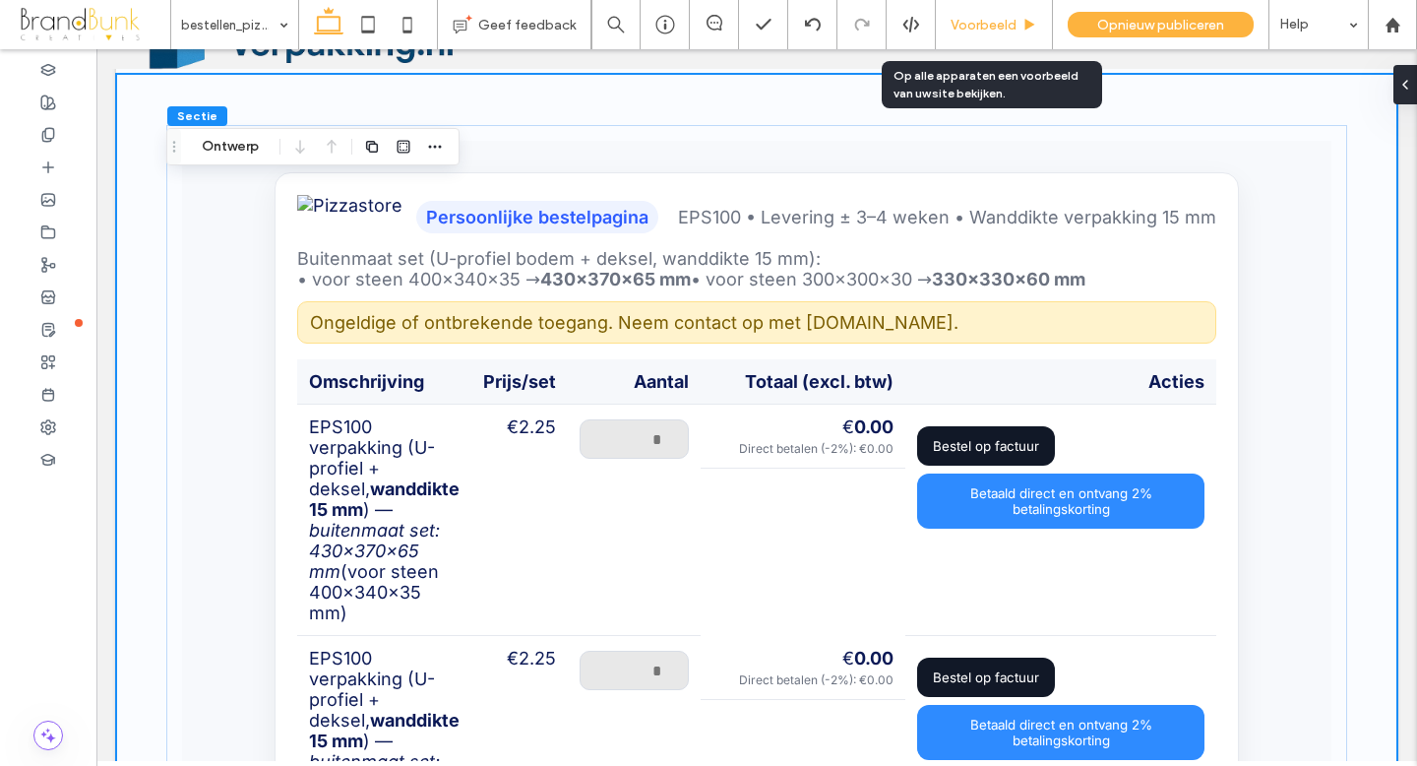
drag, startPoint x: 1000, startPoint y: 27, endPoint x: 893, endPoint y: 18, distance: 107.6
click at [1000, 27] on span "Voorbeeld" at bounding box center [984, 25] width 66 height 17
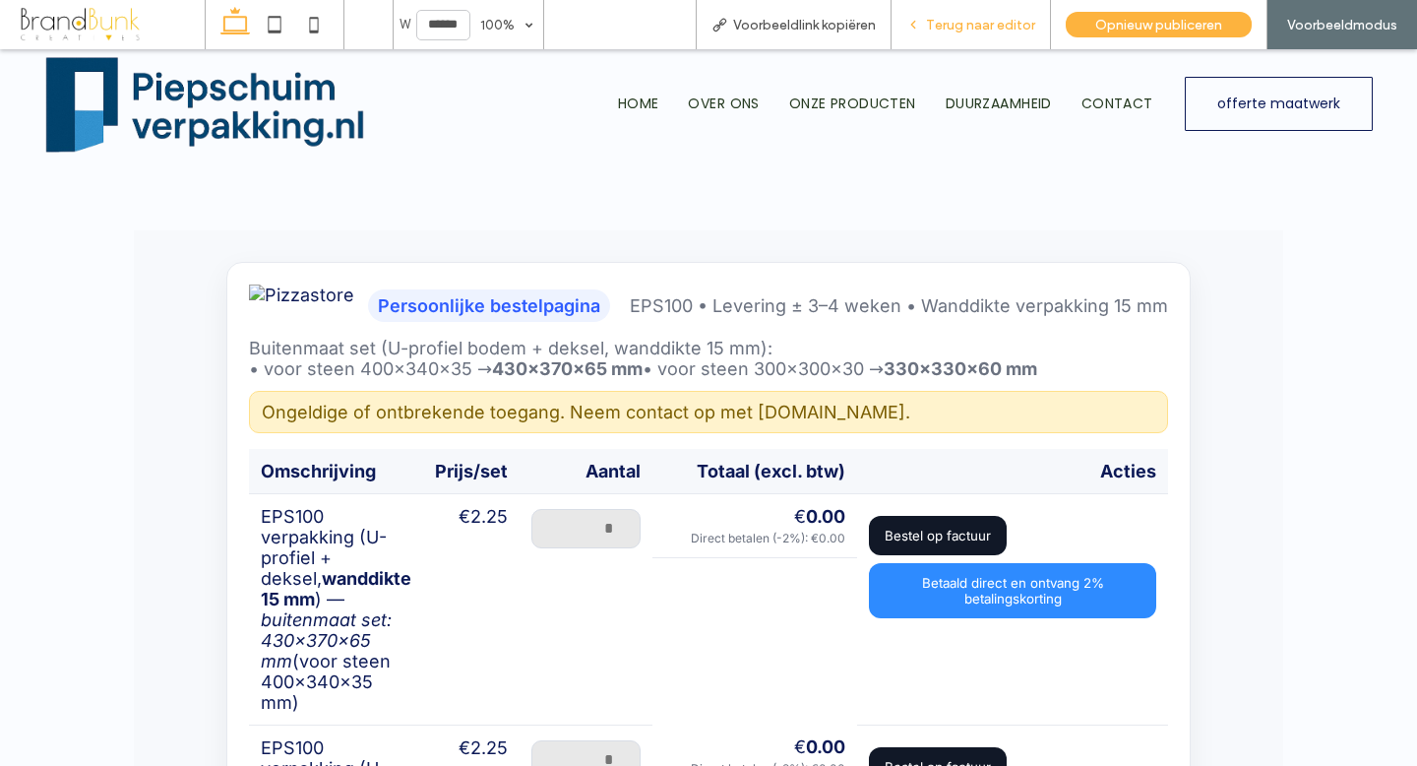
click at [966, 31] on span "Terug naar editor" at bounding box center [980, 25] width 109 height 17
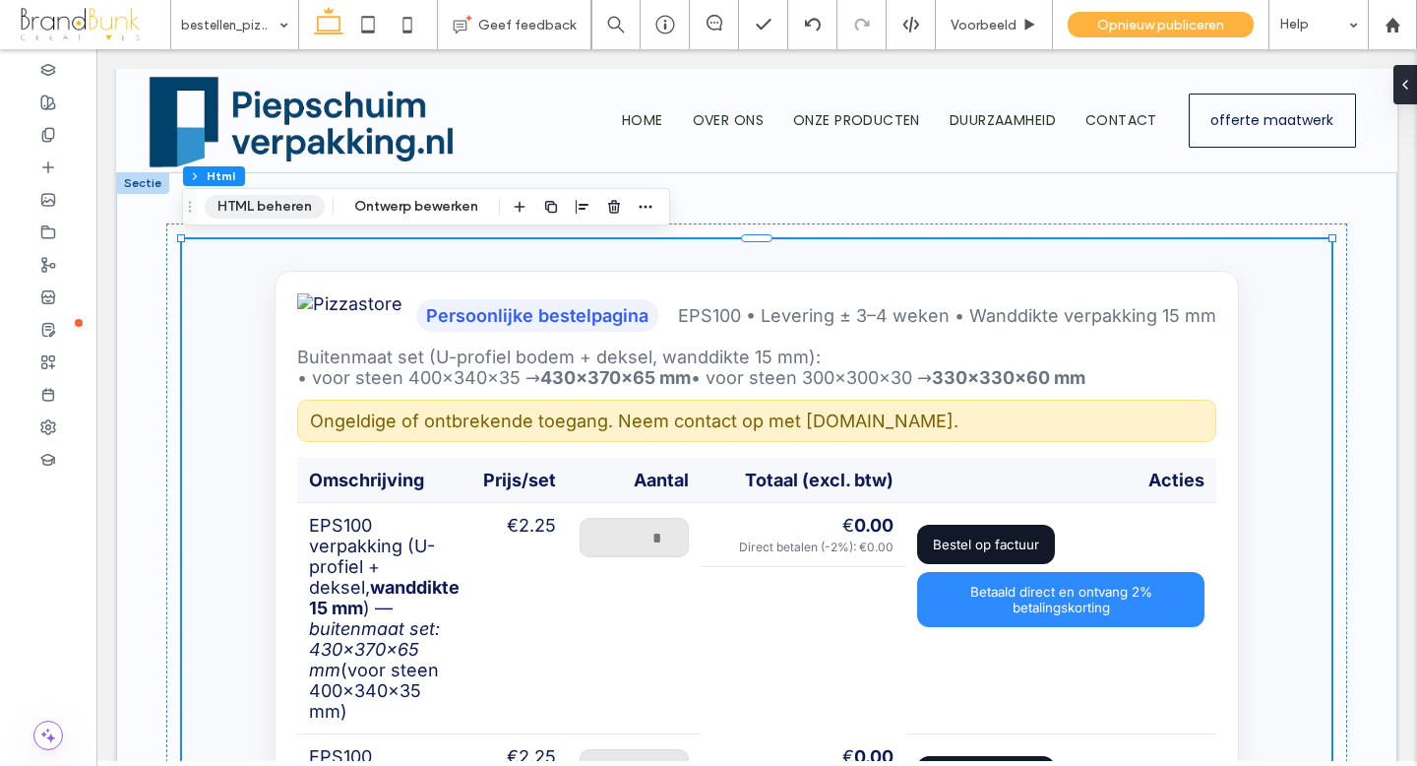
click at [264, 203] on button "HTML beheren" at bounding box center [265, 207] width 120 height 24
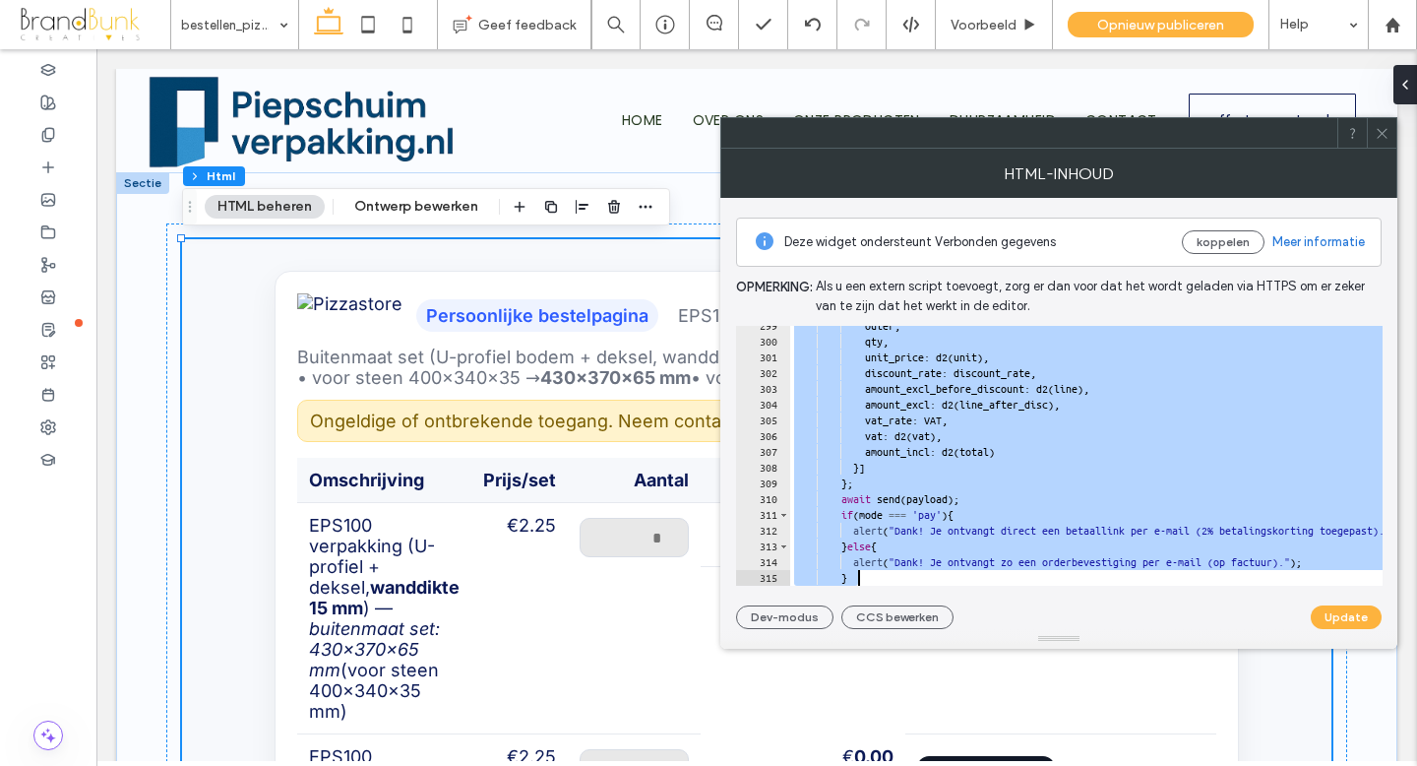
scroll to position [4874, 0]
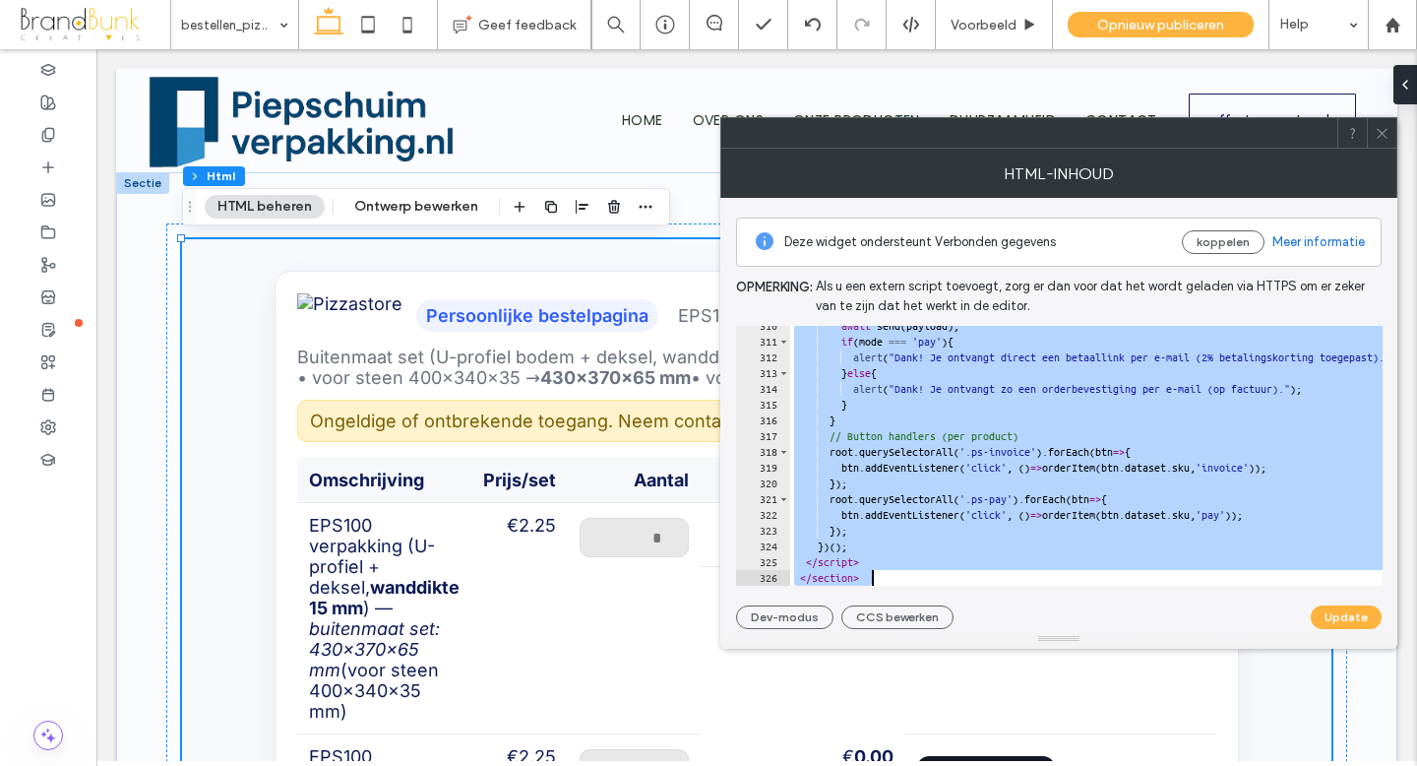
drag, startPoint x: 785, startPoint y: 336, endPoint x: 1229, endPoint y: 635, distance: 535.3
click at [1229, 635] on div "**********" at bounding box center [1058, 399] width 677 height 500
type textarea "**********"
paste textarea "Cursor at row 326"
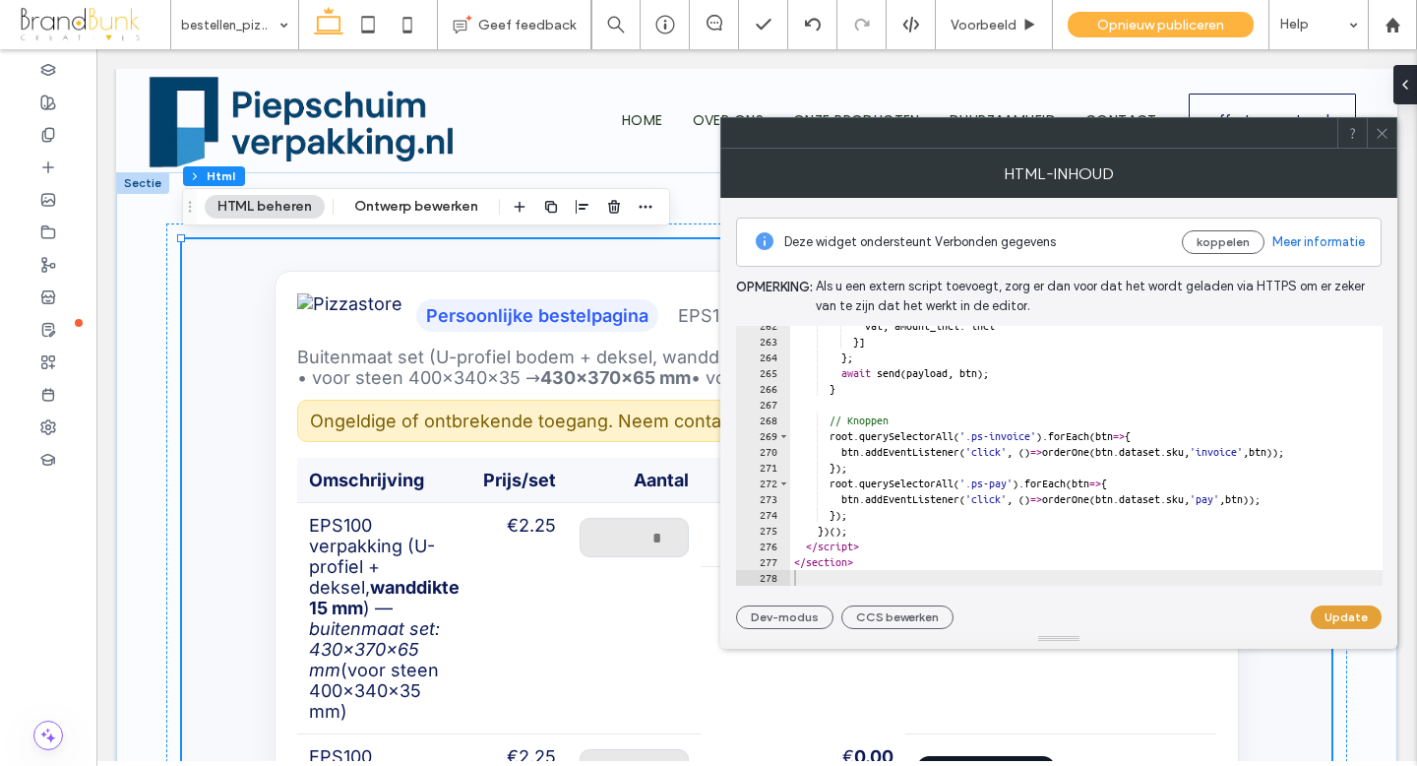
click at [1338, 618] on button "Update" at bounding box center [1346, 617] width 71 height 24
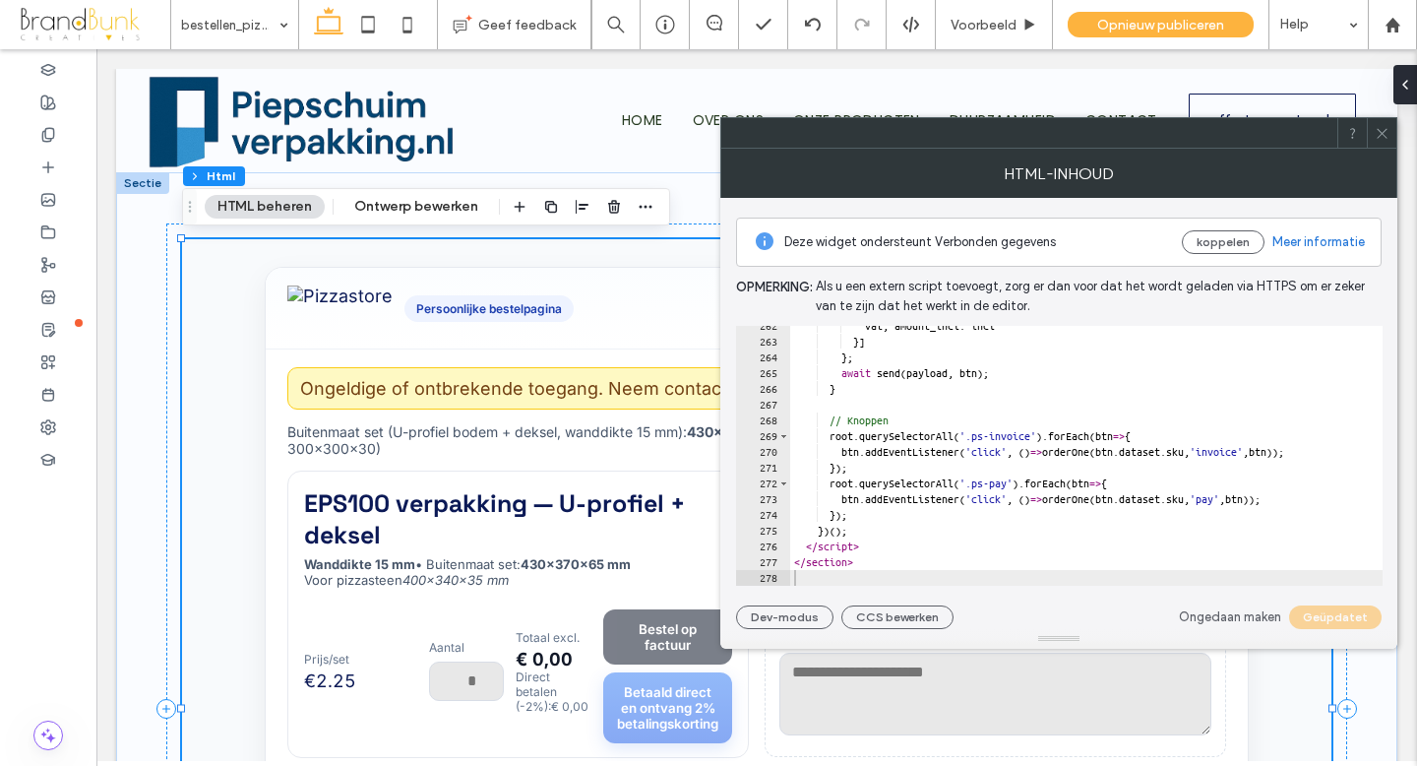
click at [1381, 140] on span at bounding box center [1382, 133] width 15 height 30
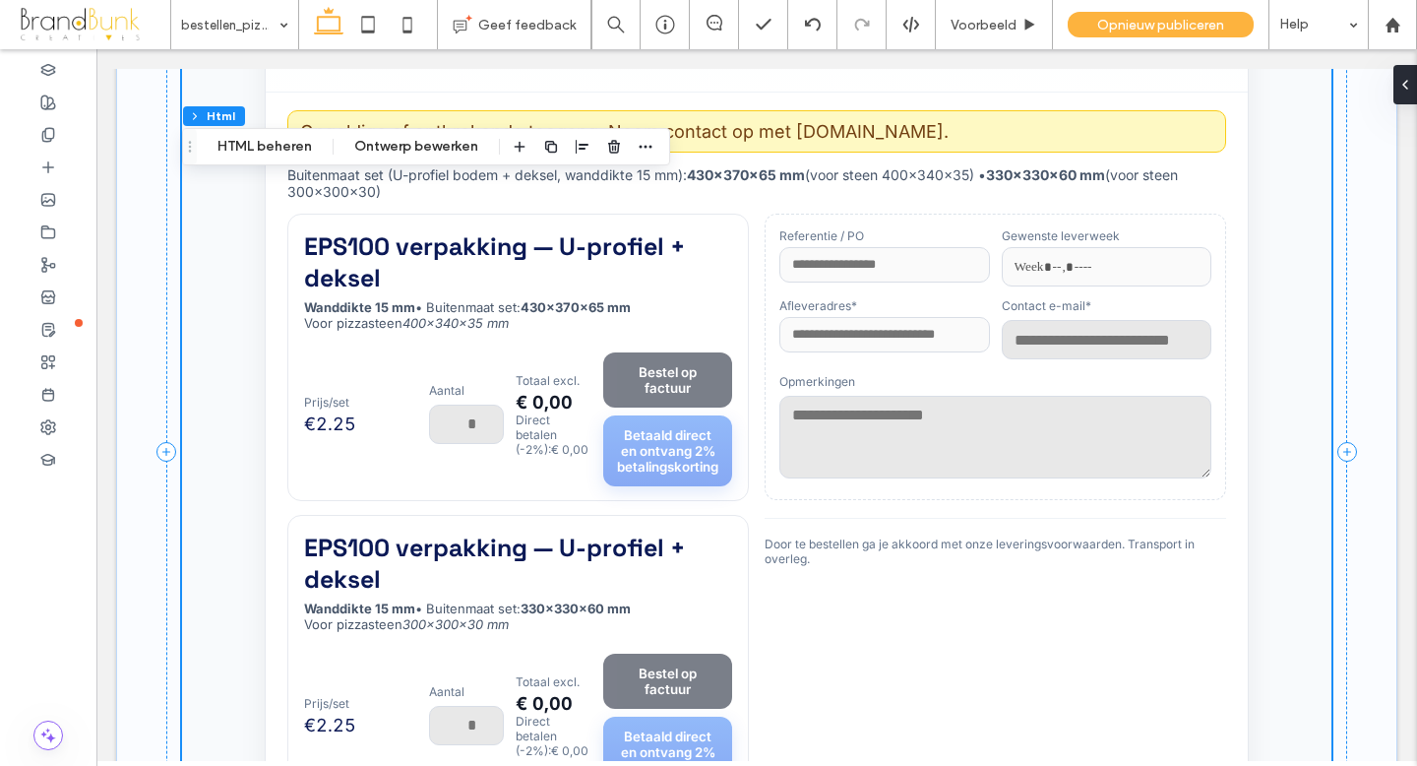
scroll to position [256, 0]
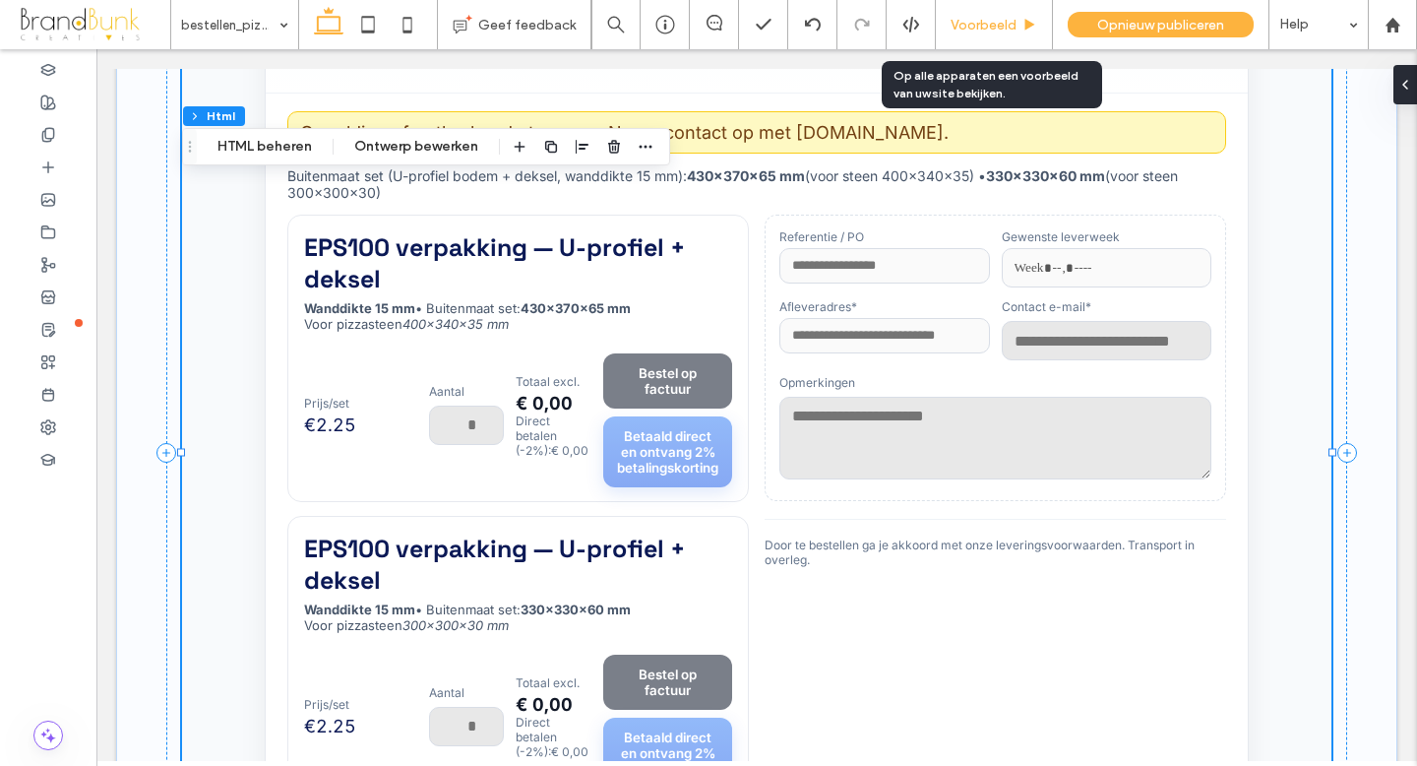
click at [989, 32] on div "Voorbeeld" at bounding box center [994, 24] width 117 height 49
click at [987, 28] on span "Voorbeeld" at bounding box center [984, 25] width 66 height 17
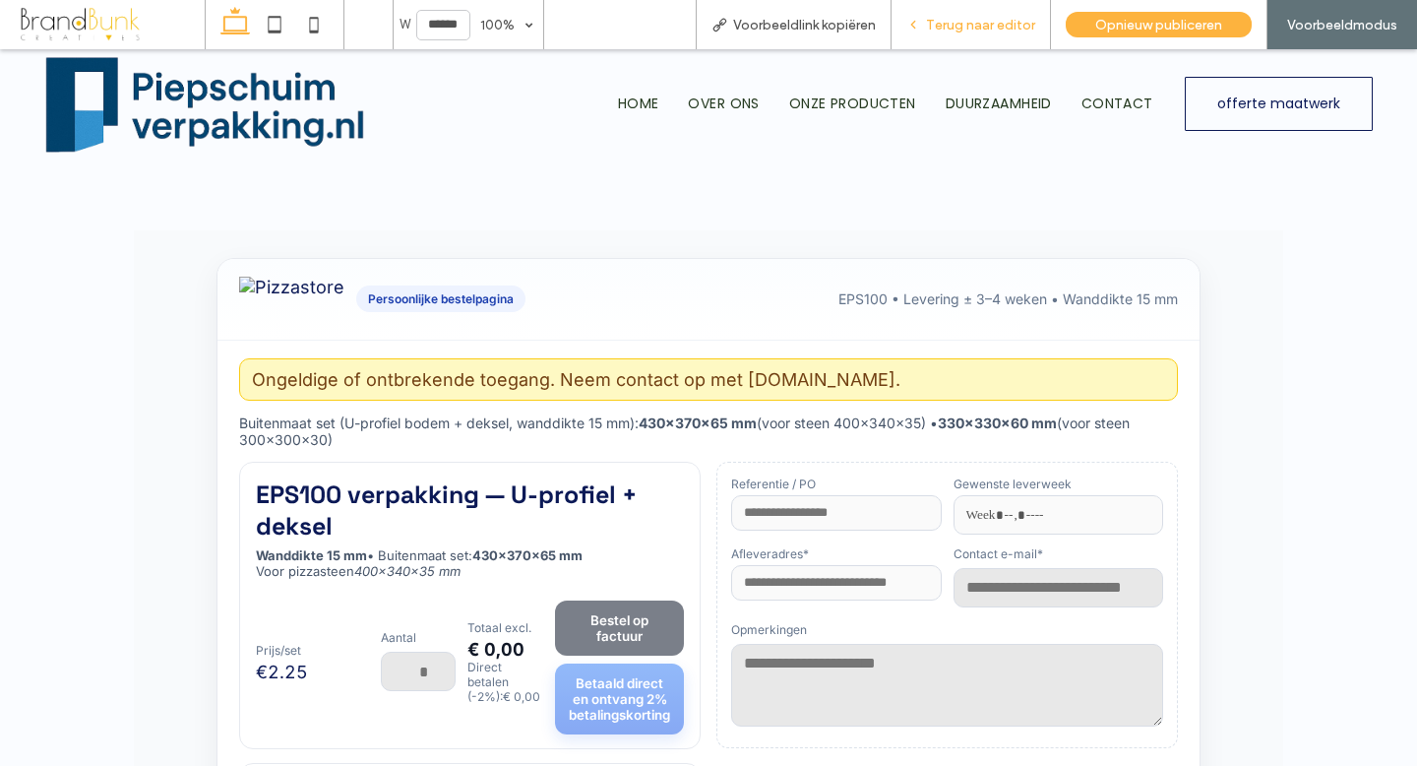
click at [987, 29] on span "Terug naar editor" at bounding box center [980, 25] width 109 height 17
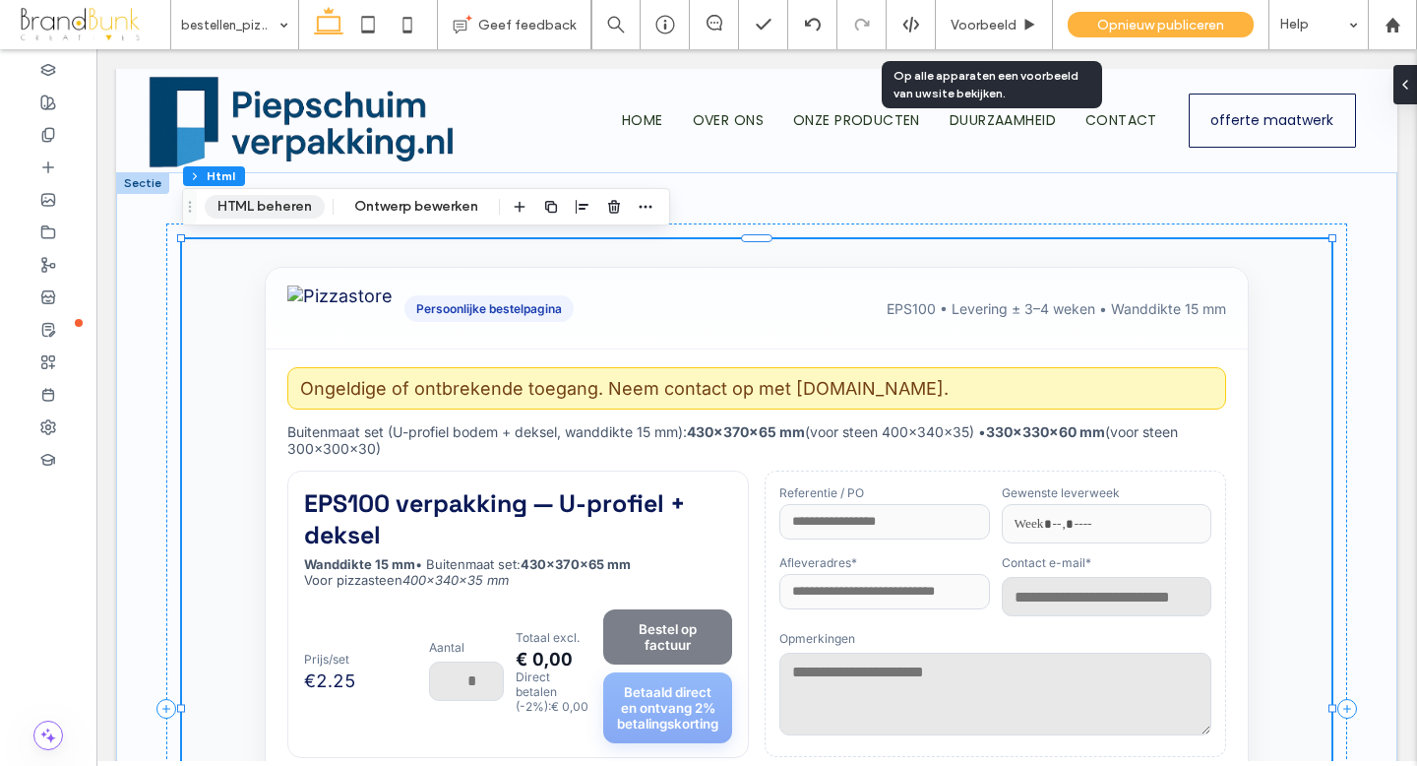
click at [277, 209] on button "HTML beheren" at bounding box center [265, 207] width 120 height 24
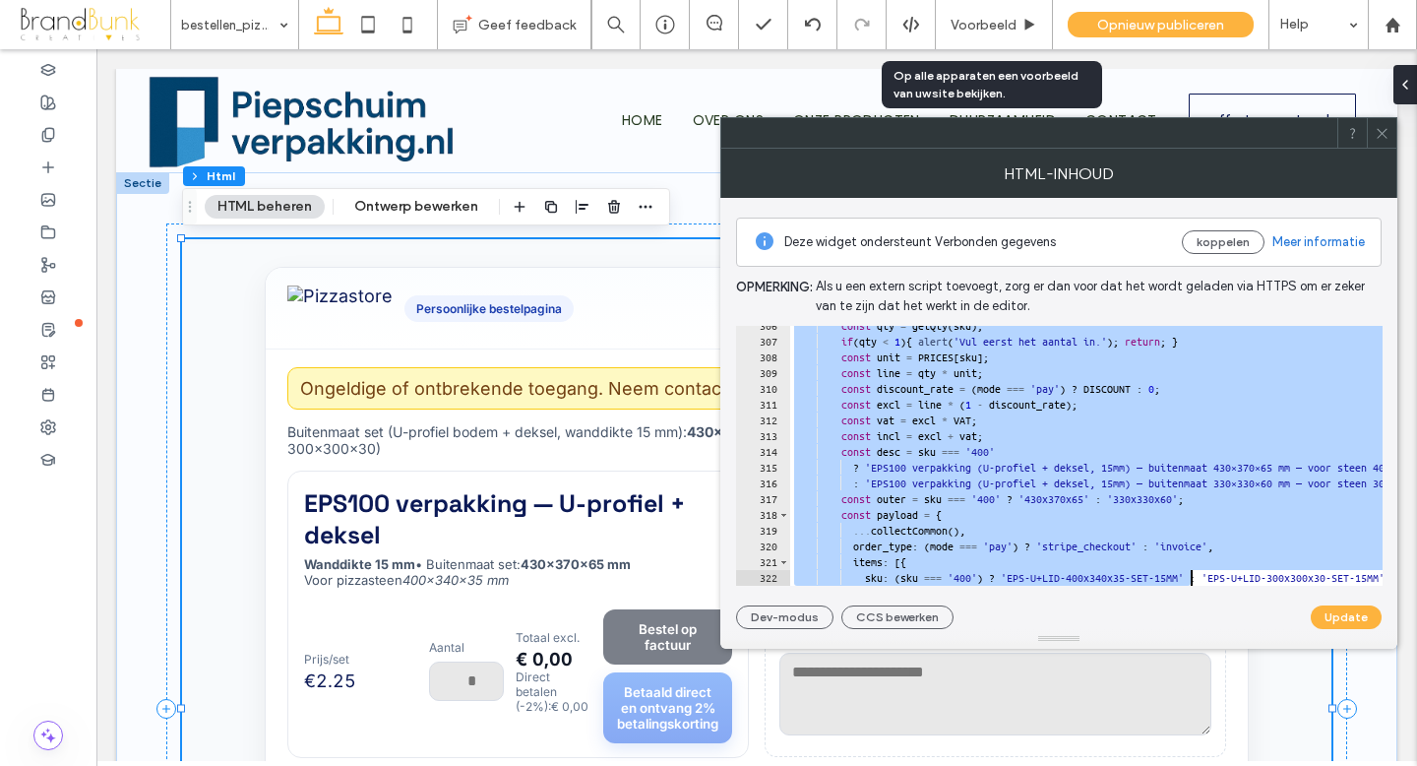
scroll to position [5157, 0]
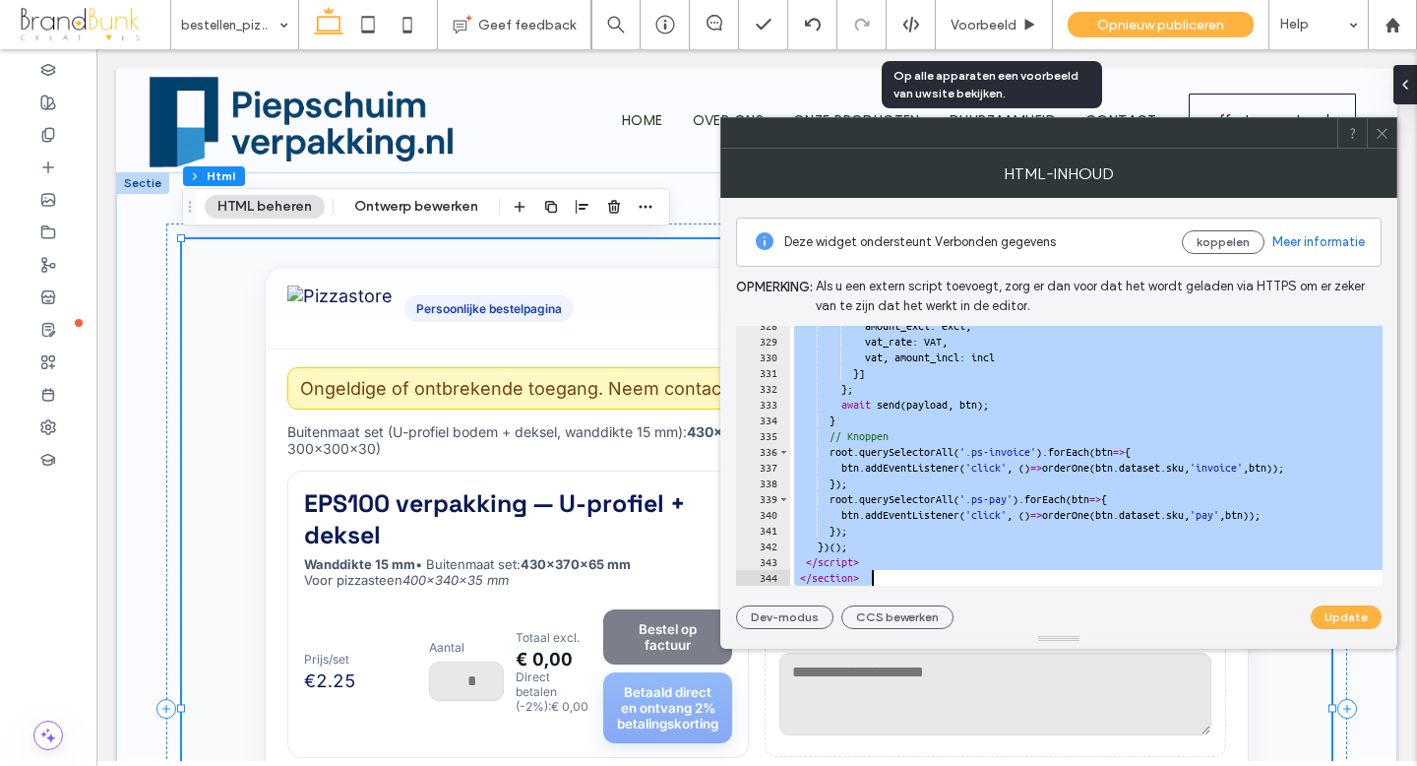
drag, startPoint x: 784, startPoint y: 335, endPoint x: 1193, endPoint y: 638, distance: 508.6
click at [1193, 638] on div "**********" at bounding box center [1058, 399] width 677 height 500
type textarea "**********"
paste textarea "Cursor at row 344"
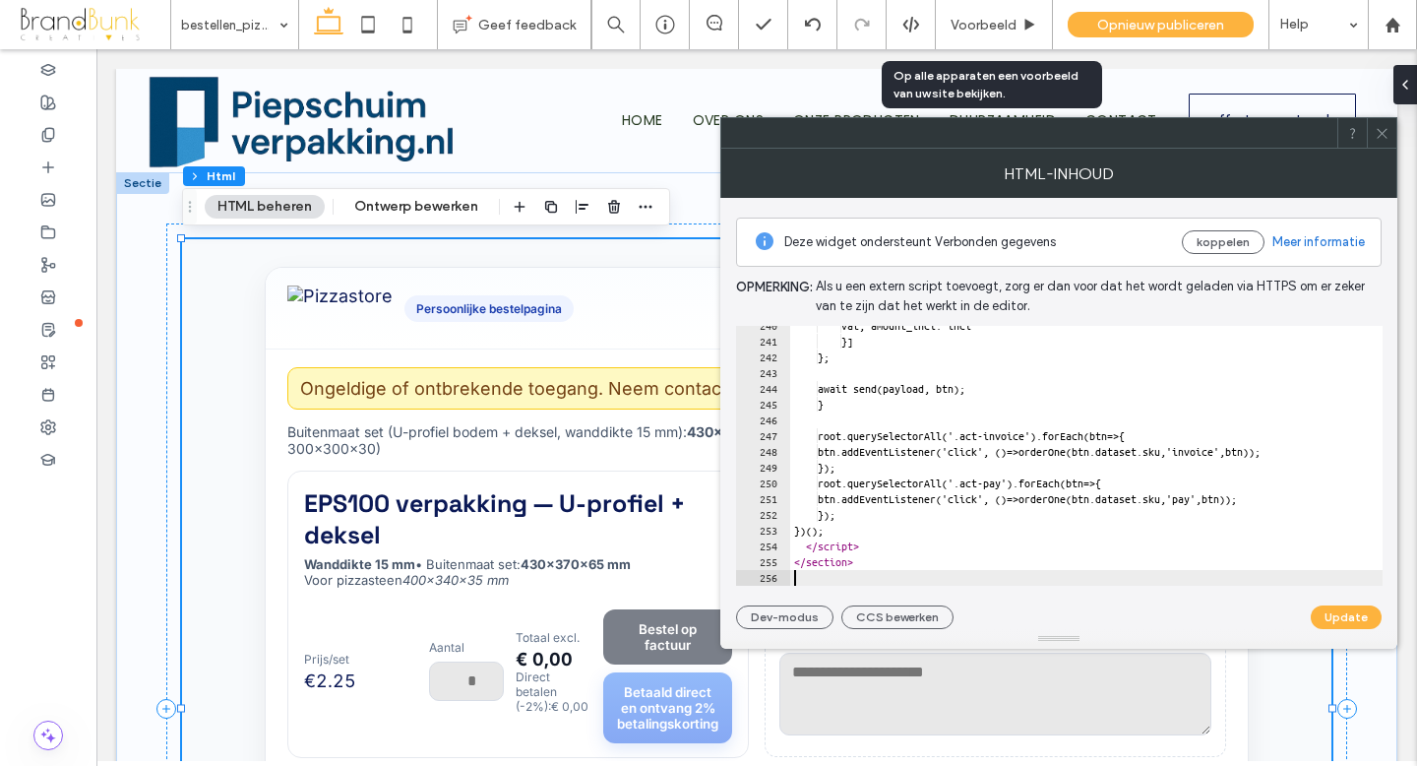
scroll to position [3771, 0]
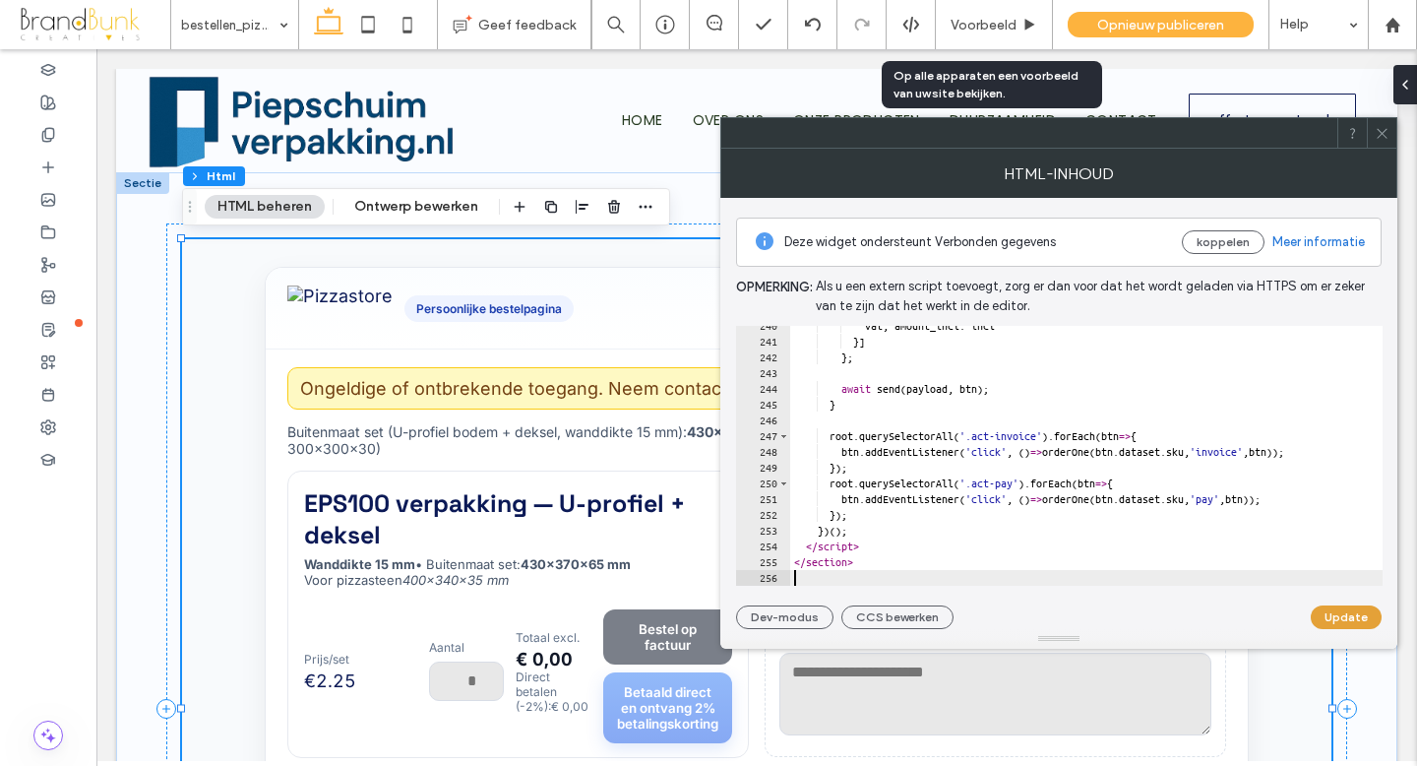
click at [1352, 619] on button "Update" at bounding box center [1346, 617] width 71 height 24
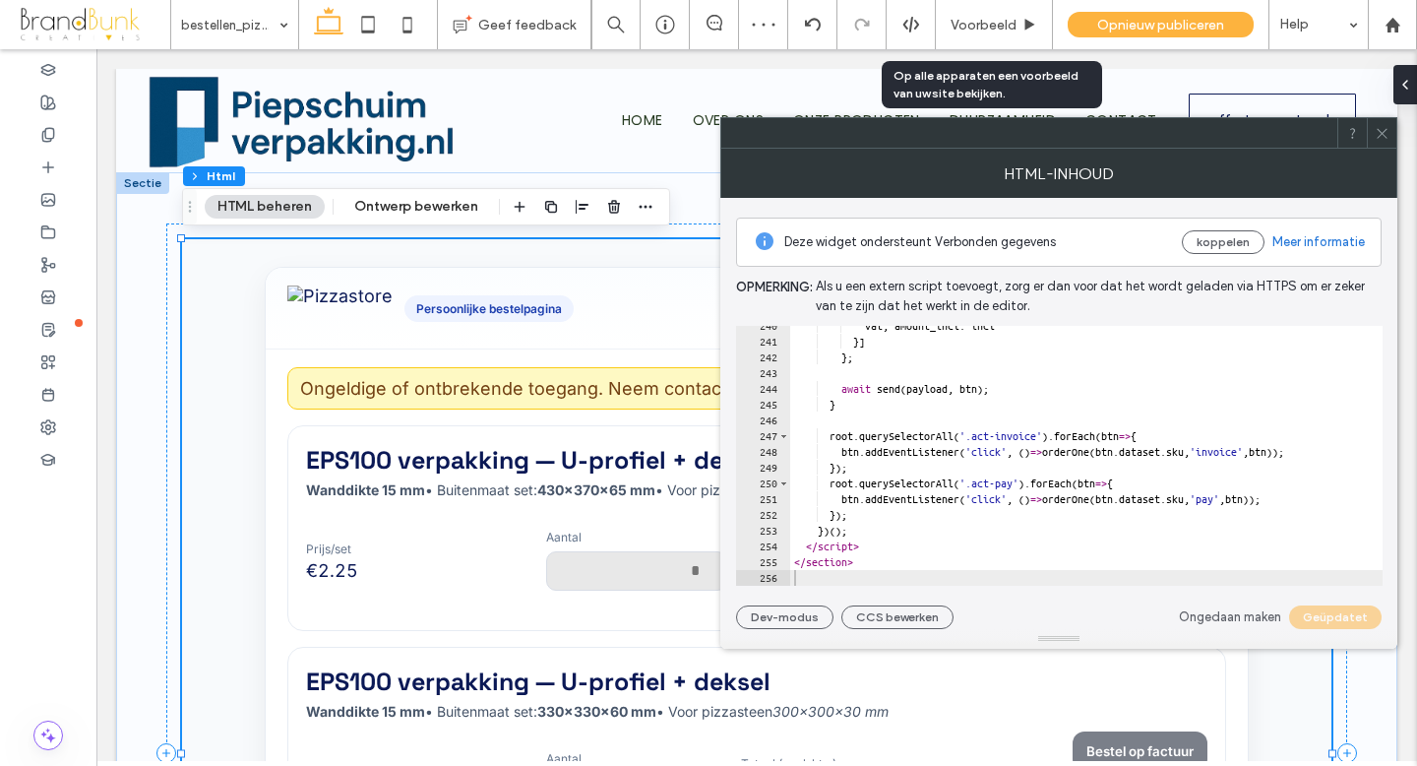
click at [1385, 136] on icon at bounding box center [1382, 133] width 15 height 15
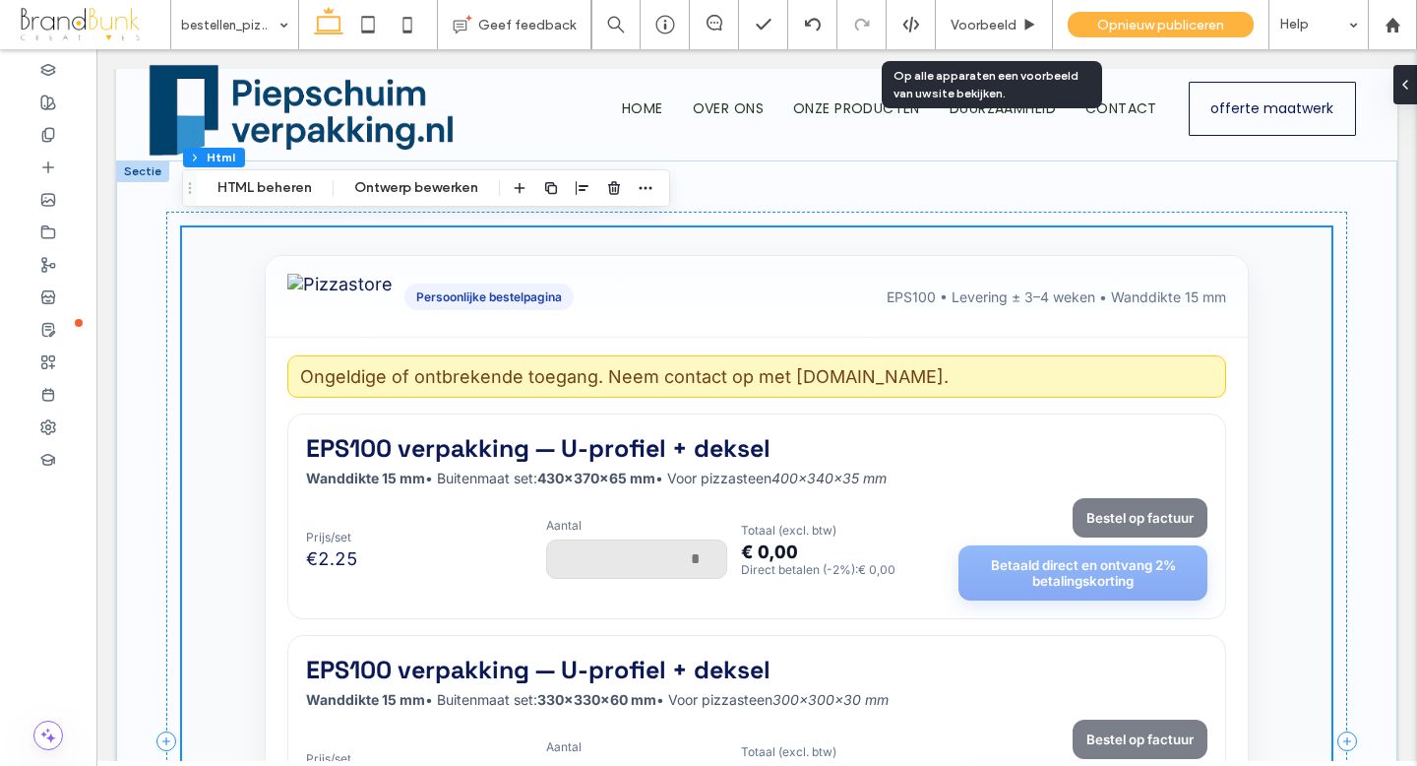
scroll to position [23, 0]
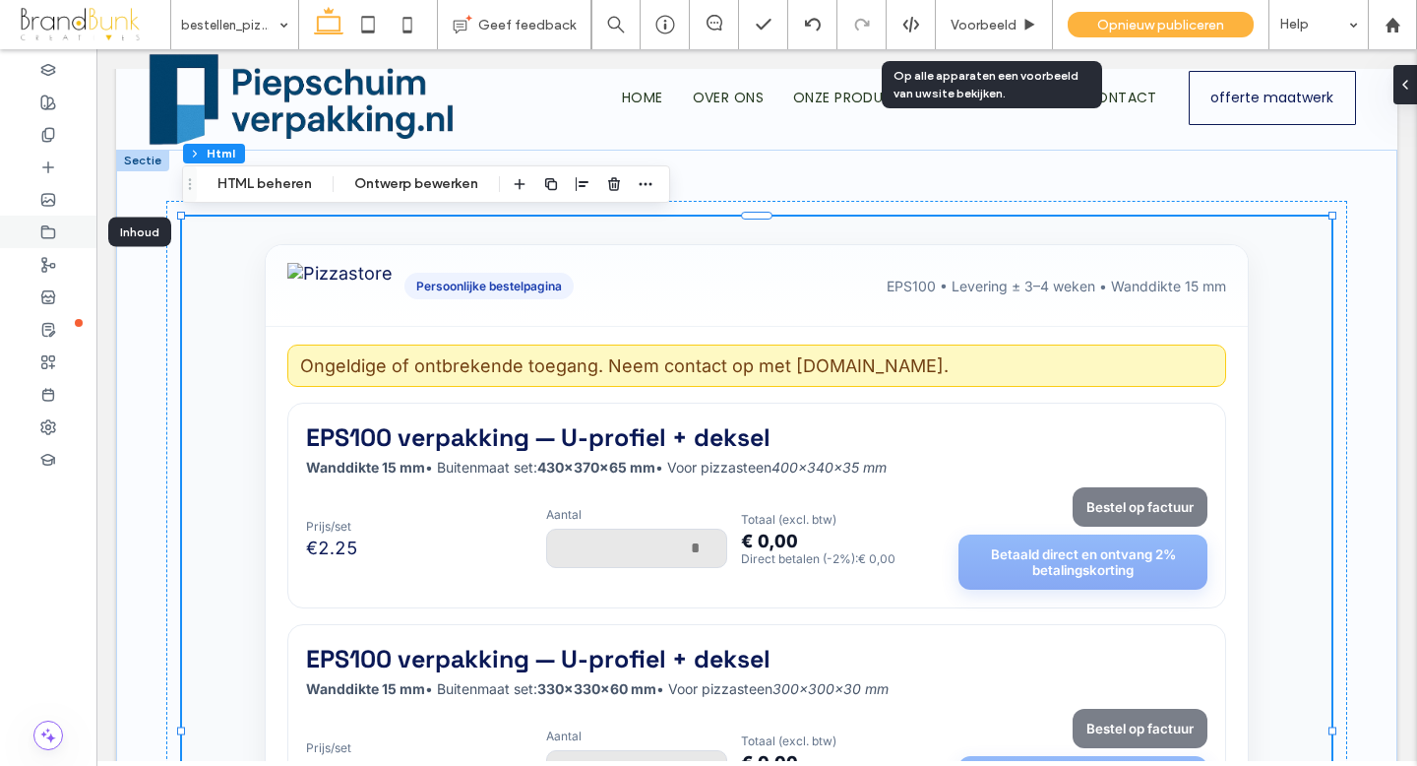
click at [47, 232] on icon at bounding box center [48, 232] width 16 height 16
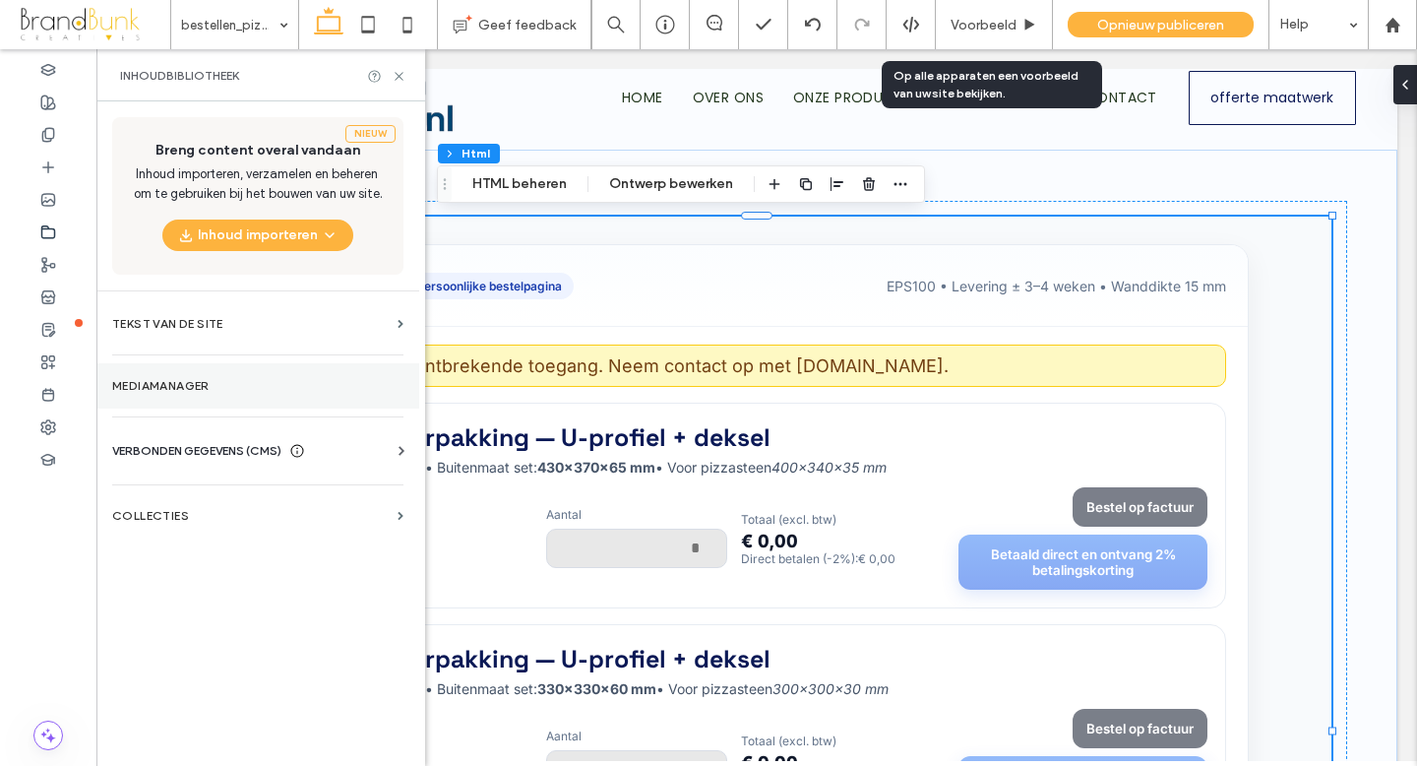
click at [174, 383] on label "Mediamanager" at bounding box center [257, 386] width 291 height 14
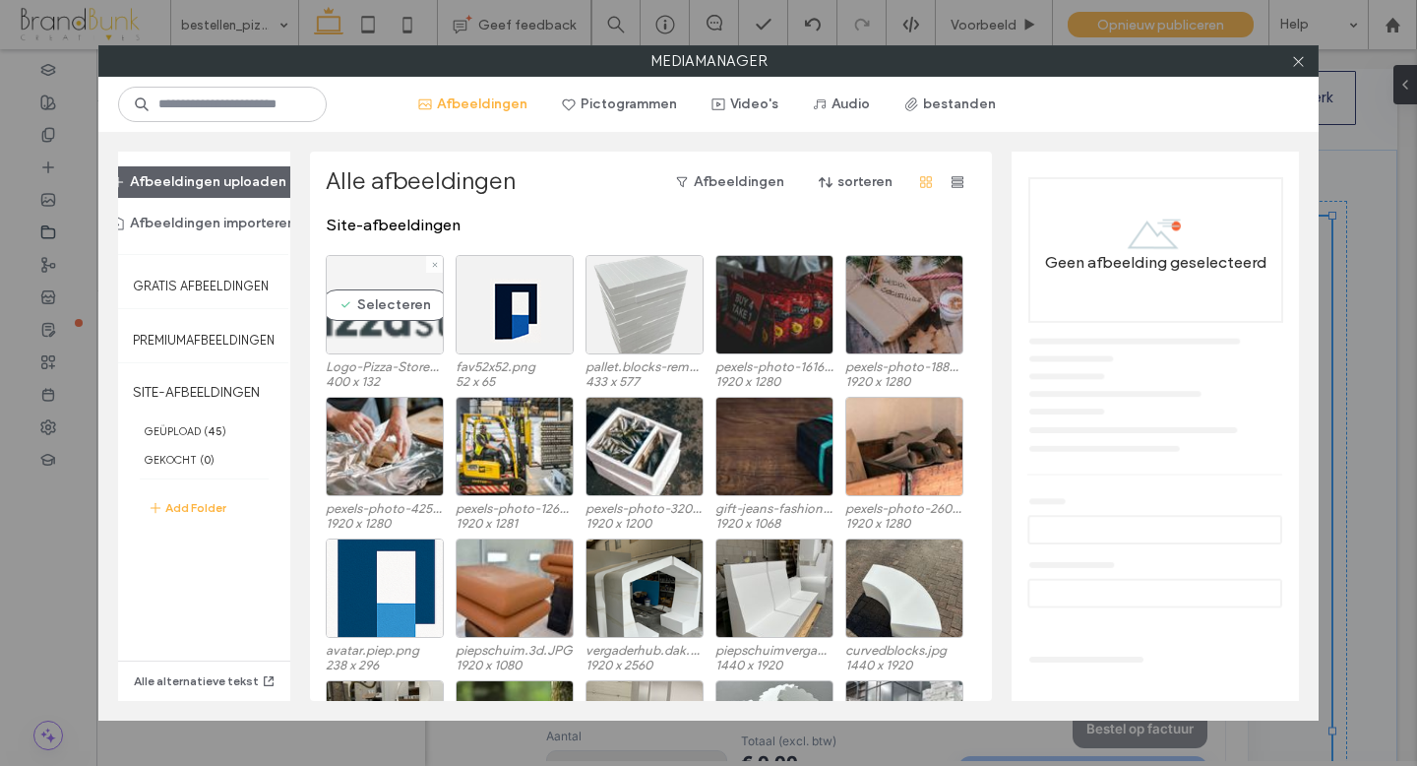
click at [380, 326] on div "Selecteren" at bounding box center [385, 304] width 118 height 99
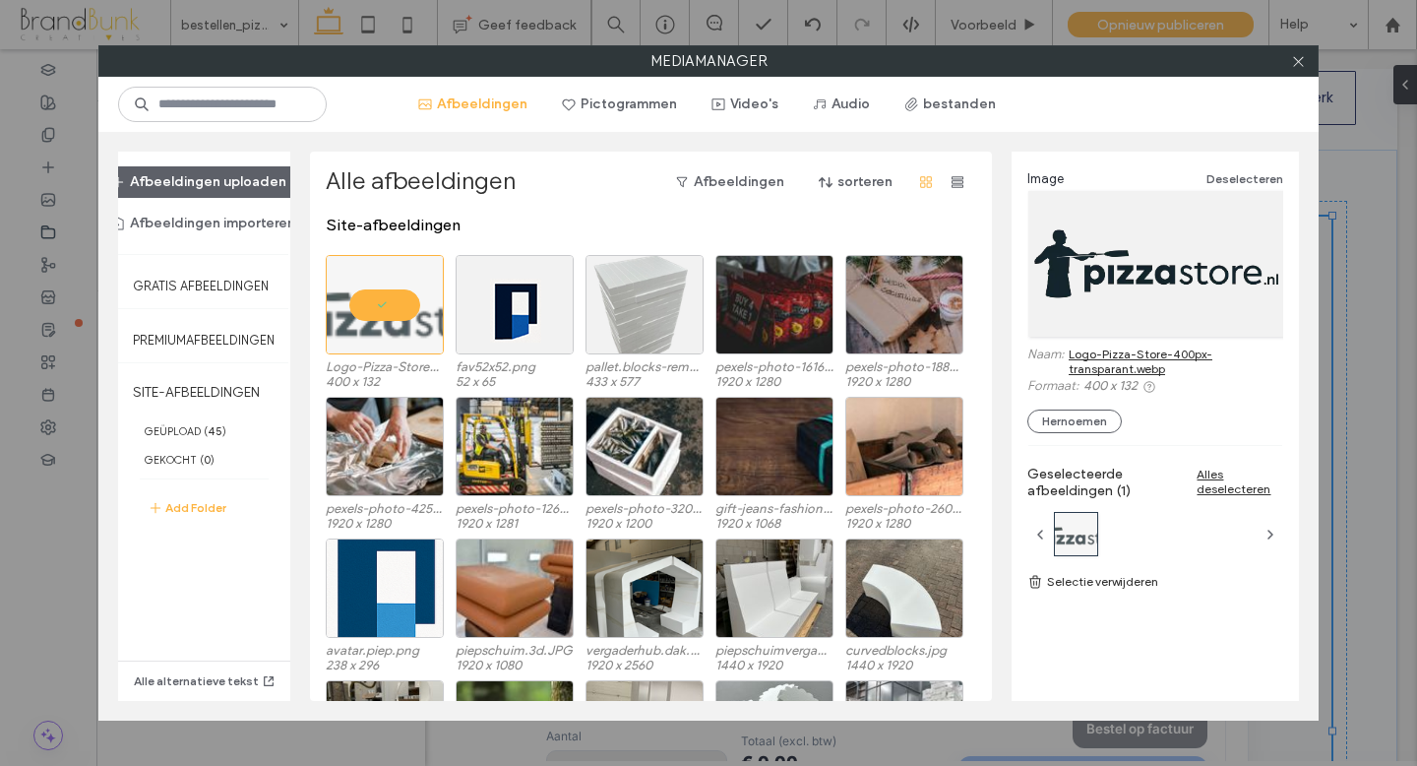
click at [1099, 364] on link "Logo-Pizza-Store-400px-transparant.webp" at bounding box center [1176, 361] width 215 height 30
click at [1299, 65] on icon at bounding box center [1298, 61] width 15 height 15
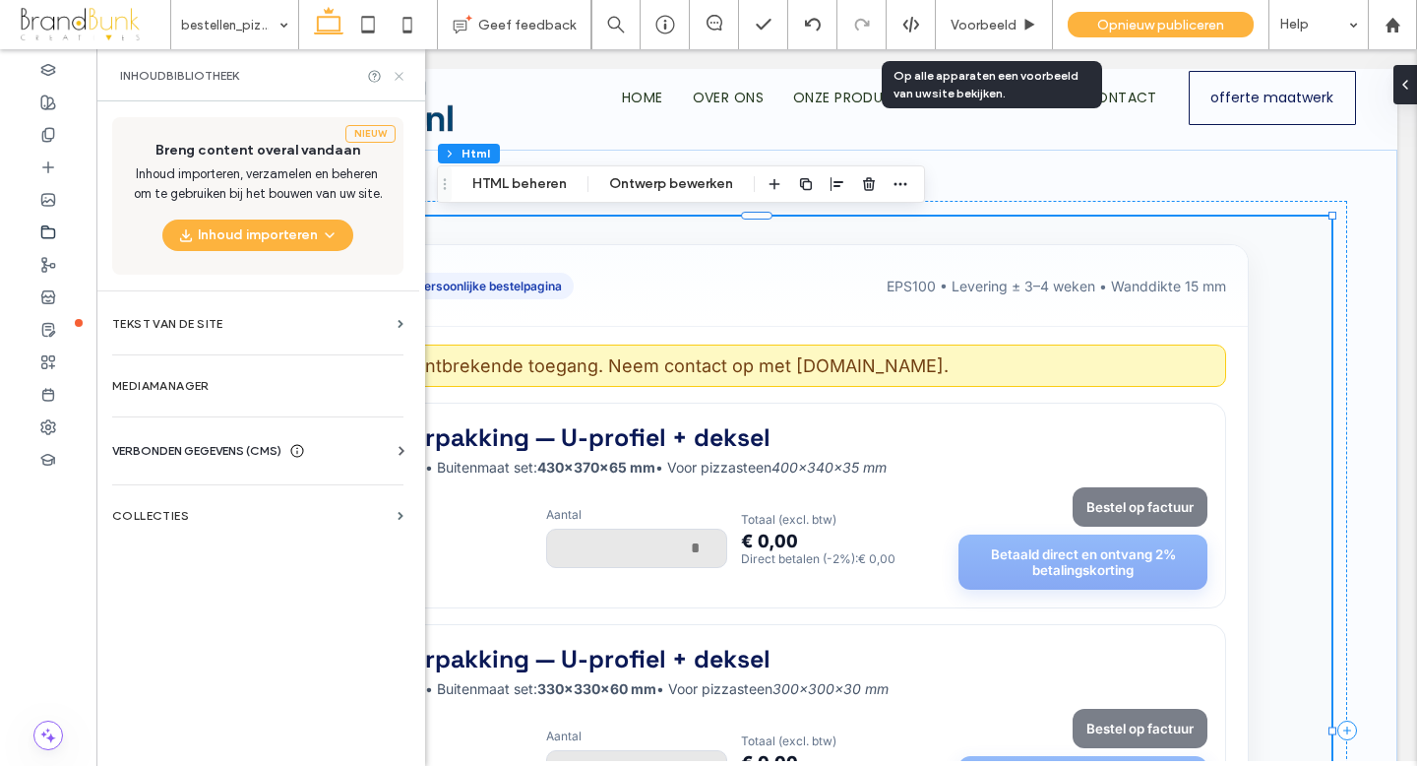
click at [399, 79] on icon at bounding box center [399, 76] width 15 height 15
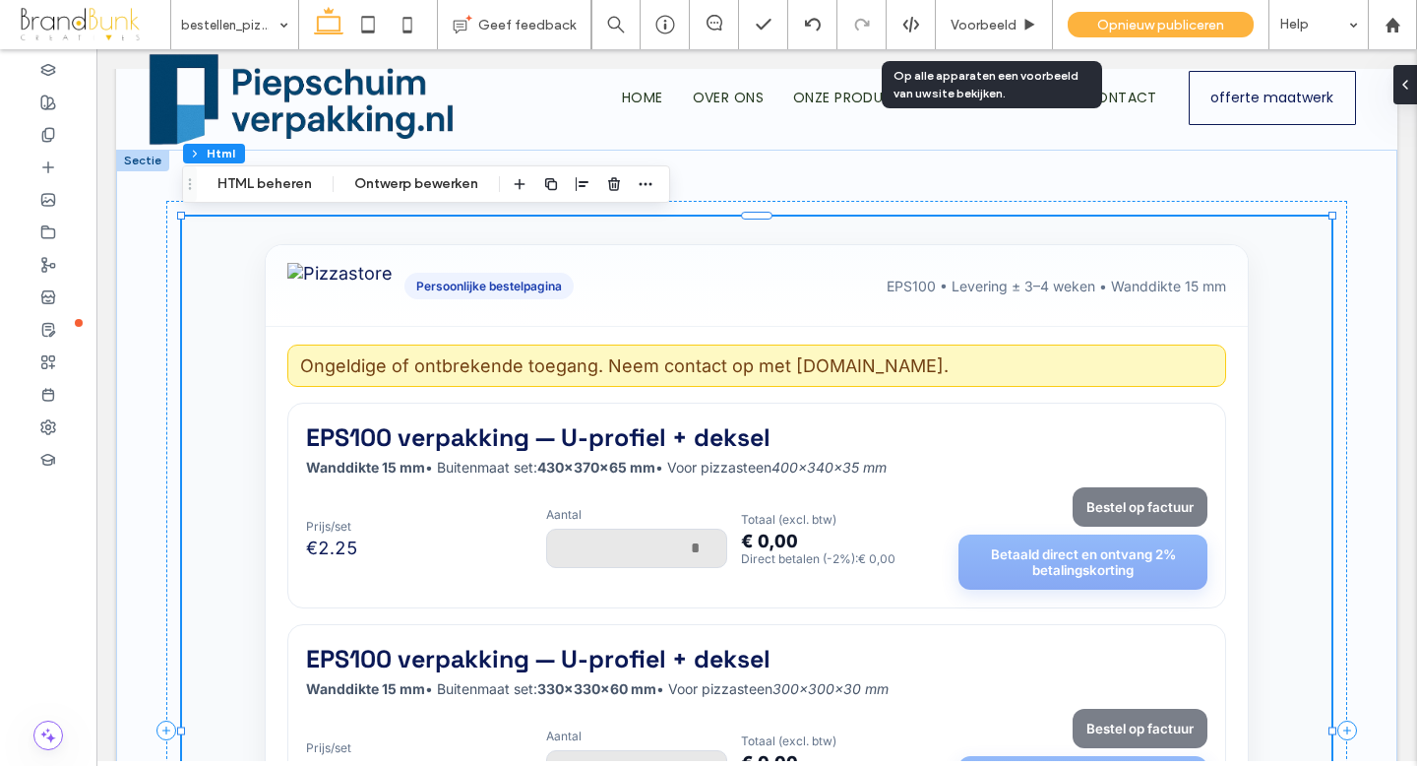
click at [341, 328] on div "Ongeldige of ontbrekende toegang. Neem contact op met Piepschuimverpakking.nl. …" at bounding box center [757, 771] width 982 height 889
click at [292, 195] on button "HTML beheren" at bounding box center [265, 184] width 120 height 24
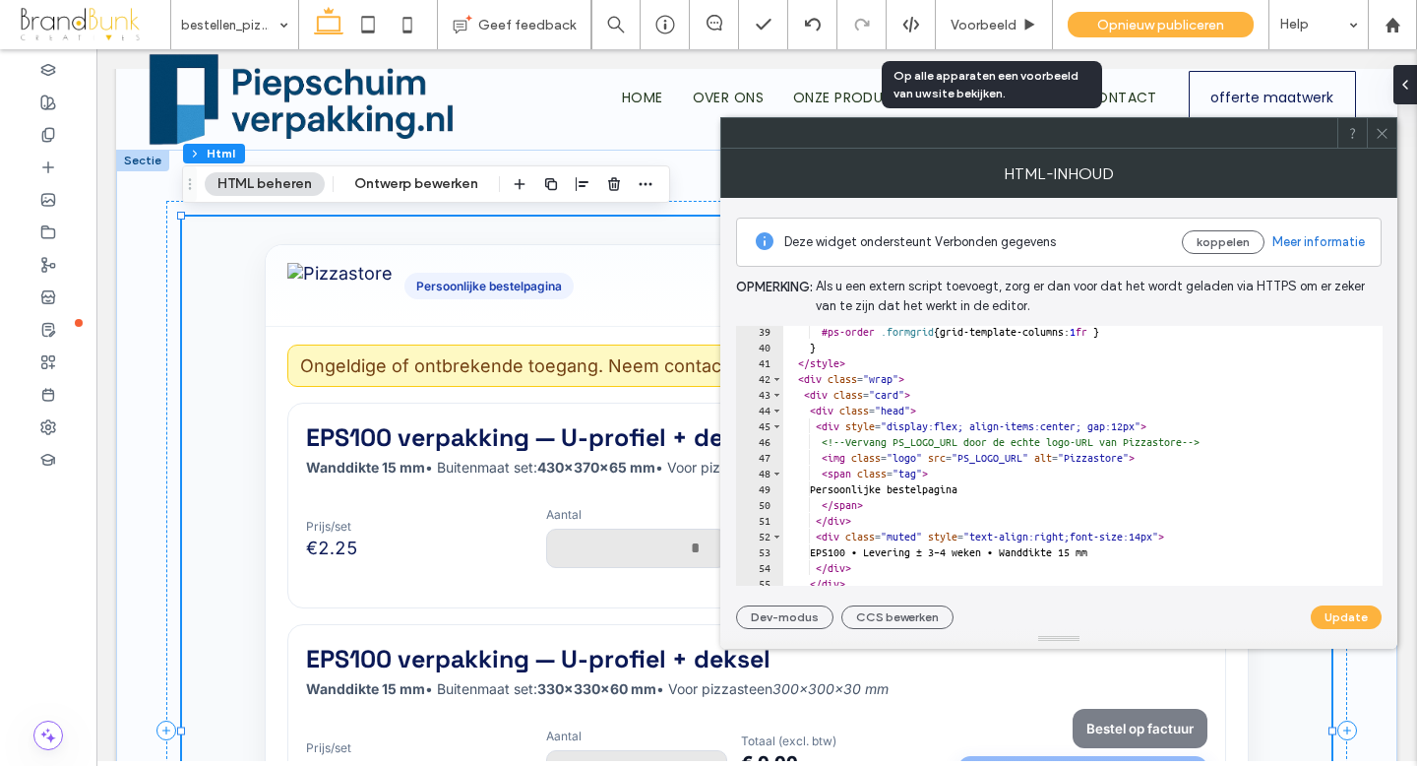
scroll to position [601, 0]
drag, startPoint x: 993, startPoint y: 458, endPoint x: 1070, endPoint y: 459, distance: 76.8
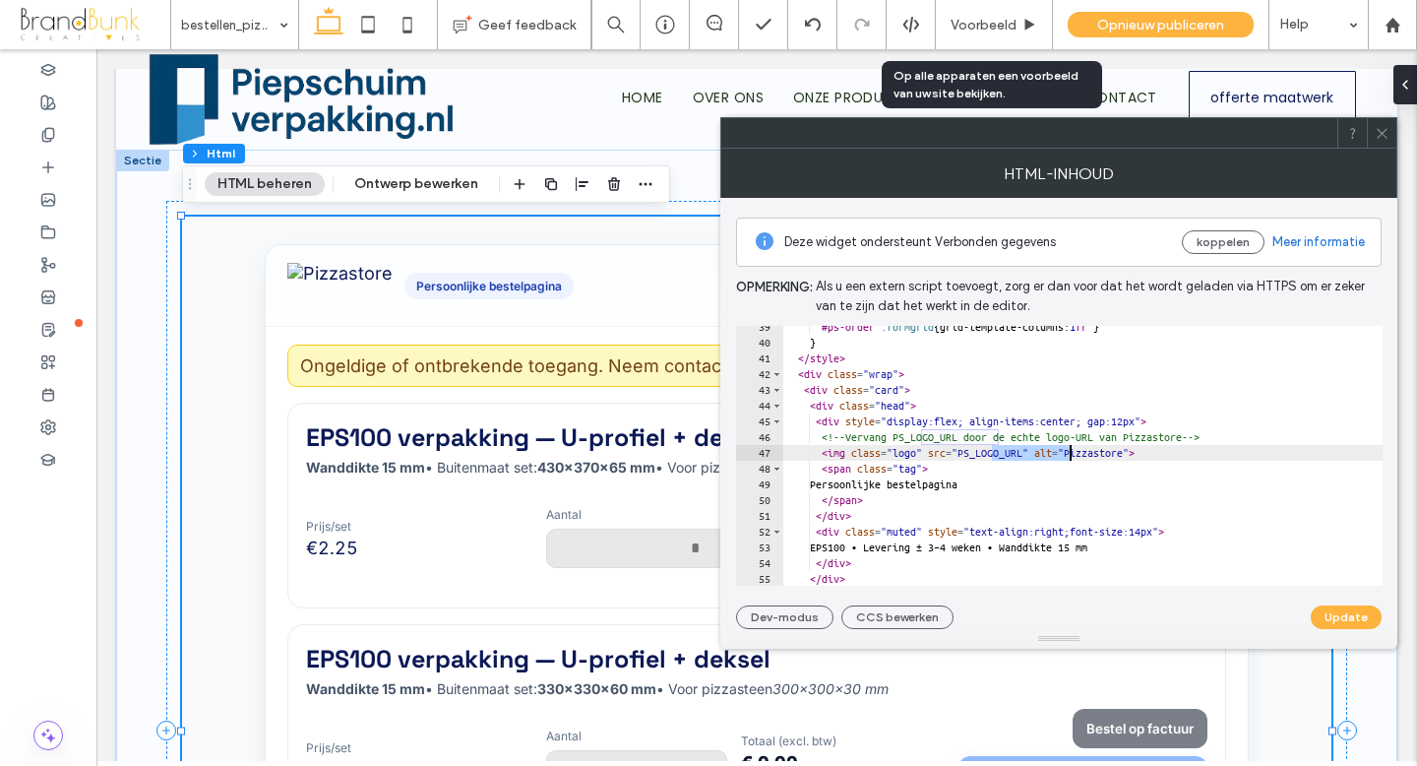
paste textarea "**********"
type textarea "**********"
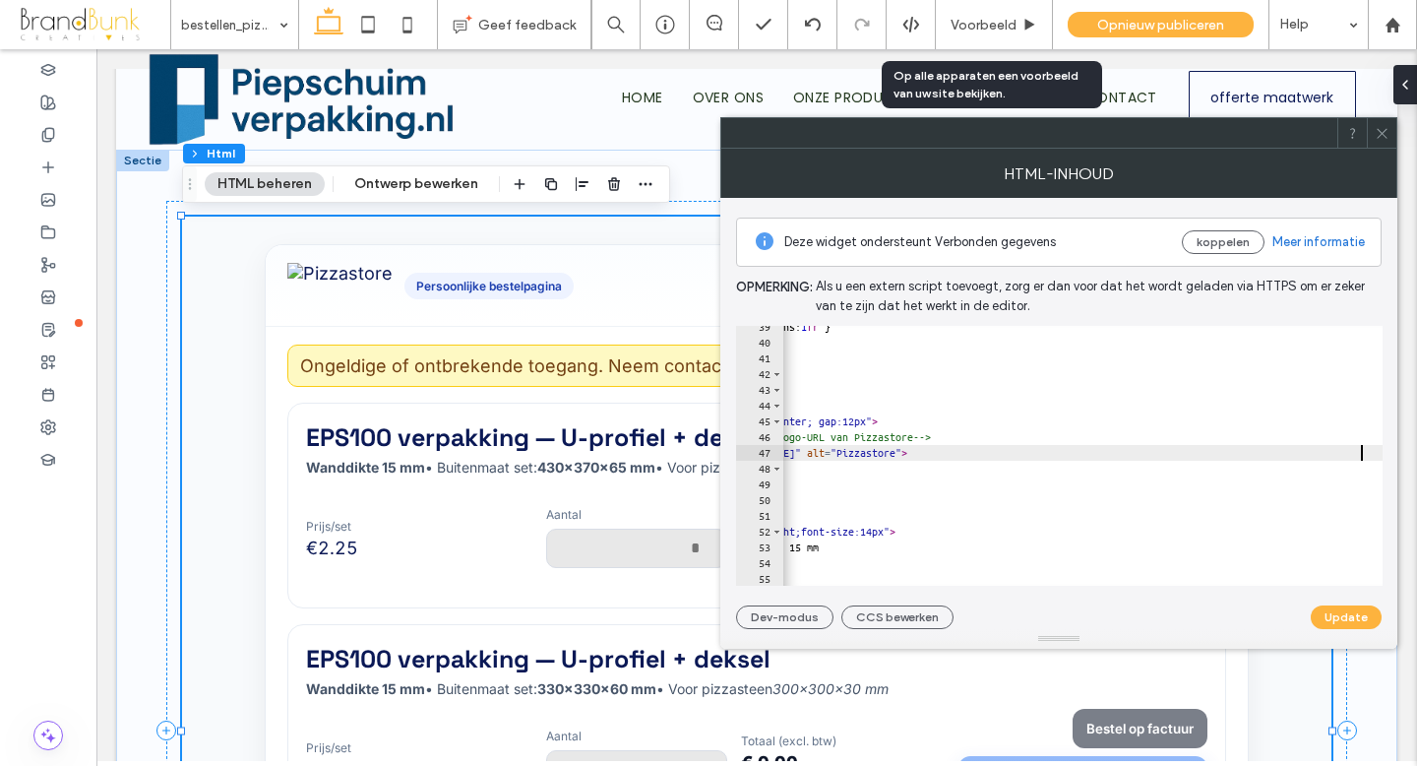
scroll to position [0, 269]
click at [1340, 619] on button "Update" at bounding box center [1346, 617] width 71 height 24
click at [1386, 139] on icon at bounding box center [1382, 133] width 15 height 15
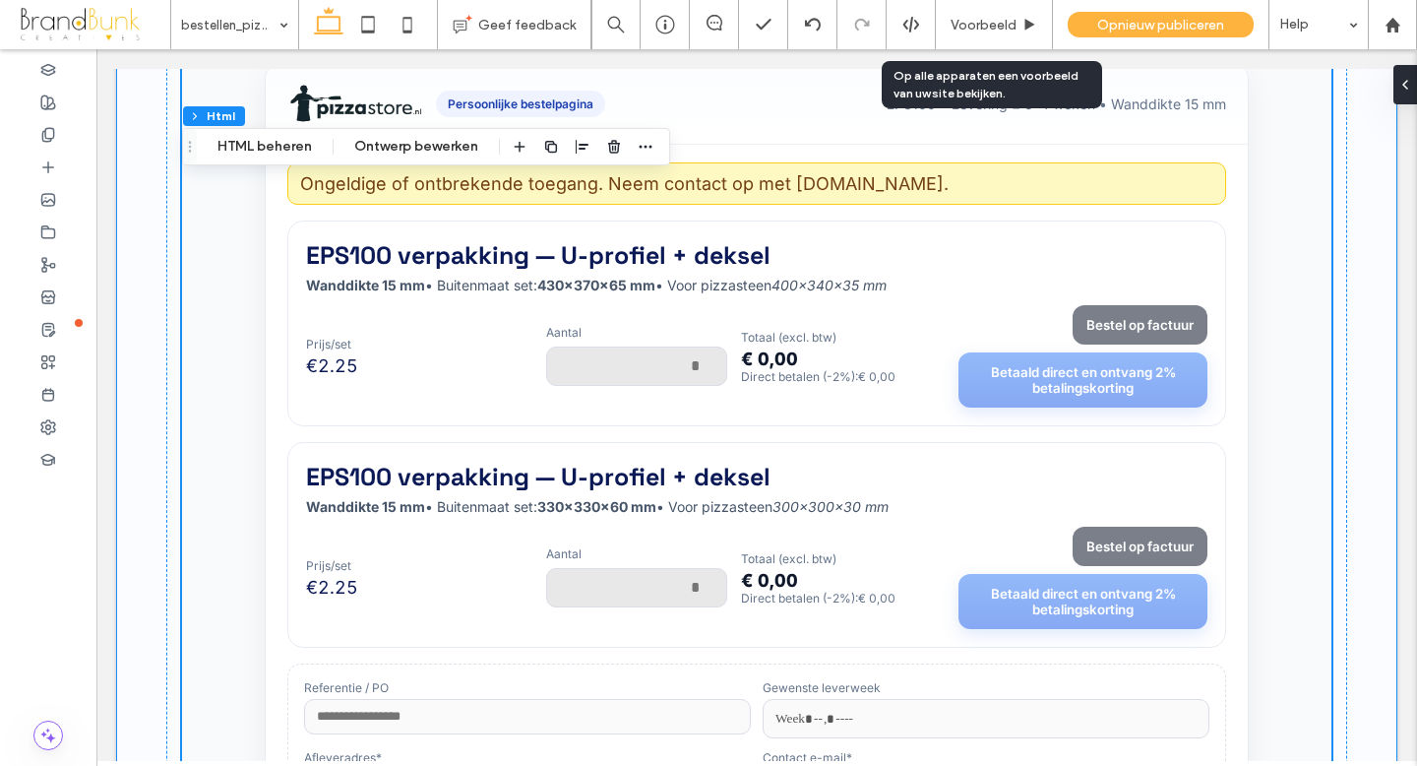
scroll to position [206, 0]
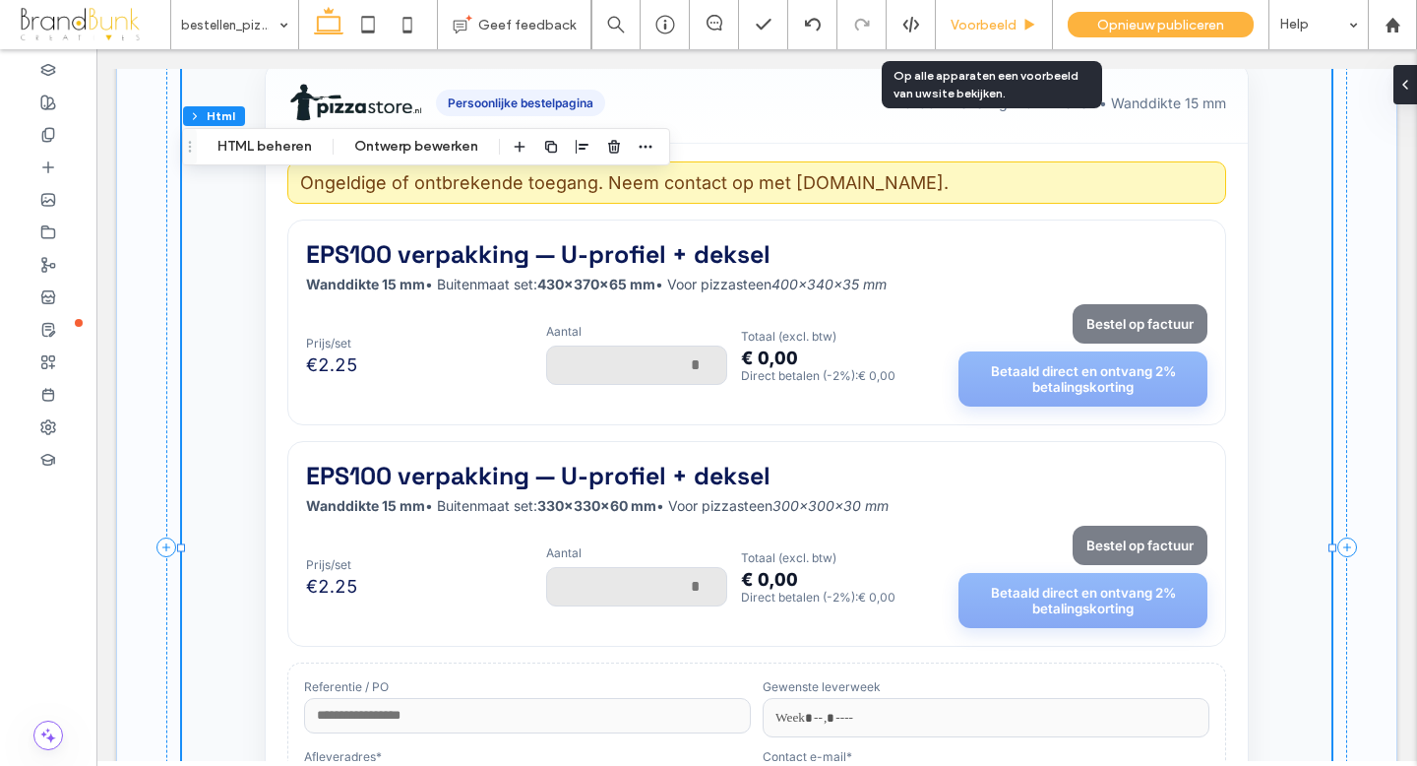
click at [989, 31] on span "Voorbeeld" at bounding box center [984, 25] width 66 height 17
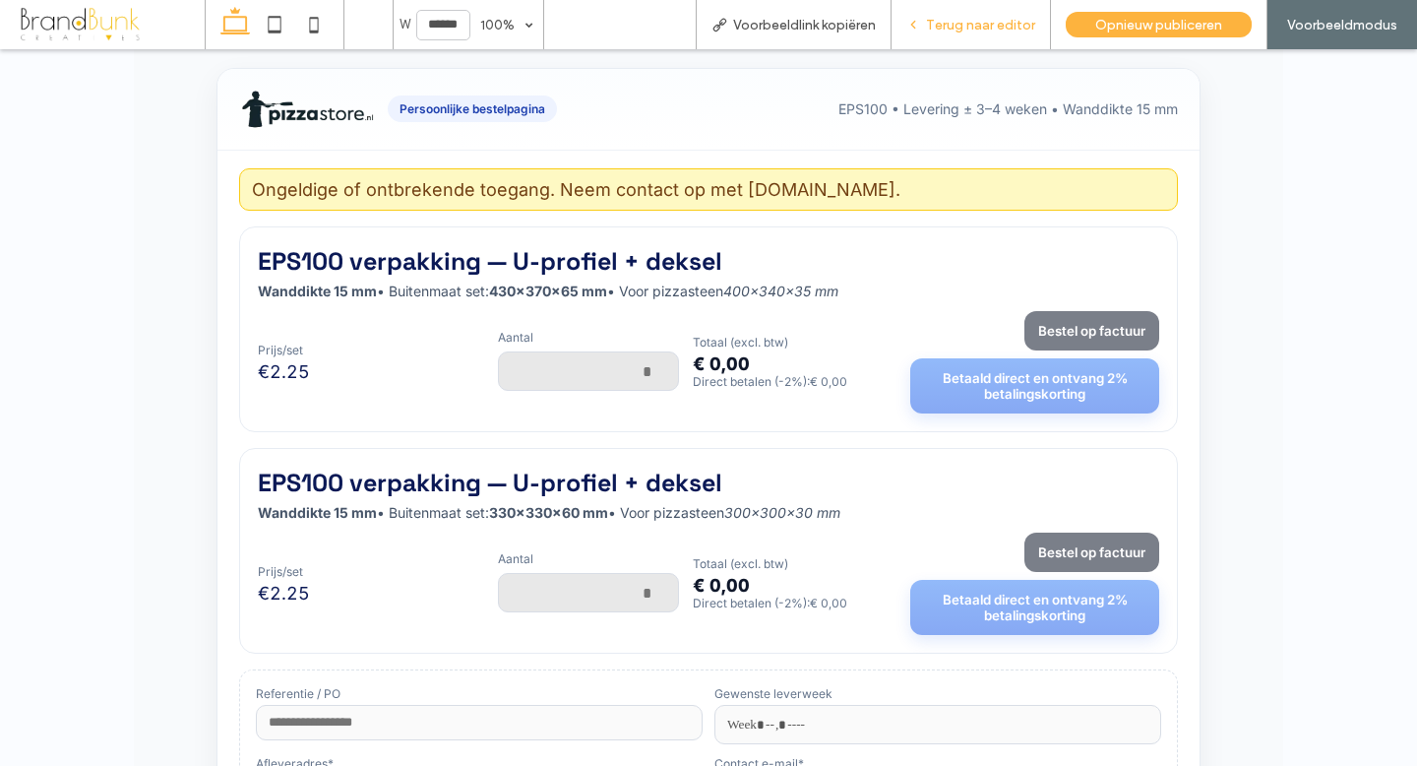
scroll to position [197, 0]
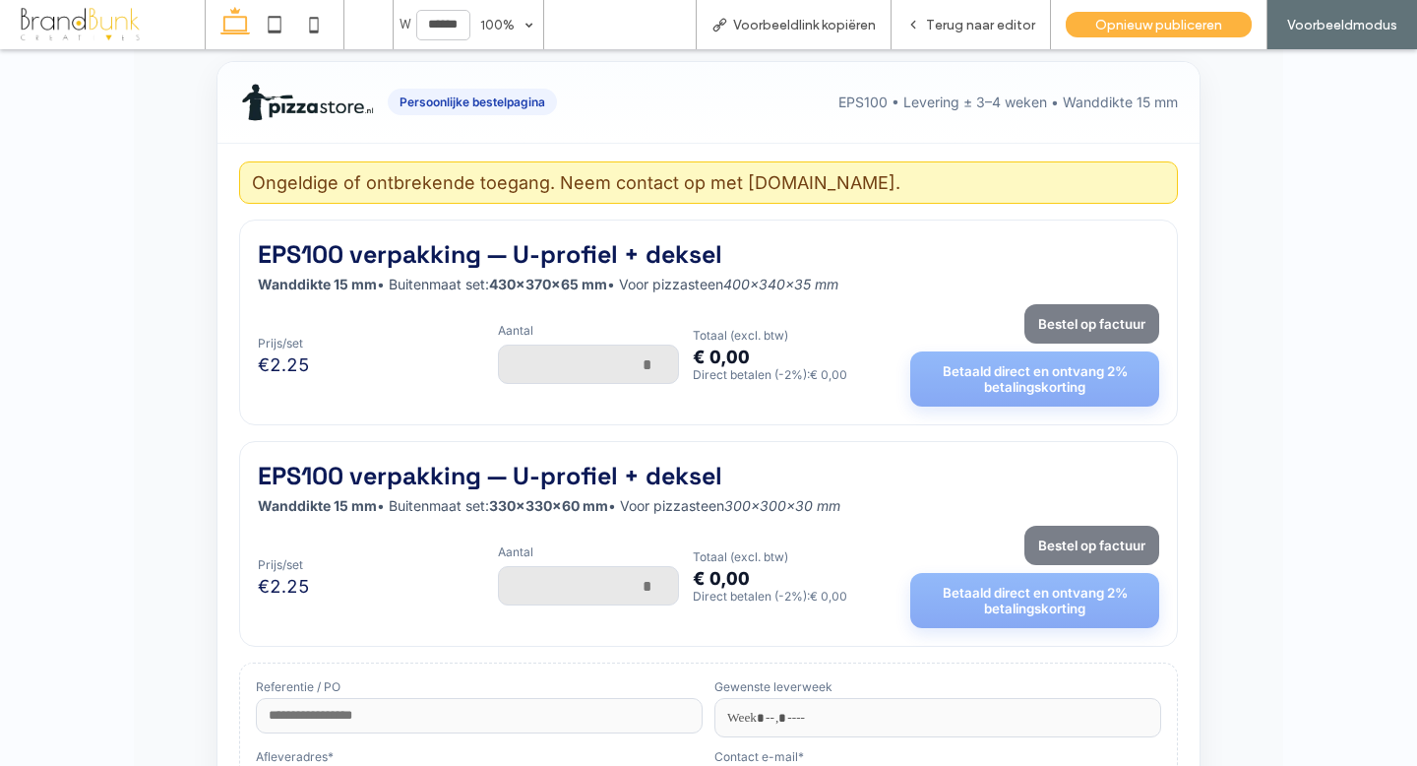
click at [640, 368] on input "Aantal" at bounding box center [588, 363] width 181 height 39
click at [1318, 297] on div "Persoonlijke bestelpagina EPS100 • Levering ± 3–4 weken • Wanddikte 15 mm Ongel…" at bounding box center [708, 547] width 1417 height 1172
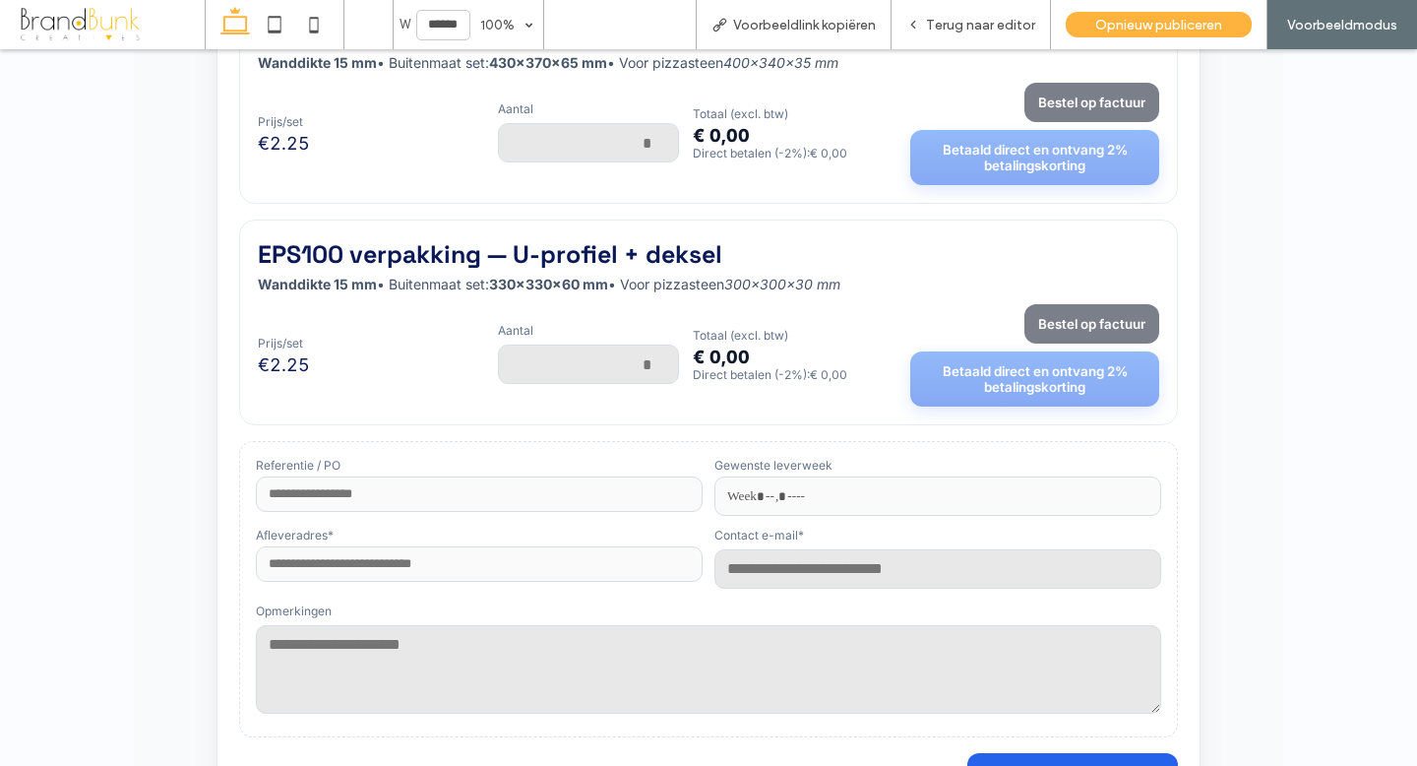
scroll to position [429, 0]
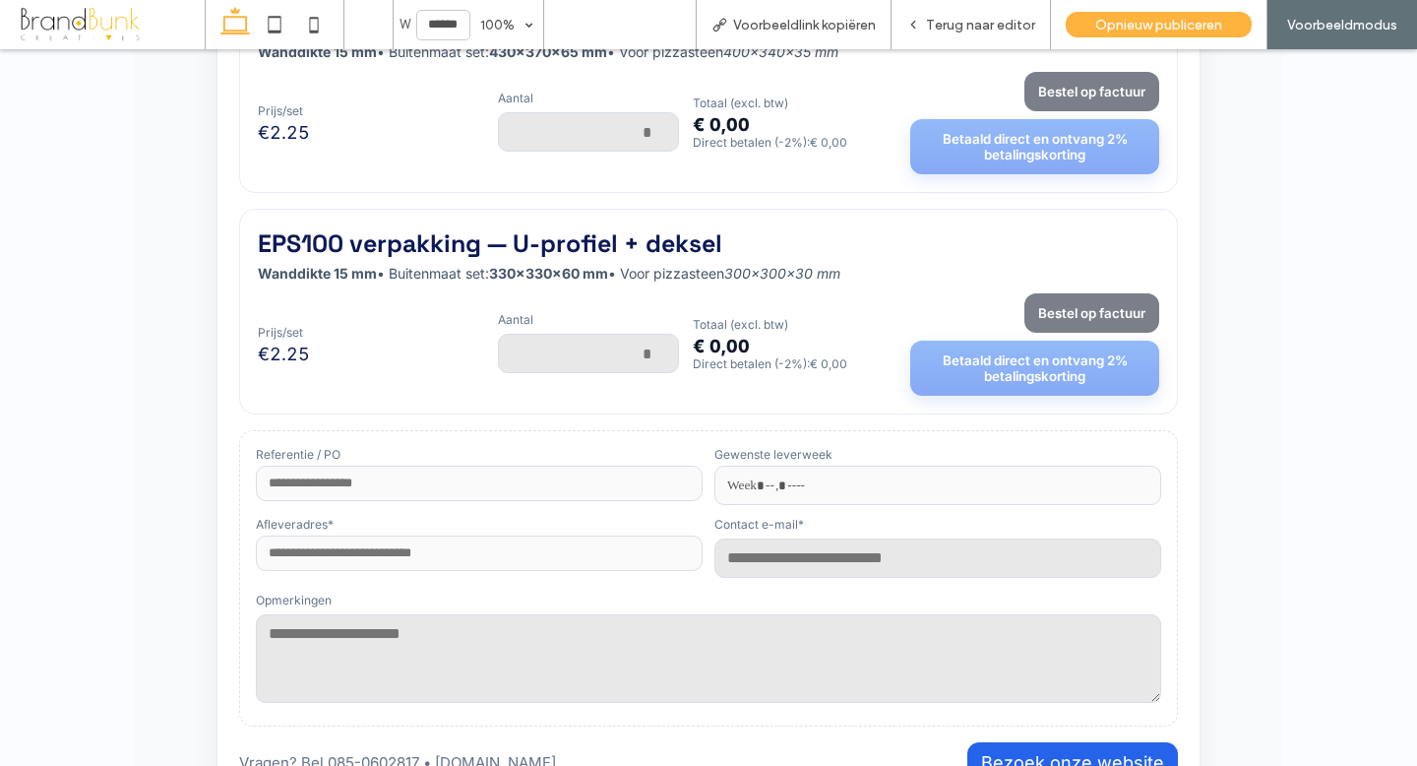
click at [637, 359] on input "Aantal" at bounding box center [588, 353] width 181 height 39
click at [1290, 366] on div "Persoonlijke bestelpagina EPS100 • Levering ± 3–4 weken • Wanddikte 15 mm Ongel…" at bounding box center [708, 314] width 1181 height 1059
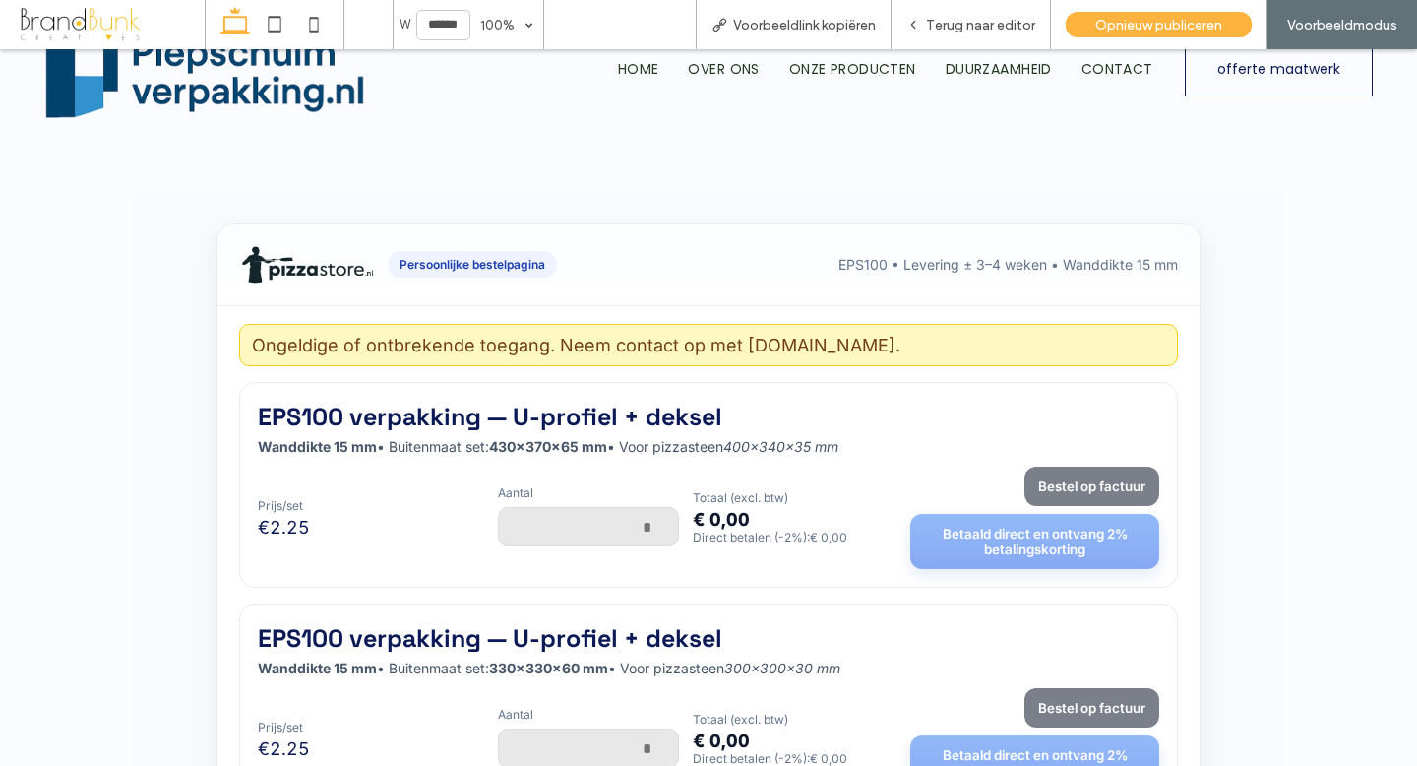
scroll to position [32, 0]
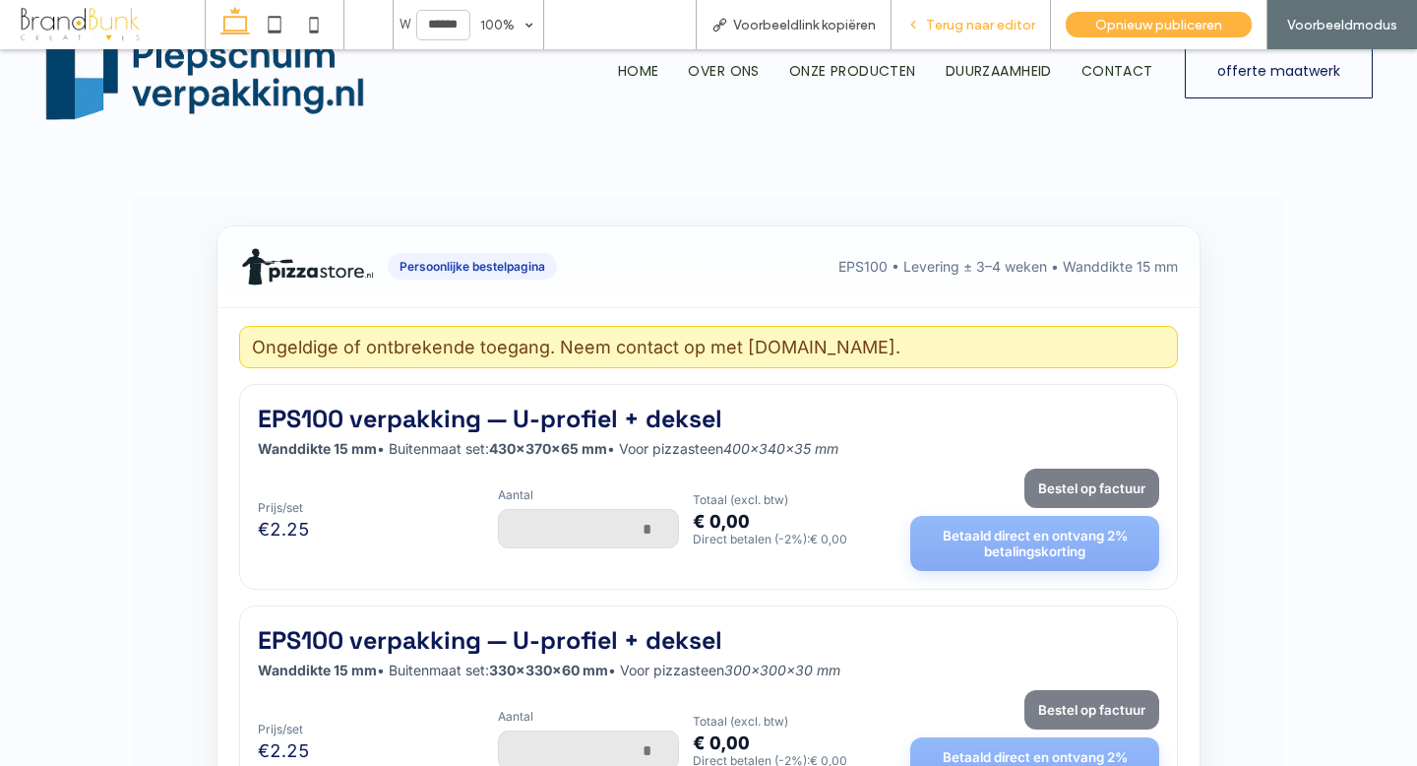
click at [967, 33] on div "Terug naar editor" at bounding box center [971, 24] width 159 height 49
click at [974, 29] on span "Terug naar editor" at bounding box center [980, 25] width 109 height 17
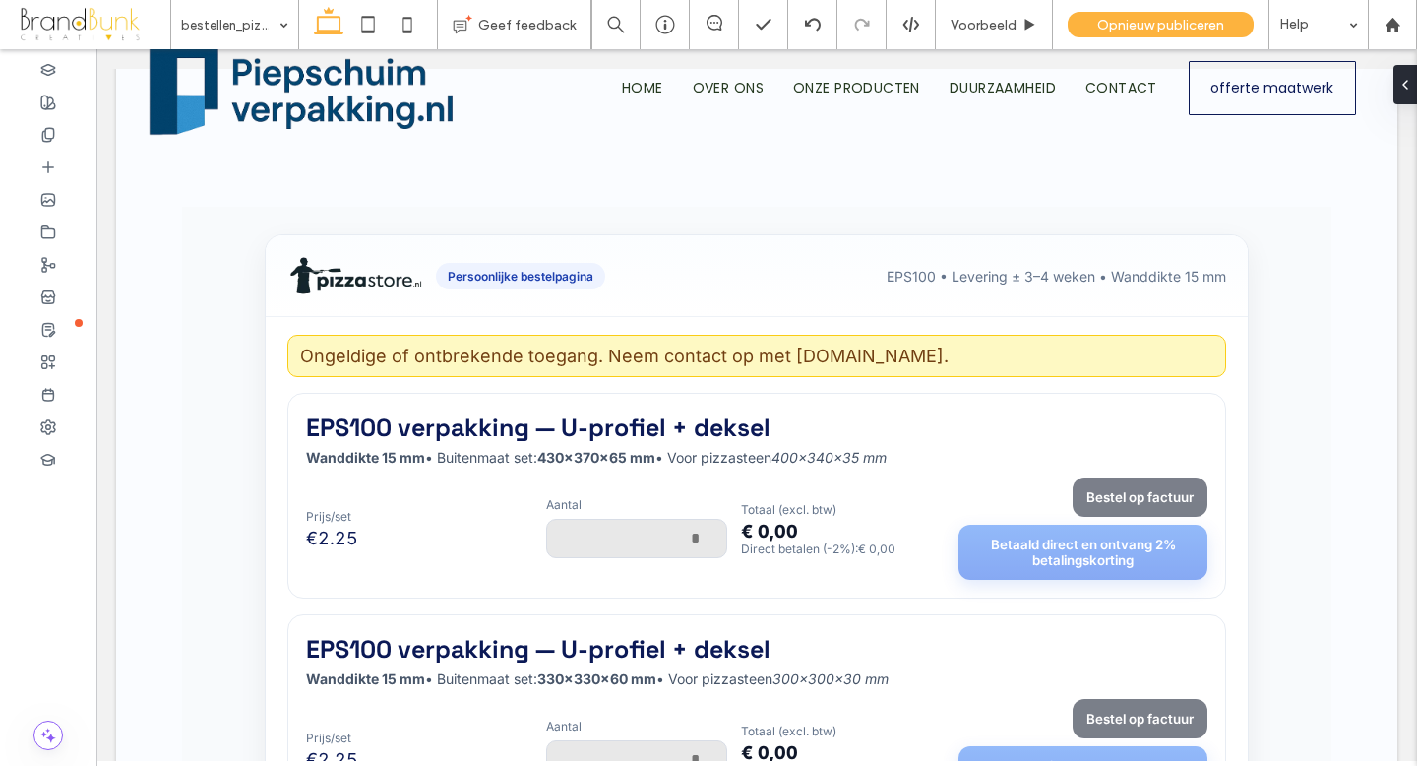
scroll to position [52, 0]
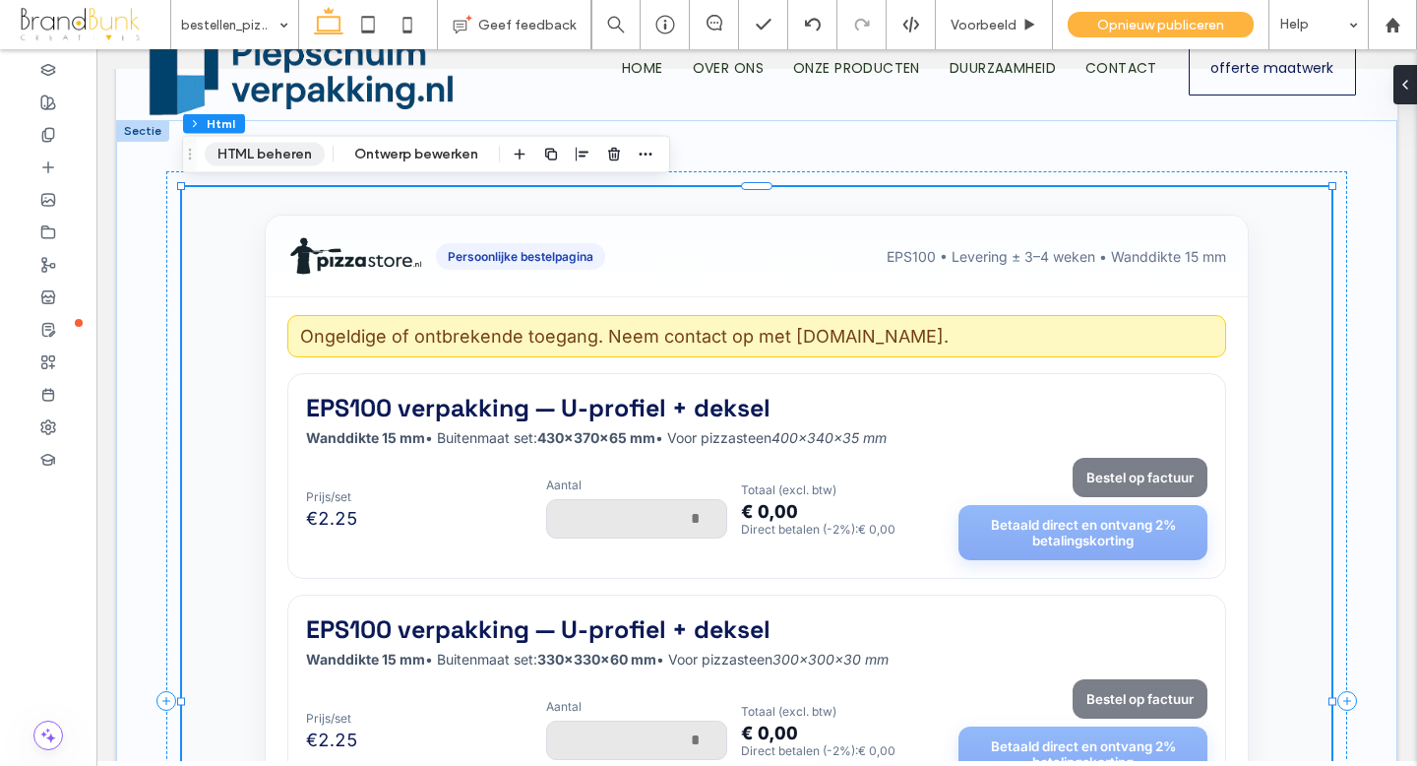
click at [278, 158] on button "HTML beheren" at bounding box center [265, 155] width 120 height 24
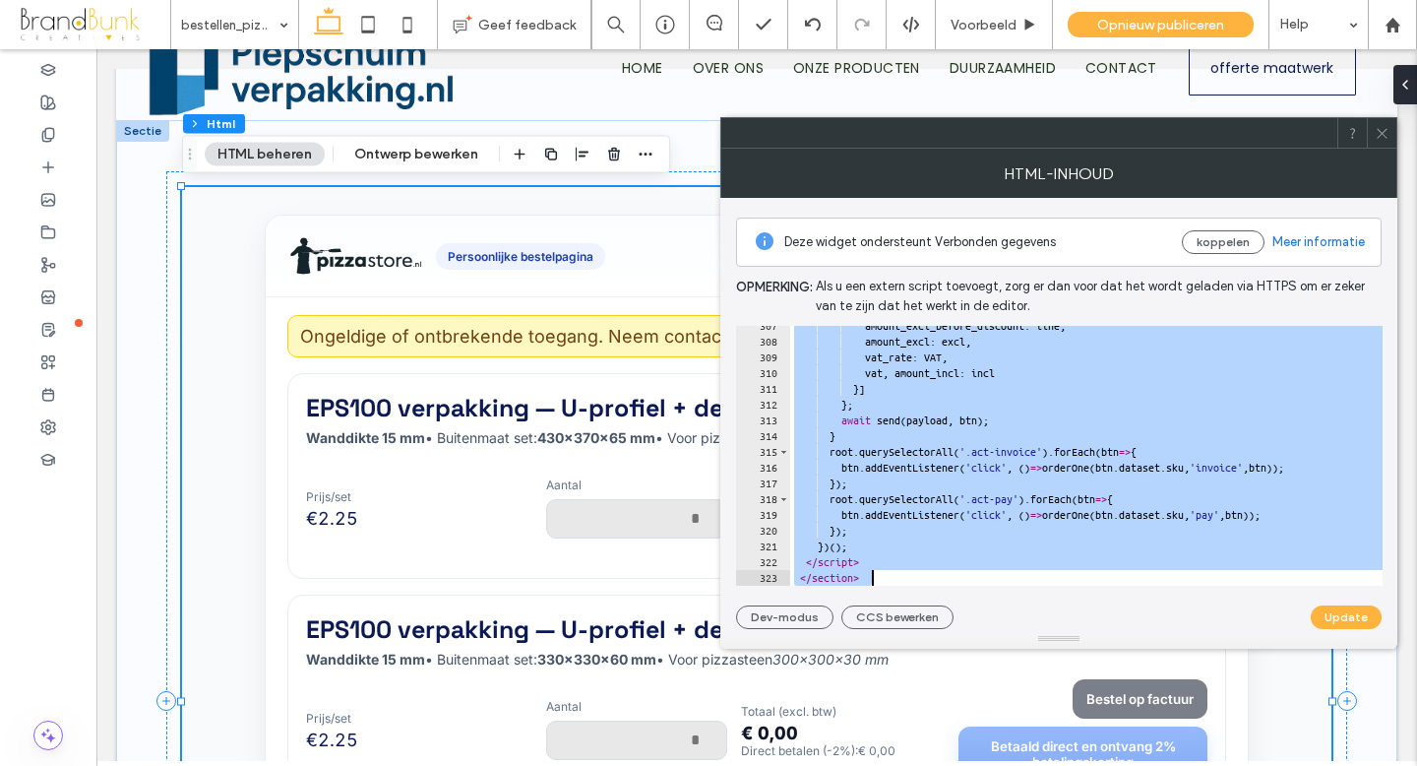
scroll to position [4826, 0]
drag, startPoint x: 785, startPoint y: 335, endPoint x: 1146, endPoint y: 641, distance: 472.7
click at [1146, 641] on div "**********" at bounding box center [1058, 399] width 677 height 500
type textarea "**********"
paste textarea "Cursor at row 323"
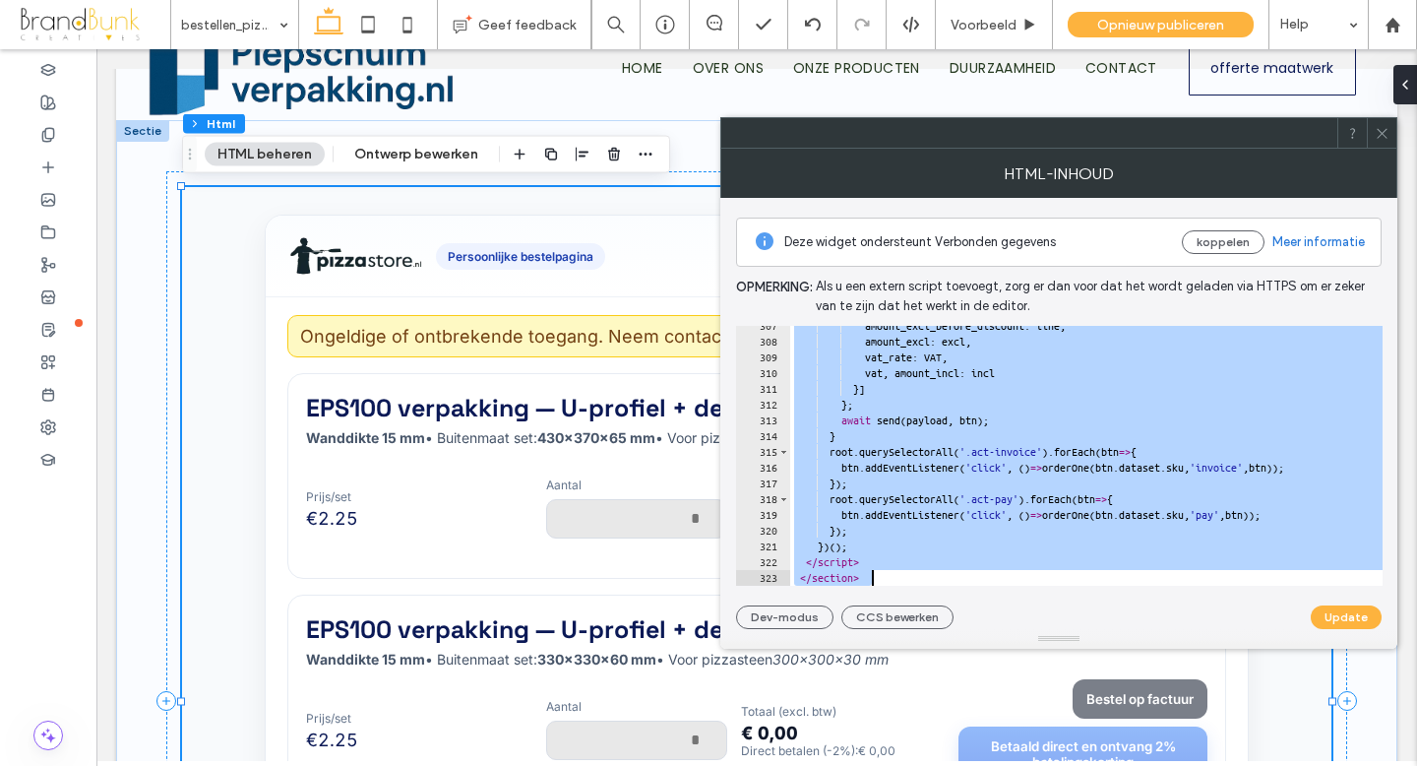
scroll to position [3630, 0]
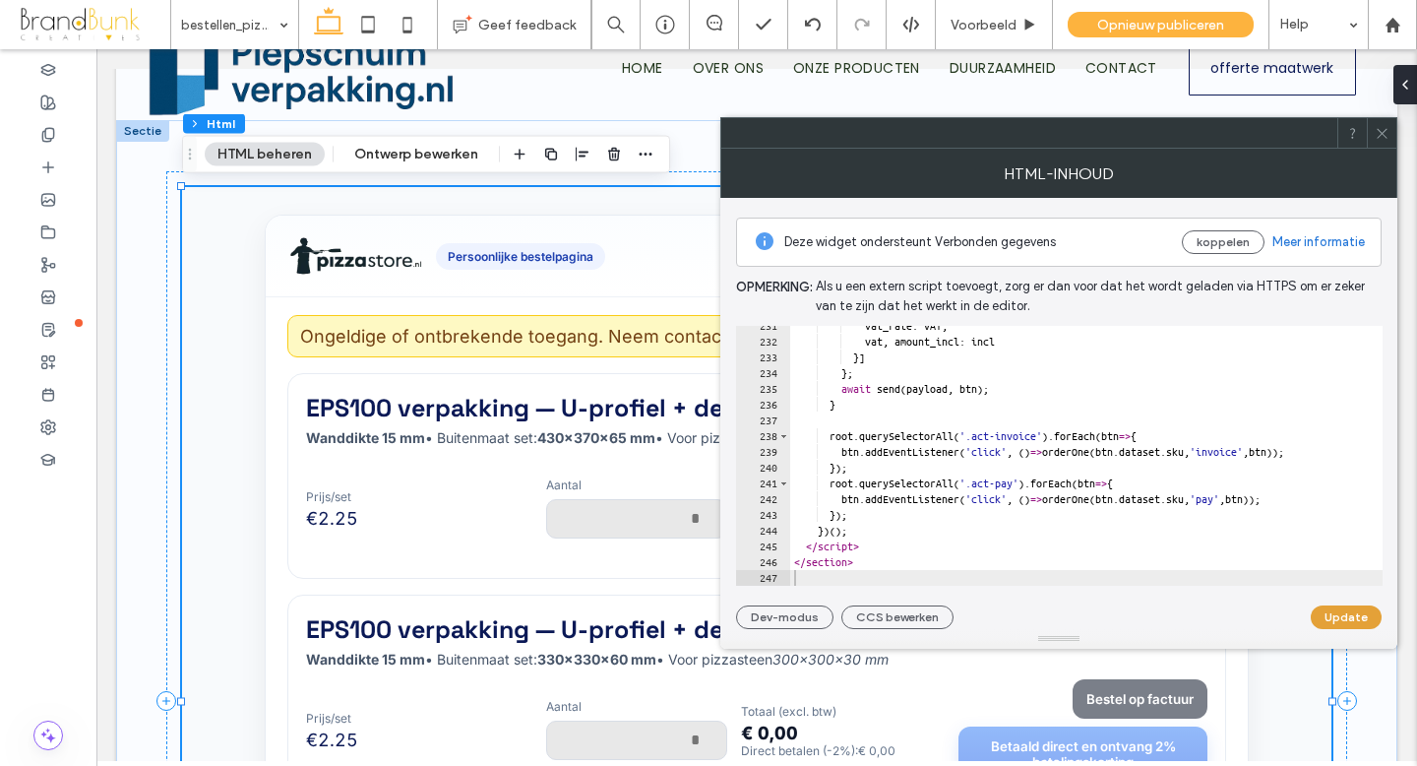
click at [1361, 619] on button "Update" at bounding box center [1346, 617] width 71 height 24
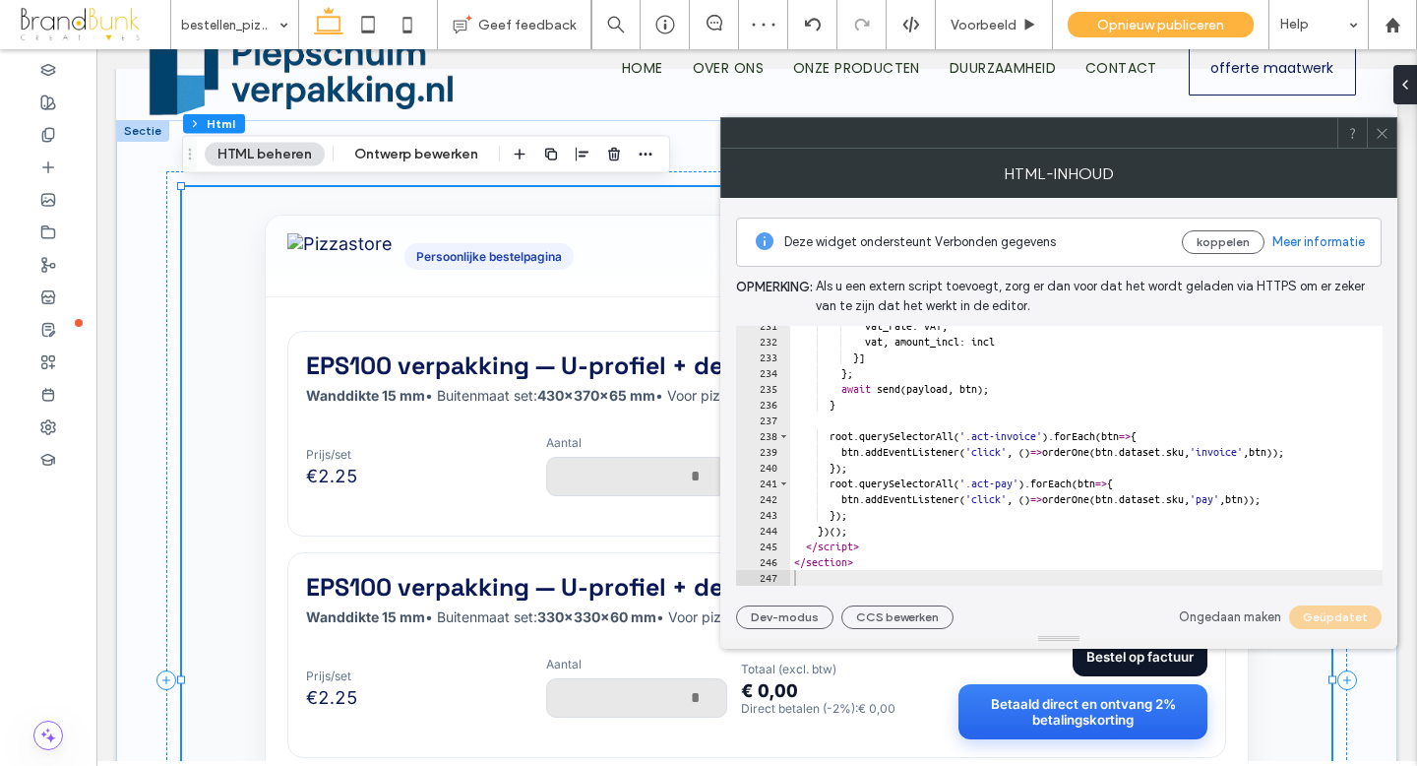
click at [1383, 136] on icon at bounding box center [1382, 133] width 15 height 15
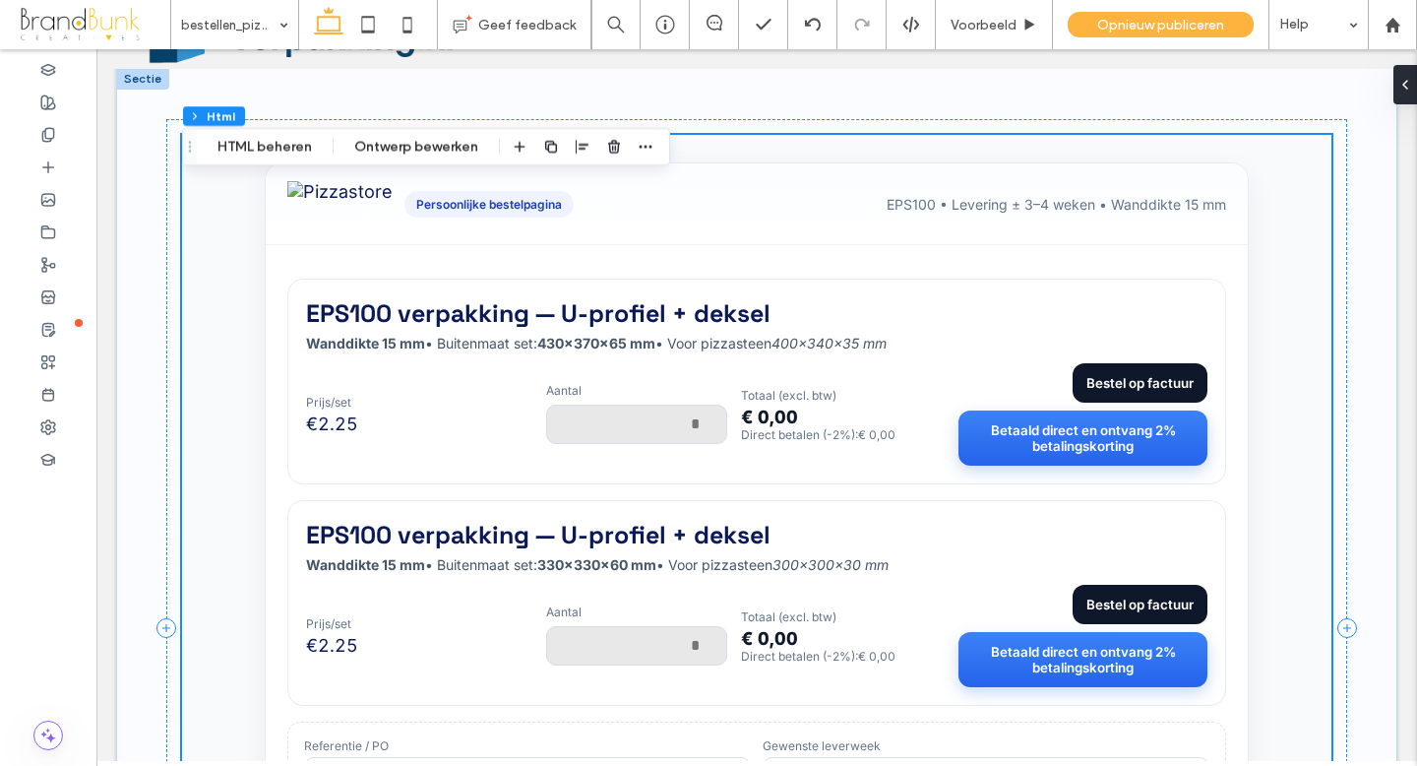
scroll to position [106, 0]
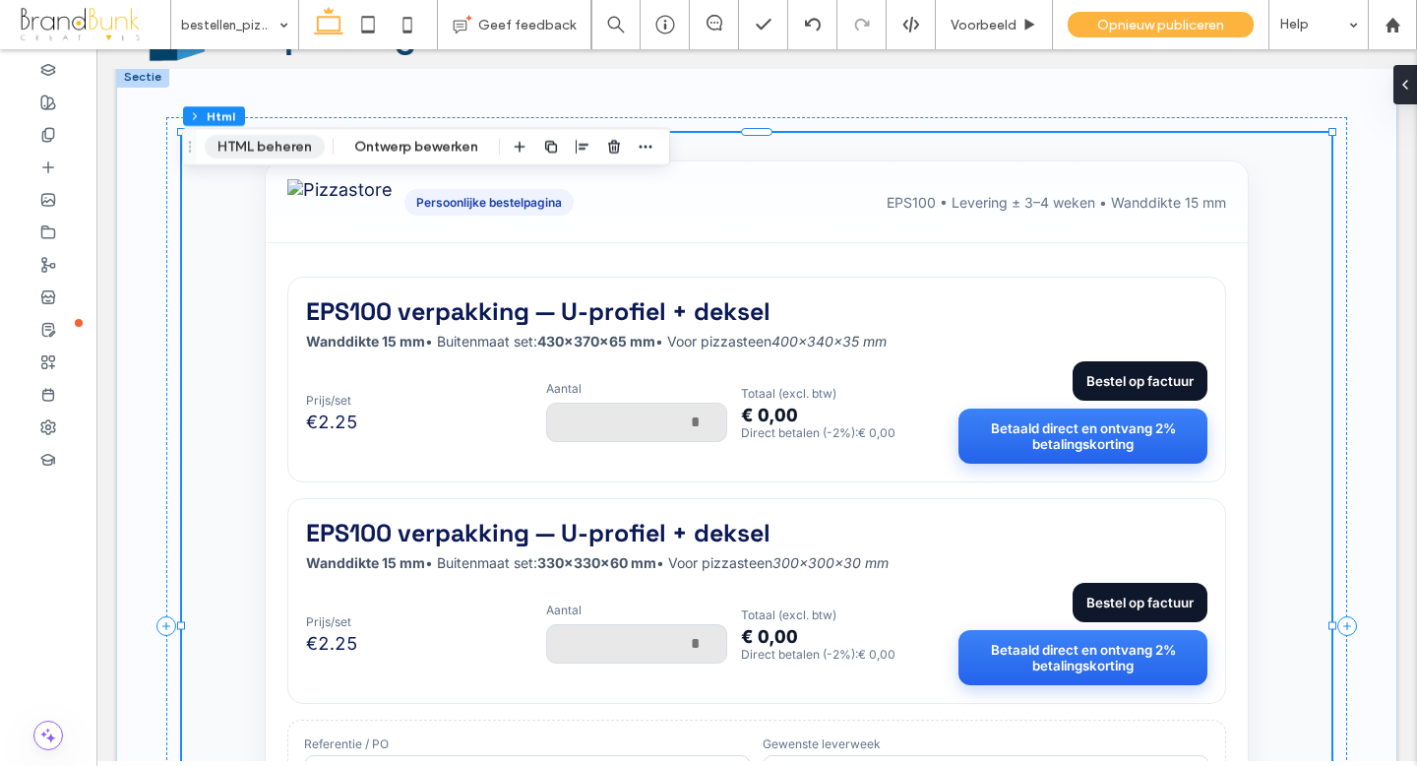
click at [292, 147] on button "HTML beheren" at bounding box center [265, 147] width 120 height 24
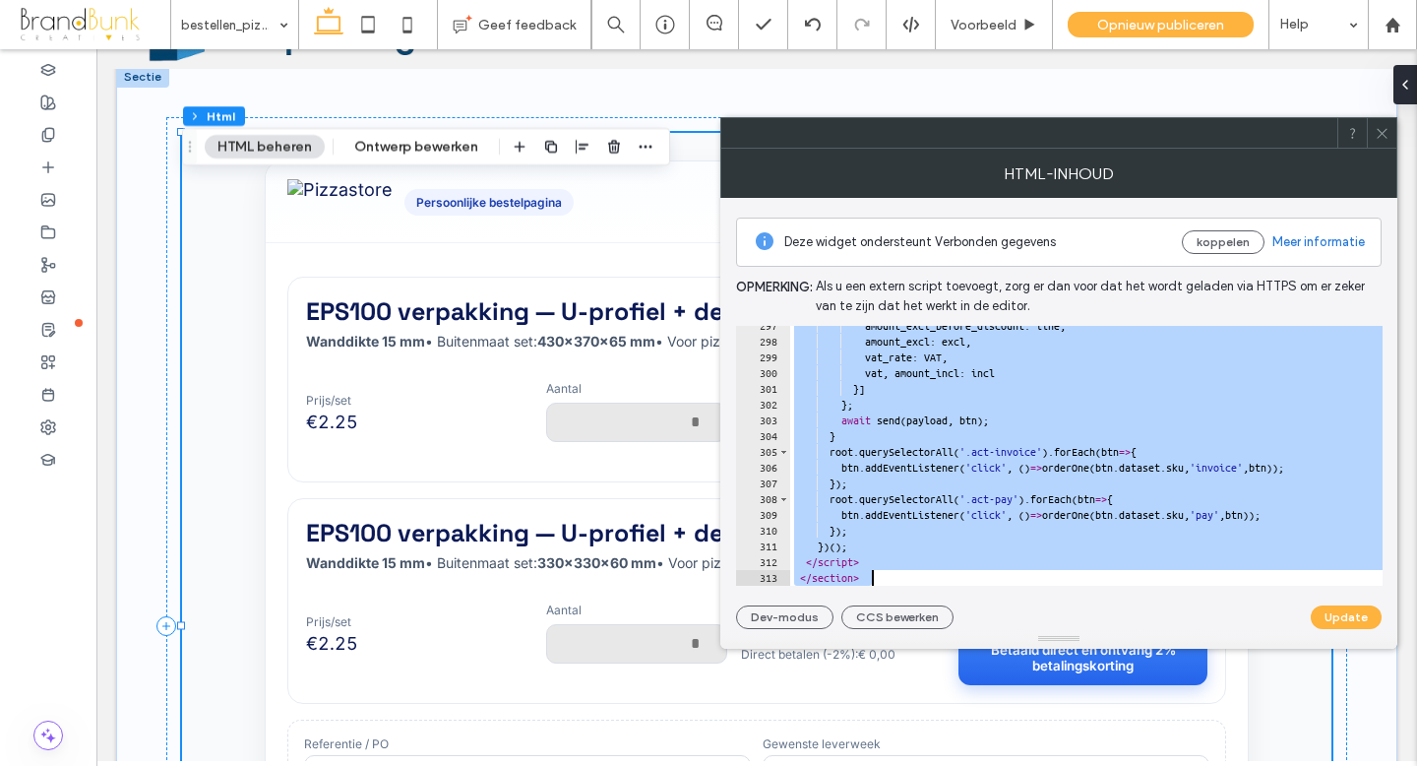
scroll to position [4669, 0]
drag, startPoint x: 785, startPoint y: 335, endPoint x: 1153, endPoint y: 621, distance: 466.4
click at [1153, 621] on div "**********" at bounding box center [1059, 413] width 646 height 431
type textarea "**********"
paste textarea "Cursor at row 313"
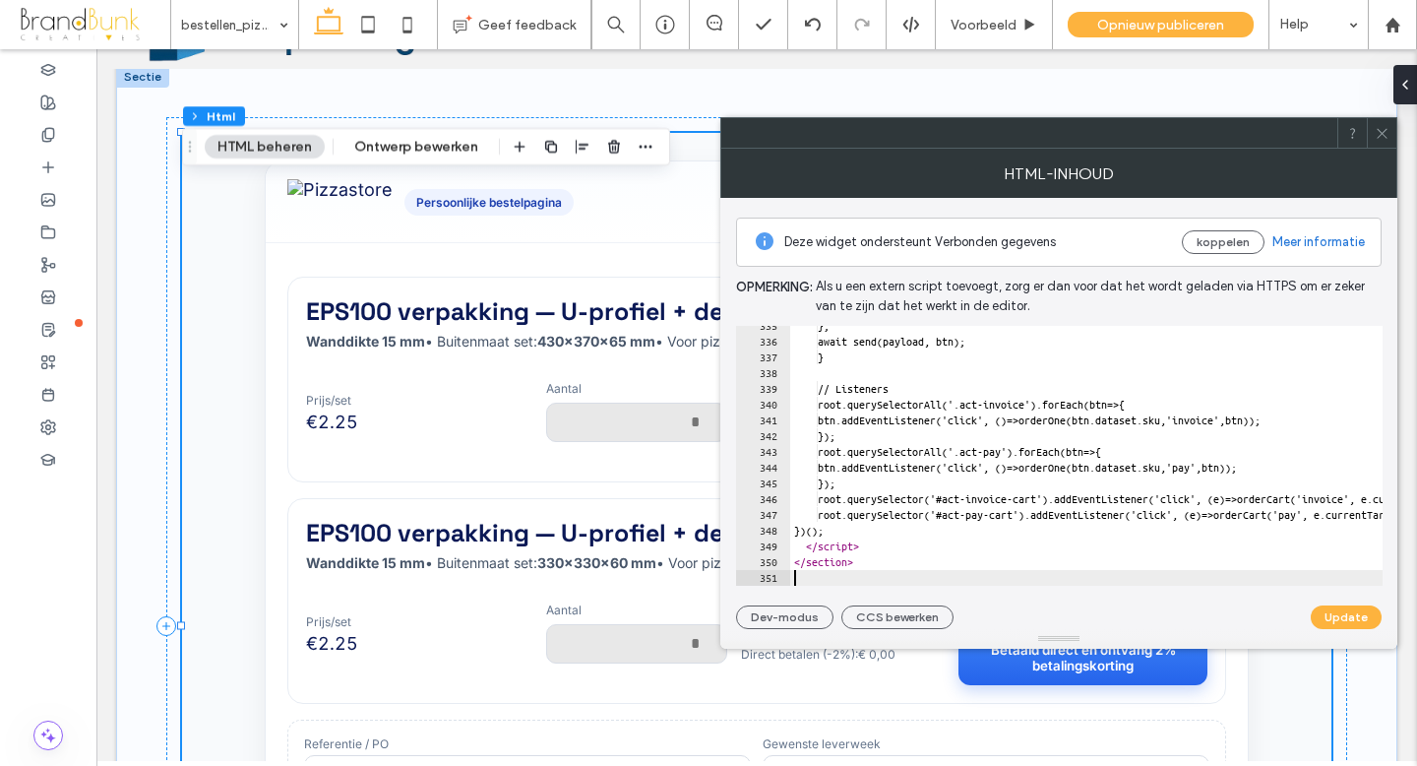
scroll to position [5267, 0]
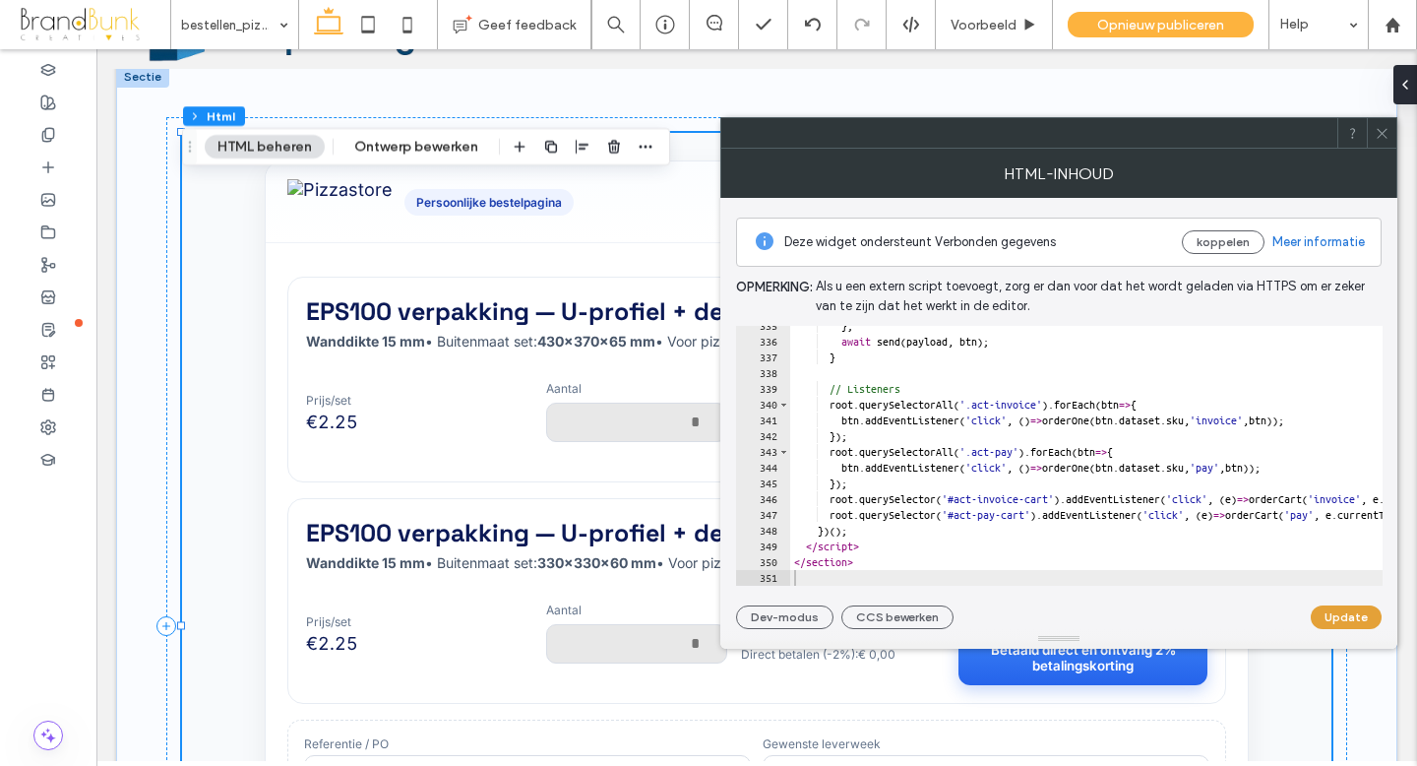
click at [1334, 614] on button "Update" at bounding box center [1346, 617] width 71 height 24
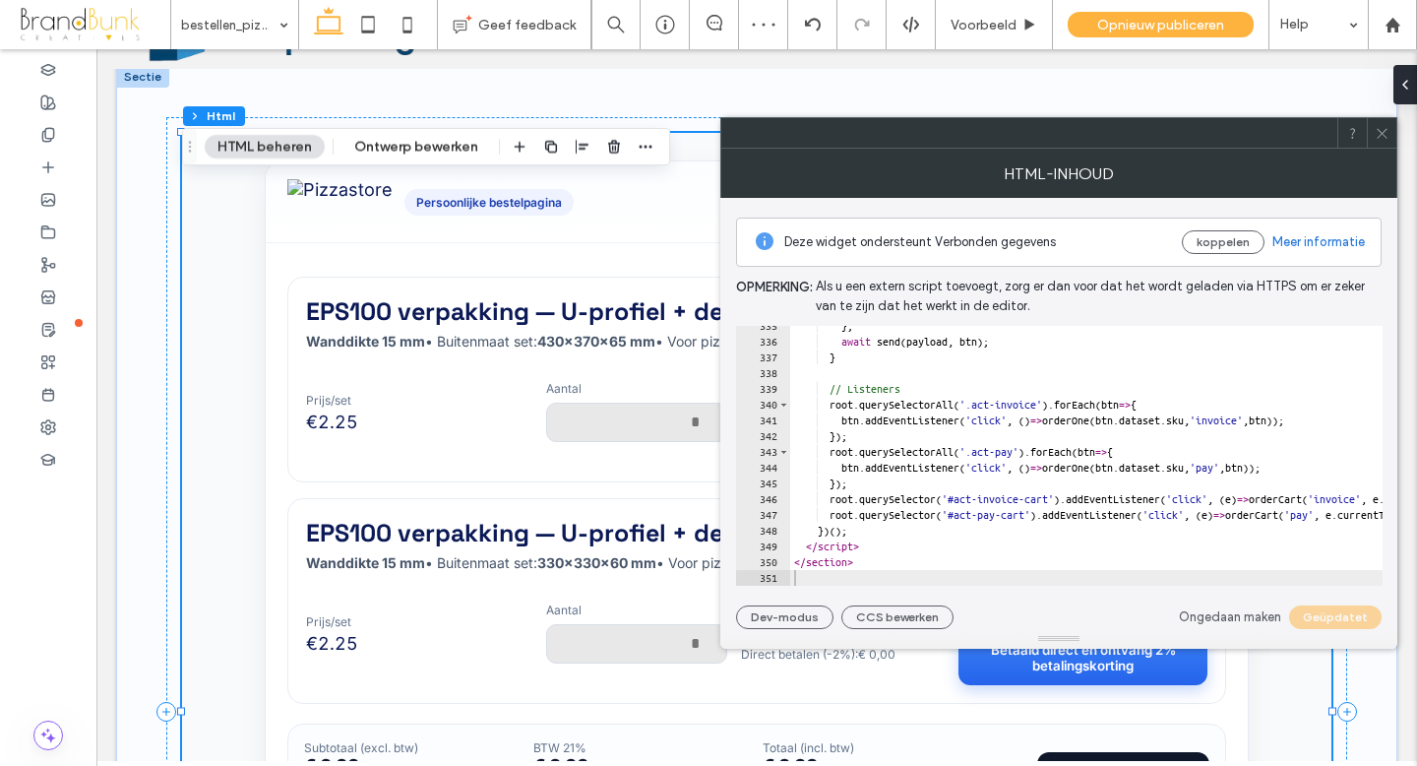
click at [1385, 137] on icon at bounding box center [1382, 133] width 15 height 15
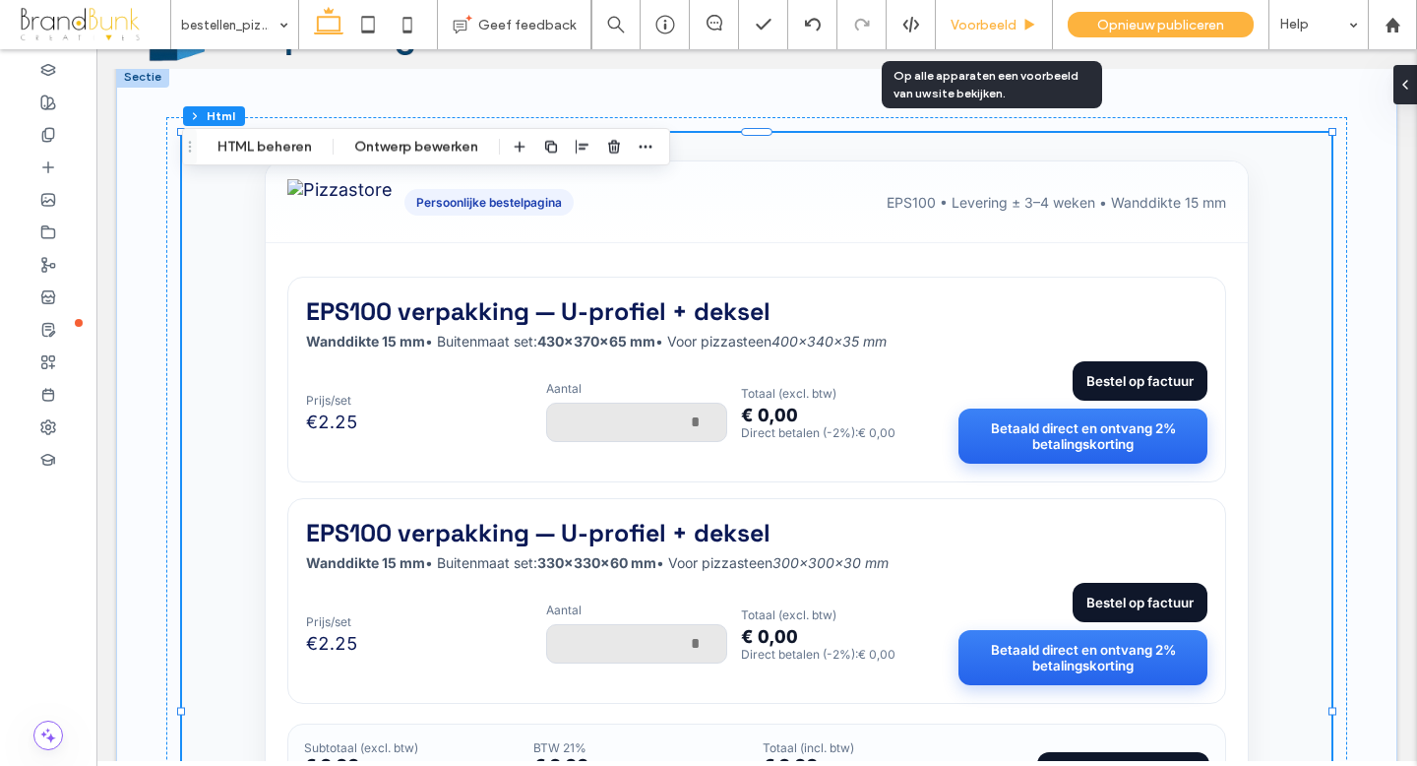
click at [991, 23] on span "Voorbeeld" at bounding box center [984, 25] width 66 height 17
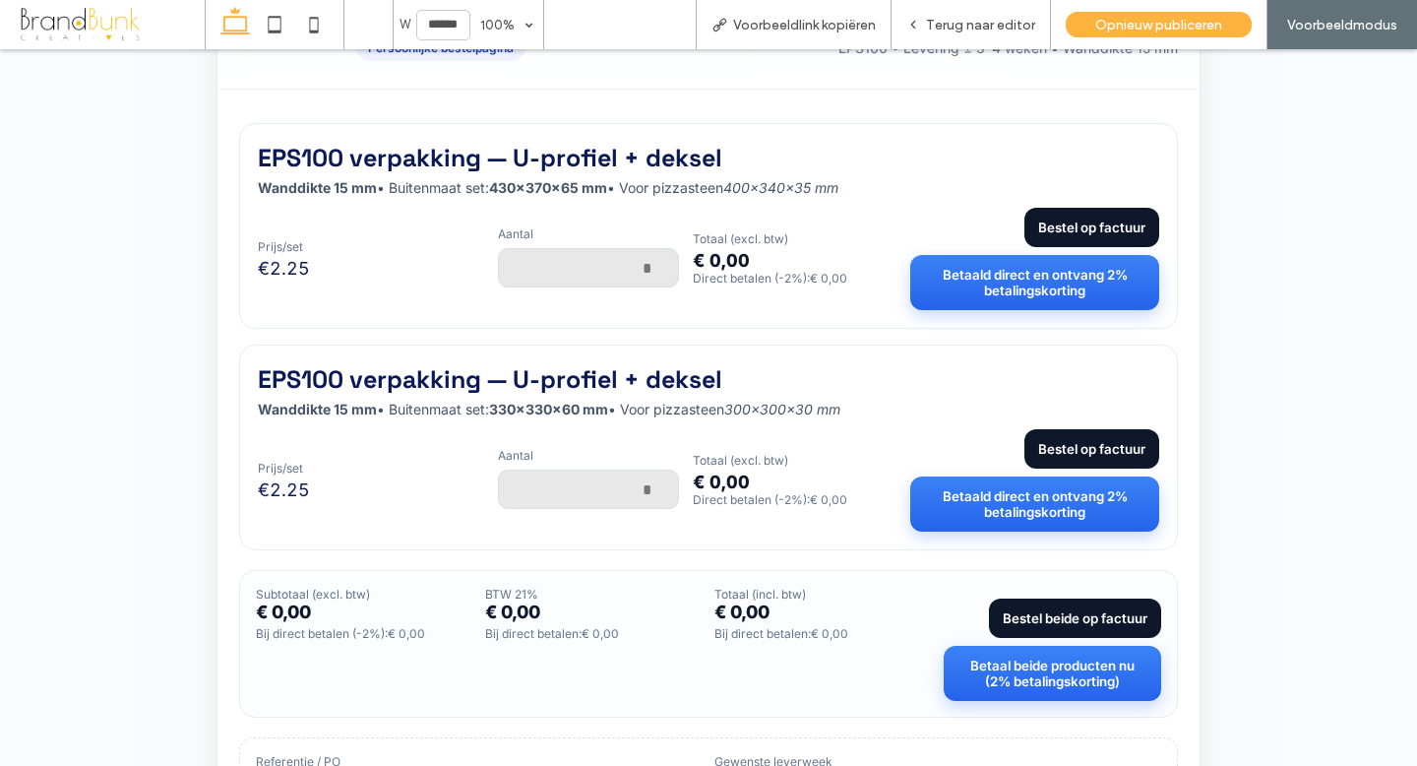
scroll to position [252, 0]
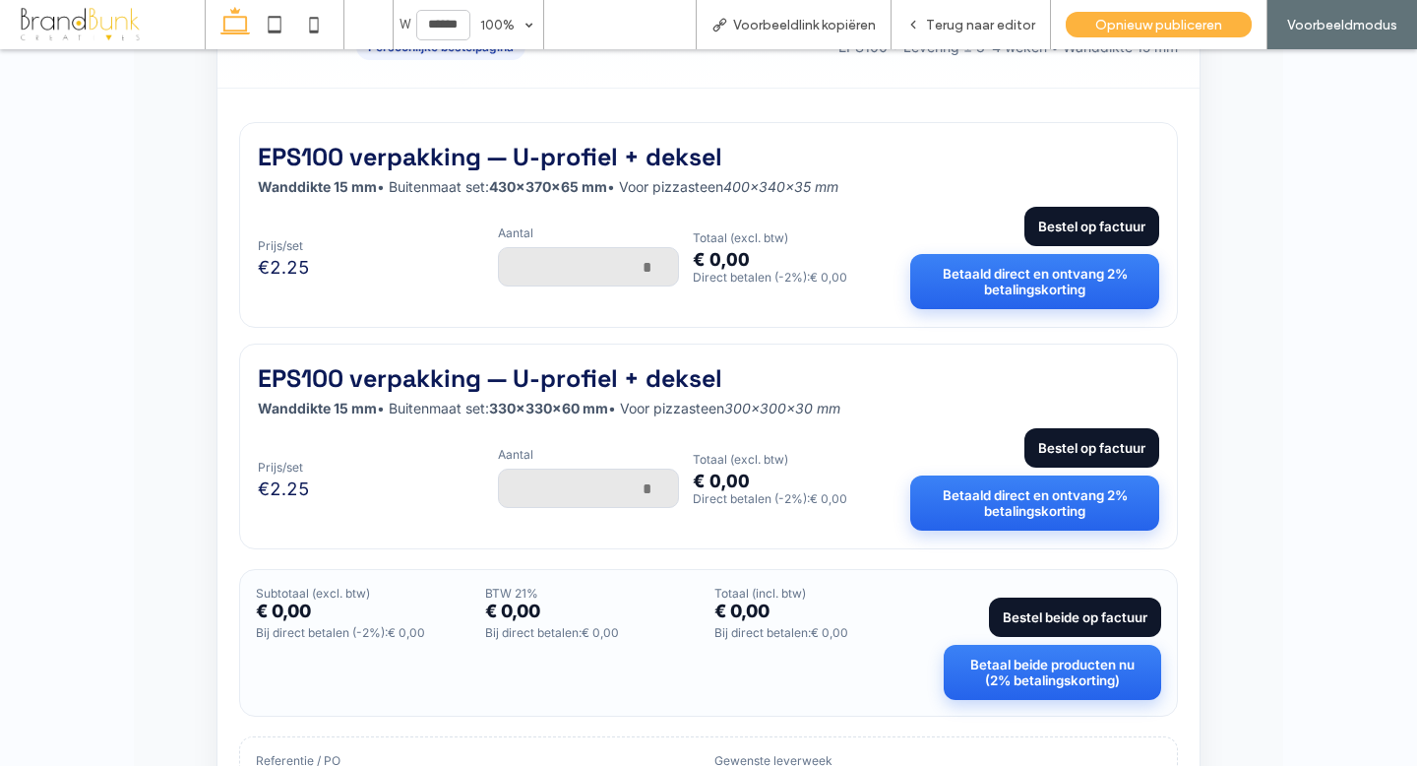
click at [634, 267] on input "Aantal" at bounding box center [588, 266] width 181 height 39
type input "****"
click at [632, 483] on input "Aantal" at bounding box center [588, 487] width 181 height 39
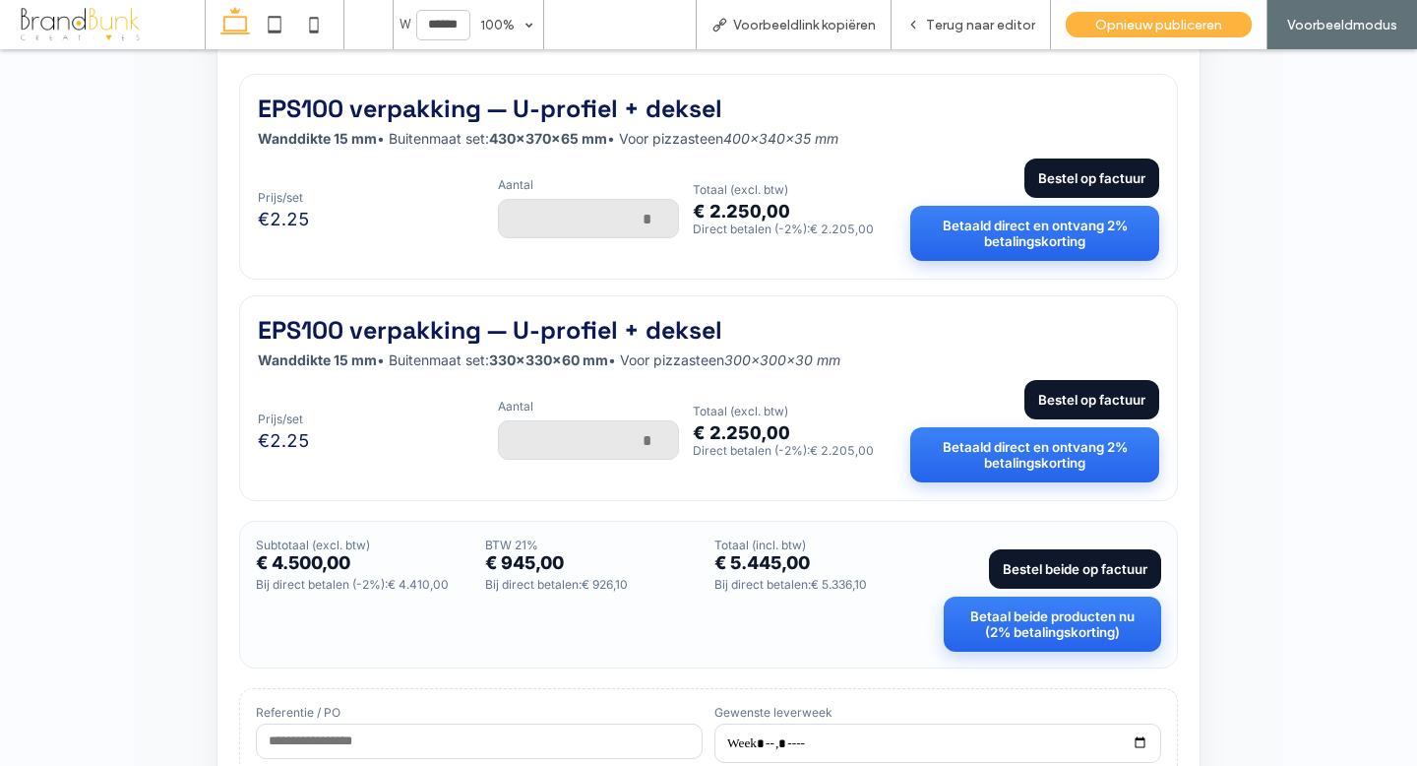
scroll to position [327, 0]
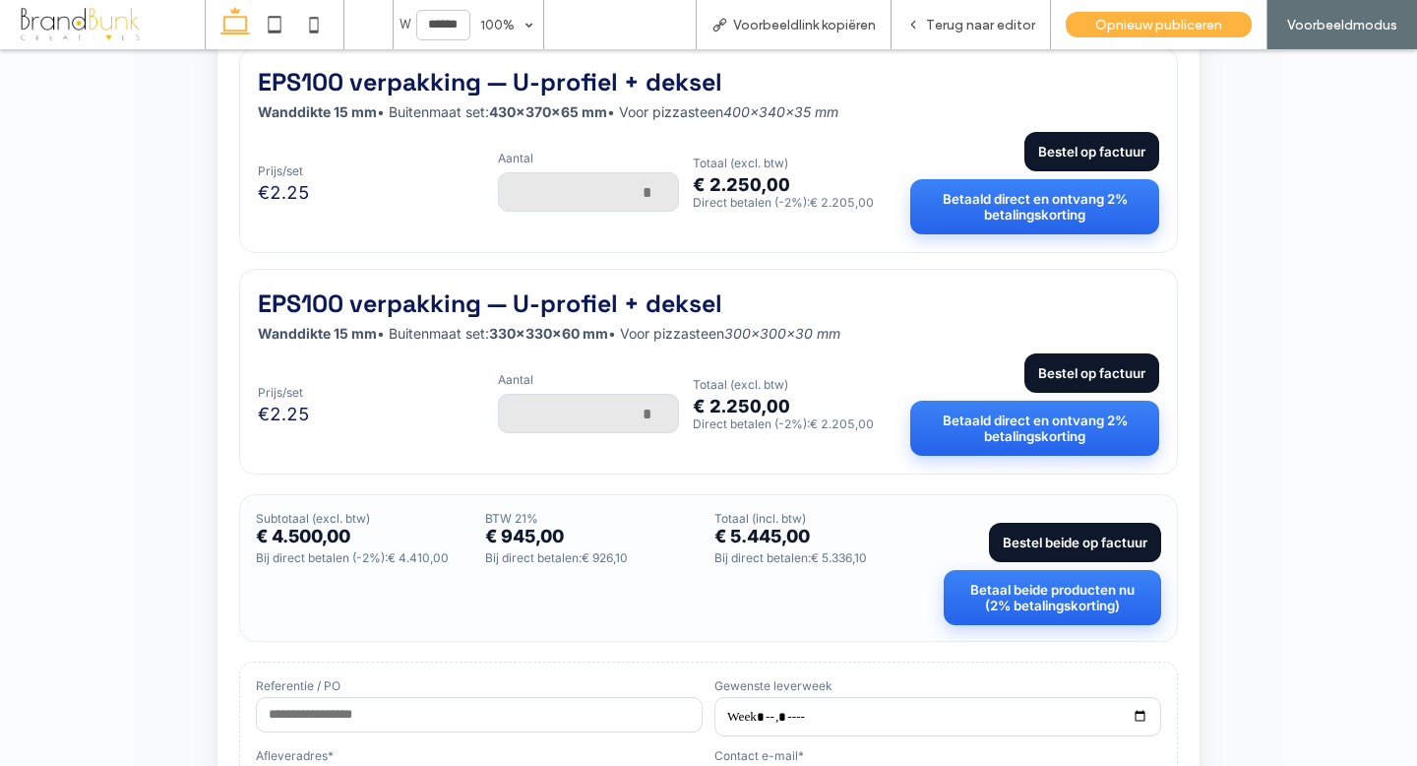
type input "****"
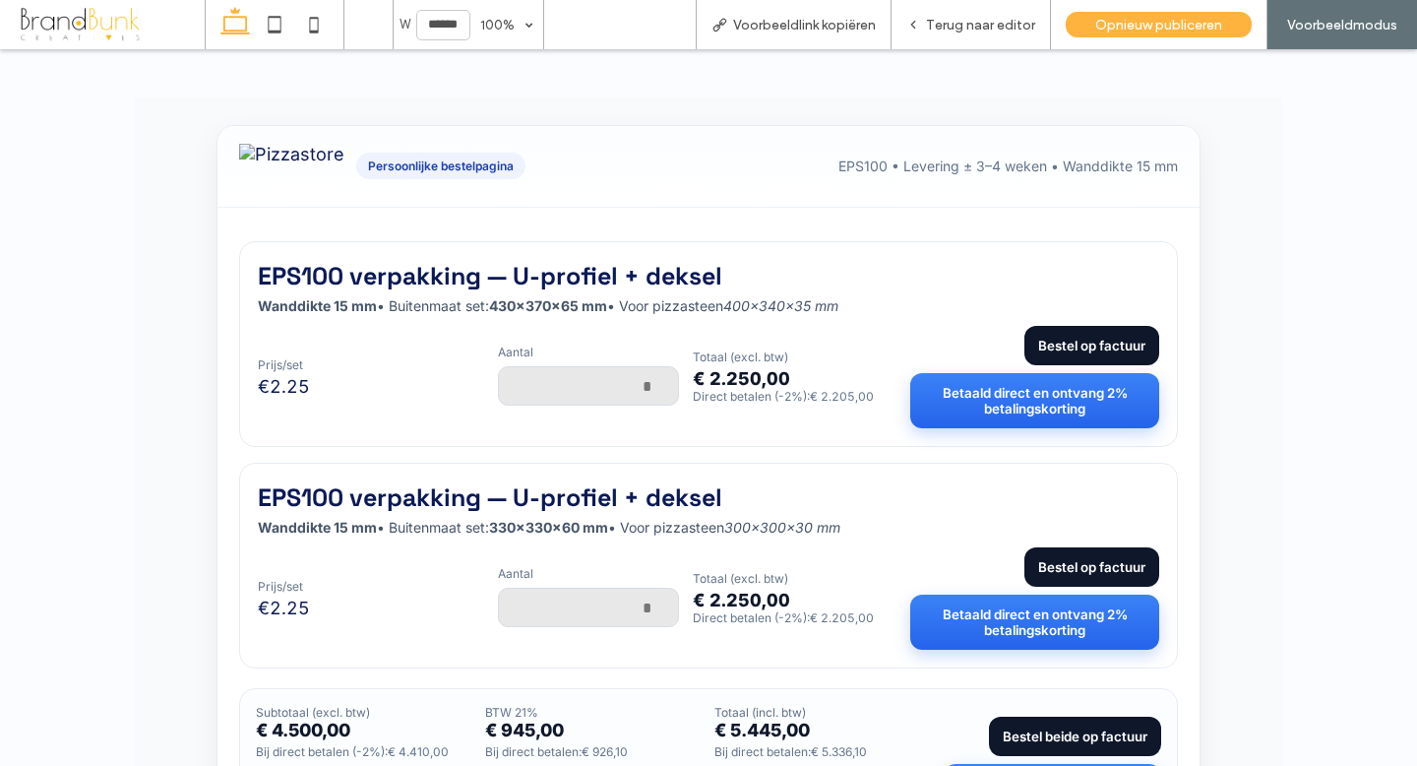
scroll to position [132, 0]
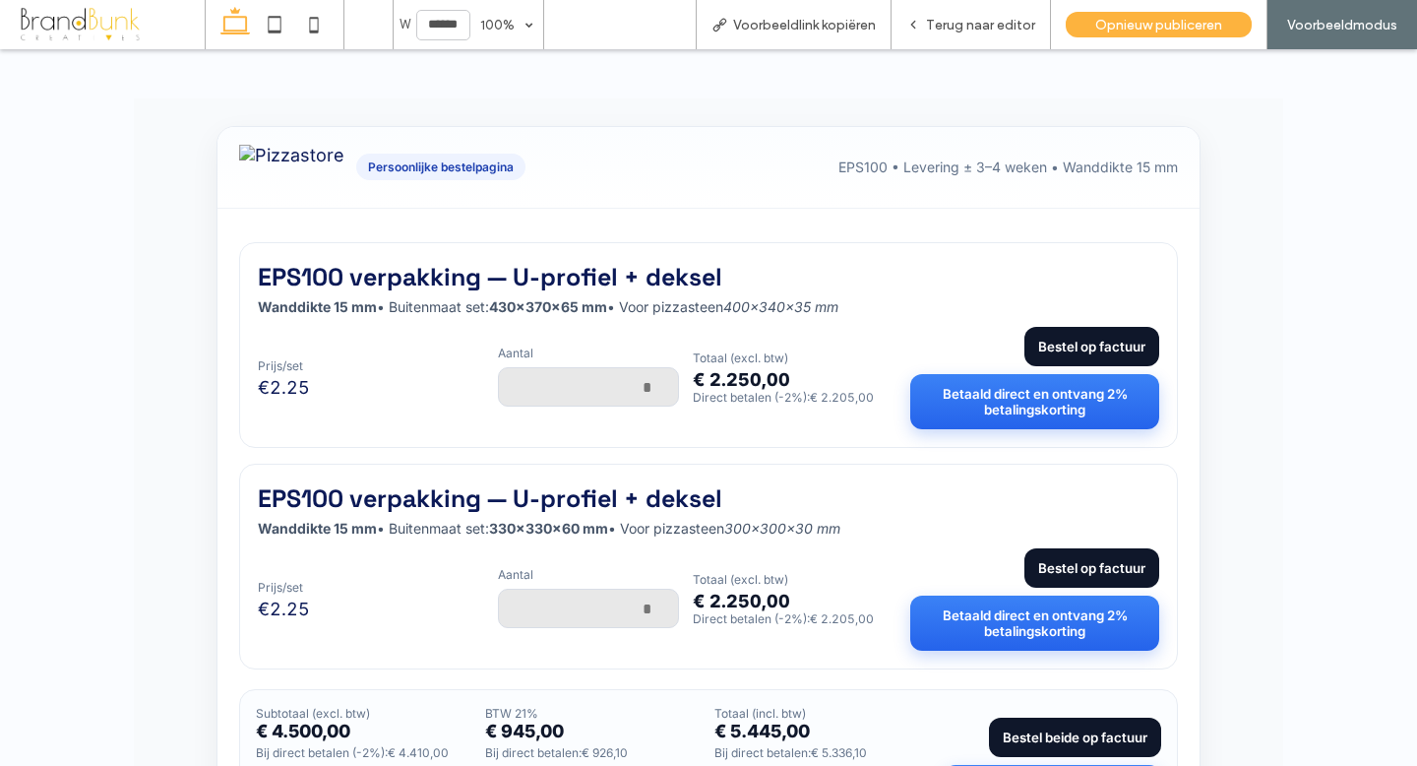
click at [1091, 394] on button "Betaald direct en ontvang 2% betalingskorting" at bounding box center [1034, 401] width 249 height 55
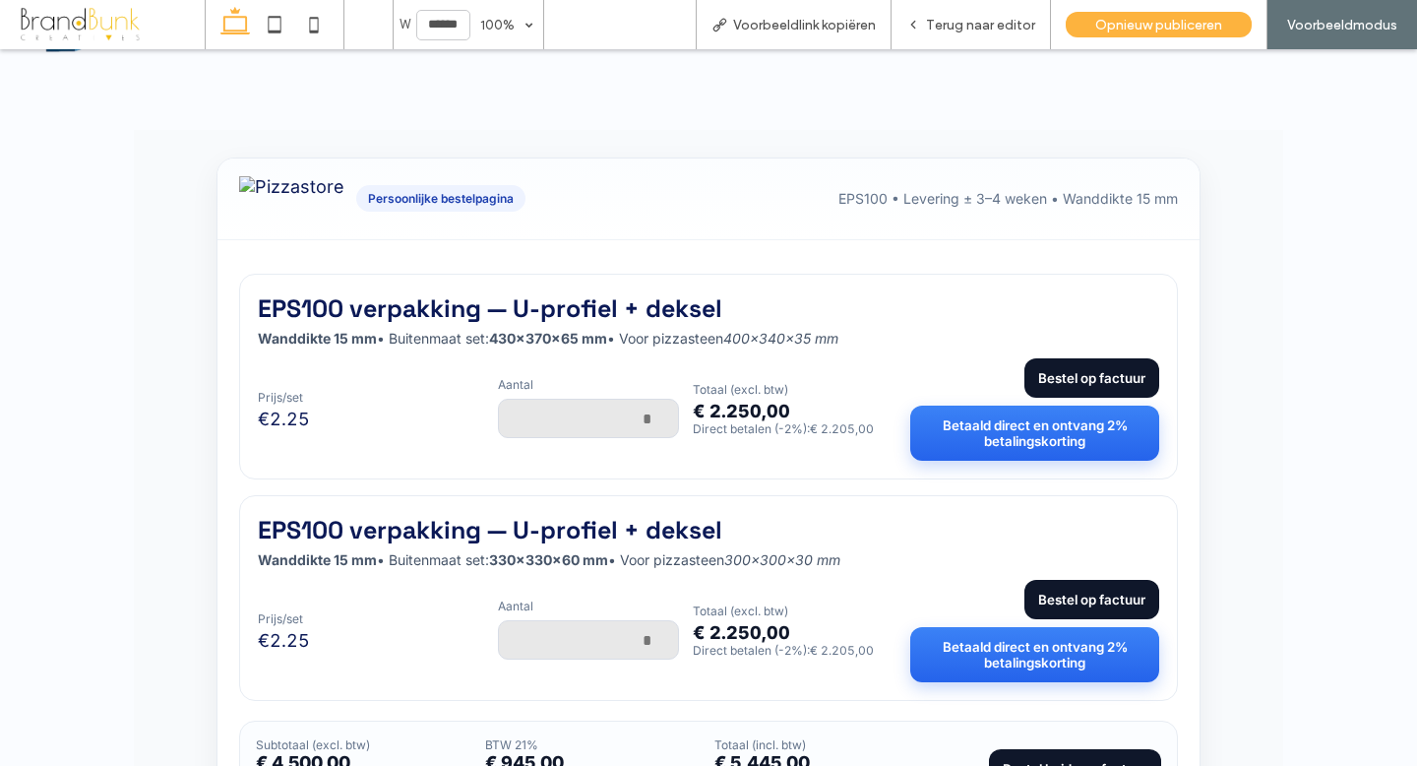
scroll to position [99, 0]
click at [1080, 375] on button "Bestel op factuur" at bounding box center [1092, 378] width 135 height 39
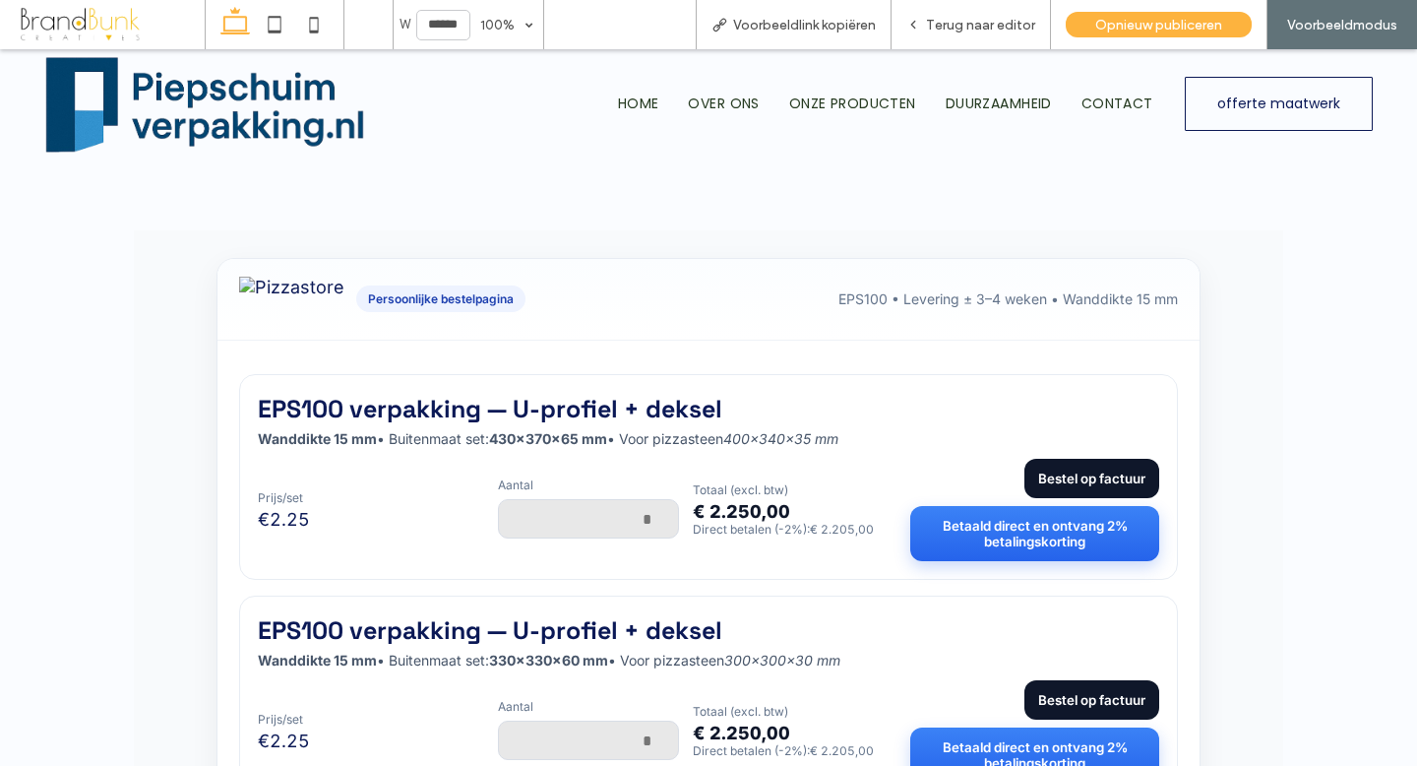
scroll to position [1, 0]
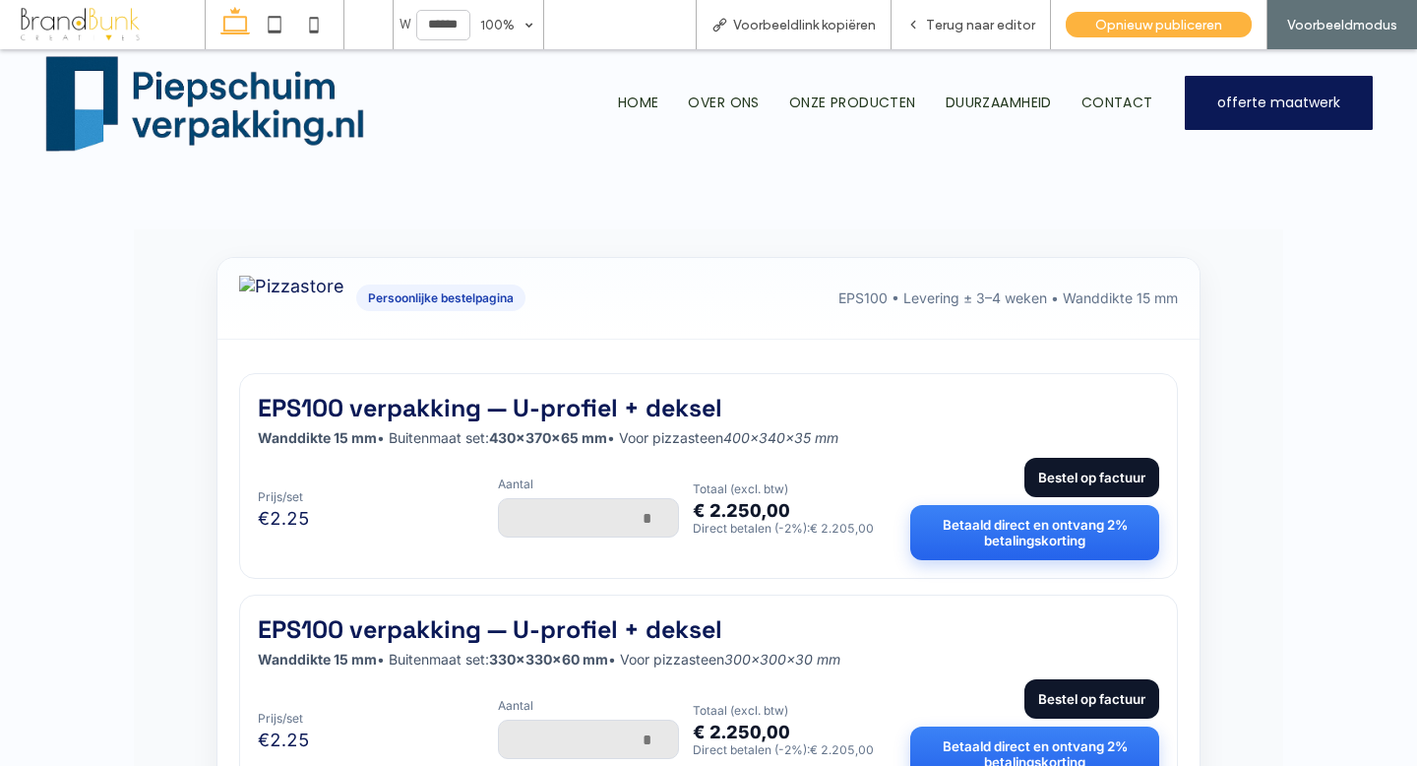
drag, startPoint x: 1245, startPoint y: 111, endPoint x: 1245, endPoint y: 160, distance: 49.2
click at [1245, 111] on span "offerte maatwerk" at bounding box center [1278, 103] width 123 height 52
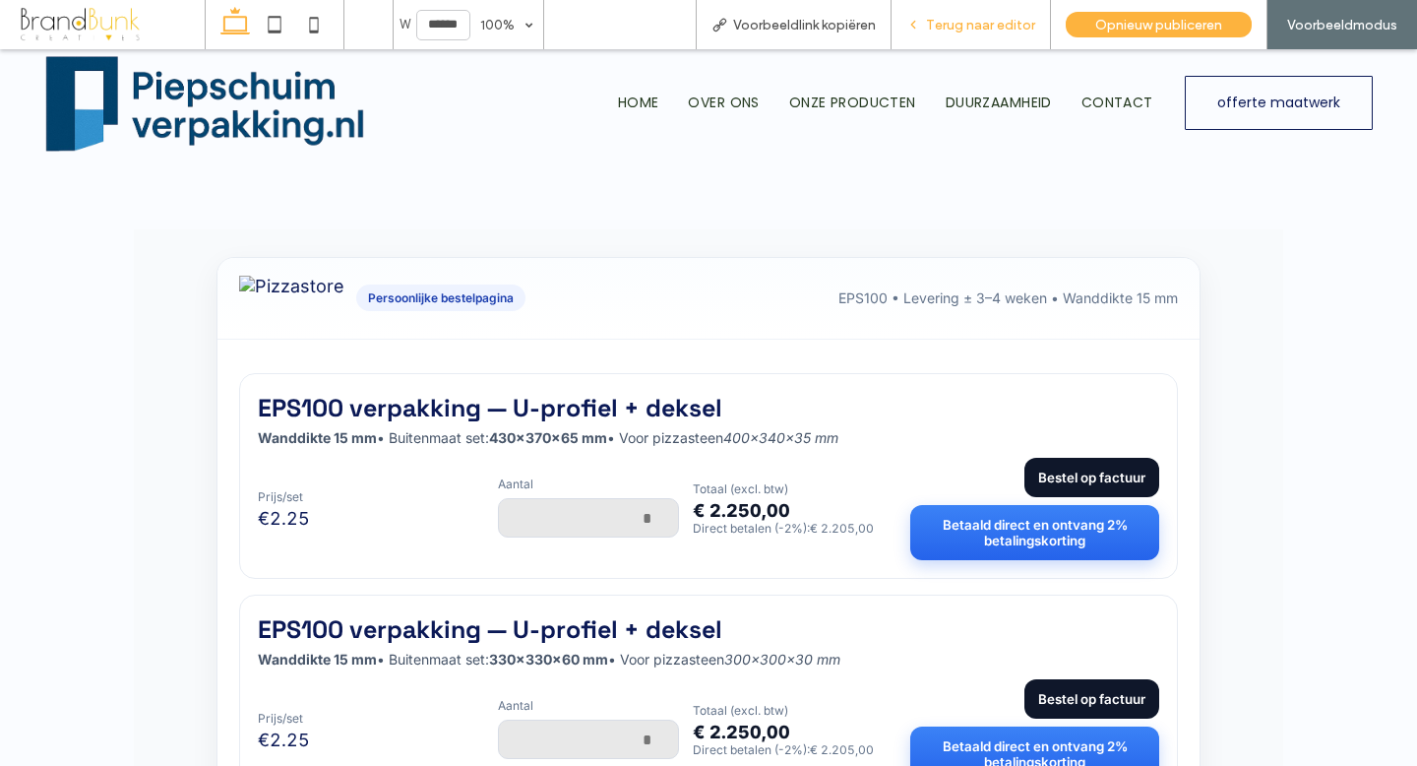
click at [941, 30] on span "Terug naar editor" at bounding box center [980, 25] width 109 height 17
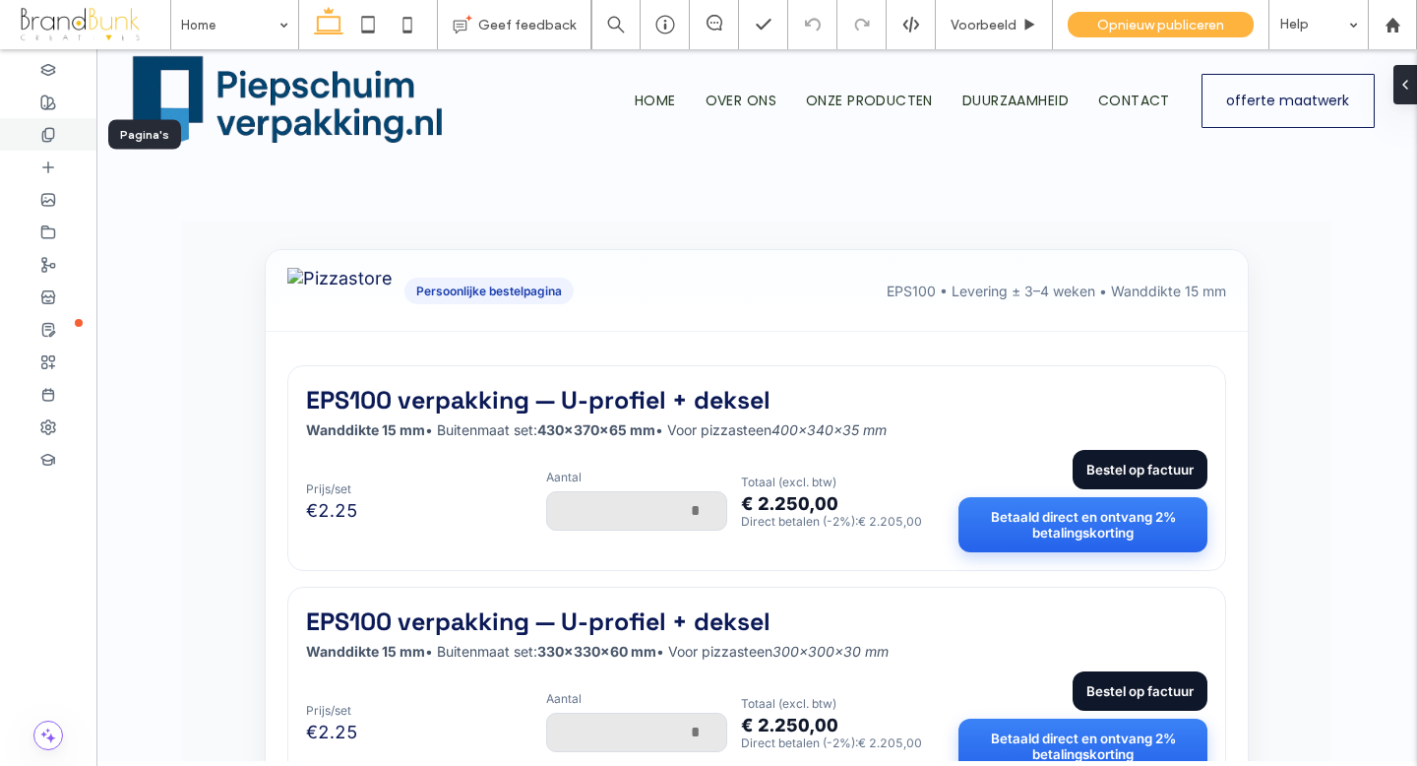
click at [54, 135] on icon at bounding box center [48, 135] width 16 height 16
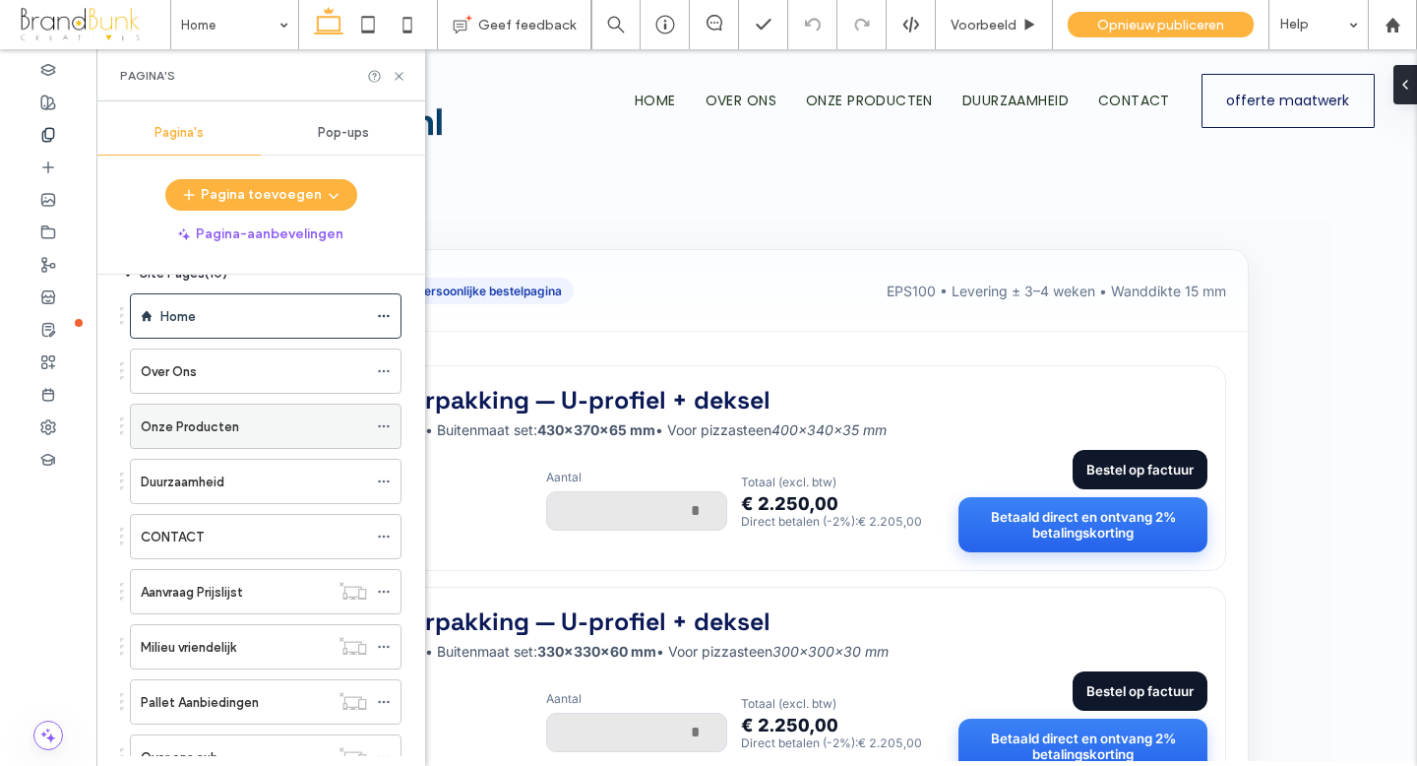
scroll to position [206, 0]
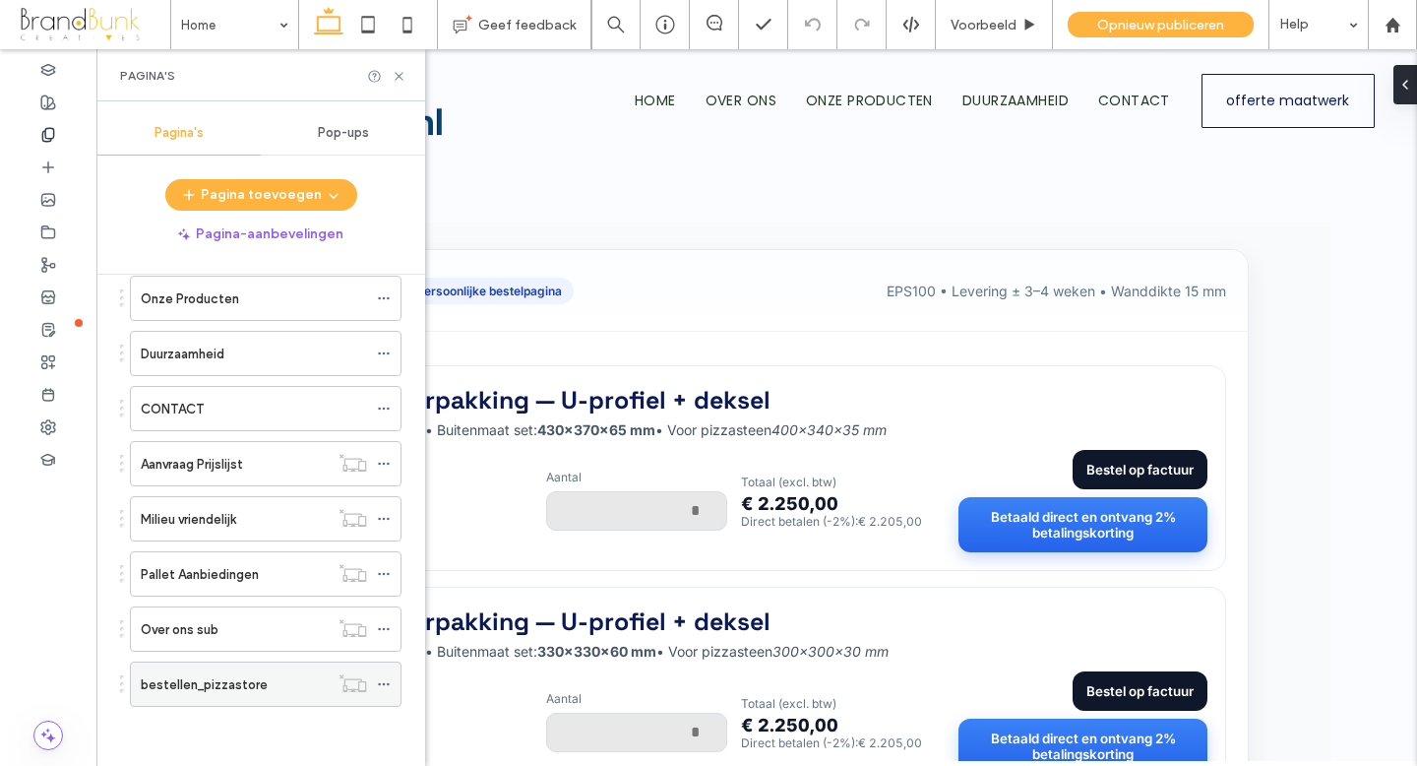
click at [228, 683] on label "bestellen_pizzastore" at bounding box center [204, 684] width 127 height 34
click at [401, 77] on use at bounding box center [399, 76] width 8 height 8
